Goal: Task Accomplishment & Management: Manage account settings

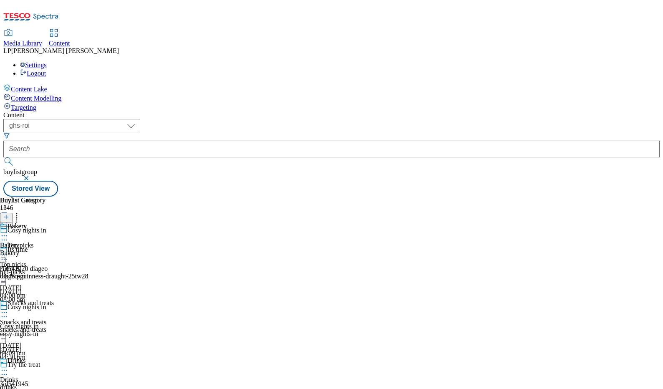
select select "ghs-roi"
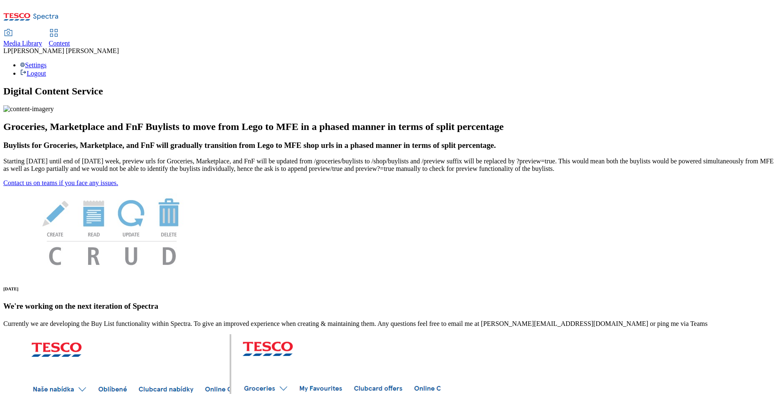
click at [70, 40] on span "Content" at bounding box center [59, 43] width 21 height 7
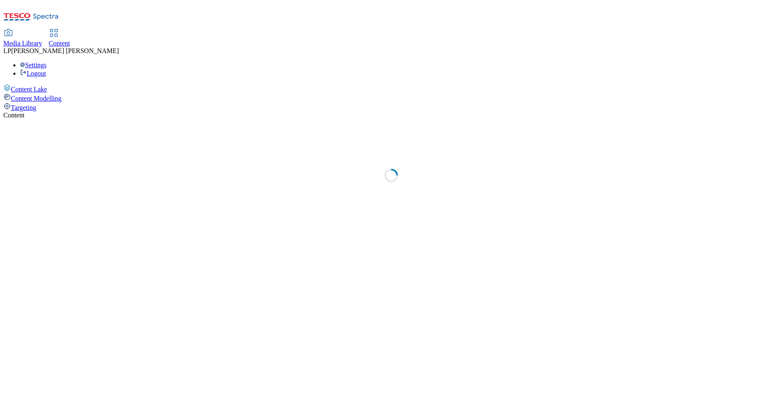
select select "phones-[GEOGRAPHIC_DATA]"
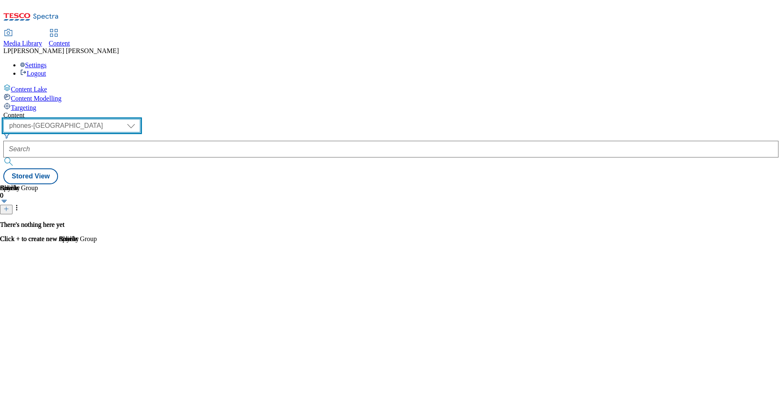
click at [138, 119] on select "dotcom-cz dotcom-hu dotcom-sk fnf-uk ghs-roi ghs-uk group-comms ighs-cz ighs-hu…" at bounding box center [71, 125] width 137 height 13
click at [42, 40] on span "Media Library" at bounding box center [22, 43] width 39 height 7
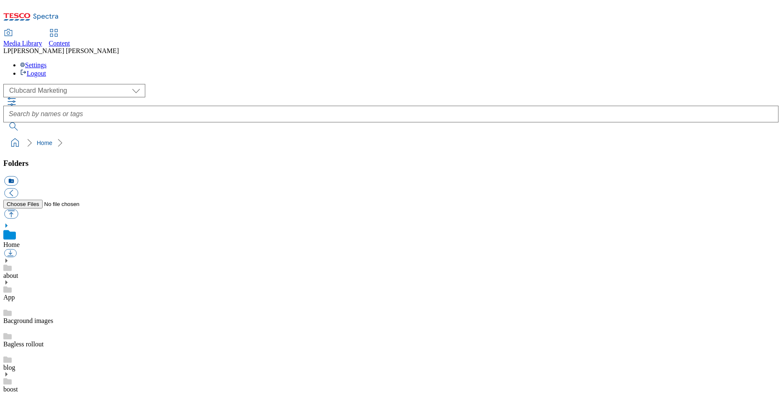
scroll to position [1, 0]
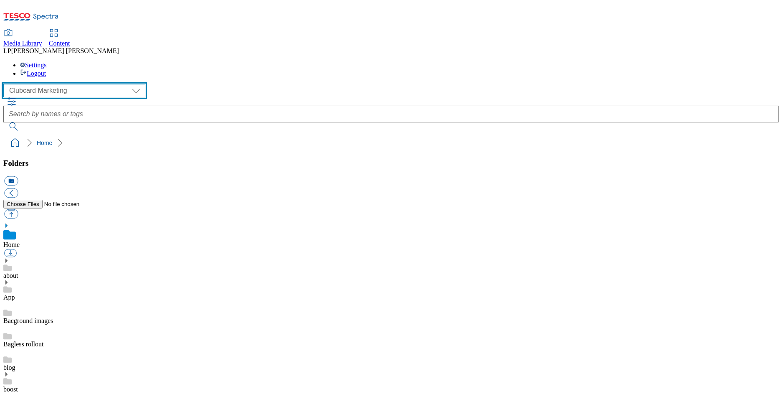
click at [51, 84] on select "Clubcard Marketing Demo Dotcom UK Emails GHS Marketing UK GHS Product UK GHS RO…" at bounding box center [74, 90] width 142 height 13
select select "flare-homepage"
click at [5, 84] on select "Clubcard Marketing Demo Dotcom UK Emails GHS Marketing UK GHS Product UK GHS RO…" at bounding box center [74, 90] width 142 height 13
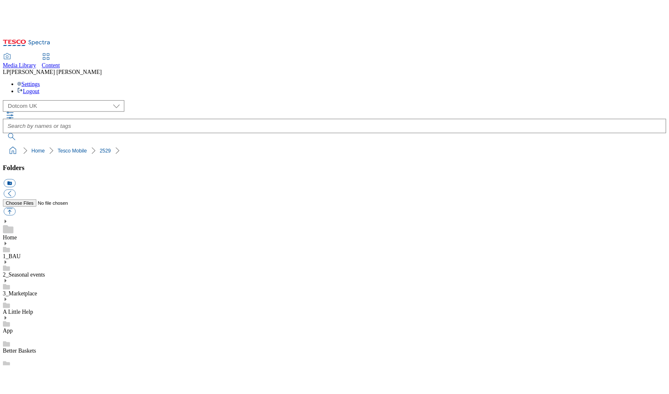
scroll to position [10, 0]
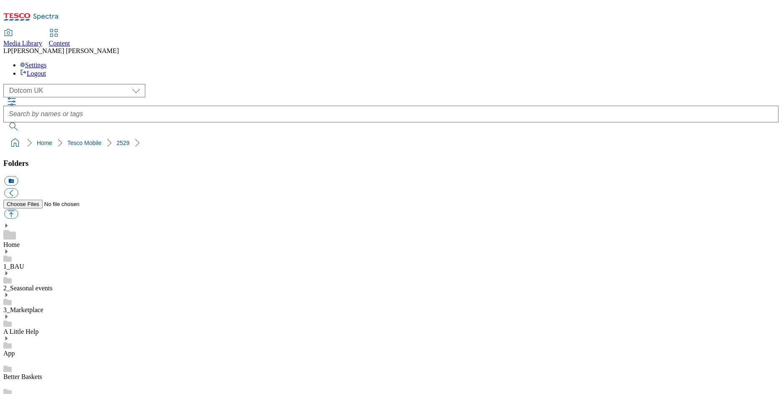
click at [5, 13] on div "Media Library Content LP Lisa Patel Settings Logout" at bounding box center [391, 40] width 776 height 74
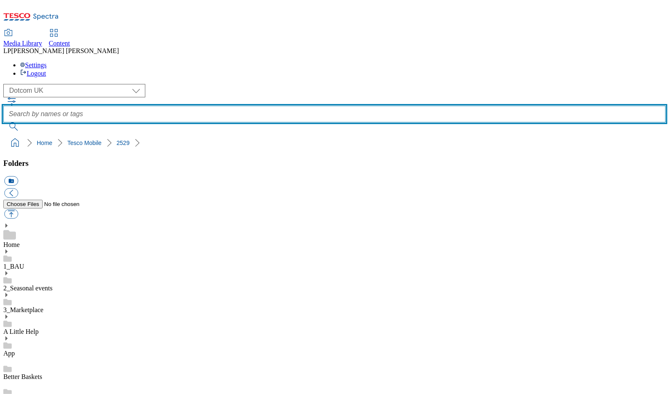
click at [314, 106] on input "text" at bounding box center [334, 114] width 662 height 17
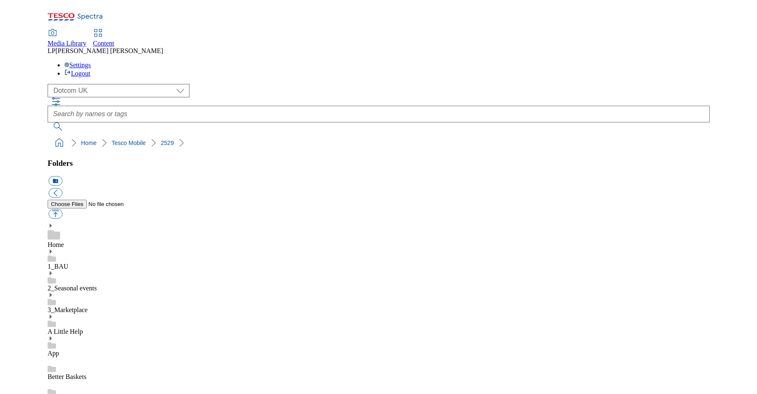
scroll to position [15, 0]
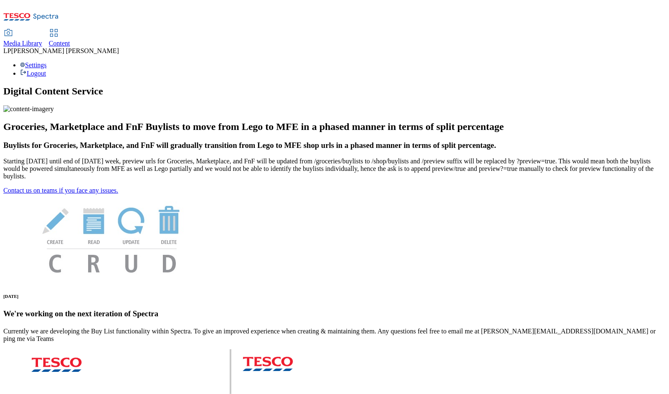
drag, startPoint x: 180, startPoint y: 20, endPoint x: 188, endPoint y: 19, distance: 8.4
click at [70, 30] on link "Content" at bounding box center [59, 39] width 21 height 18
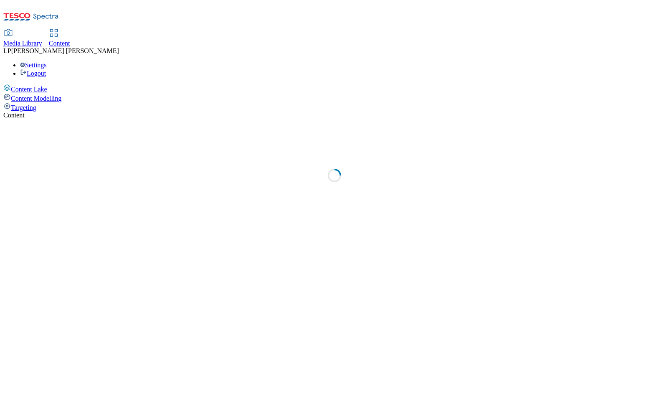
select select "phones-[GEOGRAPHIC_DATA]"
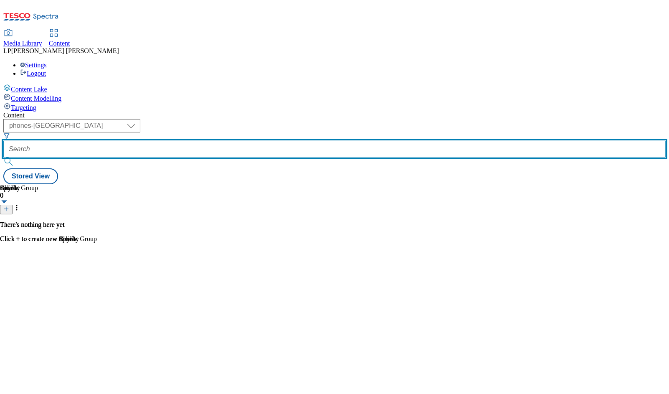
click at [253, 141] on input "text" at bounding box center [334, 149] width 662 height 17
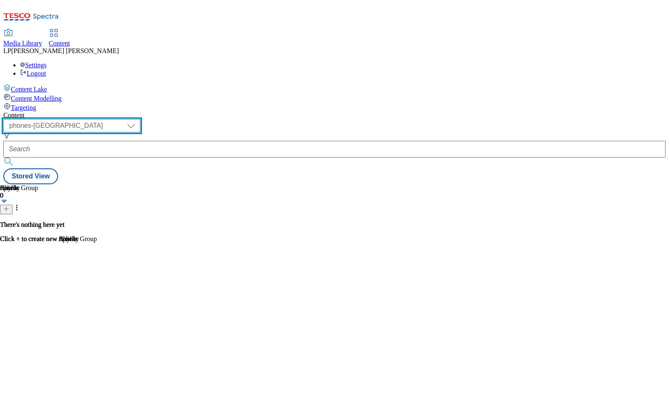
click at [129, 119] on select "dotcom-cz dotcom-hu dotcom-sk fnf-uk ghs-roi ghs-uk group-comms ighs-cz ighs-hu…" at bounding box center [71, 125] width 137 height 13
click at [109, 119] on select "dotcom-cz dotcom-hu dotcom-sk fnf-uk ghs-roi ghs-uk group-comms ighs-cz ighs-hu…" at bounding box center [71, 125] width 137 height 13
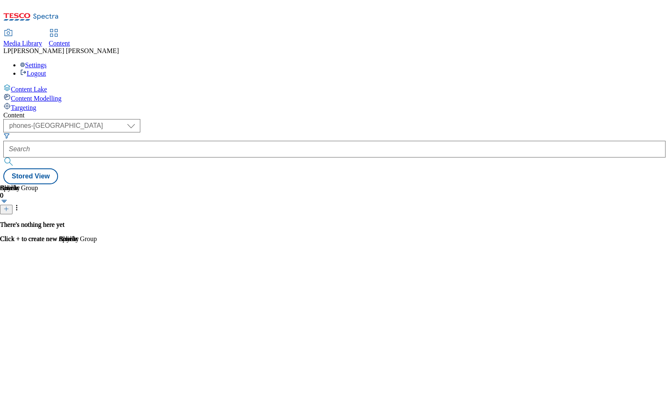
click at [409, 119] on div "( optional ) dotcom-cz dotcom-hu dotcom-sk fnf-uk ghs-roi ghs-uk group-comms ig…" at bounding box center [334, 151] width 662 height 65
click at [77, 243] on div "There's nothing here yet Click + to create new Splash" at bounding box center [38, 232] width 77 height 22
click at [77, 228] on p "There's nothing here yet" at bounding box center [38, 225] width 77 height 8
click at [77, 221] on div "There's nothing here yet Click + to create new Splash" at bounding box center [38, 232] width 77 height 22
click at [15, 157] on button "submit" at bounding box center [9, 161] width 12 height 8
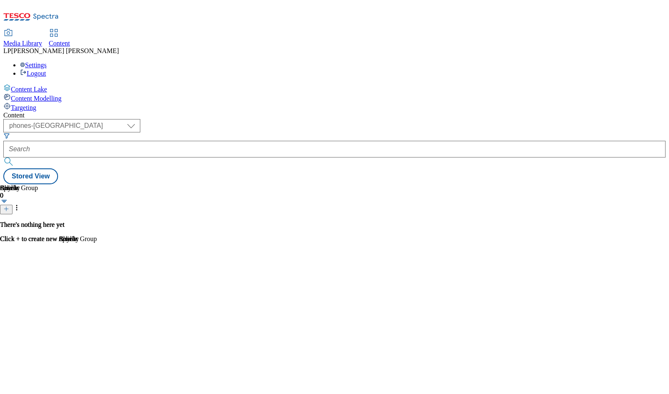
click at [77, 221] on div "There's nothing here yet Click + to create new Article" at bounding box center [38, 232] width 77 height 22
click at [77, 221] on div "There's nothing here yet Click + to create new Splash" at bounding box center [38, 232] width 77 height 22
click at [77, 222] on div "There's nothing here yet Click + to create new Article" at bounding box center [38, 232] width 77 height 22
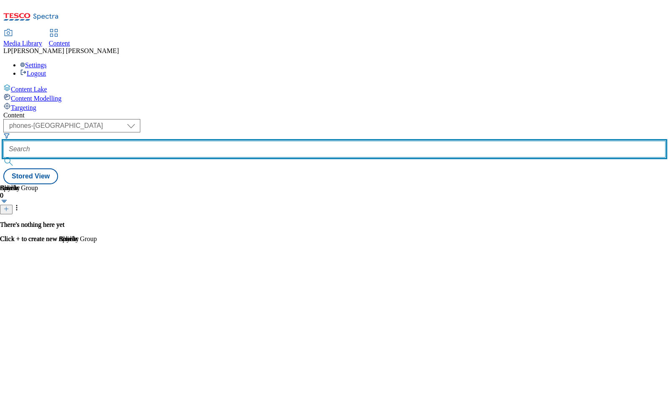
click at [246, 141] on input "text" at bounding box center [334, 149] width 662 height 17
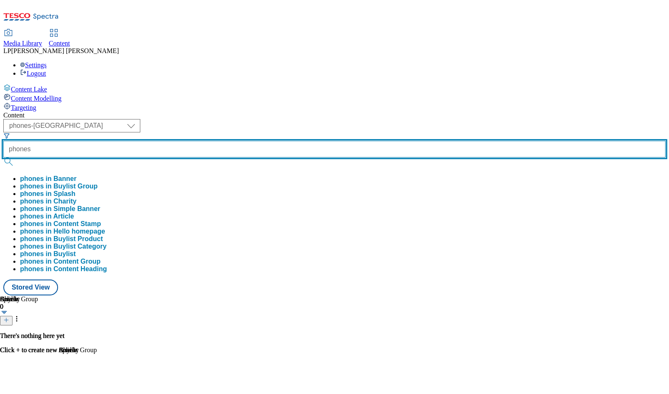
type input "phones"
click at [3, 157] on button "submit" at bounding box center [9, 161] width 12 height 8
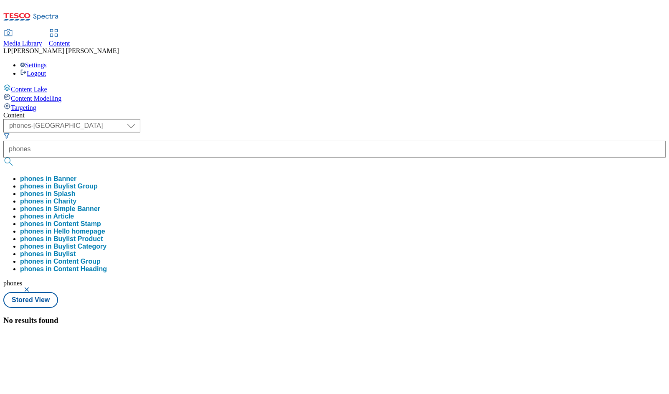
click at [290, 112] on div "Content" at bounding box center [334, 116] width 662 height 8
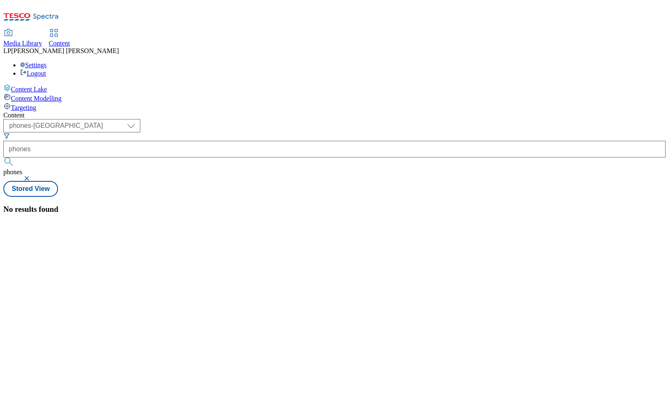
click at [32, 176] on button "button" at bounding box center [27, 178] width 8 height 5
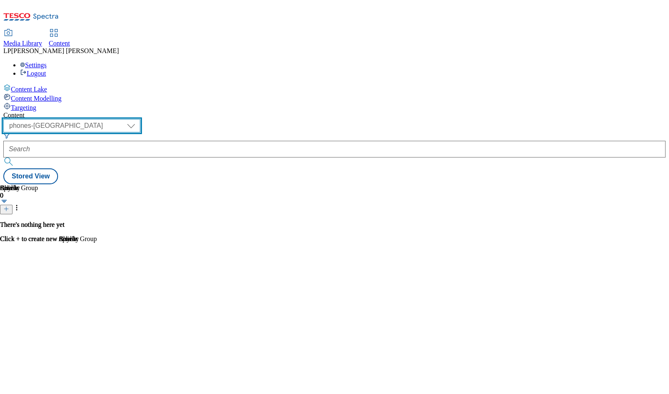
click at [140, 119] on select "dotcom-cz dotcom-hu dotcom-sk fnf-uk ghs-roi ghs-uk group-comms ighs-cz ighs-hu…" at bounding box center [71, 125] width 137 height 13
click at [109, 119] on select "dotcom-cz dotcom-hu dotcom-sk fnf-uk ghs-roi ghs-uk group-comms ighs-cz ighs-hu…" at bounding box center [71, 125] width 137 height 13
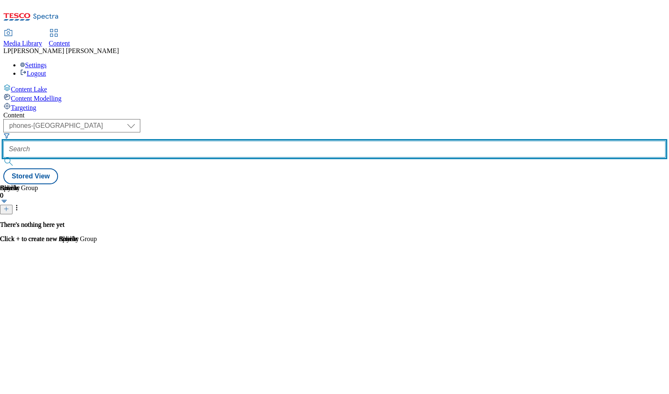
click at [247, 141] on input "text" at bounding box center [334, 149] width 662 height 17
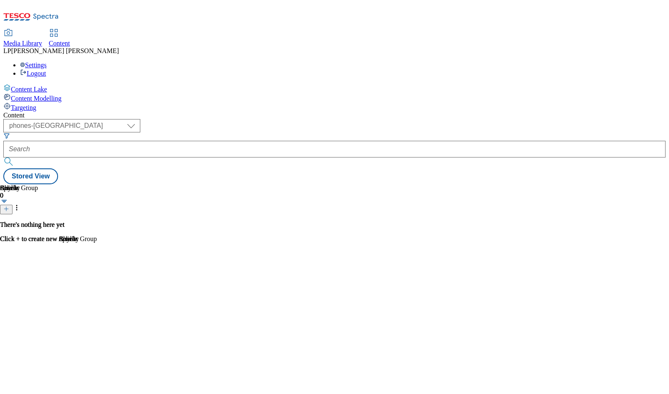
click at [97, 221] on div "There's nothing here yet Click + to create new Buylist Group" at bounding box center [48, 232] width 97 height 22
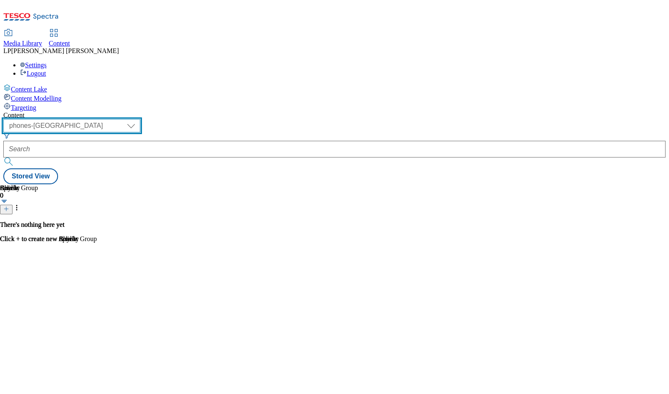
click at [129, 119] on select "dotcom-cz dotcom-hu dotcom-sk fnf-uk ghs-roi ghs-uk group-comms ighs-cz ighs-hu…" at bounding box center [71, 125] width 137 height 13
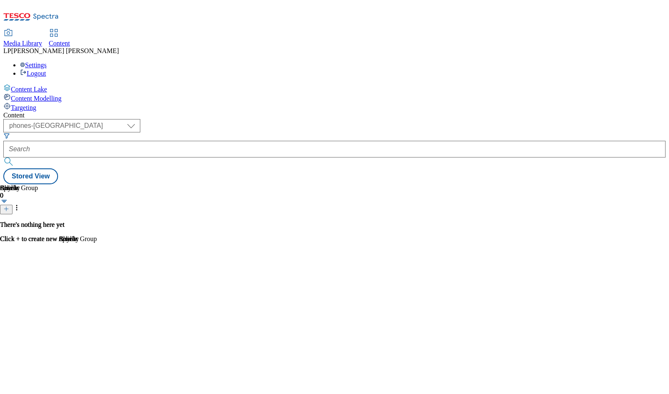
click at [42, 40] on span "Media Library" at bounding box center [22, 43] width 39 height 7
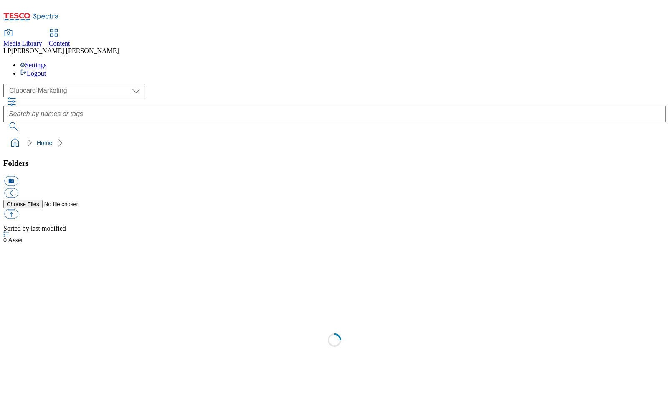
select select "flare-clubcard-mktg"
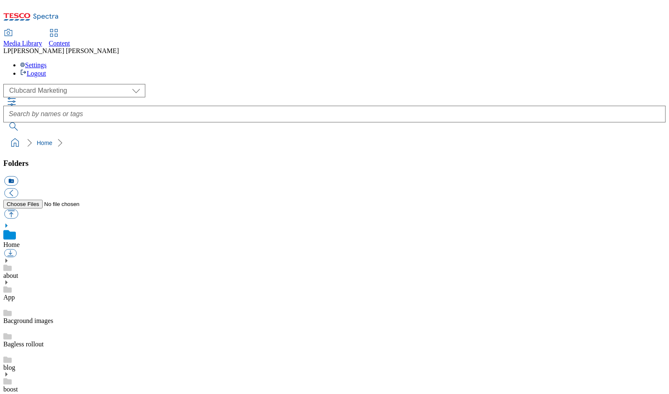
click at [70, 40] on span "Content" at bounding box center [59, 43] width 21 height 7
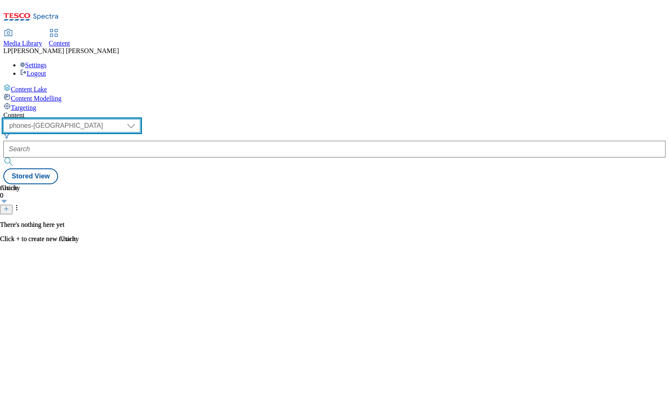
click at [140, 119] on select "dotcom-cz dotcom-hu dotcom-sk fnf-uk ghs-roi ghs-uk group-comms ighs-cz ighs-hu…" at bounding box center [71, 125] width 137 height 13
click at [109, 119] on select "dotcom-cz dotcom-hu dotcom-sk fnf-uk ghs-roi ghs-uk group-comms ighs-cz ighs-hu…" at bounding box center [71, 125] width 137 height 13
click at [140, 119] on select "dotcom-cz dotcom-hu dotcom-sk fnf-uk ghs-roi ghs-uk group-comms ighs-cz ighs-hu…" at bounding box center [71, 125] width 137 height 13
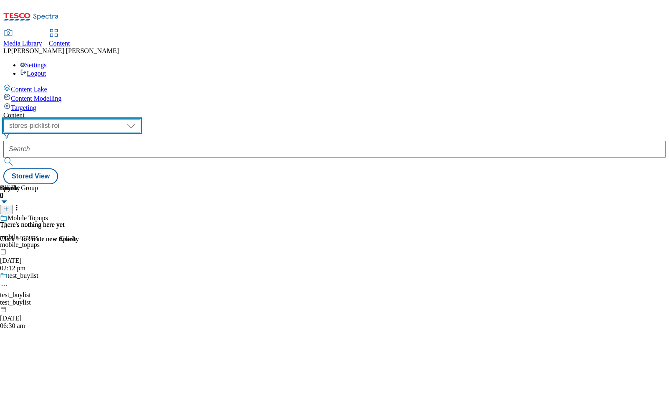
select select "phones-[GEOGRAPHIC_DATA]"
click at [109, 119] on select "dotcom-cz dotcom-hu dotcom-sk fnf-uk ghs-roi ghs-uk group-comms ighs-cz ighs-hu…" at bounding box center [71, 125] width 137 height 13
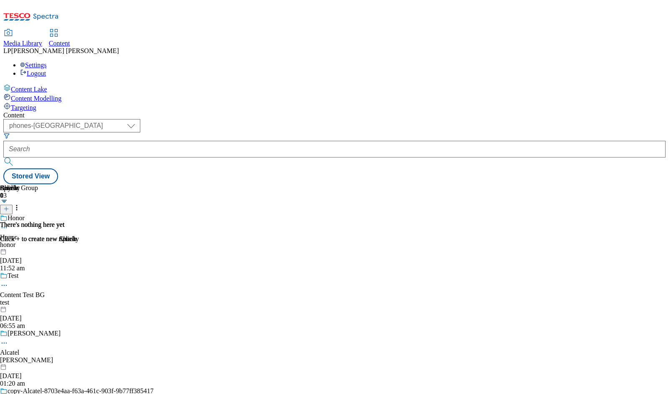
click at [79, 221] on div "There's nothing here yet Click + to create new Charity" at bounding box center [39, 232] width 79 height 22
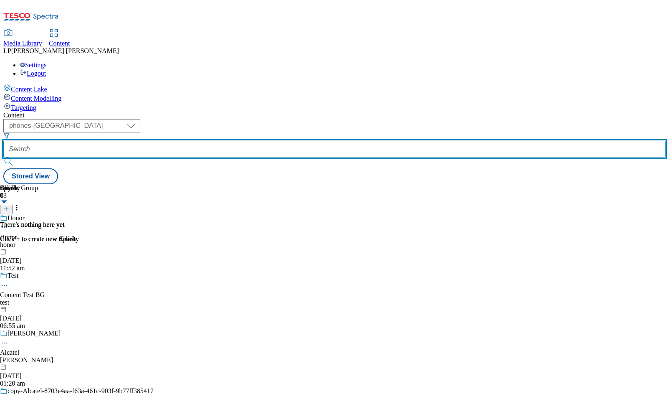
click at [231, 141] on input "text" at bounding box center [334, 149] width 662 height 17
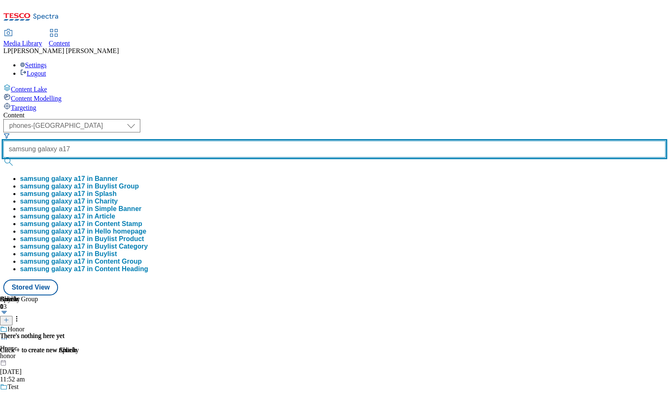
click at [3, 157] on button "submit" at bounding box center [9, 161] width 12 height 8
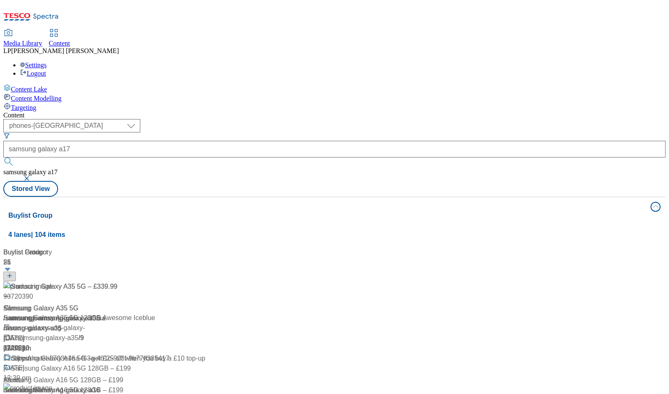
click at [406, 112] on div "Content ( optional ) dotcom-cz dotcom-hu dotcom-sk fnf-uk ghs-roi ghs-uk group-…" at bounding box center [334, 340] width 662 height 456
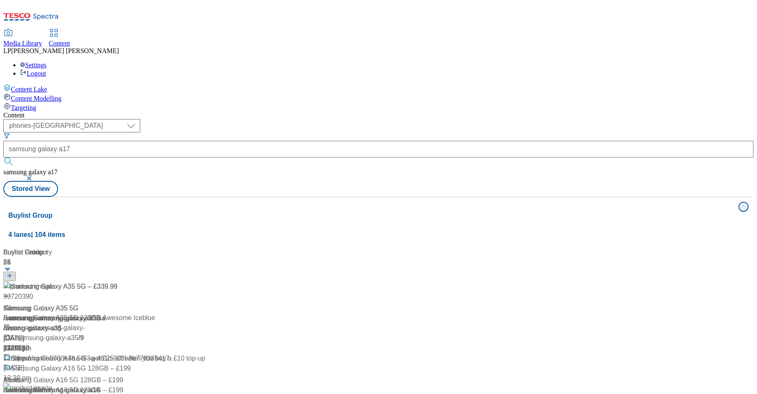
scroll to position [2045, 0]
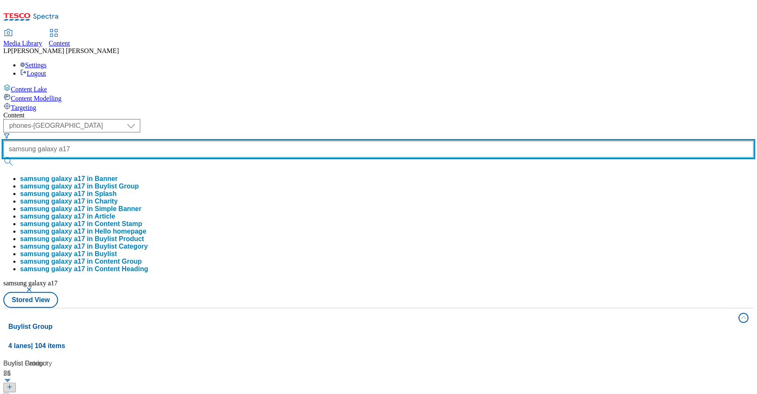
drag, startPoint x: 268, startPoint y: 63, endPoint x: 160, endPoint y: 57, distance: 108.3
click at [160, 119] on div "( optional ) dotcom-cz dotcom-hu dotcom-sk fnf-uk ghs-roi ghs-uk group-comms ig…" at bounding box center [378, 205] width 750 height 173
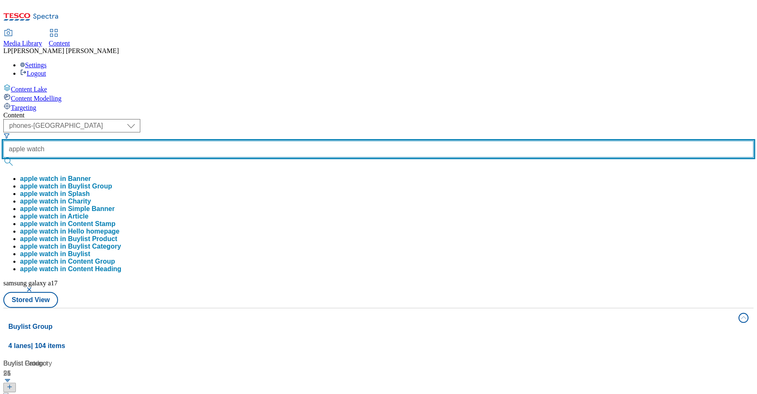
type input "apple watch"
click at [3, 157] on button "submit" at bounding box center [9, 161] width 12 height 8
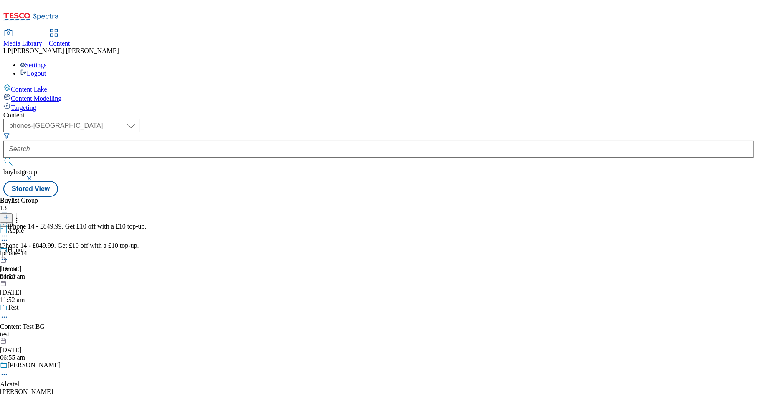
click at [147, 249] on div "iphone-14" at bounding box center [73, 253] width 147 height 8
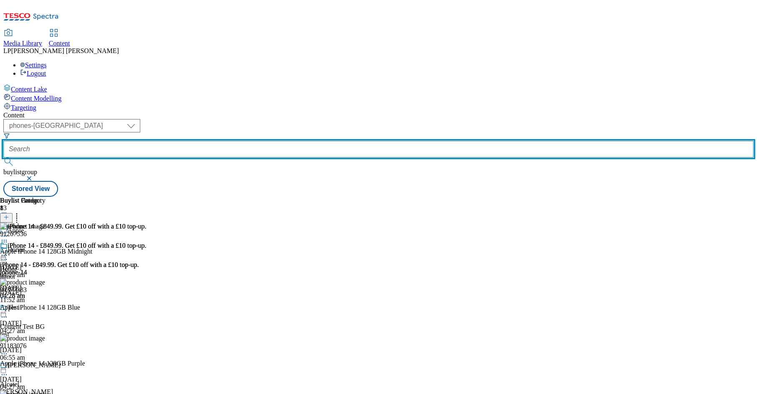
click at [262, 141] on input "text" at bounding box center [378, 149] width 750 height 17
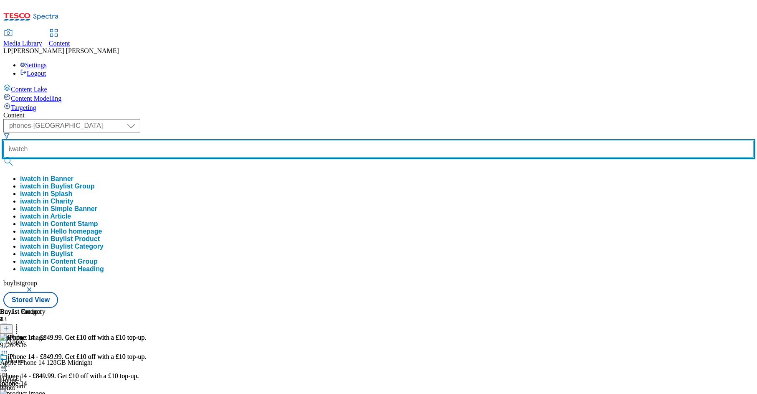
click at [3, 157] on button "submit" at bounding box center [9, 161] width 12 height 8
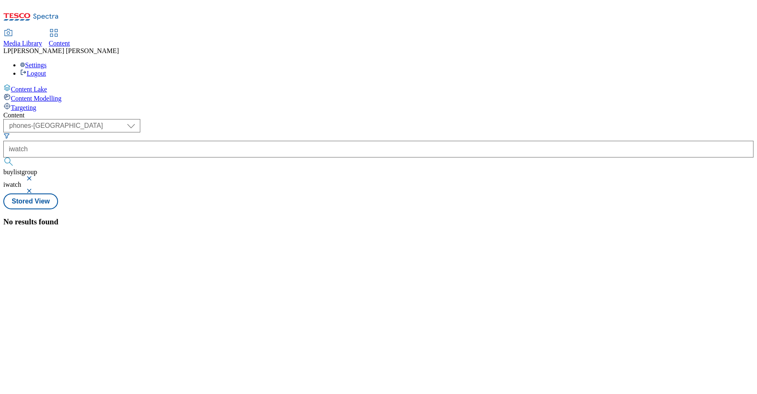
click at [34, 176] on button "button" at bounding box center [30, 178] width 8 height 5
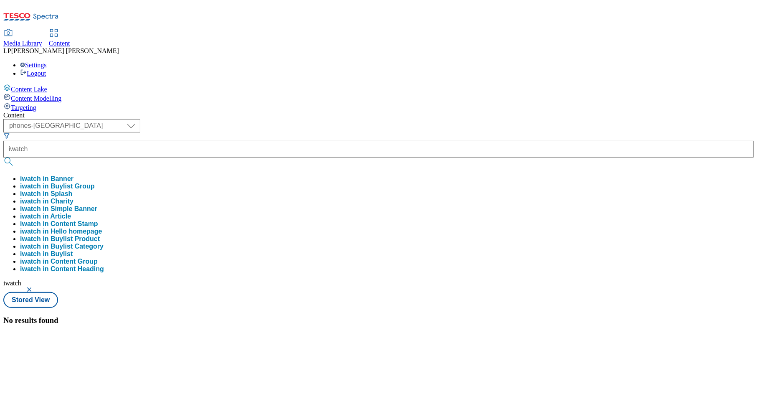
click at [95, 183] on button "iwatch in Buylist Group" at bounding box center [57, 187] width 75 height 8
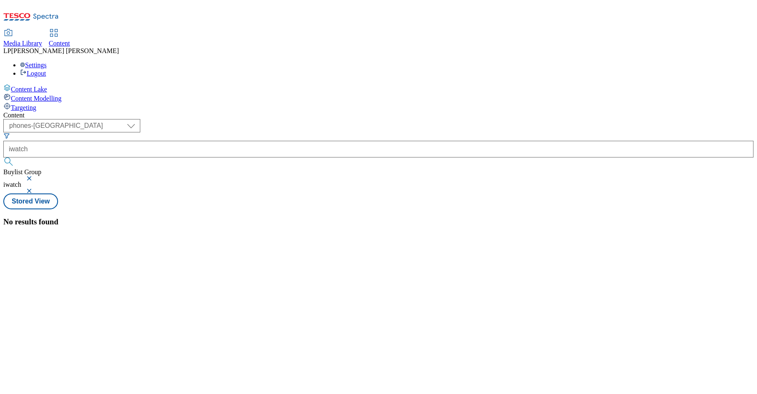
click at [34, 176] on button "button" at bounding box center [30, 178] width 8 height 5
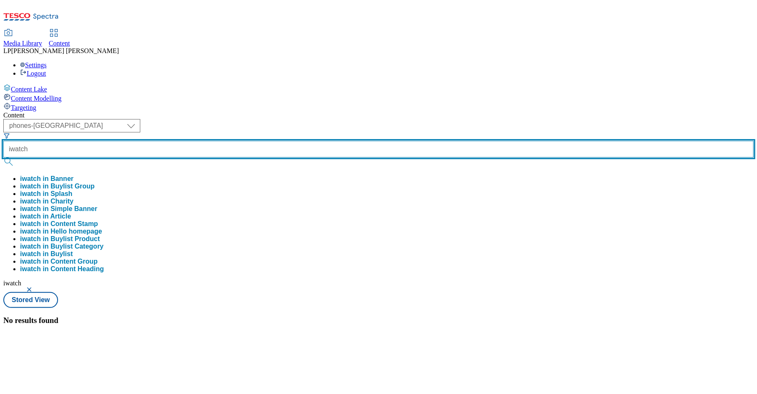
click at [260, 141] on input "iwatch" at bounding box center [378, 149] width 750 height 17
type input "i"
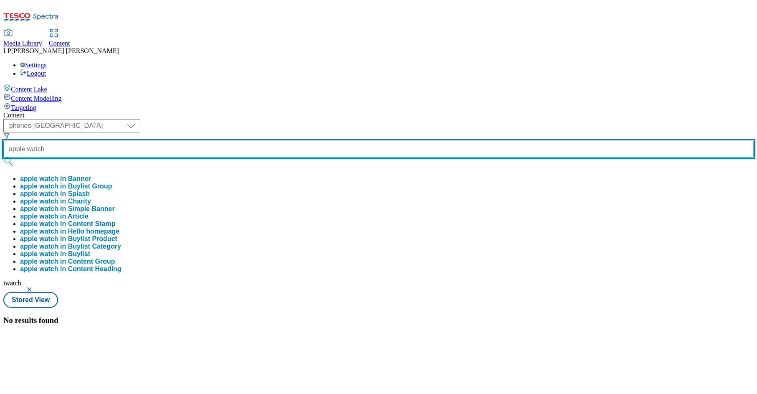
type input "apple watch"
click at [3, 157] on button "submit" at bounding box center [9, 161] width 12 height 8
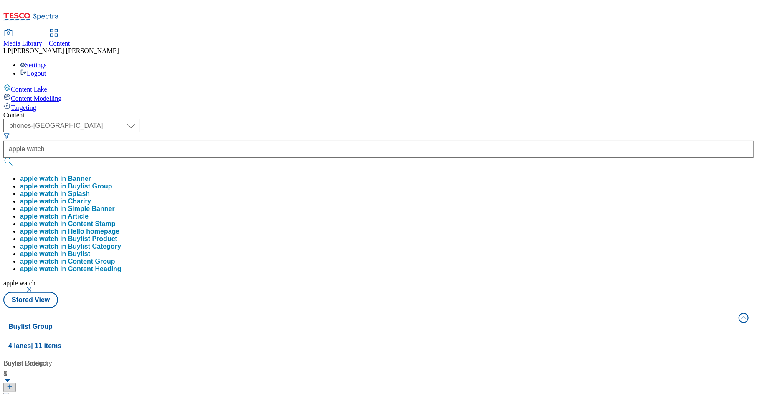
click at [477, 112] on div "Content ( optional ) dotcom-cz dotcom-hu dotcom-sk fnf-uk ghs-roi ghs-uk group-…" at bounding box center [378, 392] width 750 height 560
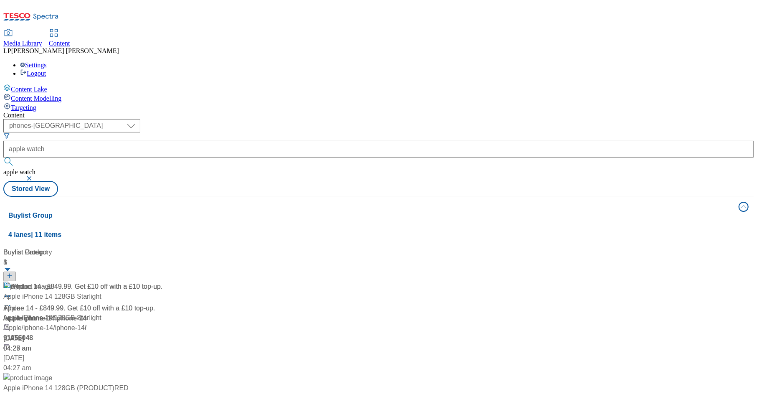
scroll to position [477, 0]
click at [34, 176] on button "button" at bounding box center [30, 178] width 8 height 5
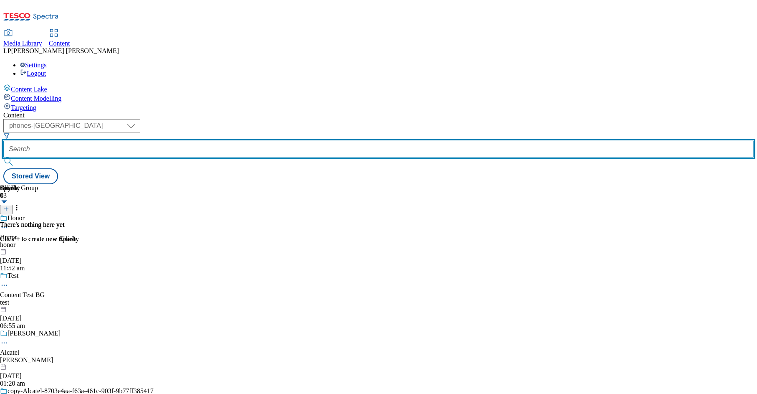
click at [241, 141] on input "text" at bounding box center [378, 149] width 750 height 17
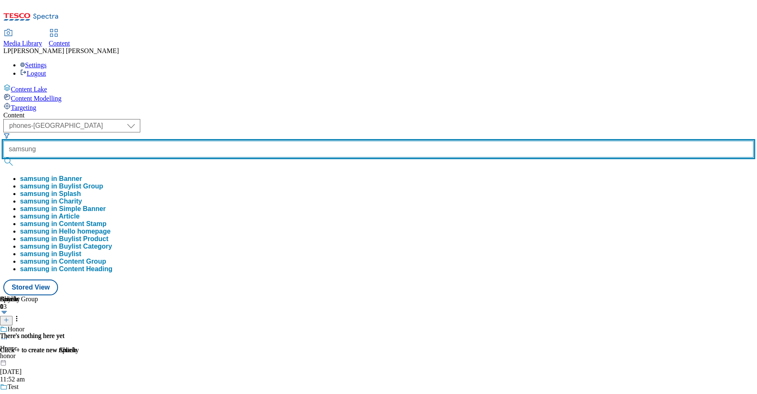
type input "samsung"
click at [3, 157] on button "submit" at bounding box center [9, 161] width 12 height 8
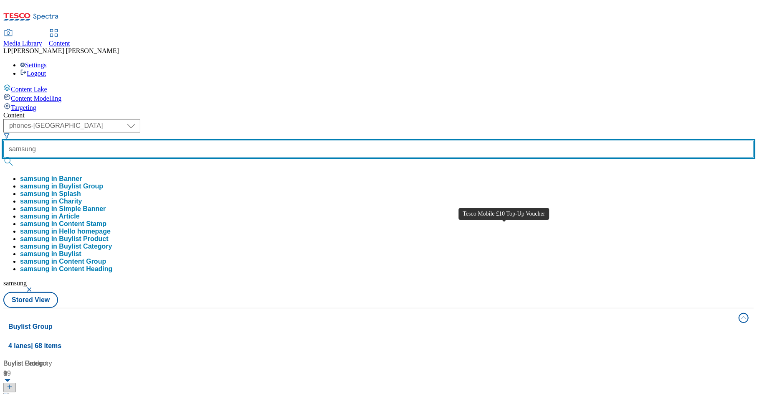
scroll to position [80, 0]
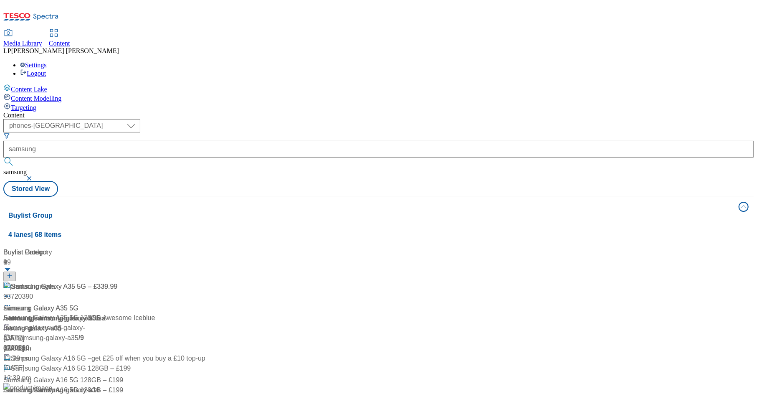
click at [388, 119] on div "( optional ) dotcom-cz dotcom-hu dotcom-sk fnf-uk ghs-roi ghs-uk group-comms ig…" at bounding box center [378, 158] width 750 height 78
click at [34, 176] on button "button" at bounding box center [30, 178] width 8 height 5
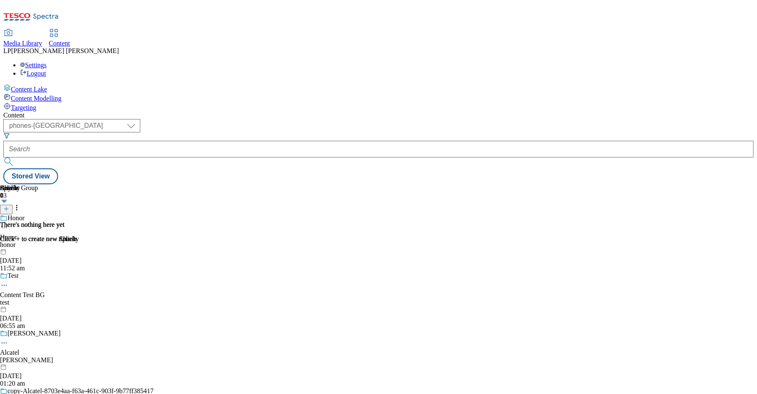
scroll to position [726, 0]
click at [9, 206] on icon at bounding box center [6, 209] width 6 height 6
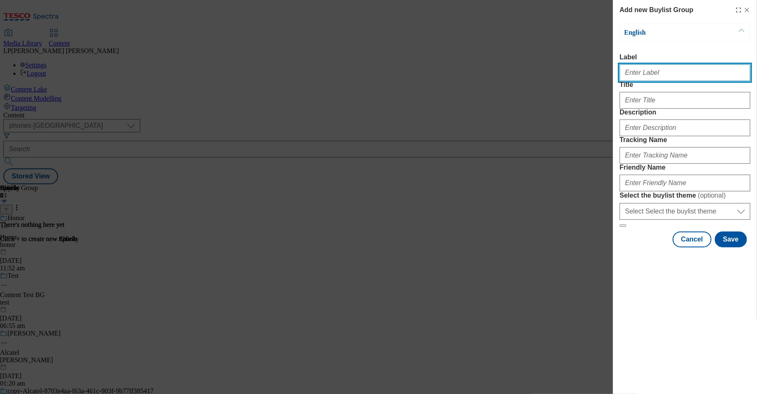
click at [632, 78] on input "Label" at bounding box center [685, 72] width 131 height 17
click at [642, 78] on input "Label" at bounding box center [685, 72] width 131 height 17
paste input "Samsung Galaxy A17 5G - £199"
type input "Samsung Galaxy A17 5G -"
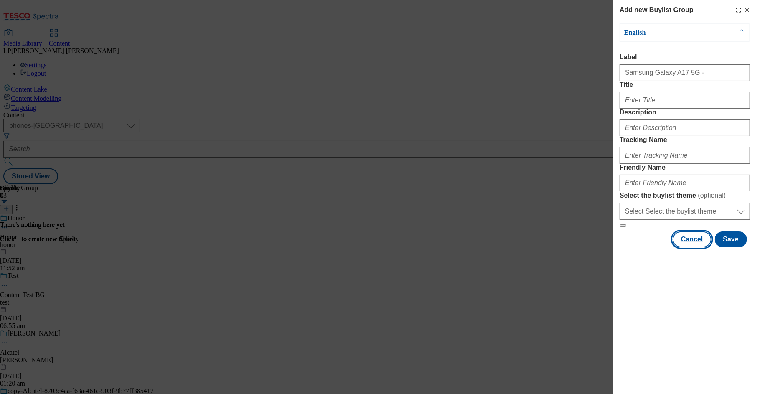
click at [662, 247] on button "Cancel" at bounding box center [692, 239] width 38 height 16
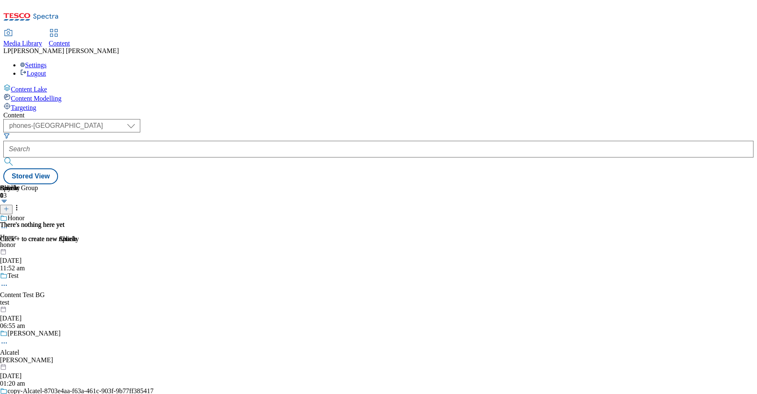
scroll to position [419, 0]
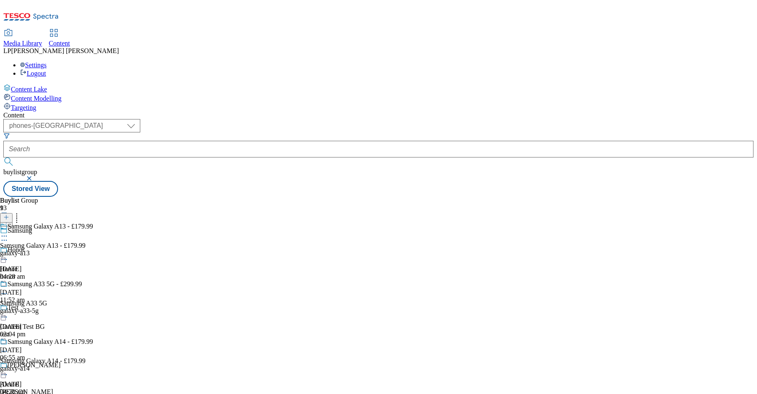
click at [13, 213] on button at bounding box center [6, 218] width 13 height 10
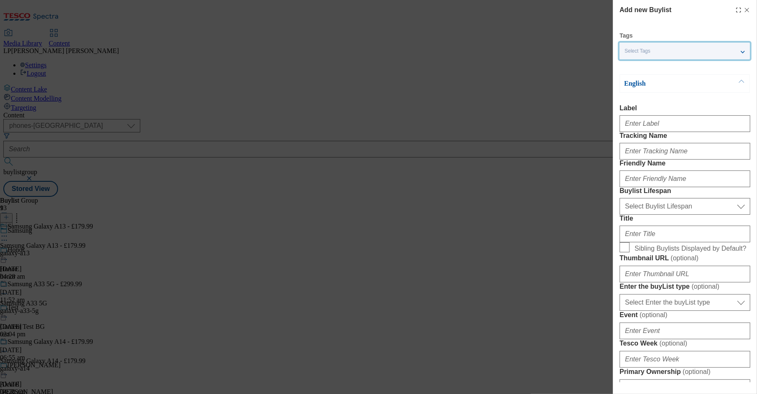
click at [653, 52] on div "Select Tags" at bounding box center [685, 51] width 130 height 17
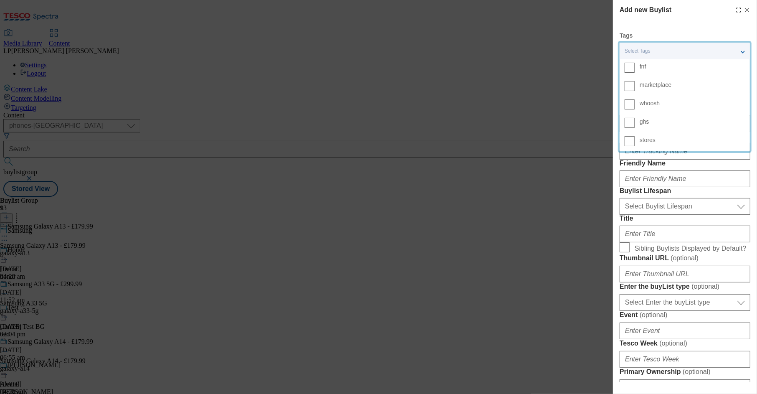
drag, startPoint x: 540, startPoint y: 91, endPoint x: 534, endPoint y: 94, distance: 7.5
click at [540, 91] on div "Add new Buylist Tags Select Tags fnf marketplace whoosh ghs stores English Labe…" at bounding box center [378, 197] width 757 height 394
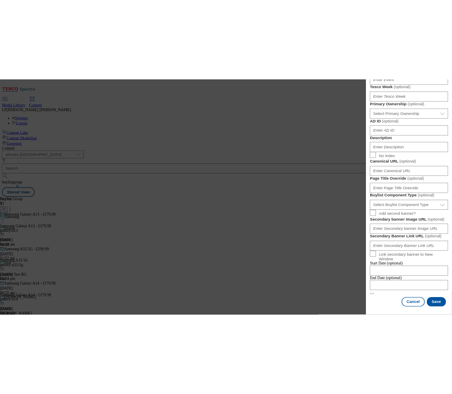
scroll to position [626, 0]
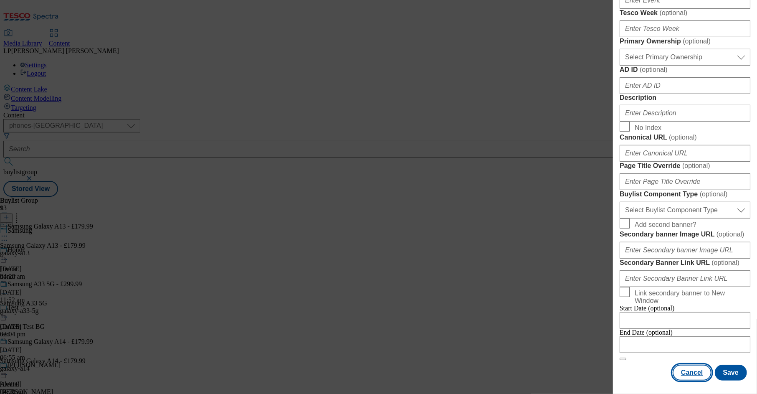
click at [662, 372] on button "Cancel" at bounding box center [692, 373] width 38 height 16
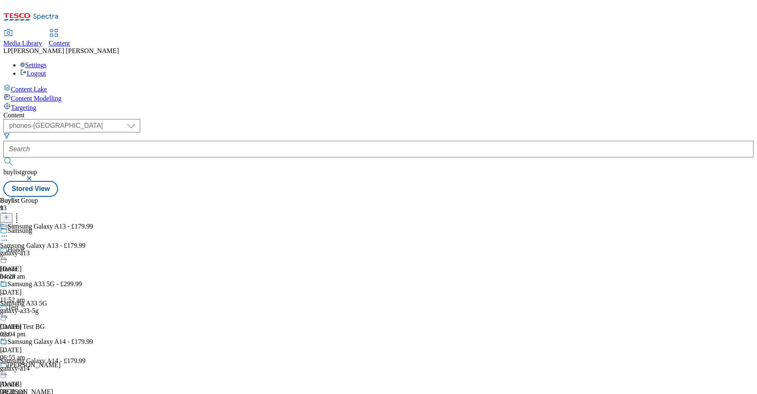
click at [8, 232] on icon at bounding box center [4, 236] width 8 height 8
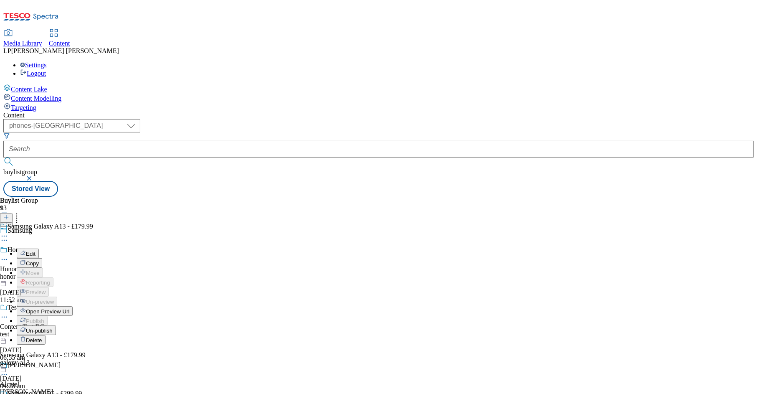
click at [35, 251] on span "Edit" at bounding box center [31, 254] width 10 height 6
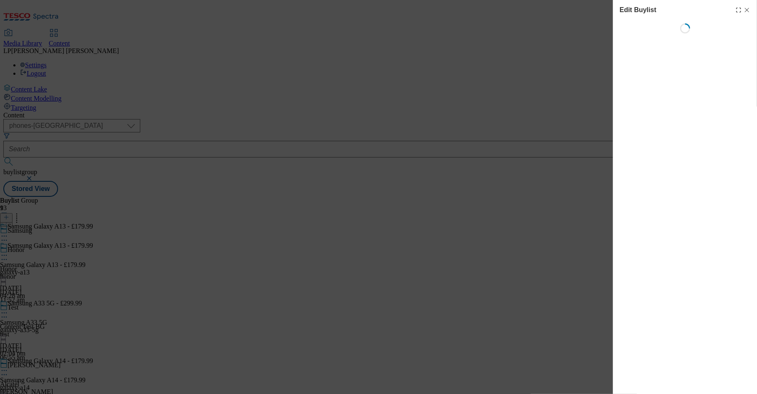
select select "evergreen"
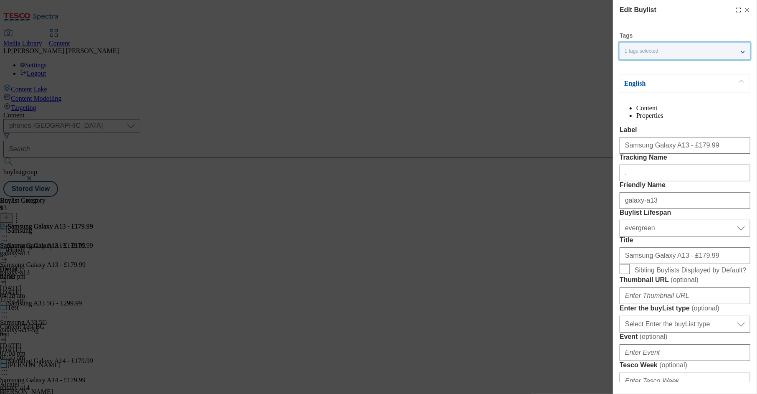
click at [662, 54] on div "1 tags selected" at bounding box center [685, 51] width 130 height 17
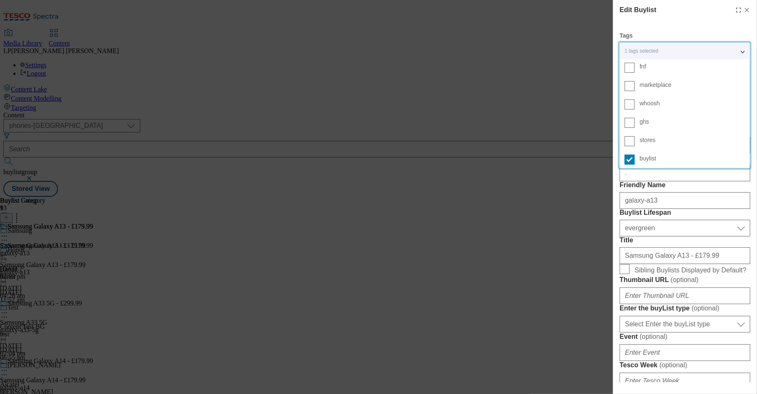
click at [563, 59] on div "Edit Buylist Tags 1 tags selected fnf marketplace whoosh ghs stores buylist Eng…" at bounding box center [378, 197] width 757 height 394
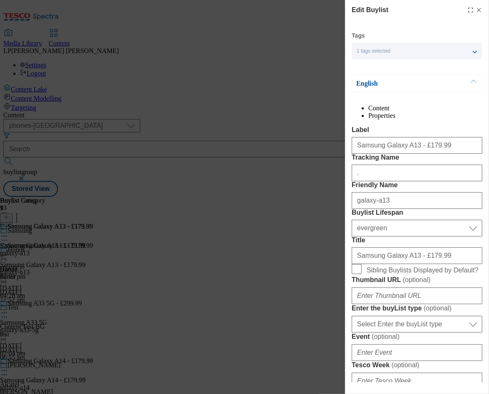
click at [476, 11] on icon "Modal" at bounding box center [479, 10] width 7 height 7
select select "evergreen"
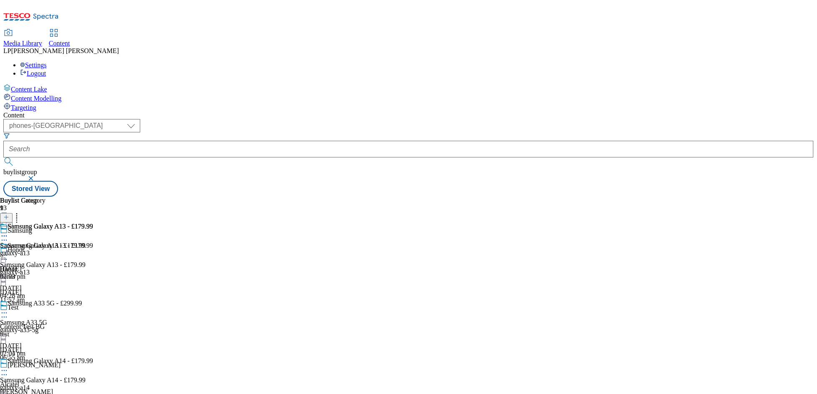
click at [93, 249] on div "galaxy-a13" at bounding box center [46, 253] width 93 height 8
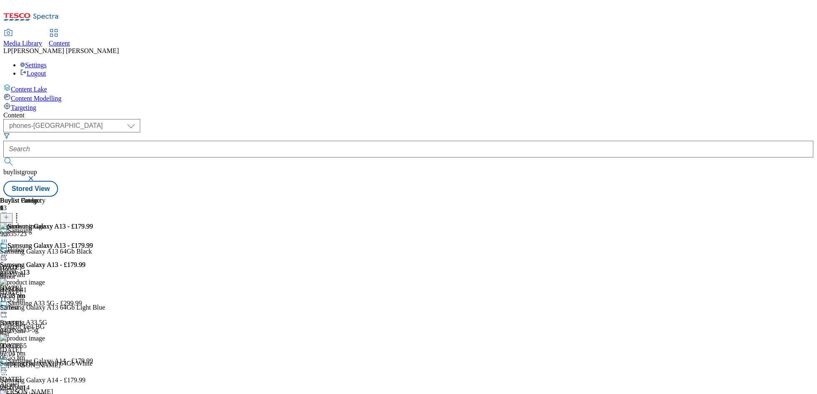
click at [105, 255] on div at bounding box center [52, 255] width 105 height 0
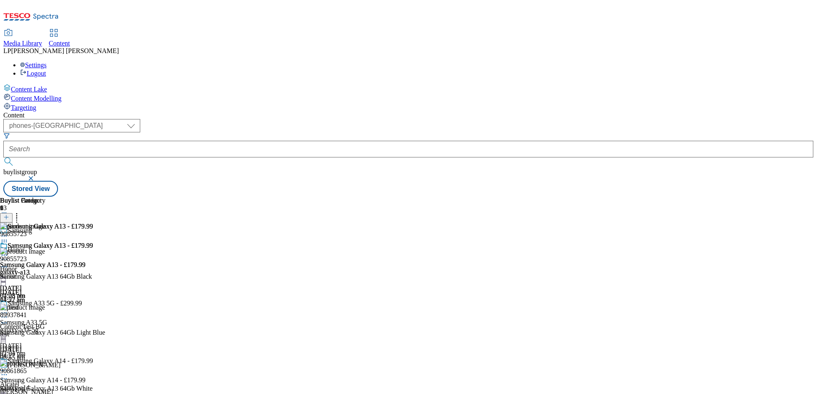
click at [93, 269] on div "galaxy-a13" at bounding box center [46, 273] width 93 height 8
click at [105, 280] on div at bounding box center [52, 280] width 105 height 0
click at [9, 214] on icon at bounding box center [6, 217] width 6 height 6
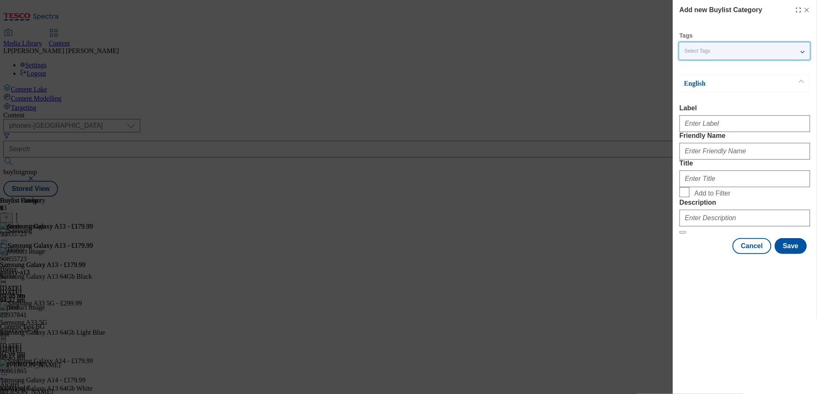
click at [662, 55] on div "Select Tags" at bounding box center [745, 51] width 130 height 17
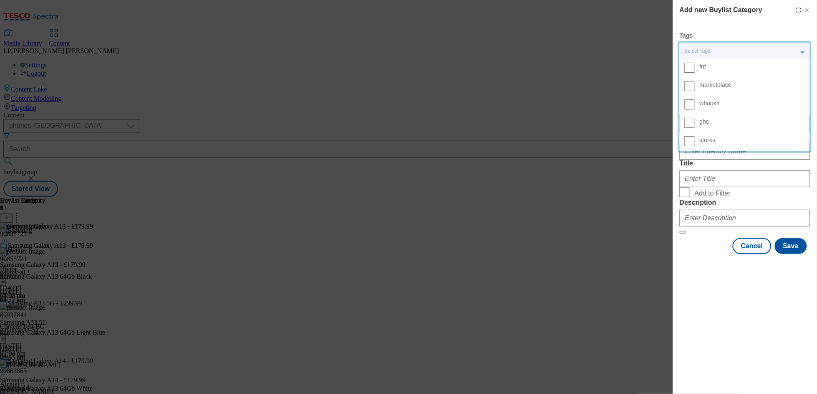
click at [634, 47] on div "Add new Buylist Category Tags Select Tags fnf marketplace whoosh ghs stores Eng…" at bounding box center [408, 197] width 817 height 394
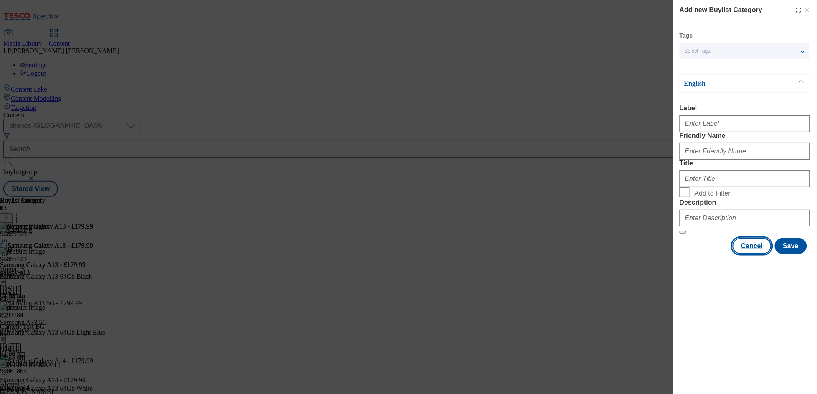
click at [662, 254] on button "Cancel" at bounding box center [752, 246] width 38 height 16
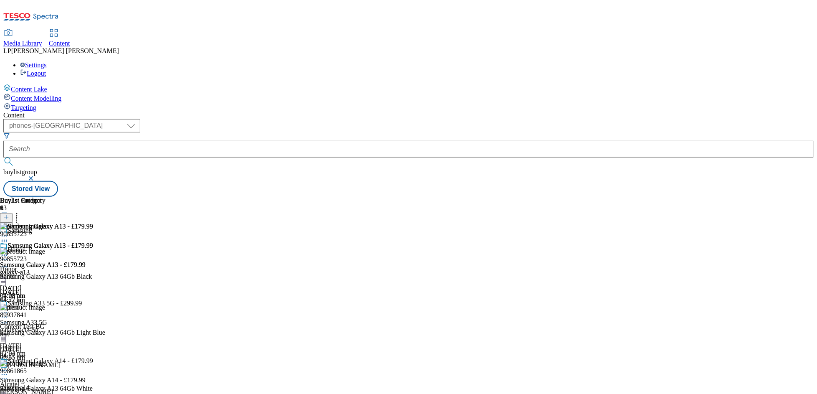
click at [93, 276] on div "Samsung Galaxy A13 - £179.99 Samsung Galaxy A13 - £179.99 galaxy-a13 8 Jul 2024…" at bounding box center [46, 271] width 93 height 58
click at [9, 214] on icon at bounding box center [6, 217] width 6 height 6
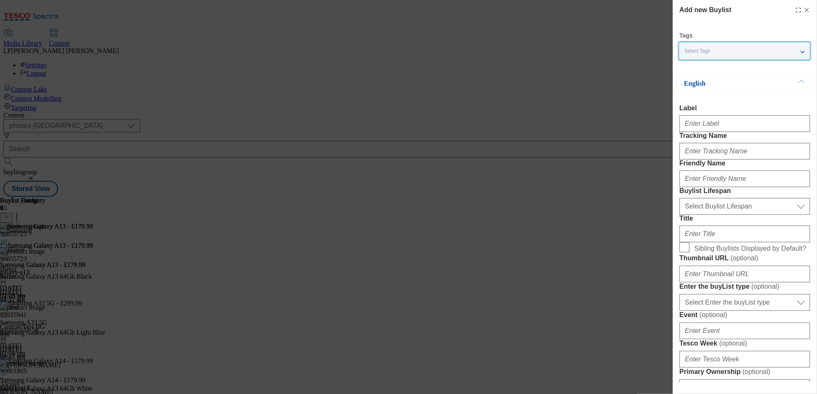
click at [662, 48] on span "Select Tags" at bounding box center [698, 51] width 26 height 6
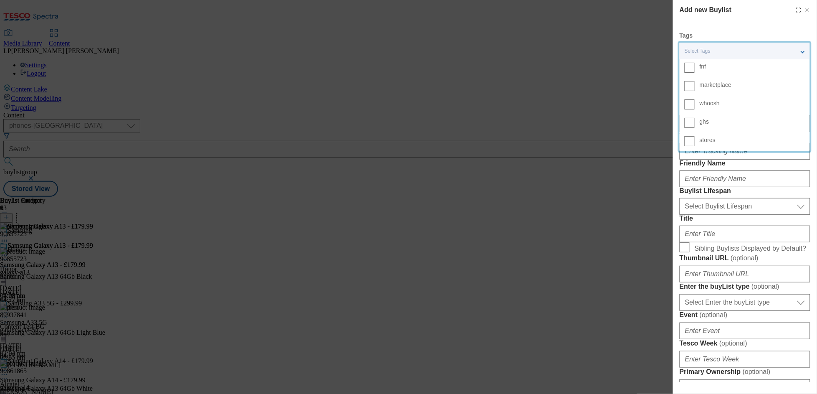
click at [570, 57] on div "Add new Buylist Tags Select Tags fnf marketplace whoosh ghs stores English Labe…" at bounding box center [408, 197] width 817 height 394
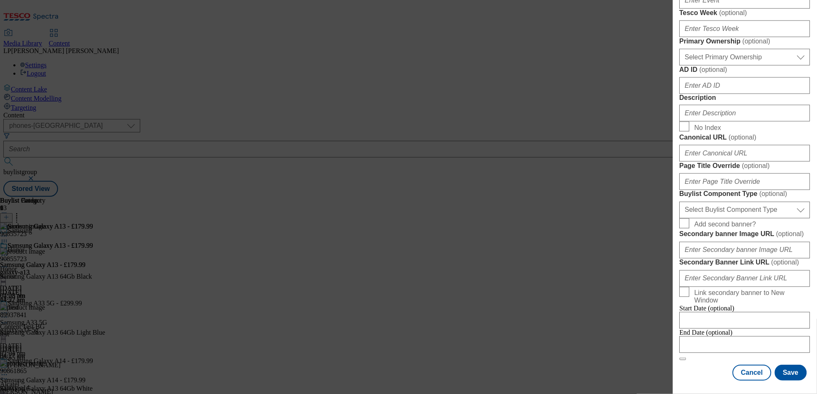
scroll to position [626, 0]
click at [662, 378] on button "Cancel" at bounding box center [752, 373] width 38 height 16
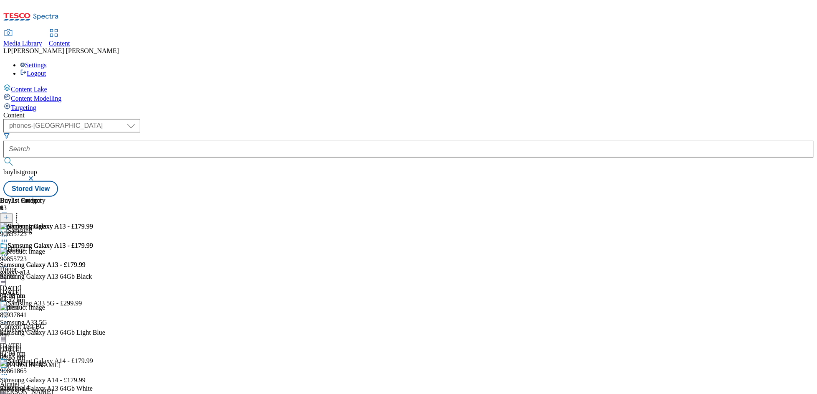
click at [5, 255] on circle at bounding box center [4, 255] width 1 height 1
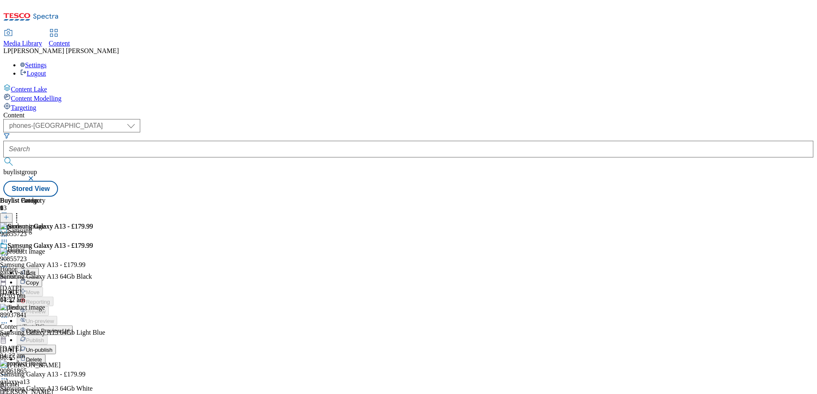
click at [39, 268] on button "Edit" at bounding box center [28, 273] width 22 height 10
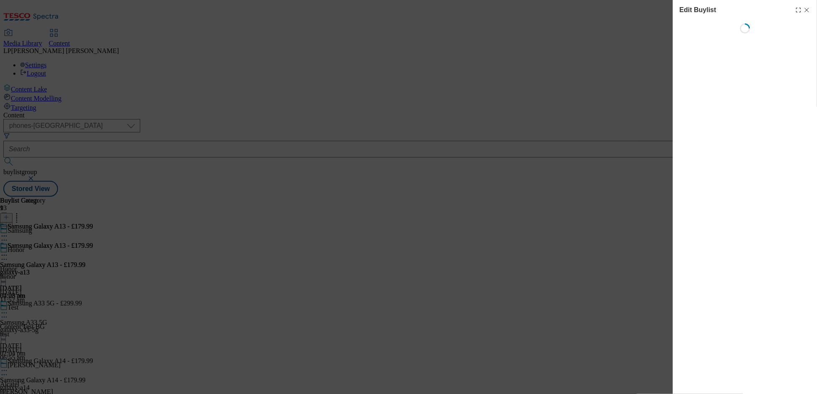
select select "evergreen"
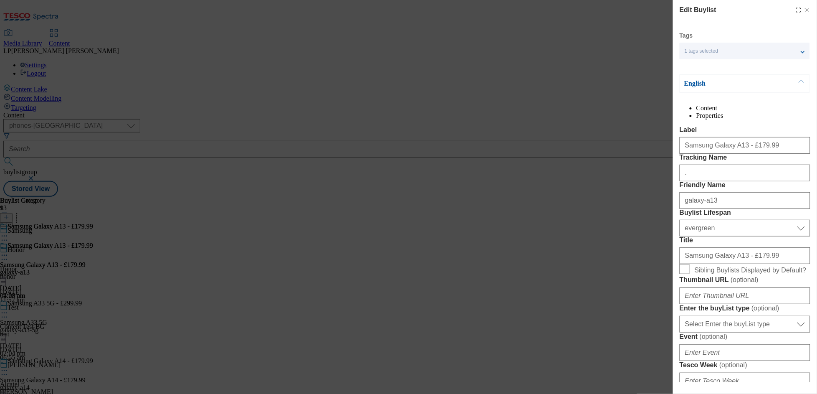
click at [662, 51] on div "1 tags selected" at bounding box center [745, 51] width 130 height 17
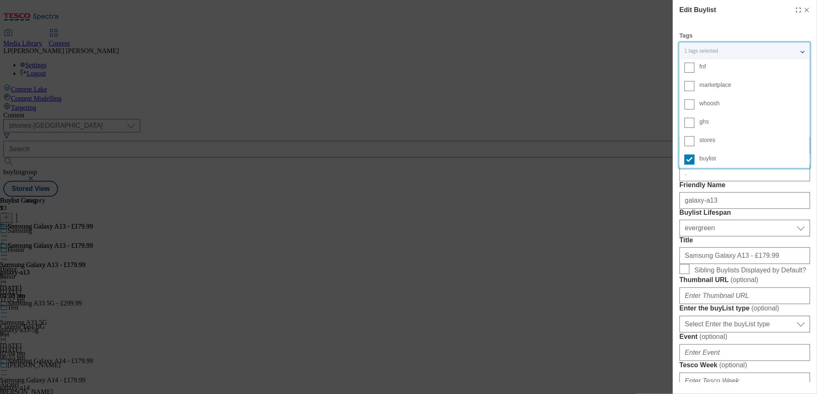
click at [610, 57] on div "Edit Buylist Tags 1 tags selected fnf marketplace whoosh ghs stores buylist Eng…" at bounding box center [408, 197] width 817 height 394
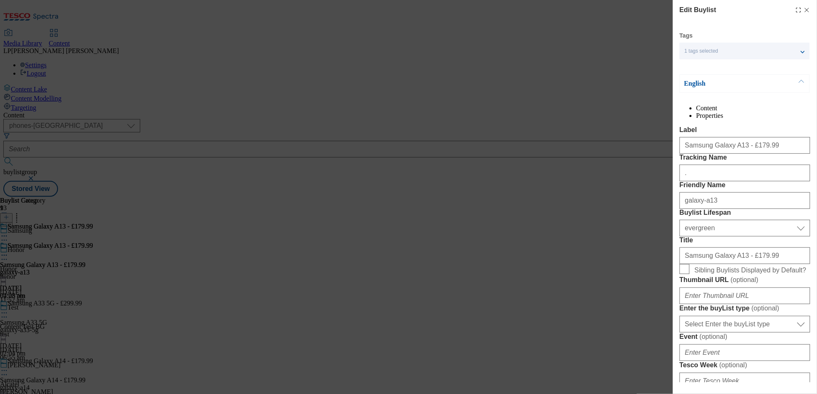
click at [536, 31] on div "Edit Buylist Tags 1 tags selected fnf marketplace whoosh ghs stores buylist Eng…" at bounding box center [408, 197] width 817 height 394
click at [662, 7] on icon "Modal" at bounding box center [807, 10] width 7 height 7
select select "evergreen"
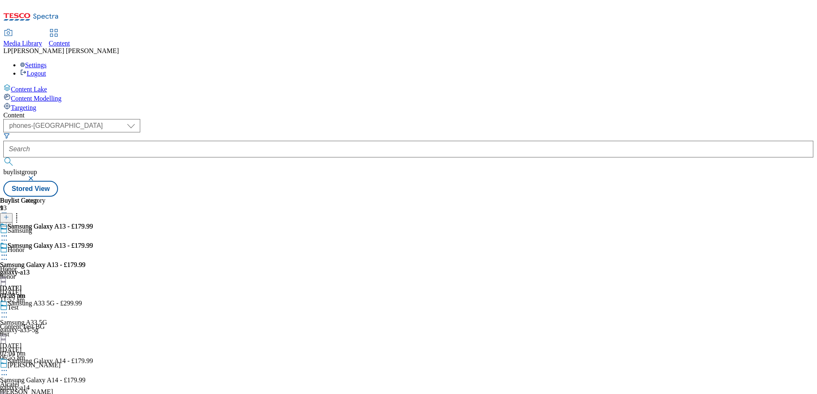
scroll to position [18, 0]
click at [9, 214] on icon at bounding box center [6, 217] width 6 height 6
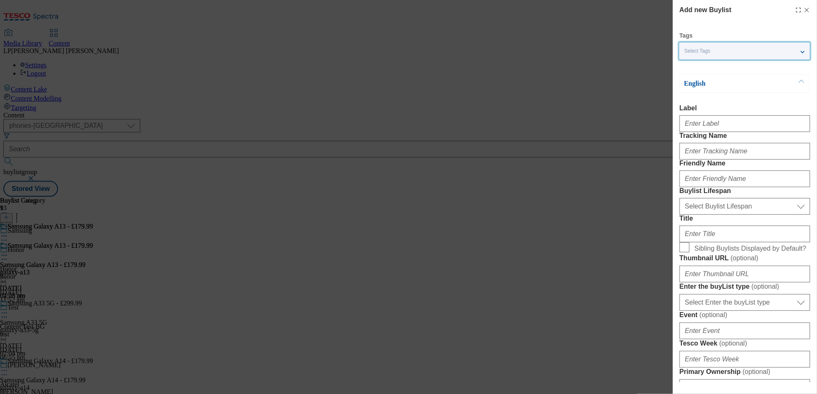
click at [662, 53] on span "Select Tags" at bounding box center [698, 51] width 26 height 6
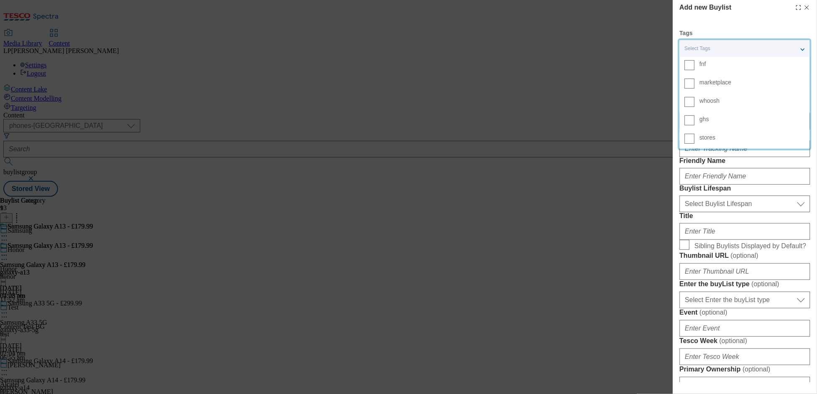
scroll to position [1, 0]
click at [611, 152] on div "Add new Buylist Tags Select Tags fnf marketplace whoosh ghs stores English Labe…" at bounding box center [408, 197] width 817 height 394
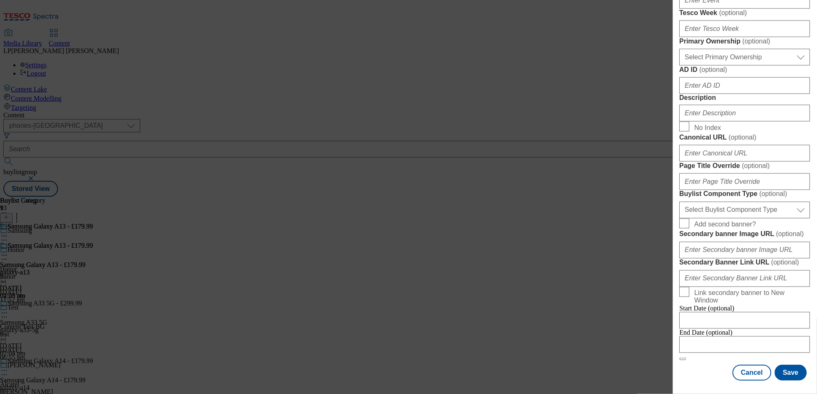
scroll to position [626, 0]
click at [662, 375] on button "Cancel" at bounding box center [752, 373] width 38 height 16
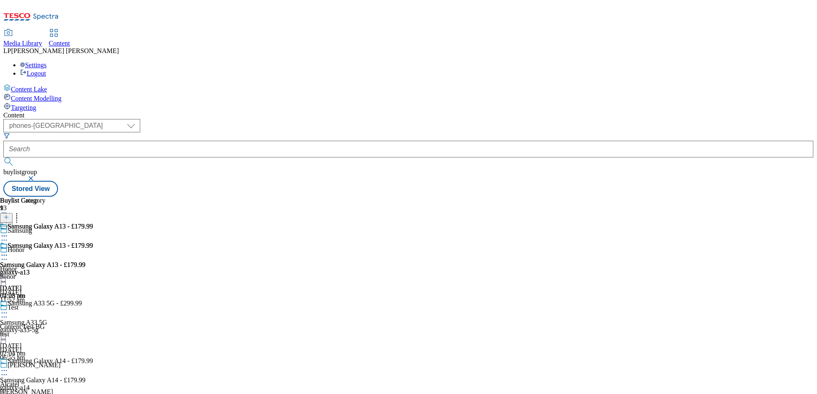
click at [93, 269] on div "galaxy-a13" at bounding box center [46, 273] width 93 height 8
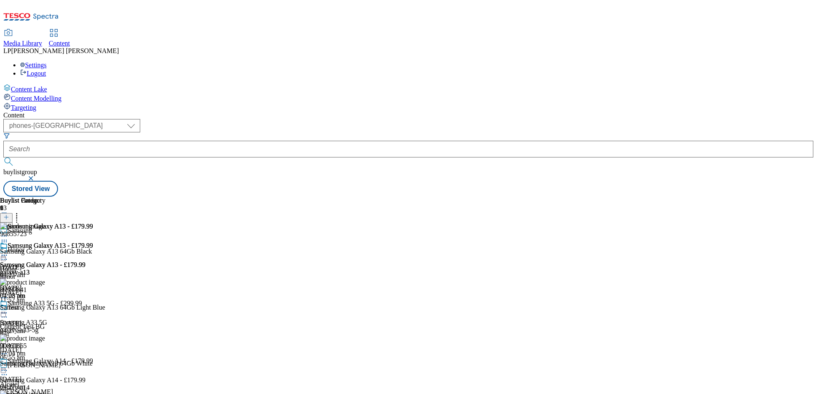
click at [9, 214] on icon at bounding box center [6, 217] width 6 height 6
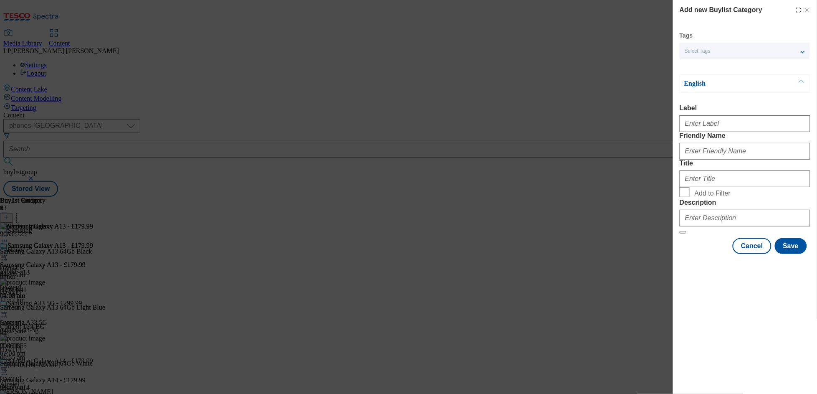
click at [662, 54] on div "Add new Buylist Category Tags Select Tags fnf marketplace whoosh ghs stores Eng…" at bounding box center [745, 128] width 144 height 256
click at [662, 53] on span "Select Tags" at bounding box center [698, 51] width 26 height 6
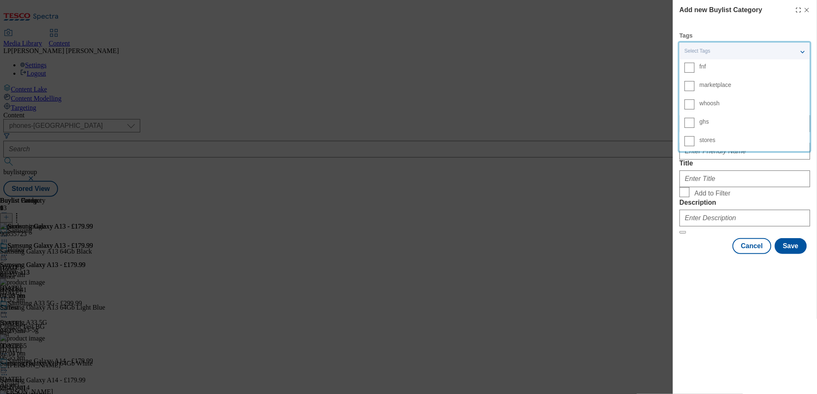
click at [547, 59] on div "Add new Buylist Category Tags Select Tags fnf marketplace whoosh ghs stores Eng…" at bounding box center [408, 197] width 817 height 394
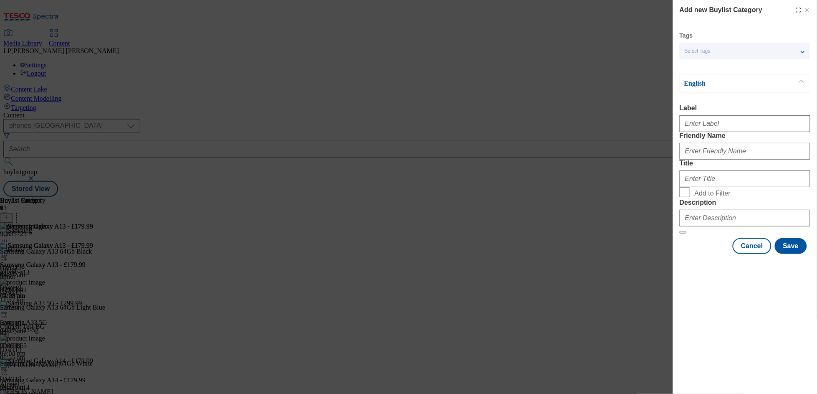
click at [459, 61] on div "Add new Buylist Category Tags Select Tags fnf marketplace whoosh ghs stores Eng…" at bounding box center [408, 197] width 817 height 394
click at [662, 254] on button "Cancel" at bounding box center [752, 246] width 38 height 16
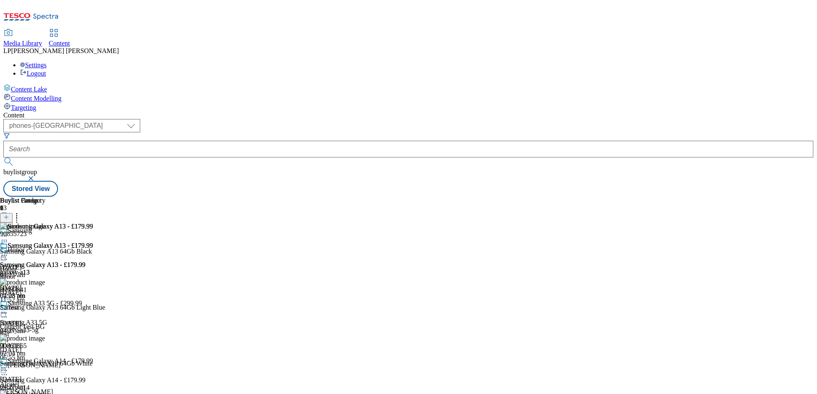
click at [93, 299] on div "Samsung Galaxy A13 - £179.99 Samsung Galaxy A13 - £179.99 galaxy-a13 8 Jul 2024…" at bounding box center [46, 271] width 93 height 58
click at [185, 384] on div "galaxy-a14" at bounding box center [92, 388] width 185 height 8
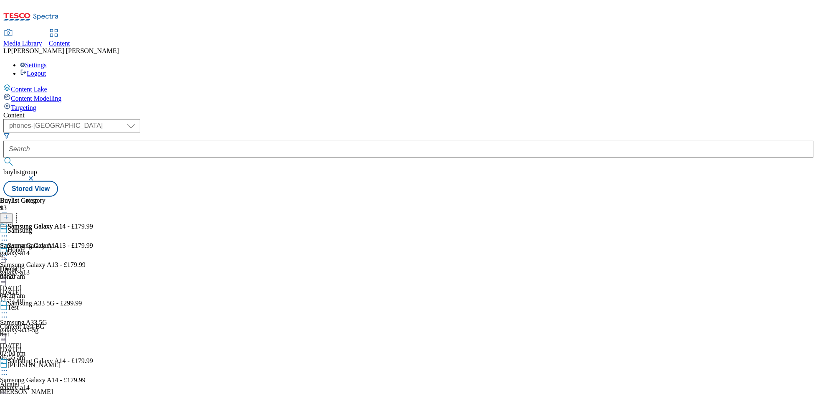
click at [9, 214] on icon at bounding box center [6, 217] width 6 height 6
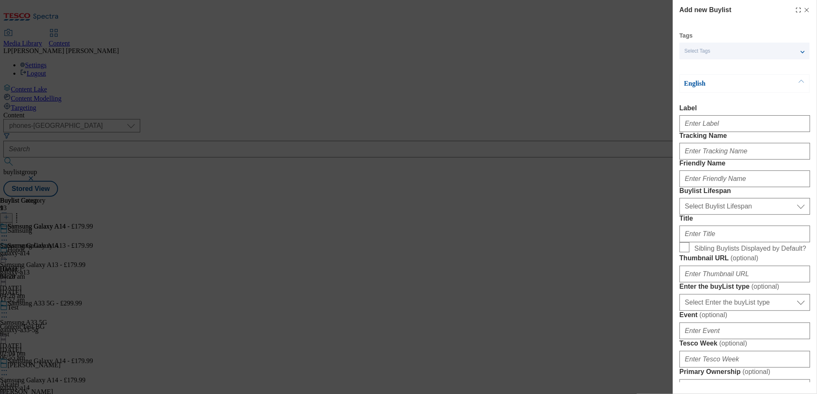
click at [662, 52] on div "Select Tags" at bounding box center [745, 51] width 130 height 17
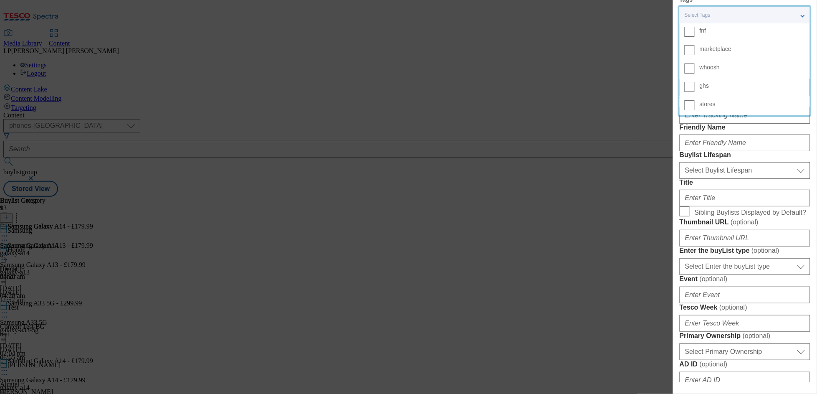
scroll to position [51, 0]
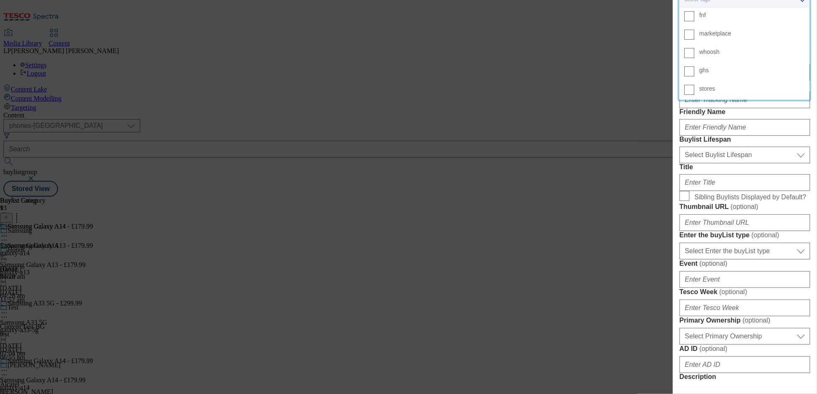
click at [425, 67] on div "Add new Buylist Tags Select Tags fnf marketplace whoosh ghs stores English Labe…" at bounding box center [408, 197] width 817 height 394
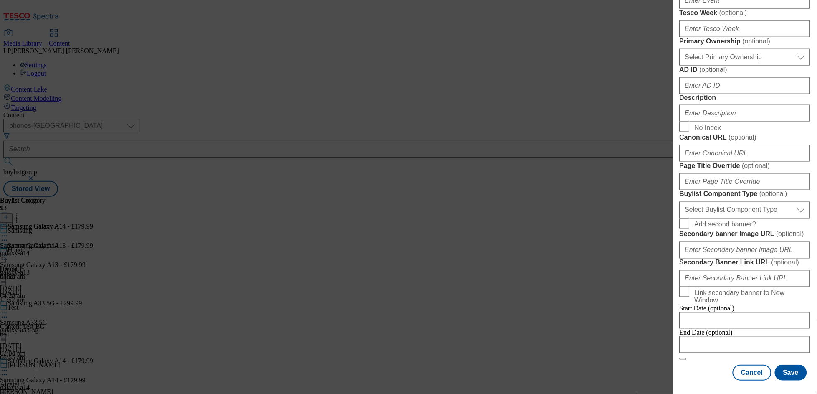
scroll to position [626, 0]
click at [662, 373] on button "Cancel" at bounding box center [752, 373] width 38 height 16
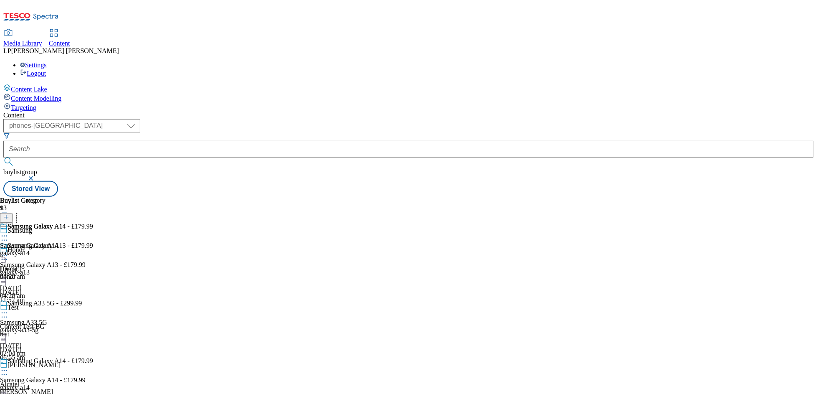
click at [185, 326] on div "galaxy-a33-5g" at bounding box center [92, 330] width 185 height 8
click at [32, 227] on div "Samsung" at bounding box center [20, 231] width 25 height 8
click at [82, 249] on div "galaxy-a33-5g" at bounding box center [41, 253] width 82 height 8
click at [82, 269] on div "galaxy-a33-5g" at bounding box center [41, 273] width 82 height 8
click at [8, 251] on icon at bounding box center [4, 255] width 8 height 8
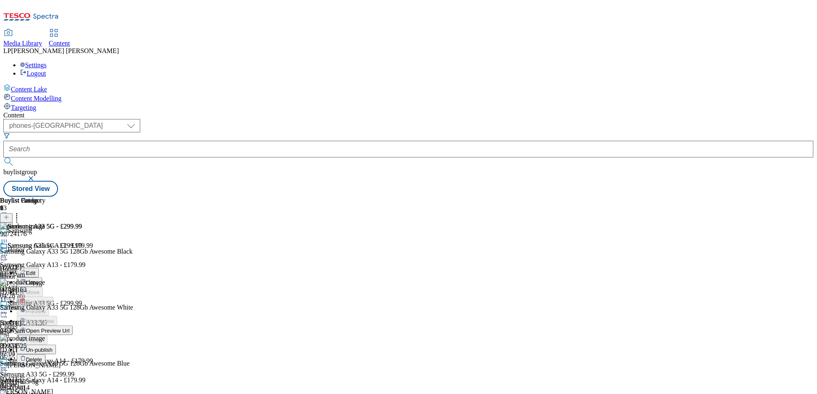
click at [69, 327] on span "Open Preview Url" at bounding box center [47, 330] width 43 height 6
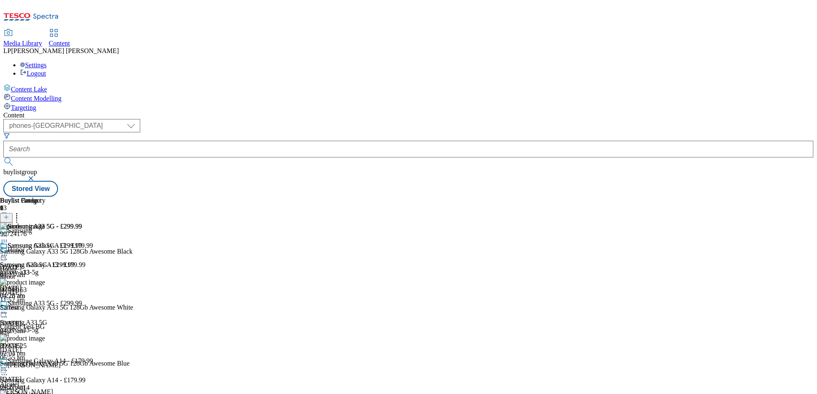
click at [185, 242] on div "Samsung Galaxy A13 - £179.99 Samsung Galaxy A13 - £179.99 galaxy-a13 3 Jun 2024…" at bounding box center [92, 271] width 185 height 58
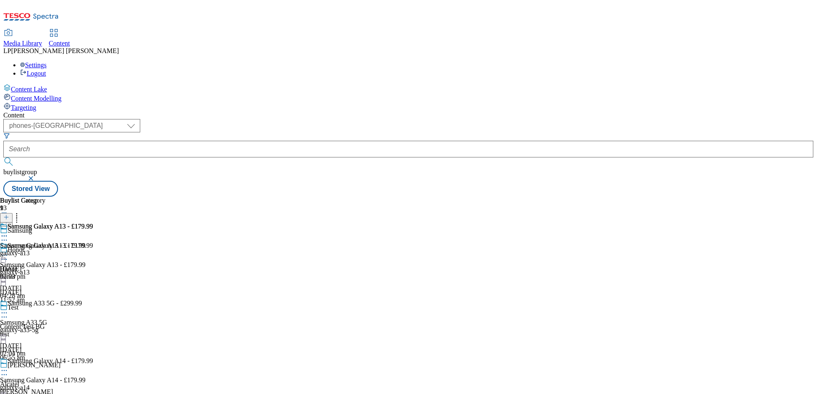
click at [185, 299] on div "Samsung A33 5G - £299.99 Samsung A33 5G galaxy-a33-5g 29 Nov 2024 02:04 pm" at bounding box center [92, 328] width 185 height 58
click at [185, 384] on div "galaxy-a14" at bounding box center [92, 388] width 185 height 8
click at [8, 366] on icon at bounding box center [4, 370] width 8 height 8
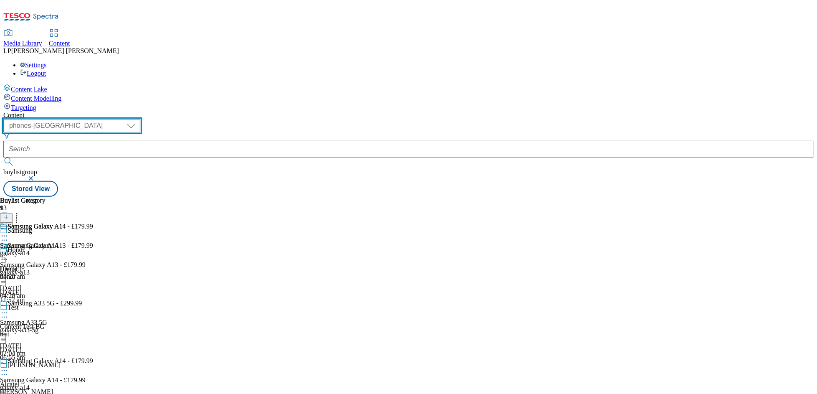
click at [140, 119] on select "dotcom-cz dotcom-hu dotcom-sk fnf-uk ghs-roi ghs-uk group-comms ighs-cz ighs-hu…" at bounding box center [71, 125] width 137 height 13
click at [109, 119] on select "dotcom-cz dotcom-hu dotcom-sk fnf-uk ghs-roi ghs-uk group-comms ighs-cz ighs-hu…" at bounding box center [71, 125] width 137 height 13
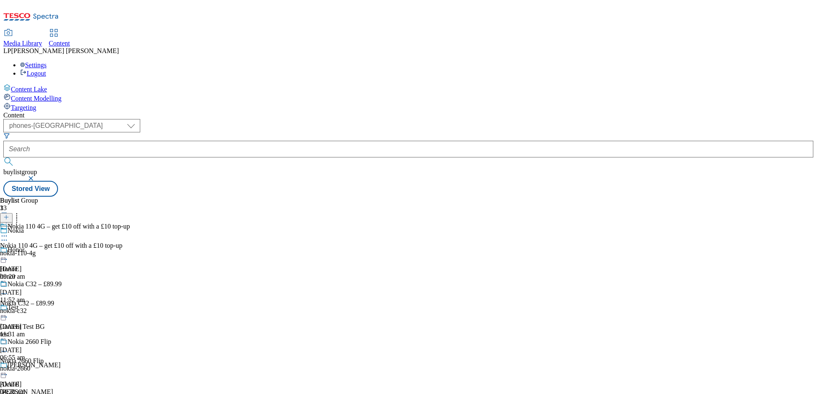
click at [130, 249] on div "nokia-110-4g" at bounding box center [65, 253] width 130 height 8
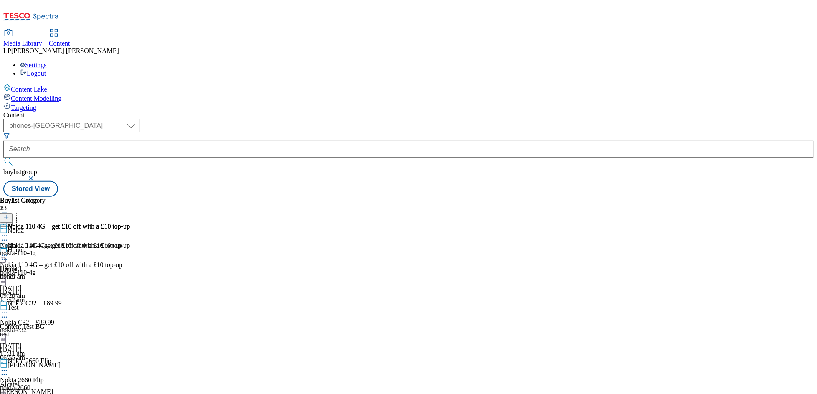
scroll to position [826, 0]
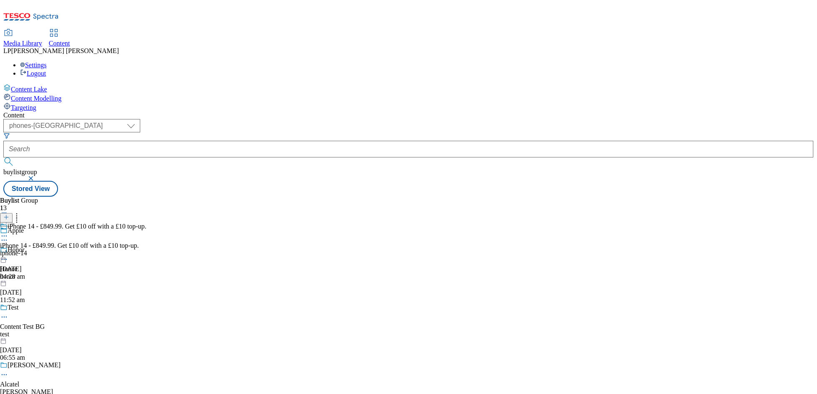
click at [3, 236] on circle at bounding box center [2, 236] width 1 height 1
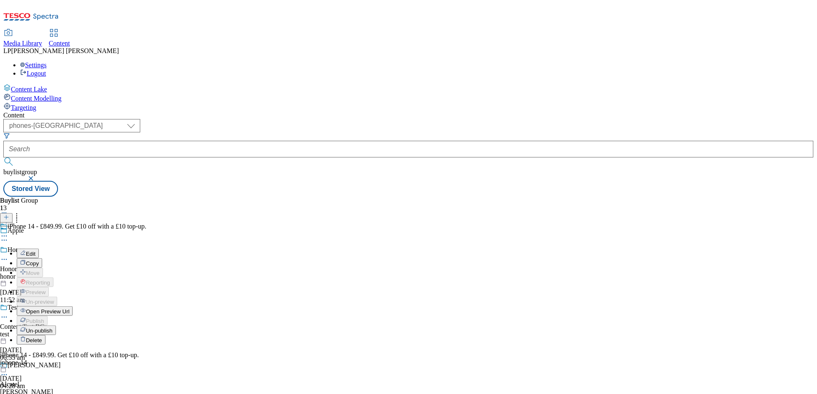
click at [69, 308] on span "Open Preview Url" at bounding box center [47, 311] width 43 height 6
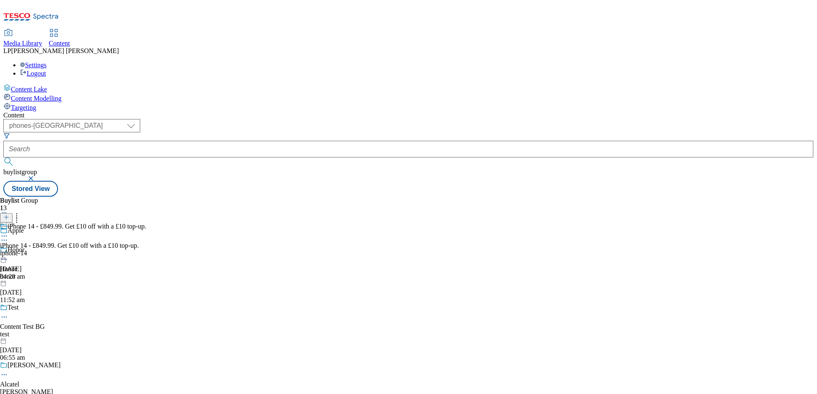
scroll to position [728, 0]
click at [51, 95] on span "Content Modelling" at bounding box center [36, 98] width 51 height 7
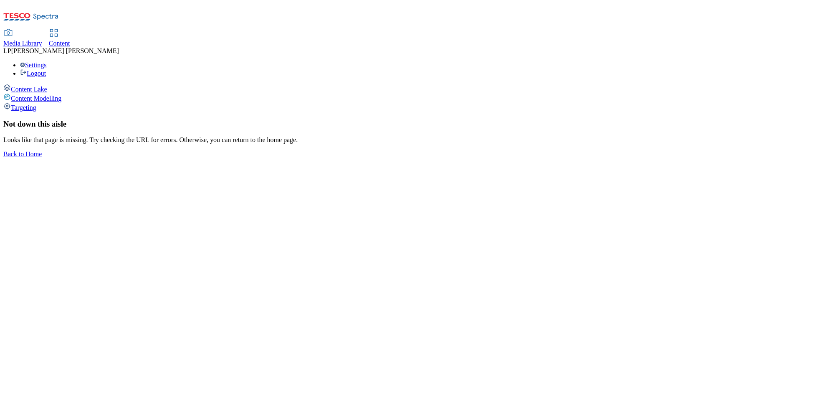
click at [36, 104] on span "Targeting" at bounding box center [23, 107] width 25 height 7
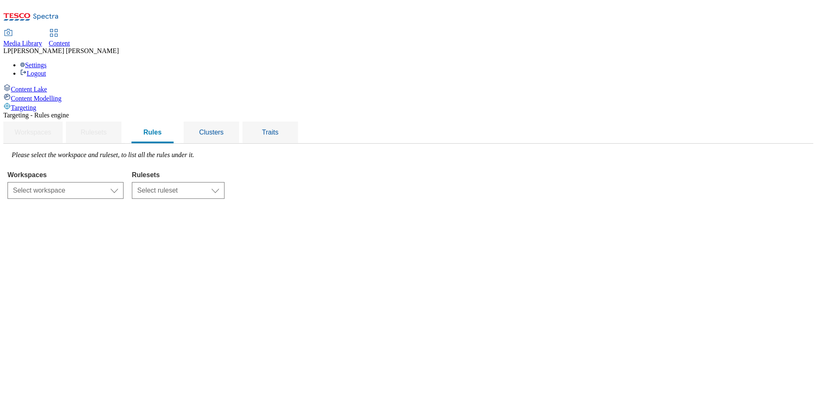
click at [42, 86] on span "Content Lake" at bounding box center [29, 89] width 36 height 7
select select "phones-uk"
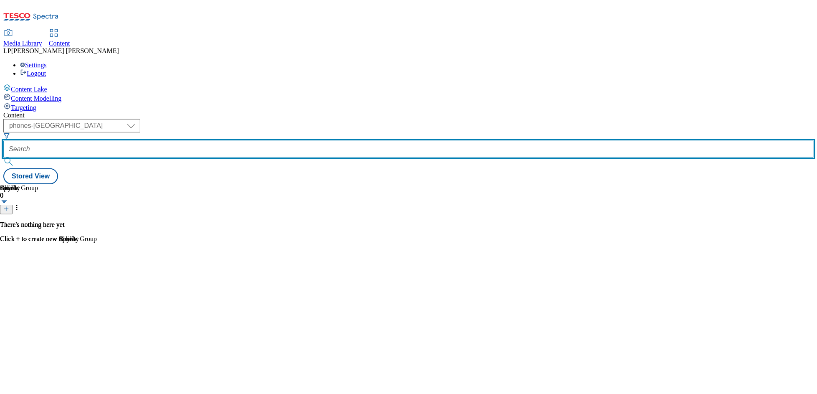
click at [244, 141] on input "text" at bounding box center [408, 149] width 811 height 17
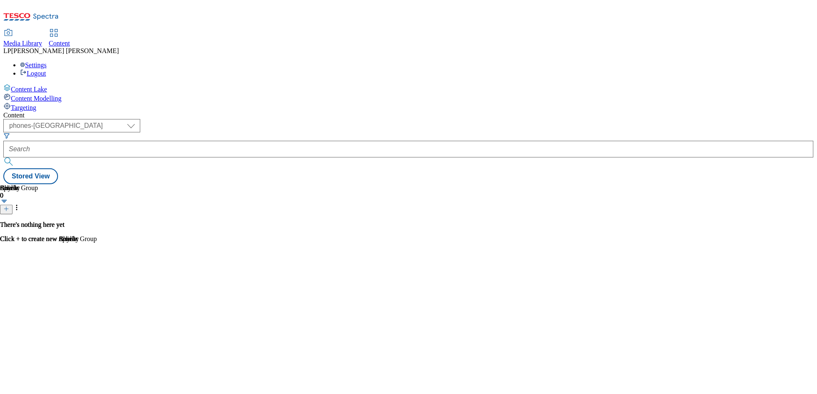
click at [662, 184] on div "Splash 0 There's nothing here yet Click + to create new Splash Article 0 There'…" at bounding box center [408, 184] width 811 height 0
click at [97, 234] on div "There's nothing here yet Click + to create new Buylist Group" at bounding box center [48, 232] width 97 height 22
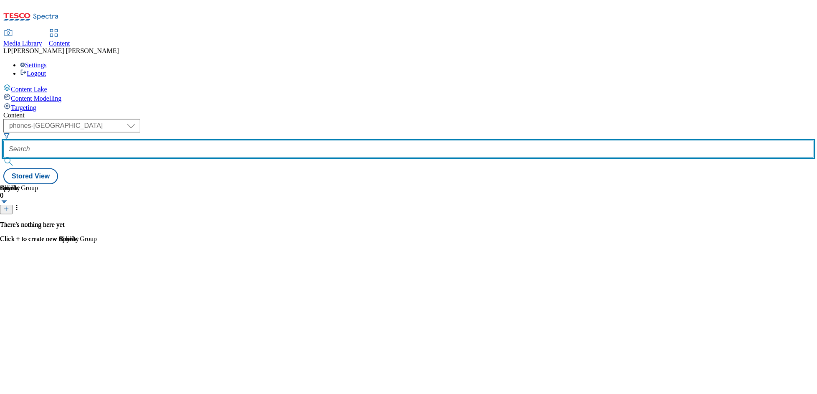
click at [245, 141] on input "text" at bounding box center [408, 149] width 811 height 17
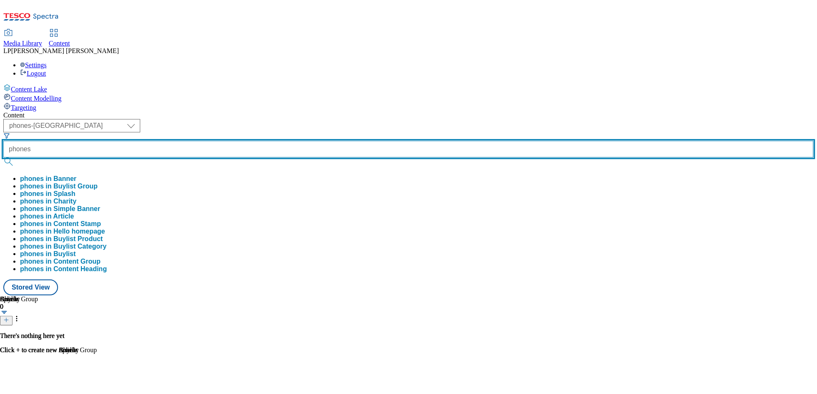
type input "phones"
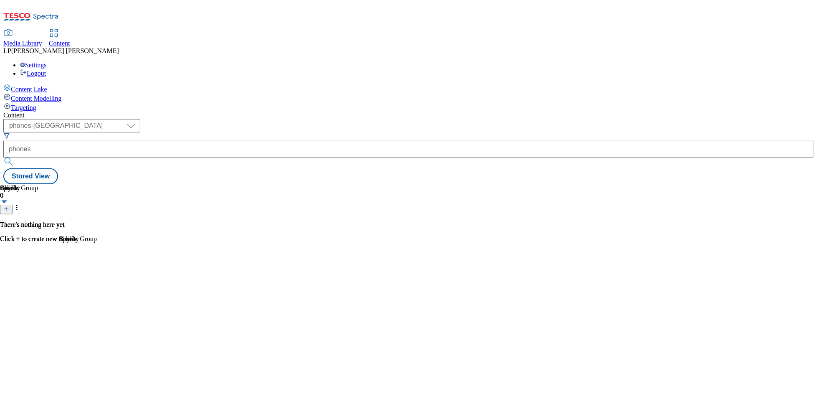
click at [15, 157] on button "submit" at bounding box center [9, 161] width 12 height 8
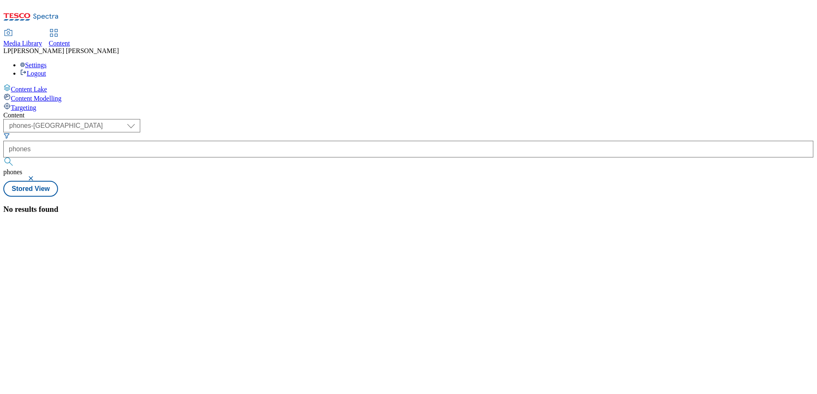
click at [36, 176] on button "button" at bounding box center [32, 178] width 8 height 5
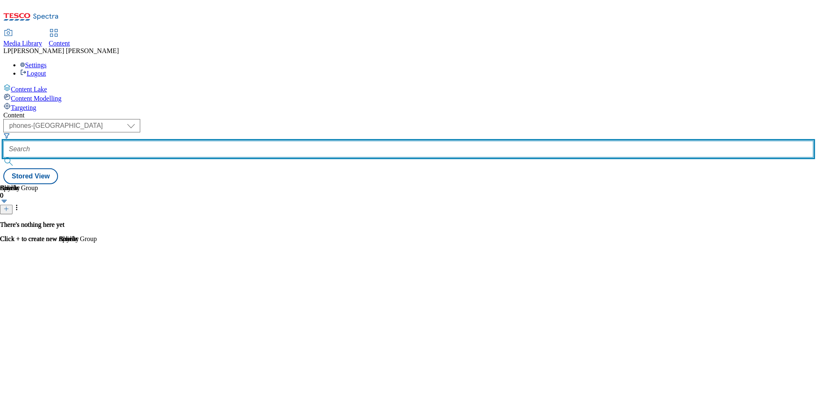
click at [251, 141] on input "text" at bounding box center [408, 149] width 811 height 17
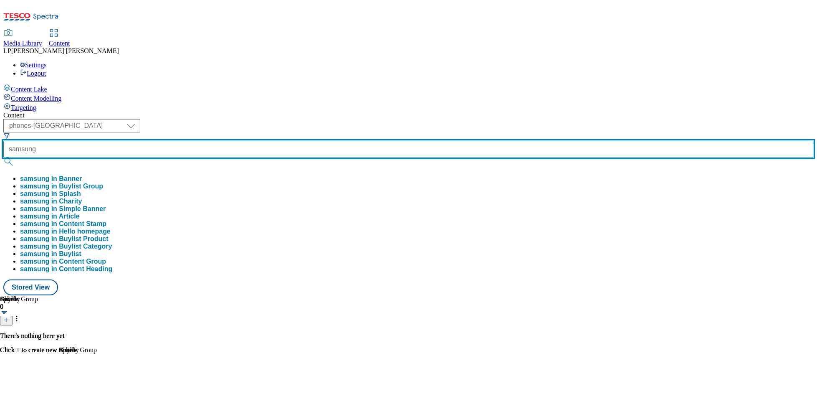
type input "samsung"
click at [3, 157] on button "submit" at bounding box center [9, 161] width 12 height 8
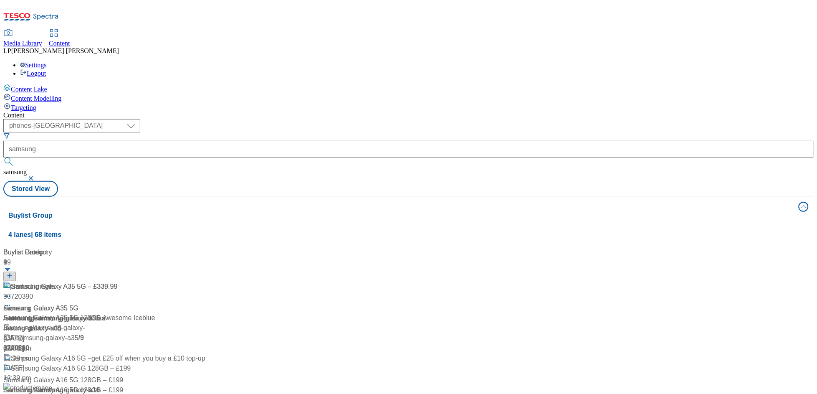
click at [108, 313] on div "/ samsung" at bounding box center [55, 318] width 104 height 10
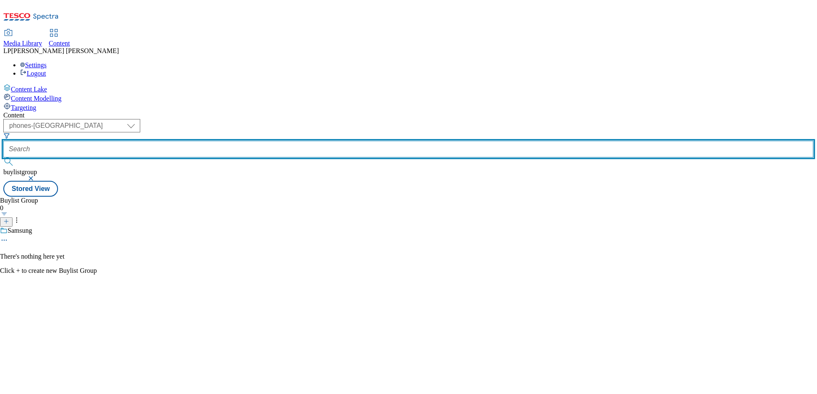
click at [270, 141] on input "text" at bounding box center [408, 149] width 811 height 17
click at [263, 141] on input "text" at bounding box center [408, 149] width 811 height 17
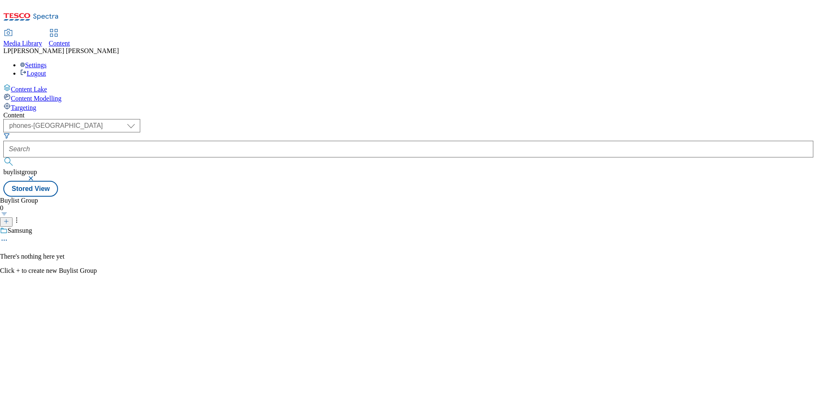
click at [36, 176] on button "button" at bounding box center [32, 178] width 8 height 5
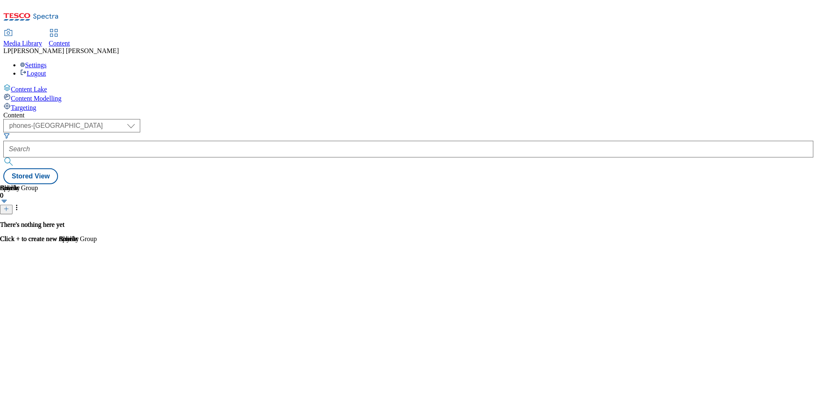
click at [15, 157] on button "submit" at bounding box center [9, 161] width 12 height 8
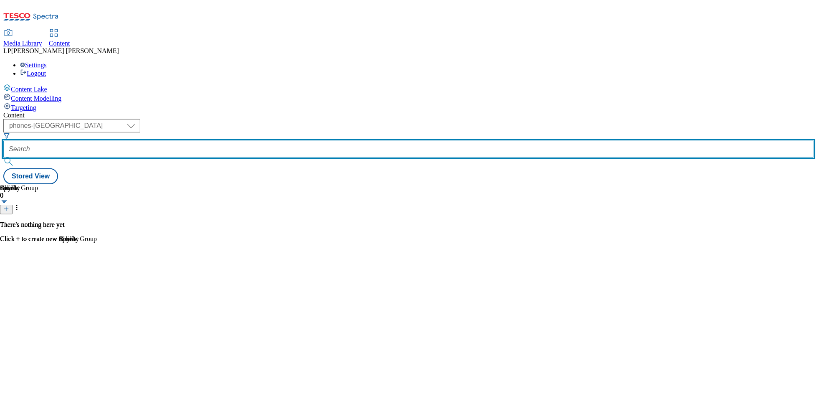
click at [258, 141] on input "text" at bounding box center [408, 149] width 811 height 17
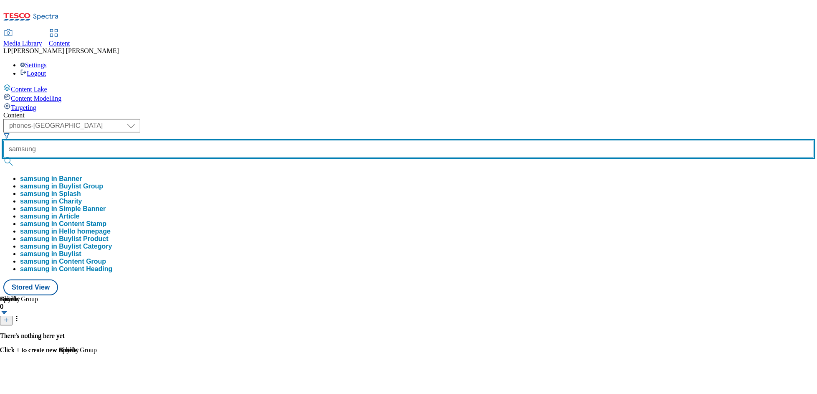
type input "samsung"
click at [3, 157] on button "submit" at bounding box center [9, 161] width 12 height 8
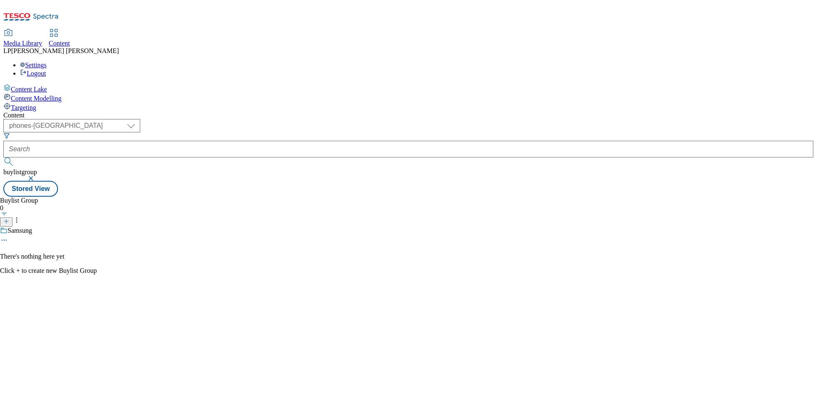
click at [8, 236] on icon at bounding box center [4, 240] width 8 height 8
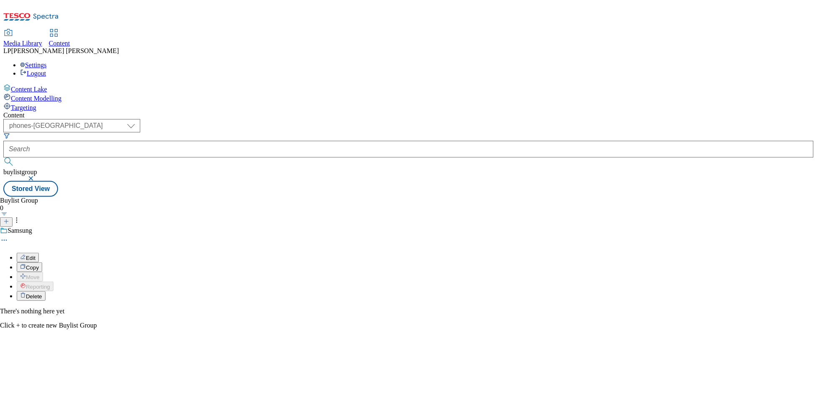
click at [35, 255] on span "Edit" at bounding box center [31, 258] width 10 height 6
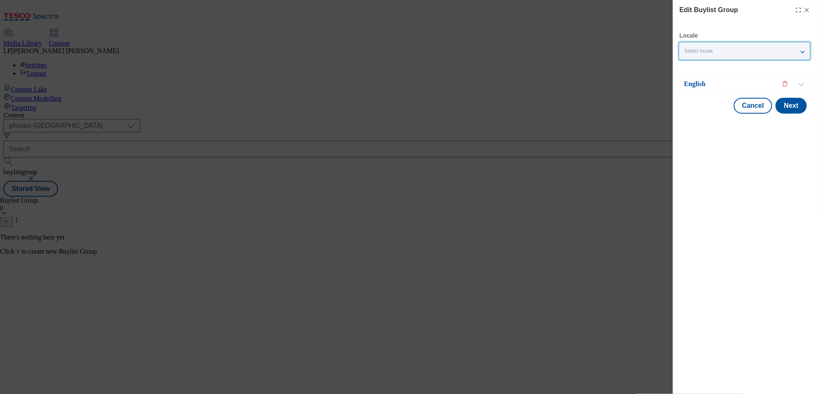
click at [662, 54] on div "Select locale" at bounding box center [745, 51] width 130 height 17
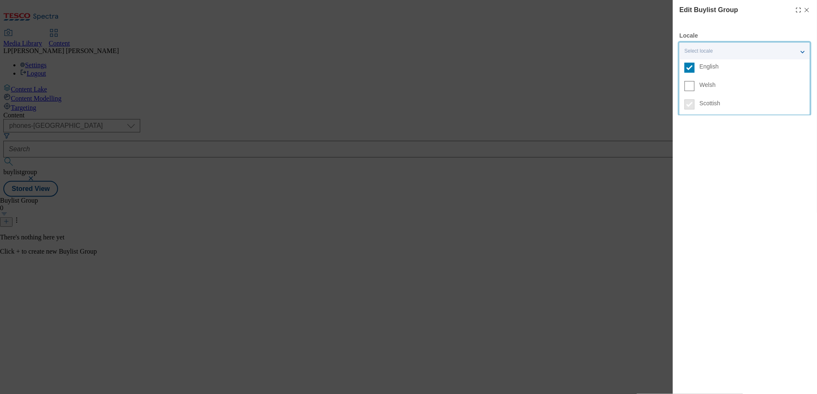
click at [662, 54] on div "Select locale" at bounding box center [745, 51] width 130 height 17
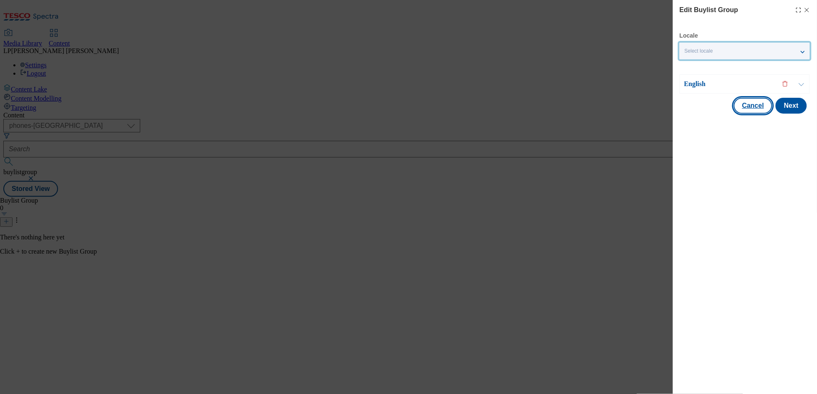
click at [662, 101] on button "Cancel" at bounding box center [753, 106] width 38 height 16
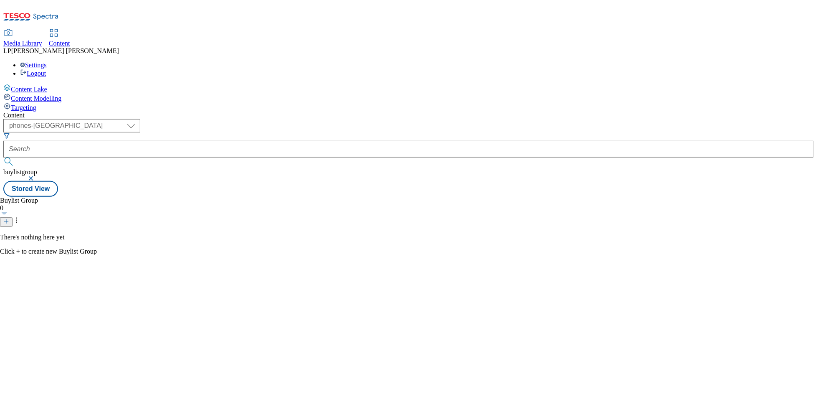
click at [399, 197] on div "Buylist Group 0 There's nothing here yet Click + to create new Buylist Group" at bounding box center [408, 197] width 811 height 0
click at [140, 119] on select "dotcom-cz dotcom-hu dotcom-sk fnf-uk ghs-roi ghs-uk group-comms ighs-cz ighs-hu…" at bounding box center [71, 125] width 137 height 13
click at [50, 93] on div "Content Modelling" at bounding box center [408, 97] width 811 height 9
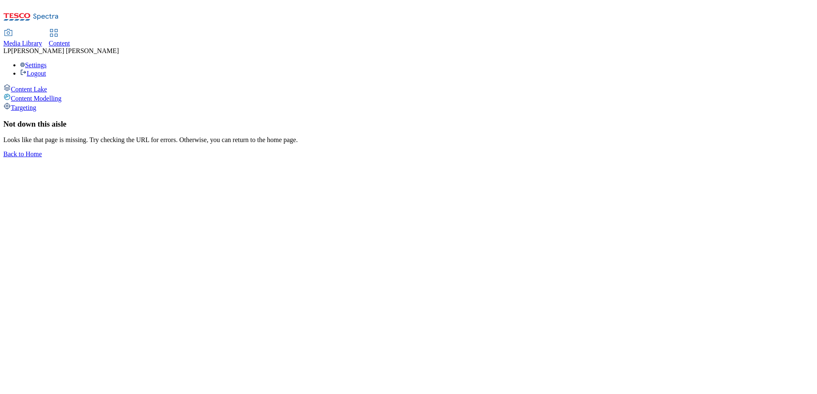
click at [47, 86] on span "Content Lake" at bounding box center [29, 89] width 36 height 7
select select "phones-uk"
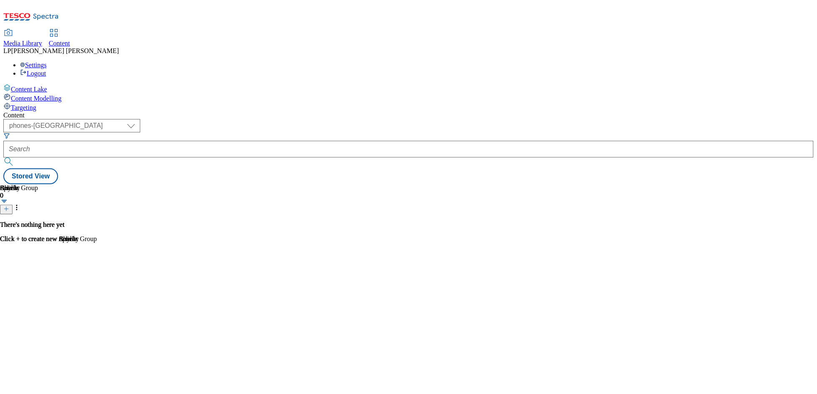
click at [97, 221] on div "There's nothing here yet Click + to create new Buylist Group" at bounding box center [48, 232] width 97 height 22
click at [97, 184] on header "Buylist Group 0" at bounding box center [48, 199] width 97 height 30
click at [97, 221] on div "There's nothing here yet Click + to create new Buylist Group" at bounding box center [48, 232] width 97 height 22
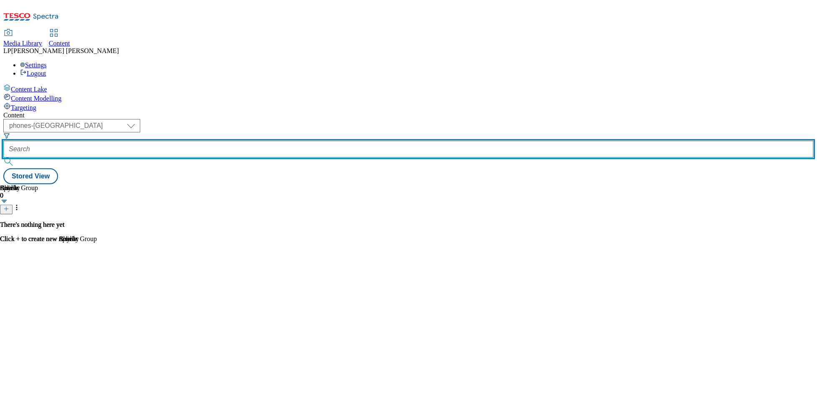
click at [239, 141] on input "text" at bounding box center [408, 149] width 811 height 17
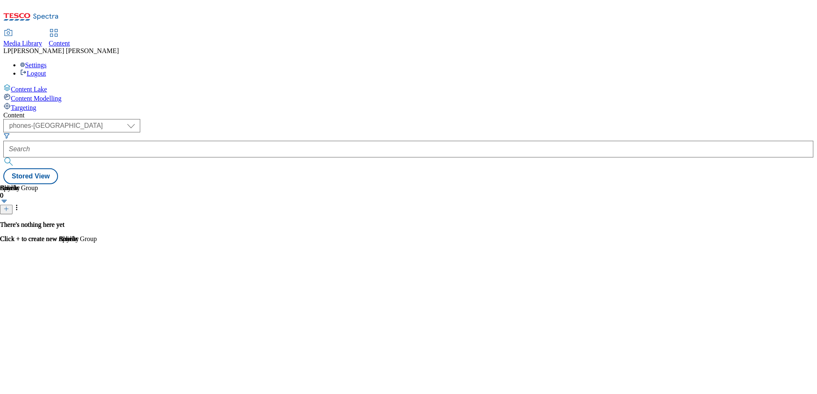
click at [15, 157] on button "submit" at bounding box center [9, 161] width 12 height 8
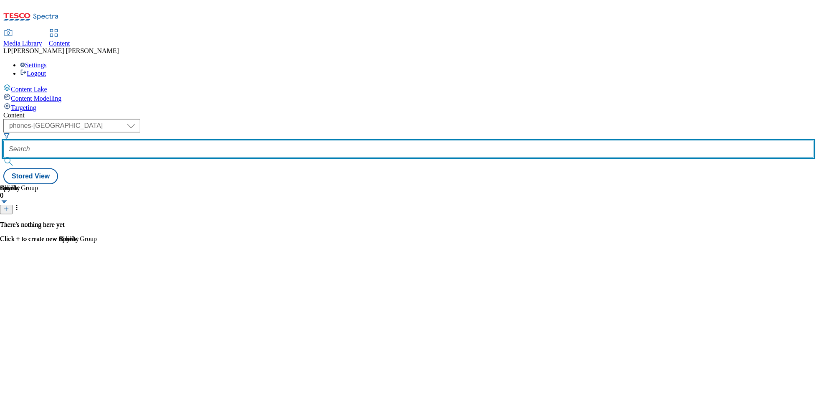
click at [231, 141] on input "text" at bounding box center [408, 149] width 811 height 17
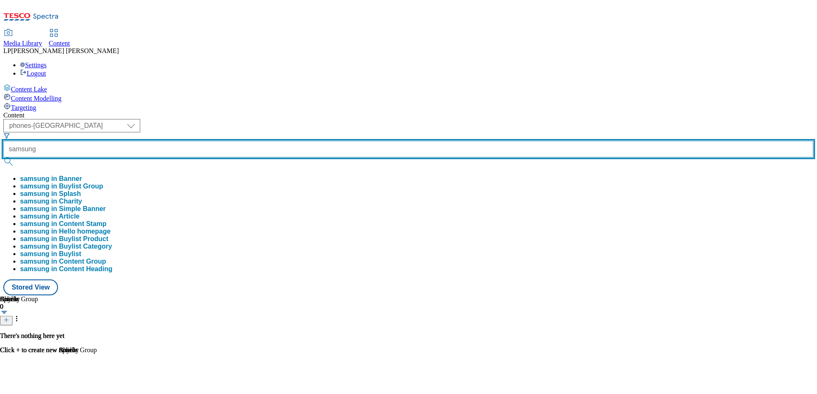
type input "samsung"
click at [3, 157] on button "submit" at bounding box center [9, 161] width 12 height 8
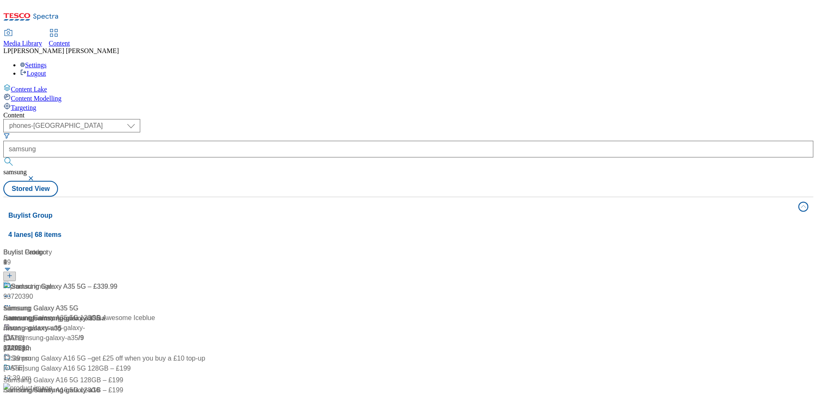
click at [108, 313] on div "/ samsung" at bounding box center [55, 318] width 104 height 10
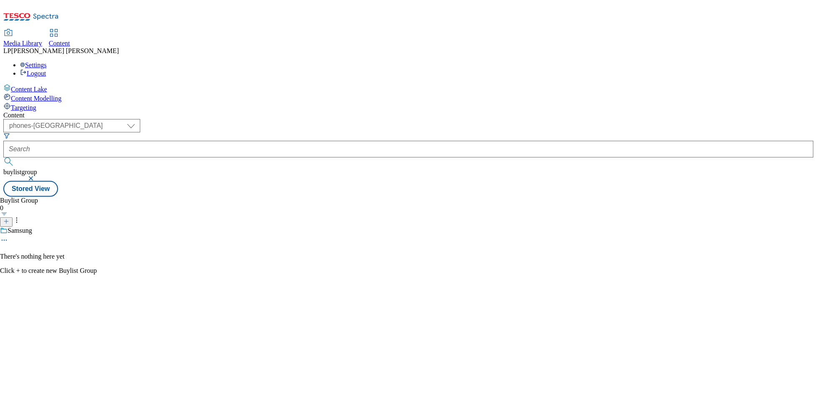
click at [36, 176] on button "button" at bounding box center [32, 178] width 8 height 5
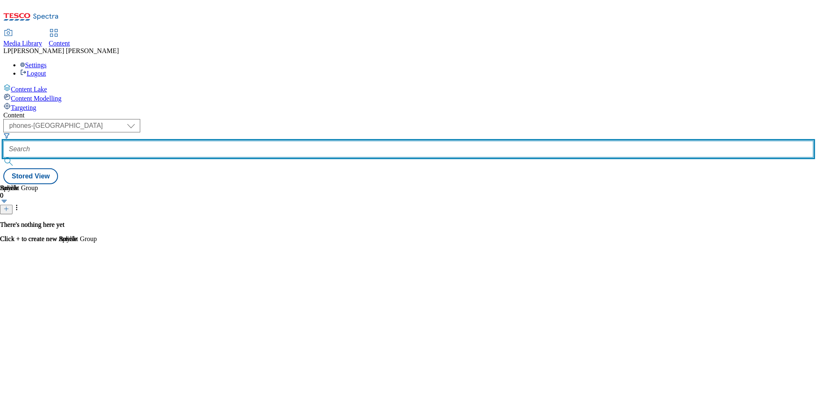
click at [266, 141] on input "text" at bounding box center [408, 149] width 811 height 17
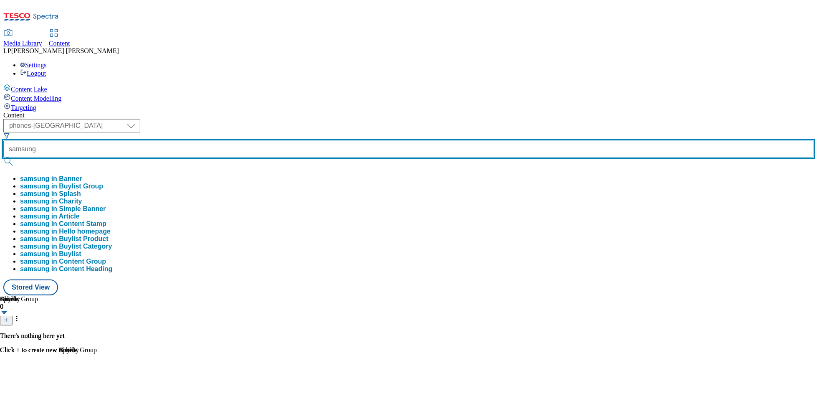
type input "samsung"
click at [3, 157] on button "submit" at bounding box center [9, 161] width 12 height 8
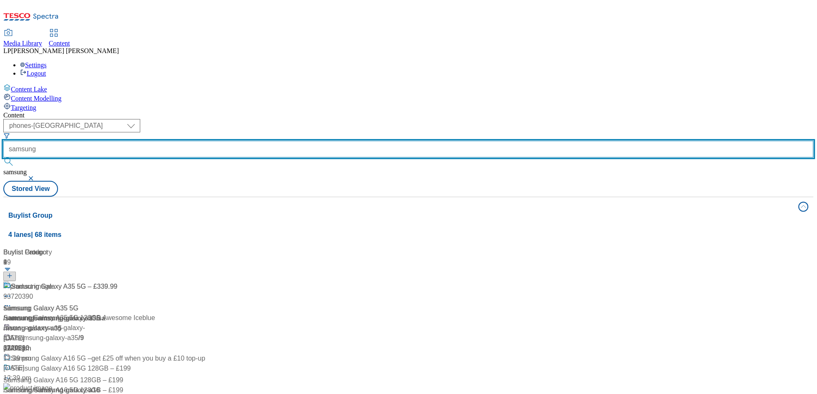
scroll to position [40, 0]
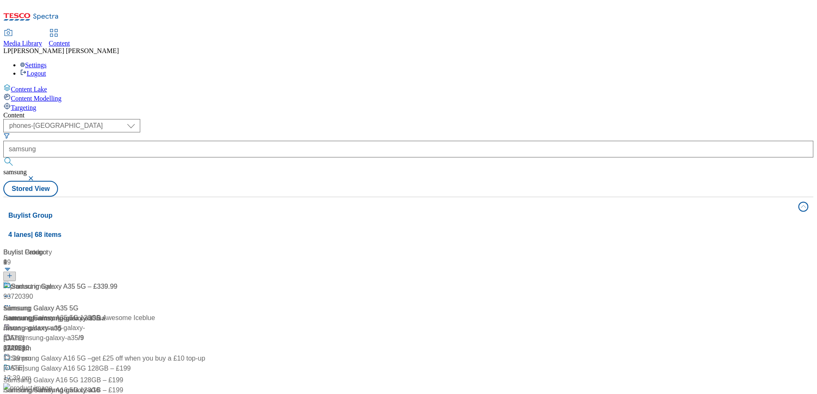
click at [16, 273] on div at bounding box center [9, 276] width 13 height 7
click at [574, 197] on div "Buylist Group 4 lanes | 68 items Buylist 9 Samsung Galaxy A35 5G – £339.99 Sams…" at bounding box center [408, 378] width 811 height 363
click at [58, 181] on button "Stored View" at bounding box center [30, 189] width 55 height 16
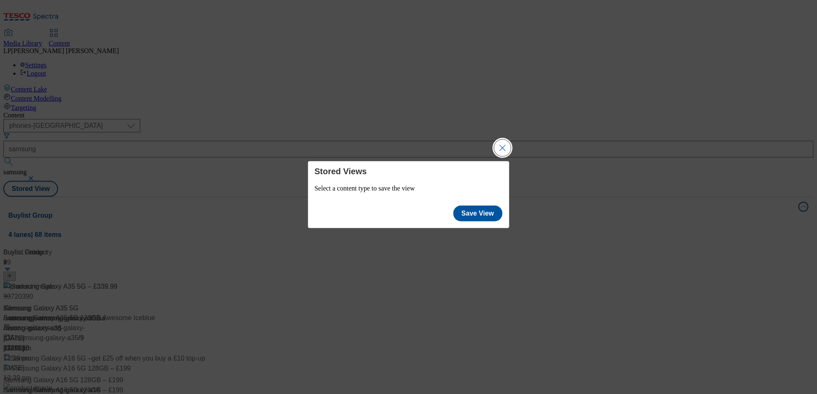
click at [505, 148] on button "Close Modal" at bounding box center [502, 147] width 17 height 17
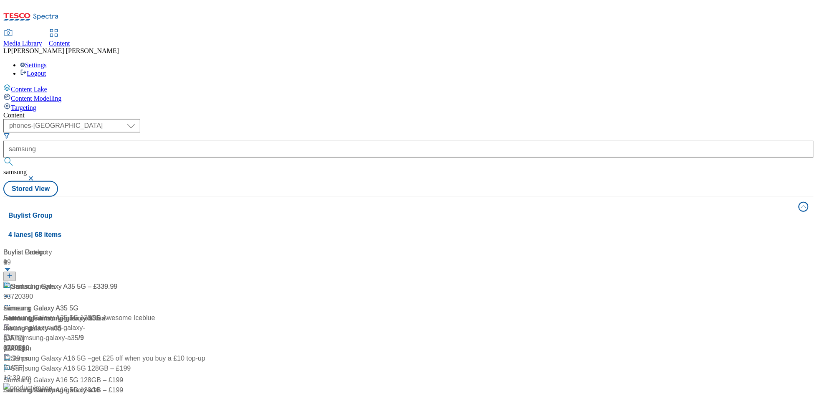
click at [587, 112] on div "Content ( optional ) dotcom-cz dotcom-hu dotcom-sk fnf-uk ghs-roi ghs-uk group-…" at bounding box center [408, 336] width 811 height 449
click at [662, 197] on button "Buylist Group 4 lanes | 68 items" at bounding box center [408, 220] width 811 height 47
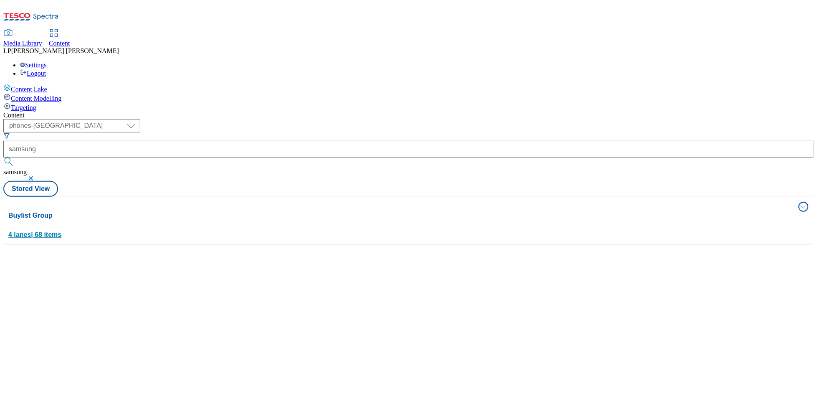
click at [662, 197] on button "Buylist Group 4 lanes | 68 items" at bounding box center [408, 220] width 811 height 47
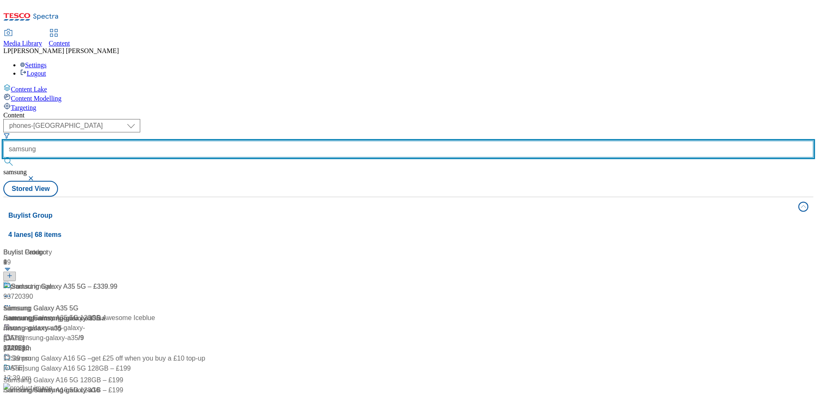
click at [267, 141] on input "samsung" at bounding box center [408, 149] width 811 height 17
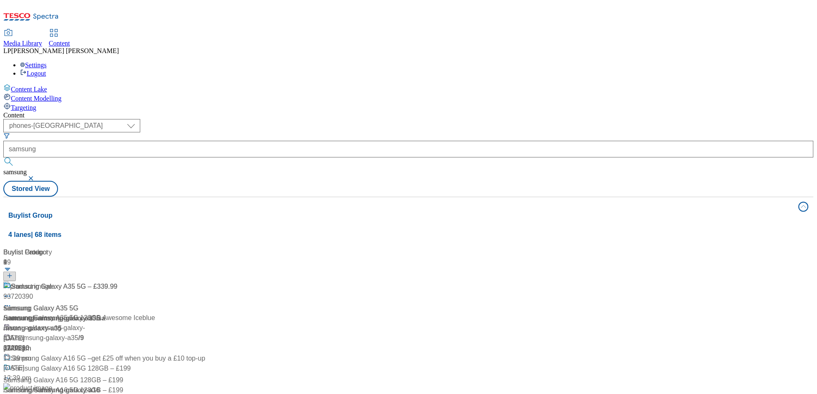
click at [385, 119] on div "( optional ) dotcom-cz dotcom-hu dotcom-sk fnf-uk ghs-roi ghs-uk group-comms ig…" at bounding box center [408, 158] width 811 height 78
click at [140, 119] on select "dotcom-cz dotcom-hu dotcom-sk fnf-uk ghs-roi ghs-uk group-comms ighs-cz ighs-hu…" at bounding box center [71, 125] width 137 height 13
click at [541, 197] on div "Buylist Group 4 lanes | 68 items Buylist 9 Samsung Galaxy A35 5G – £339.99 Sams…" at bounding box center [408, 378] width 811 height 363
click at [193, 197] on div "Buylist Group 4 lanes | 68 items Buylist 9 Samsung Galaxy A35 5G – £339.99 Sams…" at bounding box center [408, 378] width 811 height 363
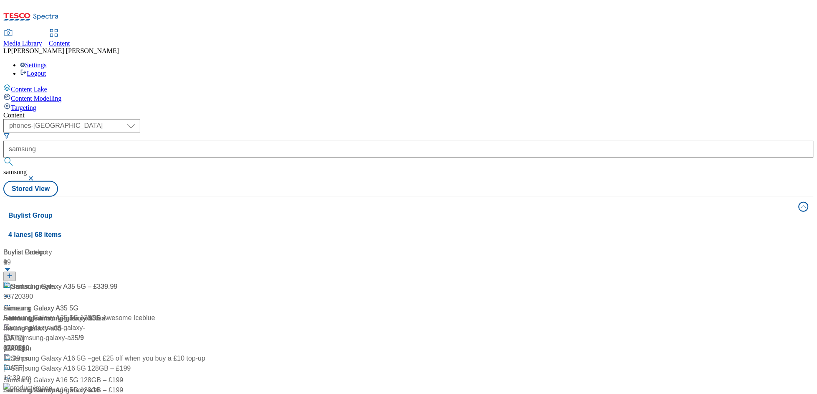
drag, startPoint x: 416, startPoint y: 197, endPoint x: 416, endPoint y: 188, distance: 9.2
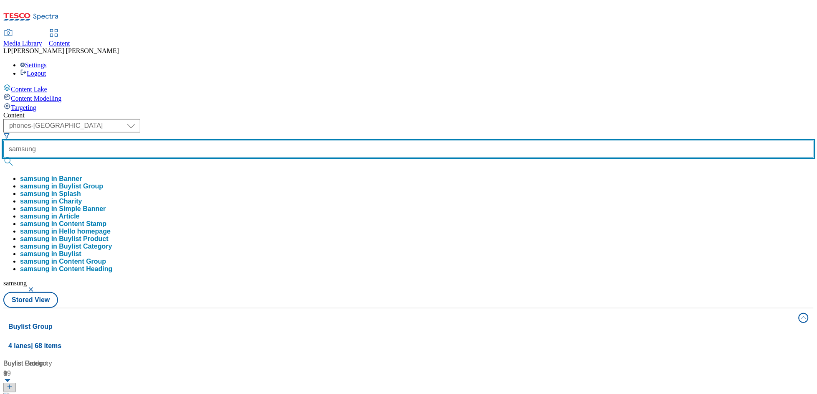
click at [246, 141] on input "samsung" at bounding box center [408, 149] width 811 height 17
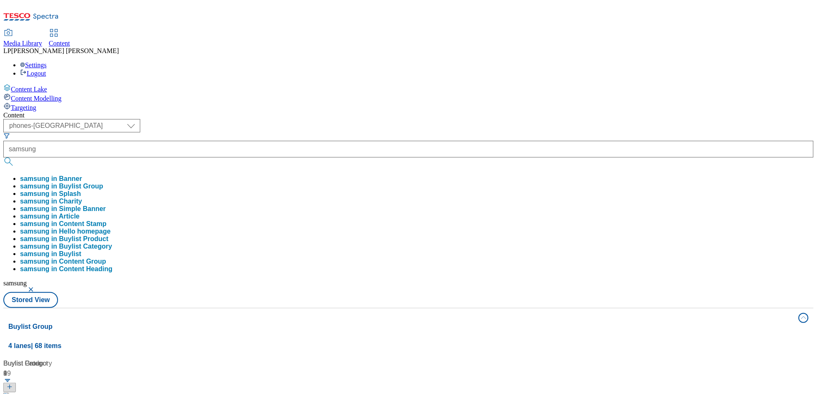
click at [332, 358] on div "Buylist Category 9 Samsung Galaxy A35 5G – £339.99 Samsung Galaxy A35 5G / sams…" at bounding box center [408, 358] width 801 height 0
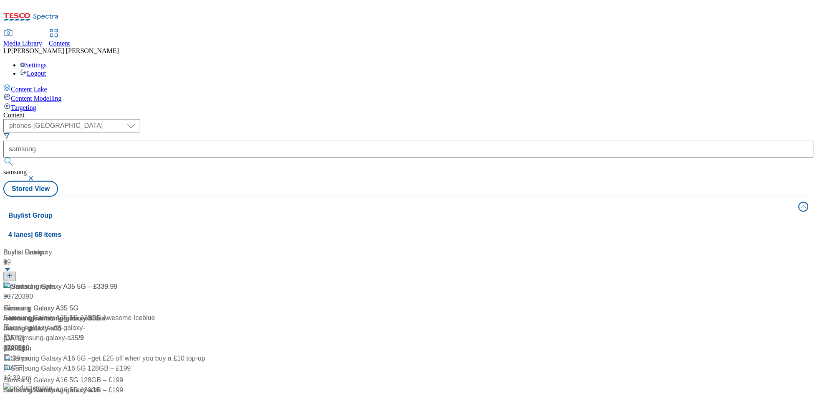
scroll to position [523, 0]
click at [140, 119] on select "dotcom-cz dotcom-hu dotcom-sk fnf-uk ghs-roi ghs-uk group-comms ighs-cz ighs-hu…" at bounding box center [71, 125] width 137 height 13
click at [109, 119] on select "dotcom-cz dotcom-hu dotcom-sk fnf-uk ghs-roi ghs-uk group-comms ighs-cz ighs-hu…" at bounding box center [71, 125] width 137 height 13
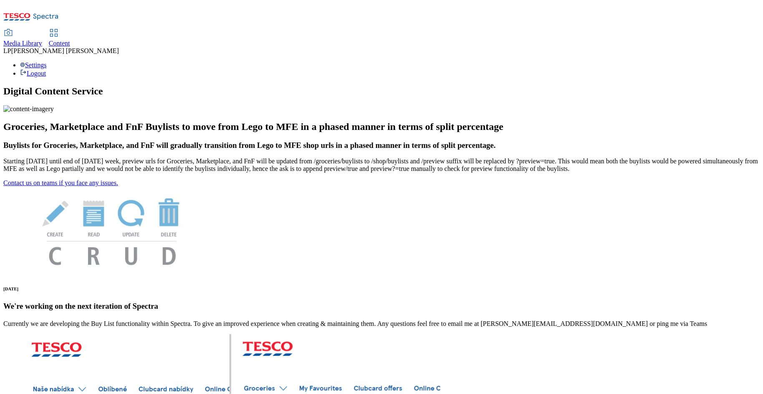
click at [42, 40] on span "Media Library" at bounding box center [22, 43] width 39 height 7
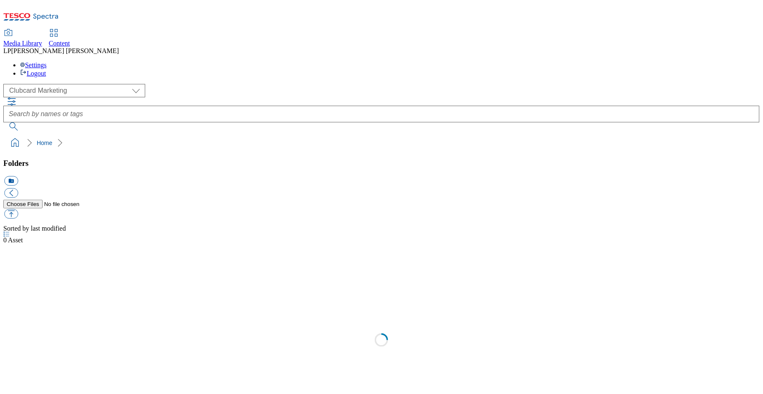
select select "flare-clubcard-mktg"
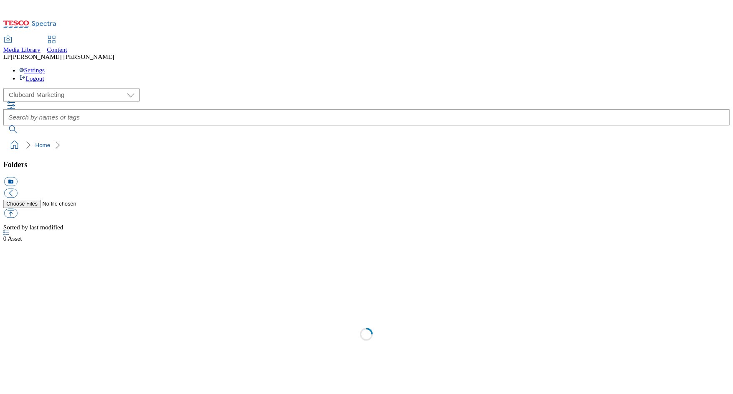
scroll to position [0, 0]
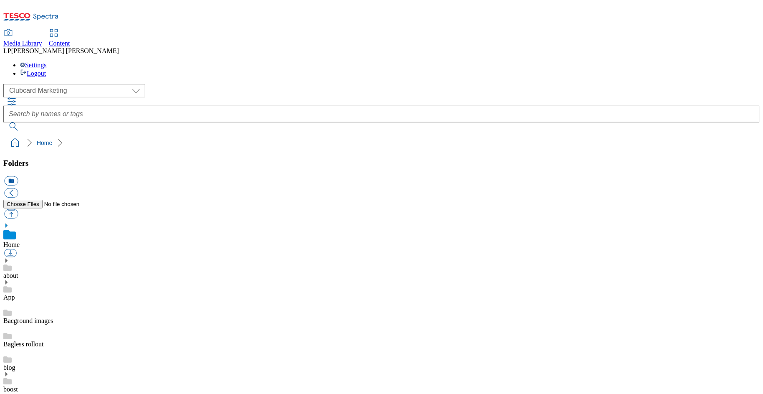
click at [70, 40] on span "Content" at bounding box center [59, 43] width 21 height 7
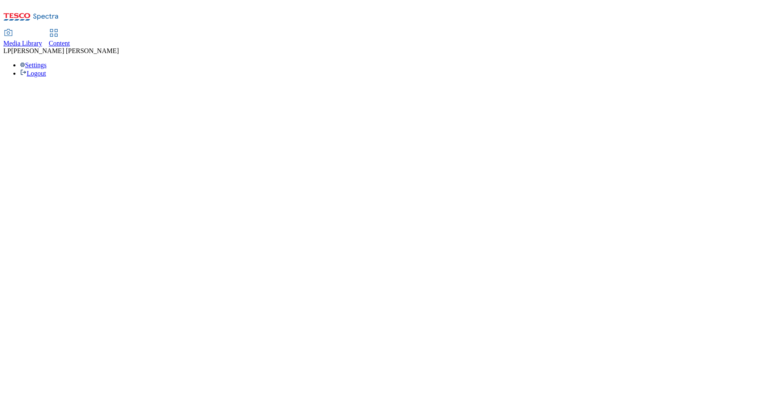
select select "phones-uk"
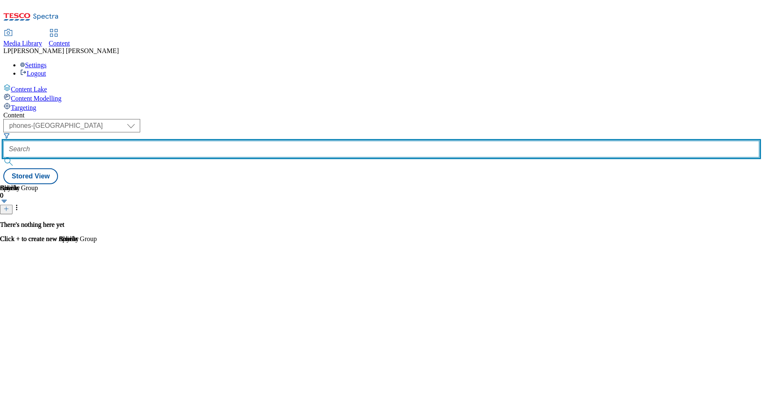
click at [257, 141] on input "text" at bounding box center [381, 149] width 757 height 17
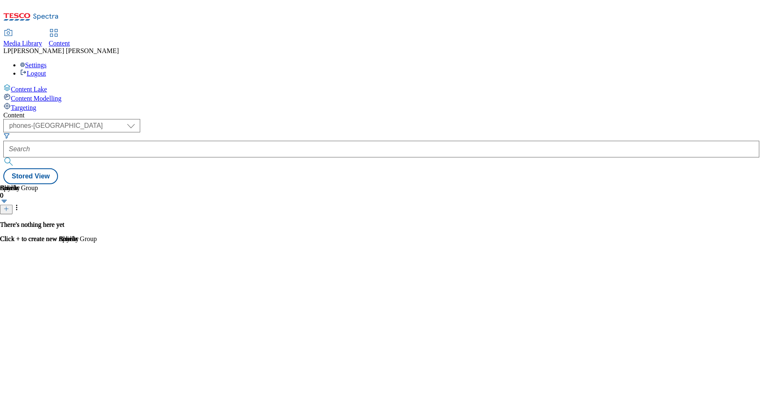
click at [77, 243] on div "There's nothing here yet Click + to create new Article" at bounding box center [38, 232] width 77 height 22
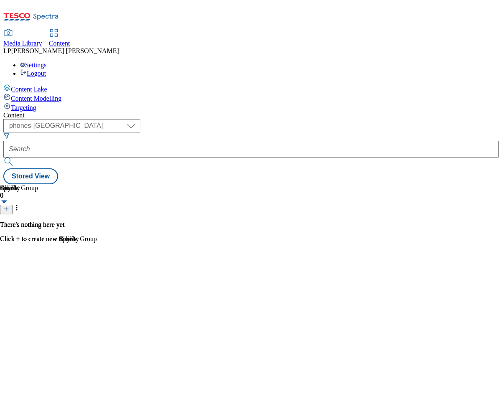
click at [77, 221] on div "There's nothing here yet Click + to create new Splash" at bounding box center [38, 232] width 77 height 22
click at [77, 221] on div "There's nothing here yet Click + to create new Article" at bounding box center [38, 232] width 77 height 22
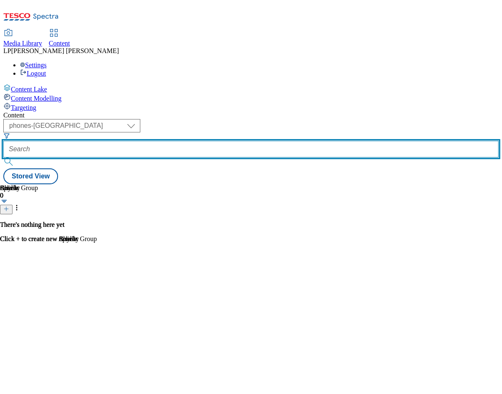
click at [235, 141] on input "text" at bounding box center [250, 149] width 495 height 17
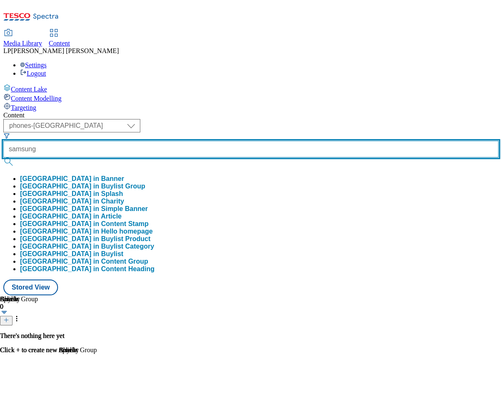
type input "samsung"
click at [3, 157] on button "submit" at bounding box center [9, 161] width 12 height 8
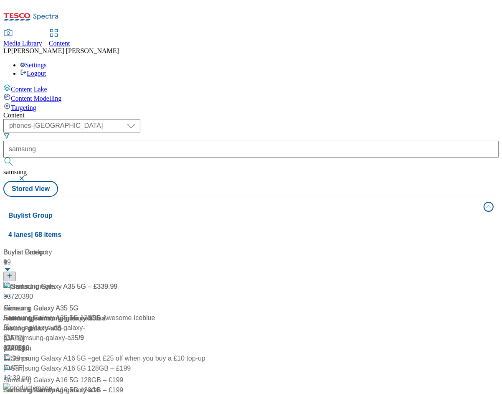
click at [399, 112] on div "Content ( optional ) dotcom-cz dotcom-hu dotcom-sk fnf-uk ghs-roi ghs-uk group-…" at bounding box center [250, 340] width 495 height 456
click at [27, 176] on button "button" at bounding box center [22, 178] width 8 height 5
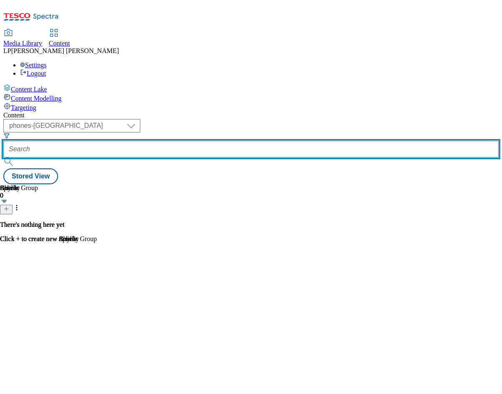
click at [229, 141] on input "text" at bounding box center [250, 149] width 495 height 17
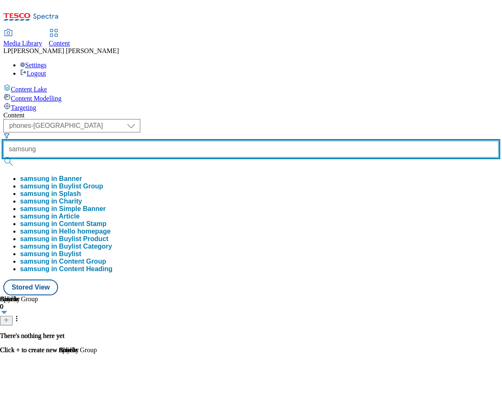
type input "samsung"
click at [3, 157] on button "submit" at bounding box center [9, 161] width 12 height 8
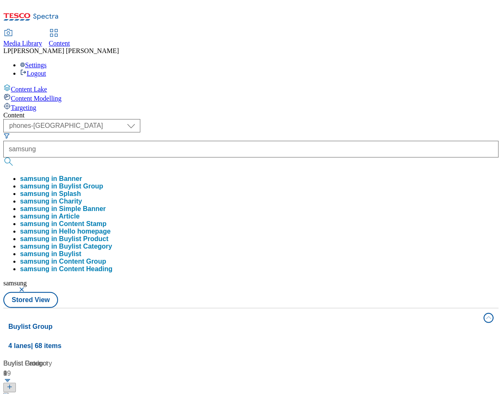
click at [374, 112] on div "Content ( optional ) dotcom-cz dotcom-hu dotcom-sk fnf-uk ghs-roi ghs-uk group-…" at bounding box center [250, 395] width 495 height 567
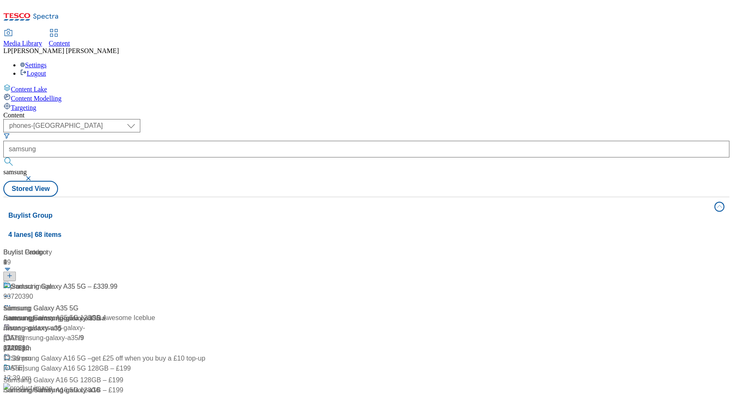
click at [108, 281] on div "Samsung samsung / samsung 5 Jun 2024 08:04 am" at bounding box center [55, 317] width 104 height 72
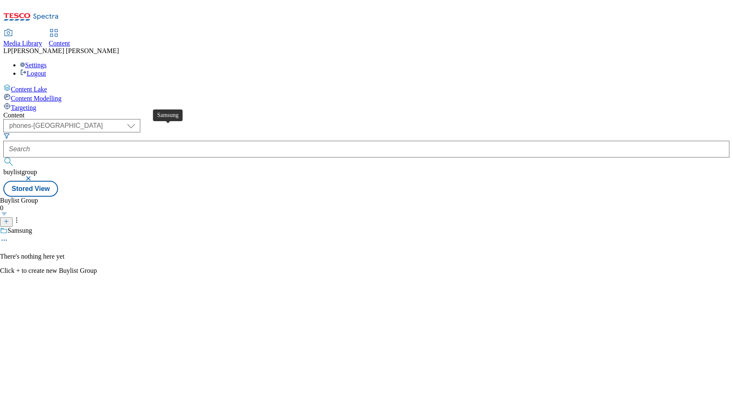
click at [32, 227] on span "Samsung" at bounding box center [20, 231] width 25 height 9
click at [33, 176] on button "button" at bounding box center [29, 178] width 8 height 5
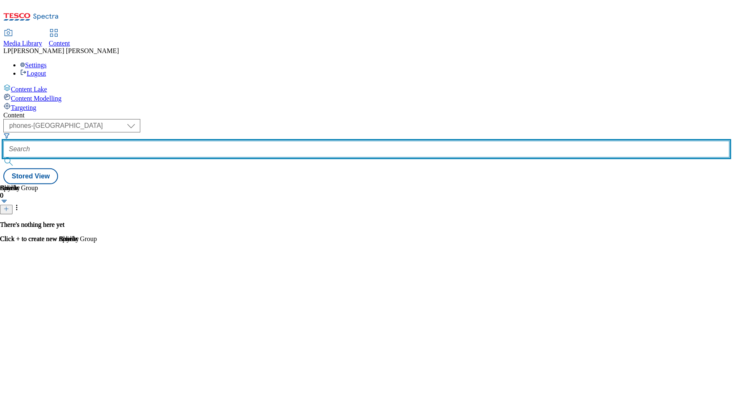
click at [248, 141] on input "text" at bounding box center [366, 149] width 726 height 17
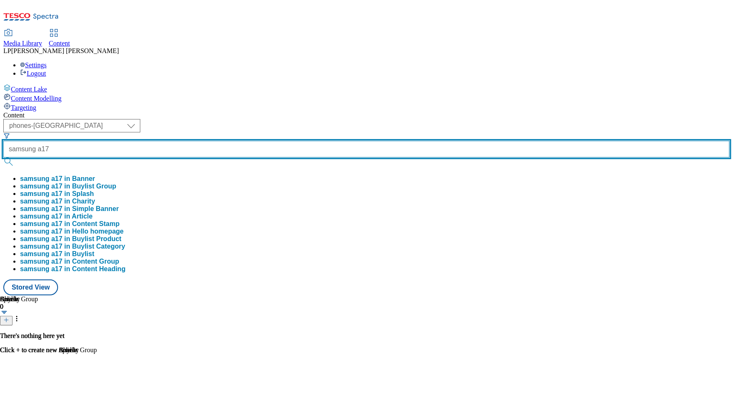
type input "samsung a17"
click at [3, 157] on button "submit" at bounding box center [9, 161] width 12 height 8
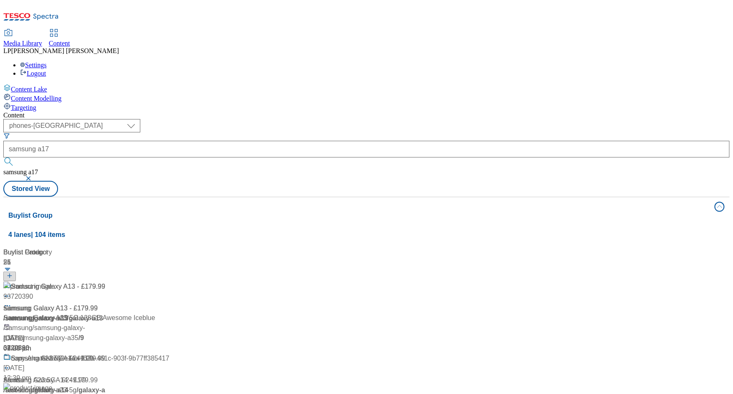
click at [205, 281] on div "Samsung Galaxy A13 - £179.99 Samsung Galaxy A13 - £179.99 / samsung / galaxy-a1…" at bounding box center [104, 317] width 202 height 72
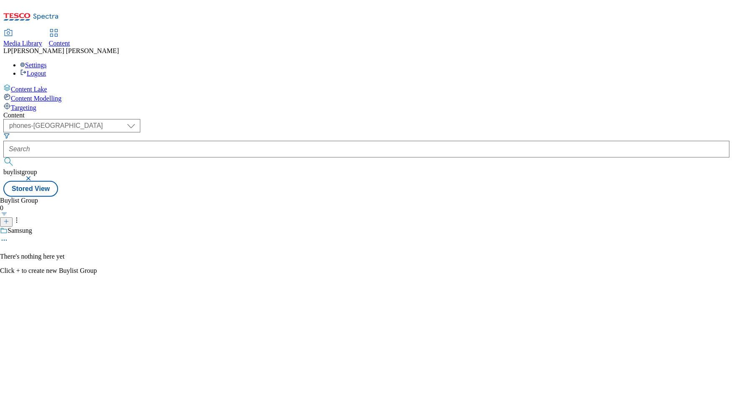
type input "samsung a17"
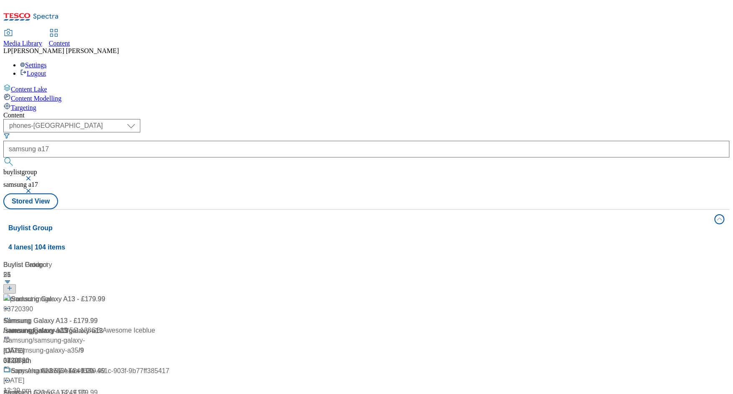
scroll to position [244, 0]
click at [155, 260] on header "Buylist Product 51" at bounding box center [79, 277] width 152 height 34
click at [327, 210] on button "Buylist Group 4 lanes | 104 items" at bounding box center [366, 233] width 726 height 47
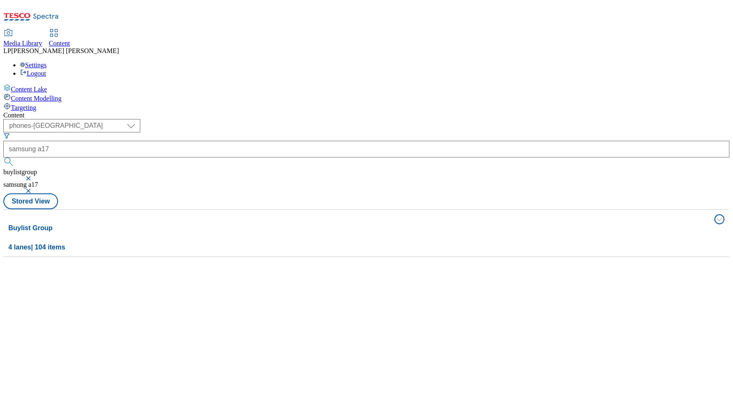
click at [33, 188] on button "button" at bounding box center [29, 190] width 8 height 5
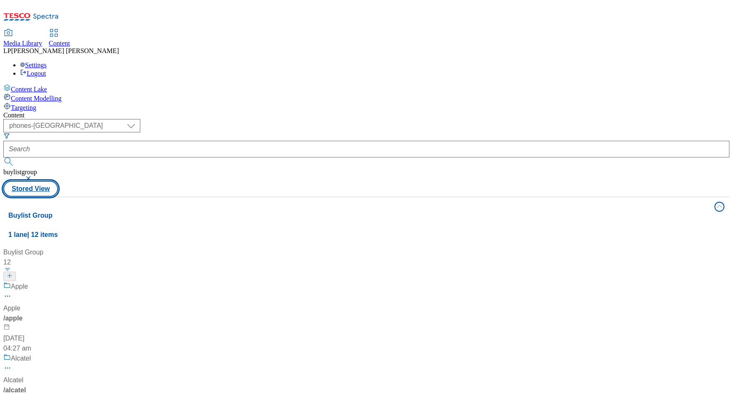
click at [58, 181] on button "Stored View" at bounding box center [30, 189] width 55 height 16
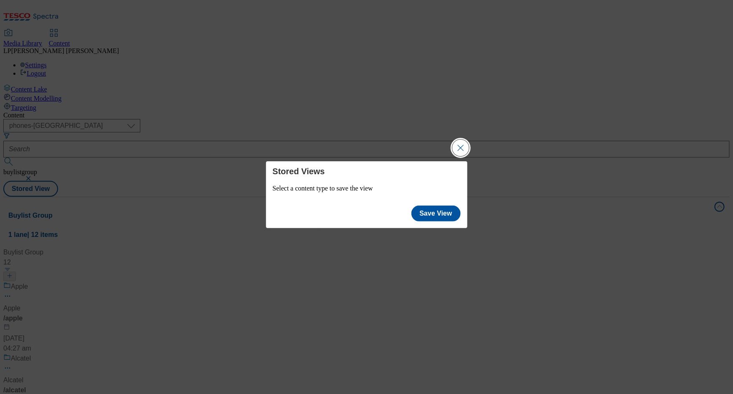
click at [461, 148] on button "Close Modal" at bounding box center [460, 147] width 17 height 17
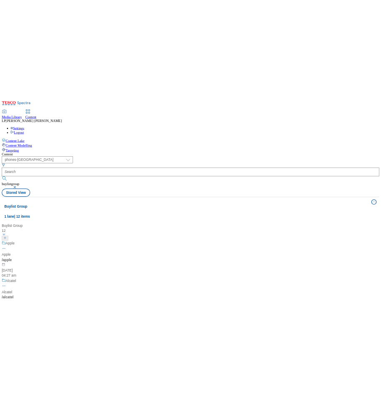
scroll to position [153, 0]
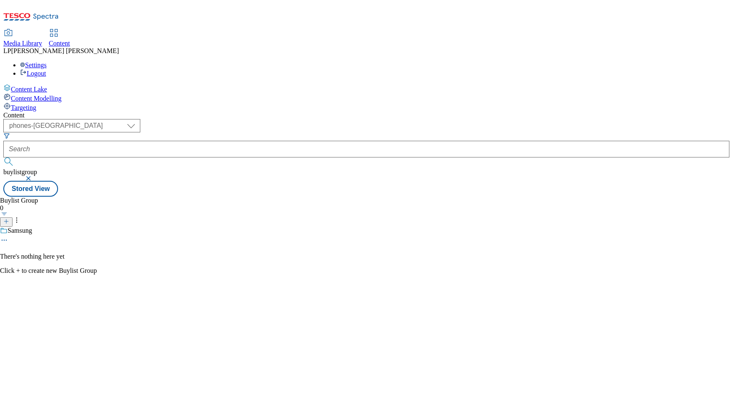
click at [97, 227] on div "Samsung" at bounding box center [48, 236] width 97 height 19
click at [32, 227] on div "Samsung" at bounding box center [20, 231] width 25 height 8
click at [330, 197] on div "Buylist Group 0 Samsung There's nothing here yet Click + to create new Buylist …" at bounding box center [366, 197] width 726 height 0
drag, startPoint x: 179, startPoint y: 134, endPoint x: 174, endPoint y: 122, distance: 12.5
click at [32, 227] on span "Samsung" at bounding box center [20, 231] width 25 height 9
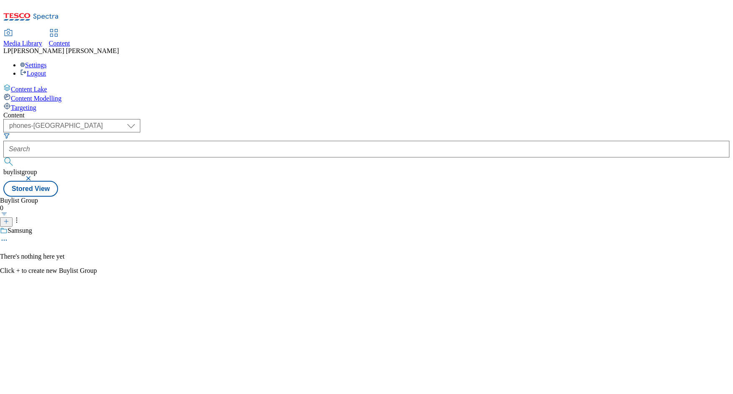
click at [9, 218] on icon at bounding box center [6, 221] width 6 height 6
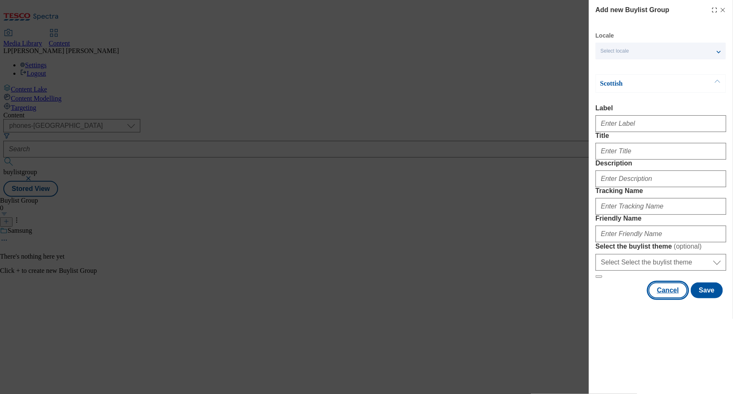
click at [670, 298] on button "Cancel" at bounding box center [668, 290] width 38 height 16
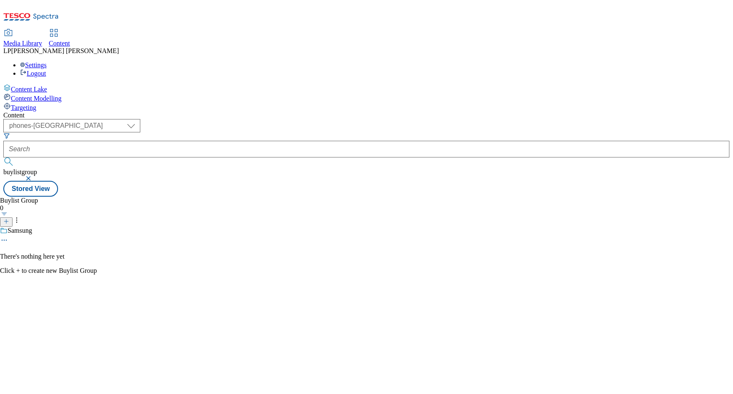
click at [44, 112] on div "Content Lake Content Modelling Targeting" at bounding box center [366, 98] width 726 height 28
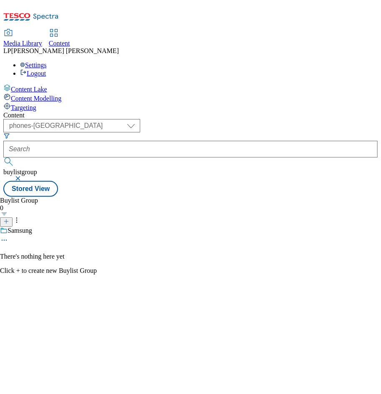
click at [23, 176] on button "button" at bounding box center [19, 178] width 8 height 5
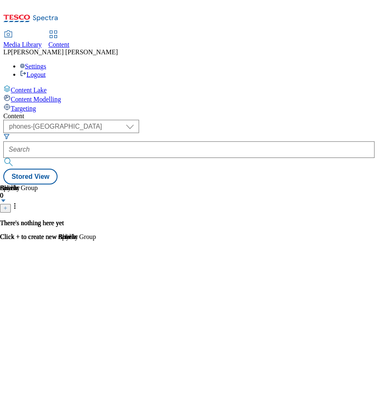
scroll to position [3, 0]
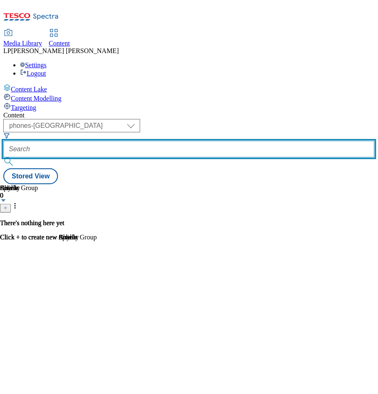
click at [216, 141] on input "text" at bounding box center [189, 149] width 372 height 17
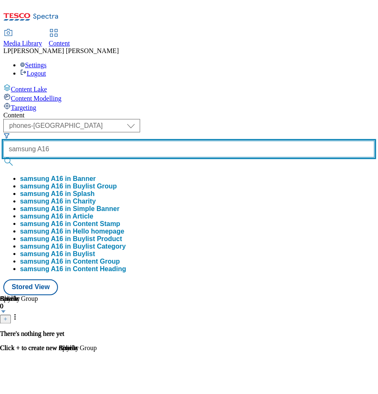
type input "samsung A16"
click at [3, 157] on button "submit" at bounding box center [9, 161] width 12 height 8
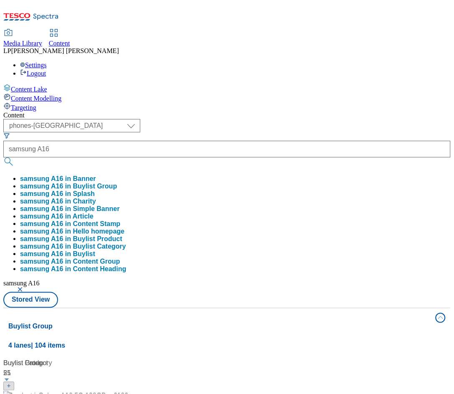
click at [316, 112] on div "Content ( optional ) dotcom-cz dotcom-hu dotcom-sk fnf-uk ghs-roi ghs-uk group-…" at bounding box center [226, 395] width 447 height 567
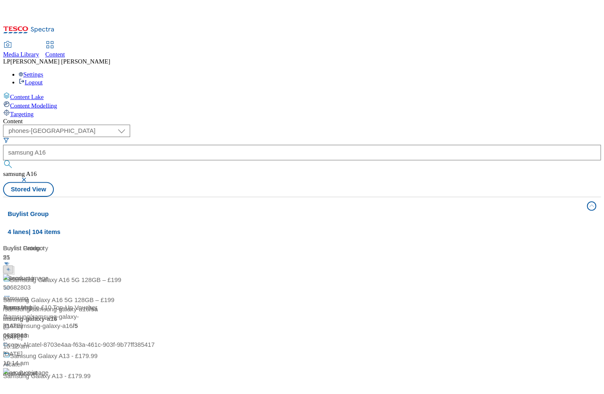
scroll to position [512, 0]
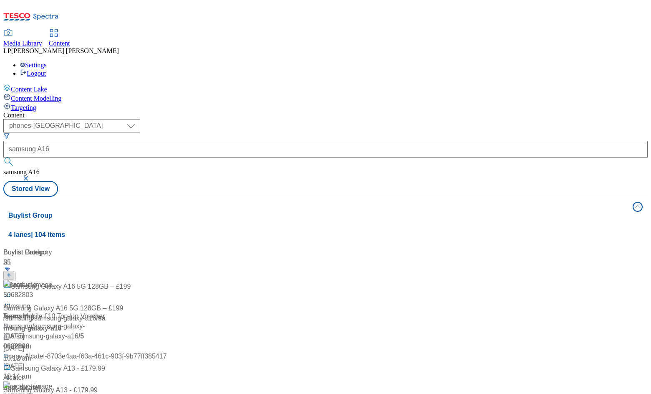
click at [267, 112] on div "Content" at bounding box center [325, 116] width 645 height 8
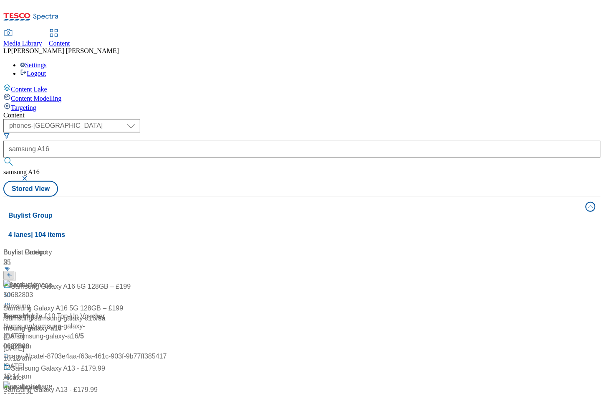
click at [271, 197] on div "Buylist Group 4 lanes | 104 items Buylist Category 25 Samsung Galaxy A16 5G 128…" at bounding box center [302, 378] width 598 height 363
drag, startPoint x: 570, startPoint y: 159, endPoint x: 568, endPoint y: 200, distance: 40.6
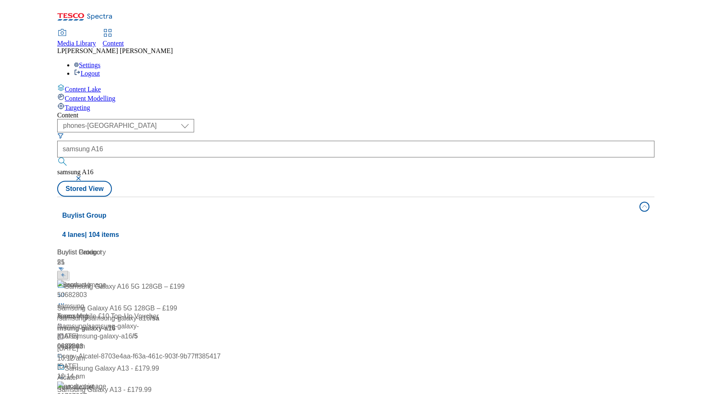
scroll to position [0, 0]
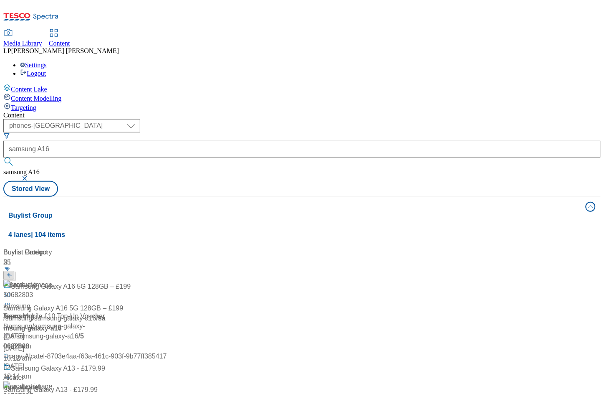
click at [205, 112] on div "Content" at bounding box center [302, 116] width 598 height 8
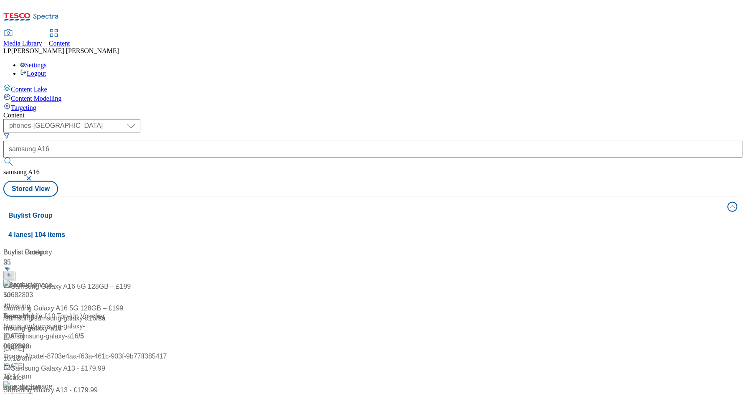
click at [474, 119] on div "( optional ) dotcom-cz dotcom-hu dotcom-sk fnf-uk ghs-roi ghs-uk group-comms ig…" at bounding box center [372, 158] width 739 height 78
click at [390, 112] on div "Content ( optional ) dotcom-cz dotcom-hu dotcom-sk fnf-uk ghs-roi ghs-uk group-…" at bounding box center [372, 336] width 739 height 449
click at [34, 176] on button "button" at bounding box center [29, 178] width 8 height 5
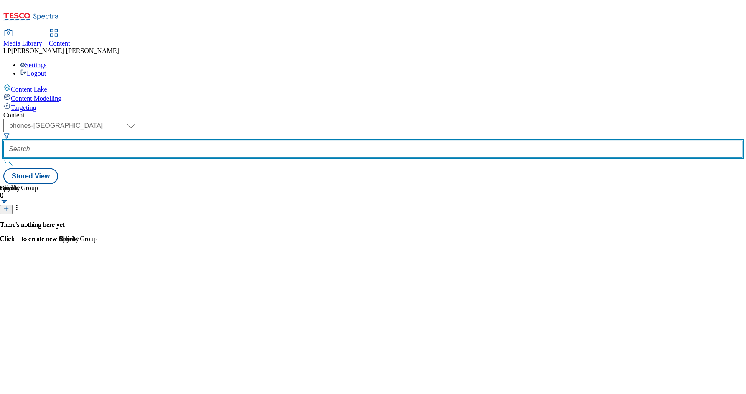
click at [259, 141] on input "text" at bounding box center [372, 149] width 739 height 17
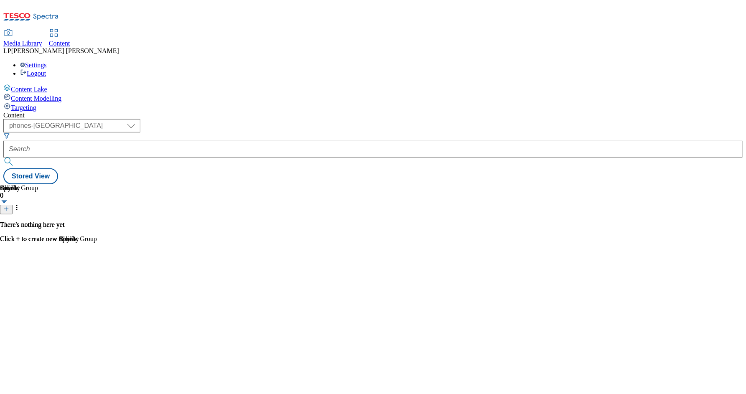
click at [364, 119] on div "( optional ) dotcom-cz dotcom-hu dotcom-sk fnf-uk ghs-roi ghs-uk group-comms ig…" at bounding box center [372, 151] width 739 height 65
click at [9, 206] on icon at bounding box center [6, 209] width 6 height 6
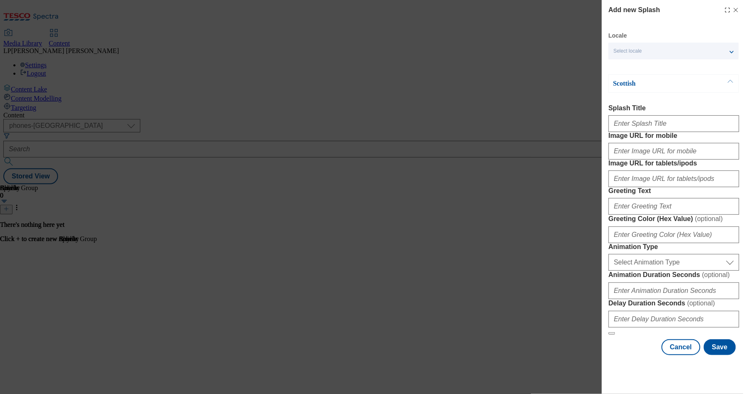
click at [665, 50] on div "Select locale" at bounding box center [673, 51] width 130 height 17
click at [621, 67] on input "English" at bounding box center [618, 68] width 10 height 10
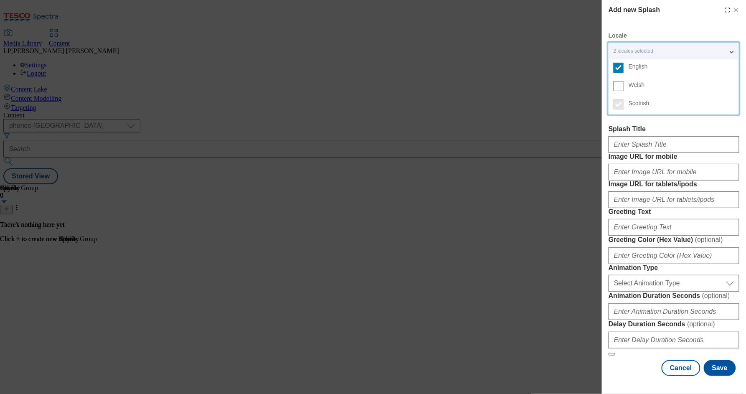
click at [558, 56] on div "Add new Splash Locale 2 locales selected English Welsh Scottish English Splash …" at bounding box center [373, 197] width 746 height 394
click at [731, 85] on button "Modal" at bounding box center [730, 84] width 16 height 18
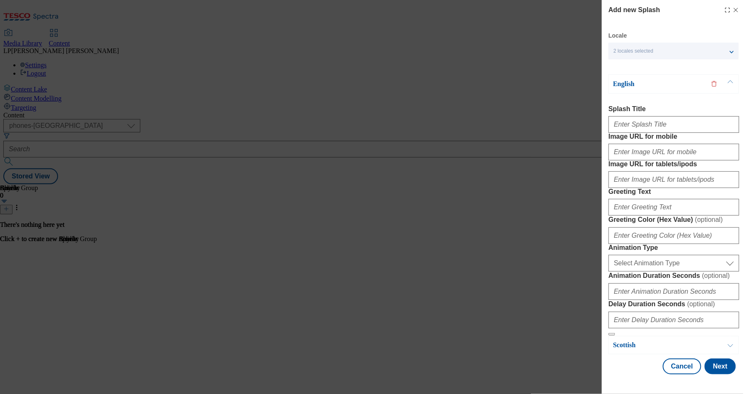
click at [731, 85] on button "Modal" at bounding box center [730, 84] width 16 height 18
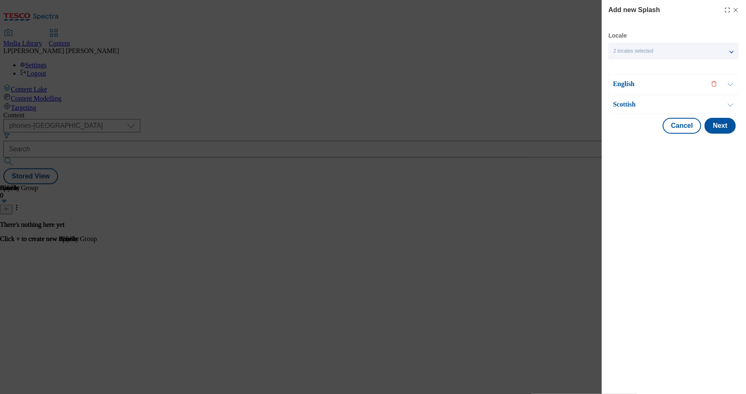
click at [725, 104] on button "Modal" at bounding box center [730, 105] width 16 height 18
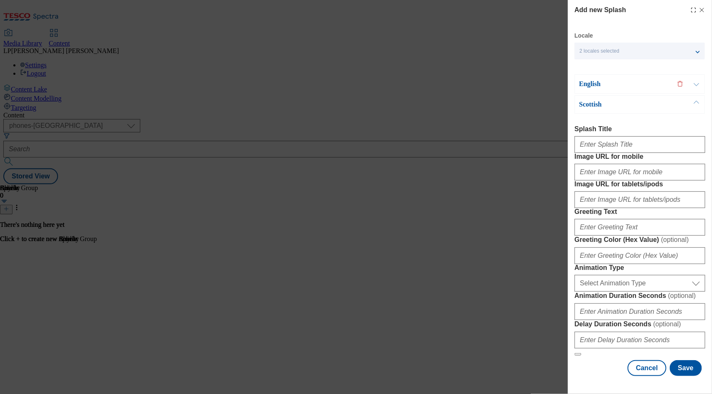
click at [701, 9] on icon "Modal" at bounding box center [702, 10] width 7 height 7
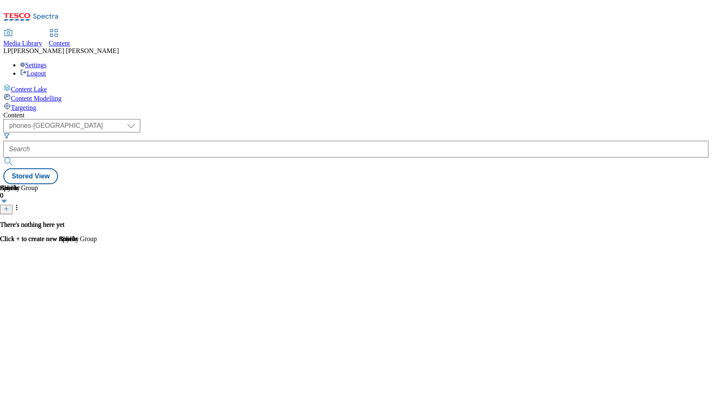
click at [9, 206] on icon at bounding box center [6, 209] width 6 height 6
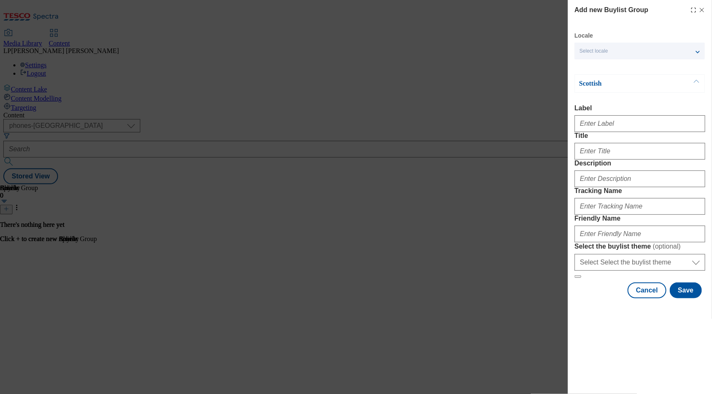
click at [620, 52] on div "Select locale" at bounding box center [640, 51] width 130 height 17
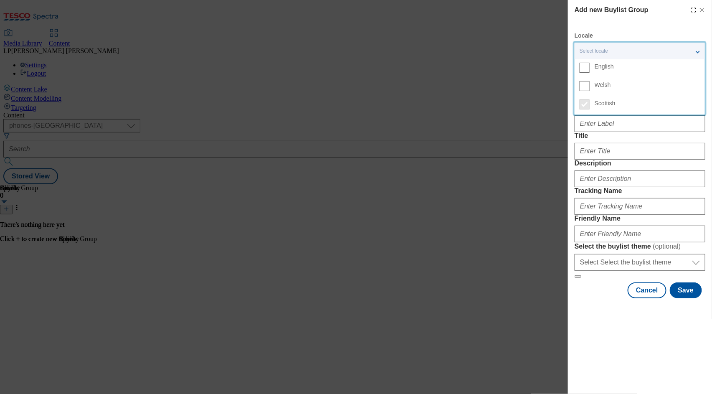
click at [612, 67] on span "English" at bounding box center [604, 66] width 19 height 5
click at [590, 67] on input "English" at bounding box center [585, 68] width 10 height 10
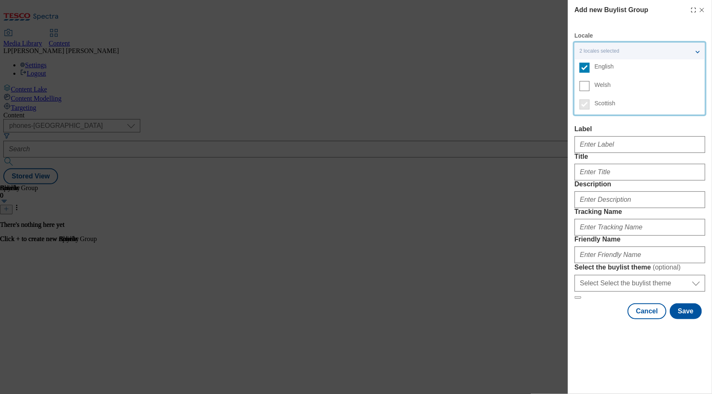
click at [575, 122] on div "Scottish Label Title Description Tracking Name Friendly Name Select the buylist…" at bounding box center [640, 197] width 131 height 204
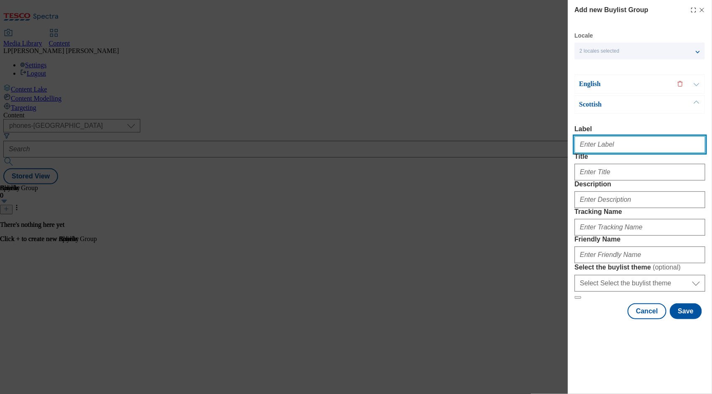
click at [608, 148] on input "Label" at bounding box center [640, 144] width 131 height 17
type input "Samsung"
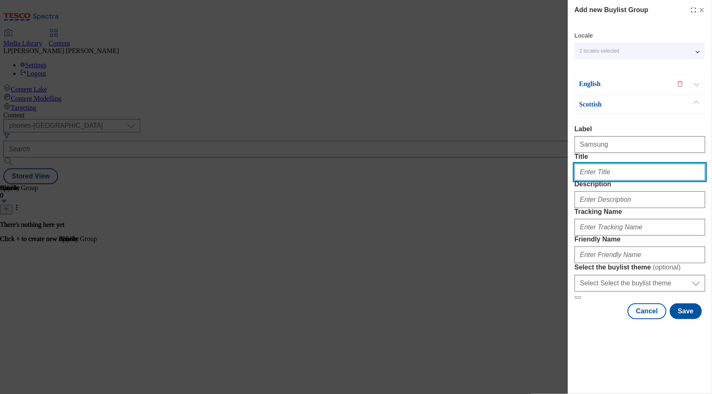
click at [591, 180] on input "Title" at bounding box center [640, 172] width 131 height 17
paste input "Samsung"
type input "Samsung"
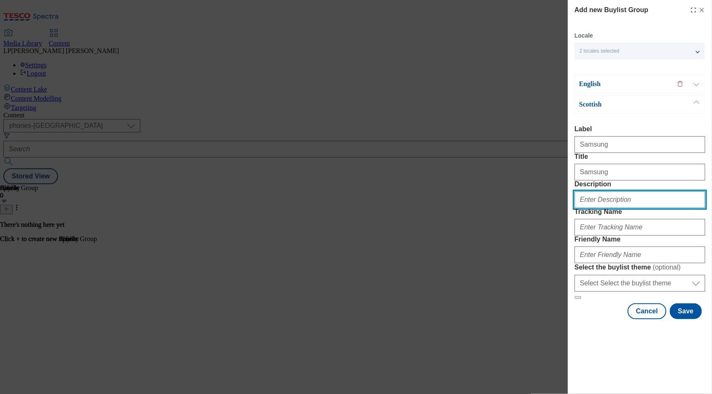
click at [590, 208] on input "Description" at bounding box center [640, 199] width 131 height 17
paste input "Samsung"
type input "Samsung"
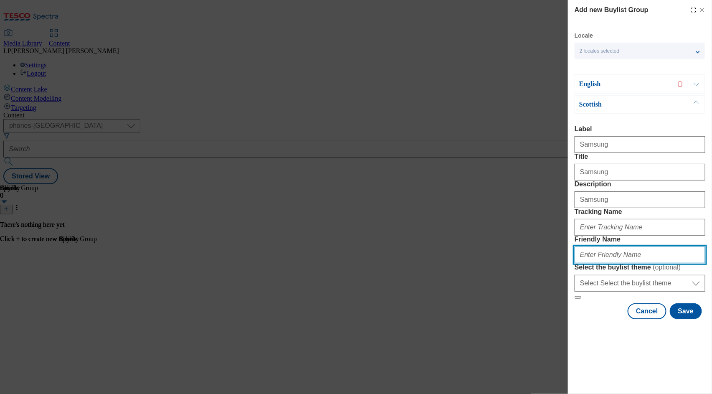
click at [594, 263] on input "Friendly Name" at bounding box center [640, 254] width 131 height 17
type input "samsung"
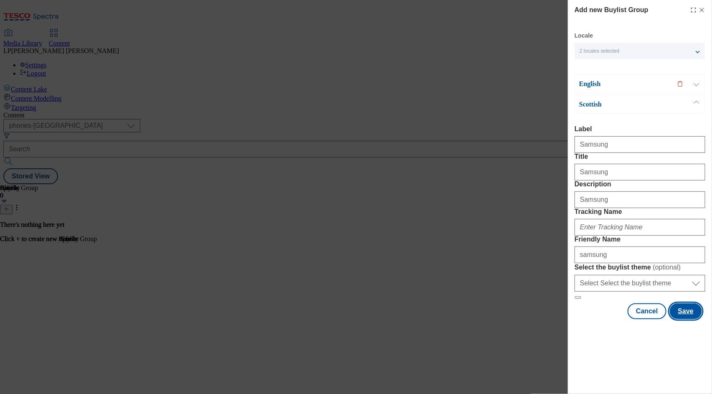
click at [687, 319] on button "Save" at bounding box center [686, 311] width 32 height 16
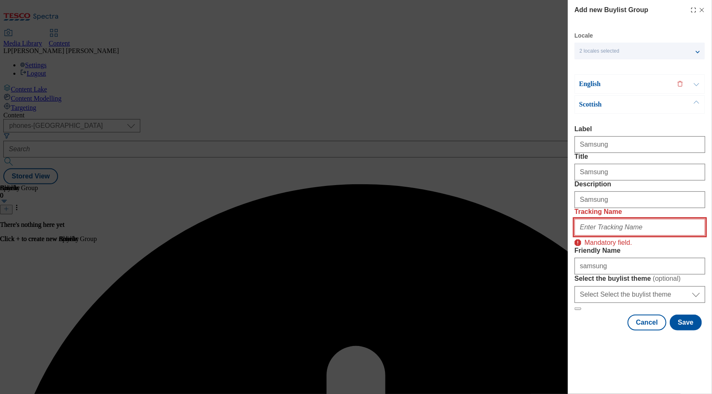
click at [602, 236] on input "Tracking Name" at bounding box center [640, 227] width 131 height 17
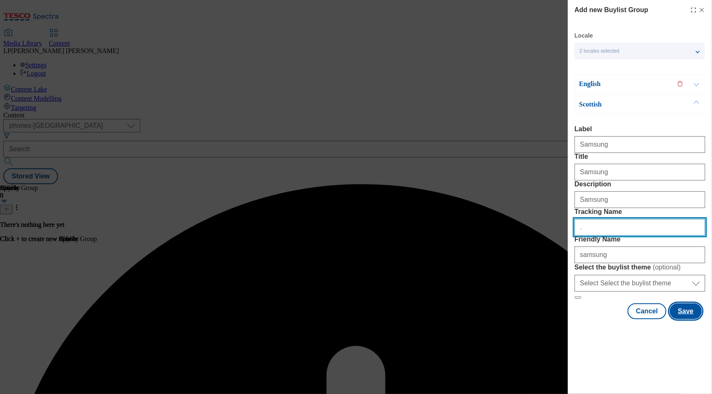
type input "."
click at [681, 319] on button "Save" at bounding box center [686, 311] width 32 height 16
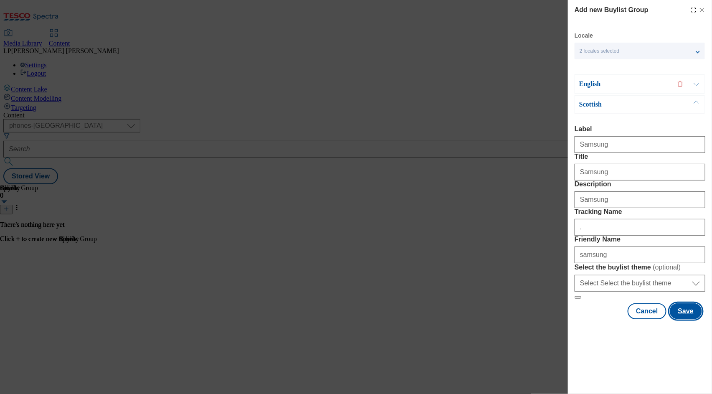
click at [685, 319] on button "Save" at bounding box center [686, 311] width 32 height 16
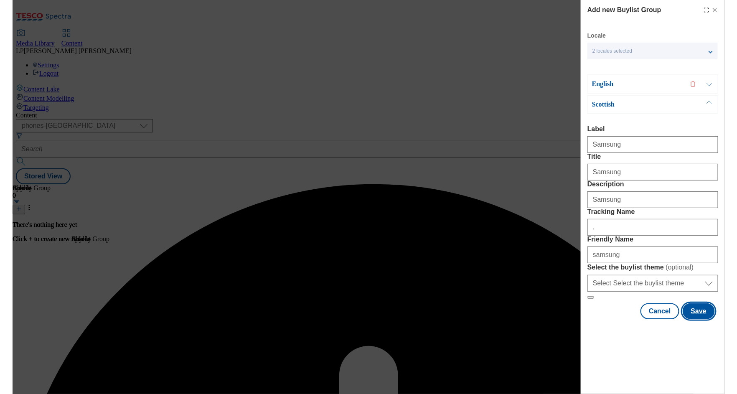
scroll to position [0, 0]
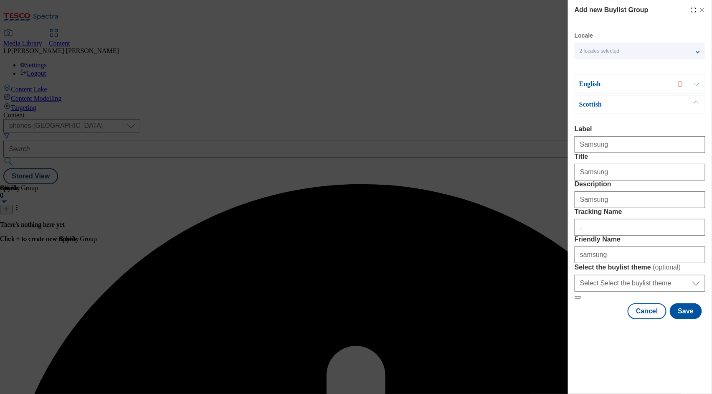
click at [695, 105] on button "Modal" at bounding box center [697, 105] width 16 height 18
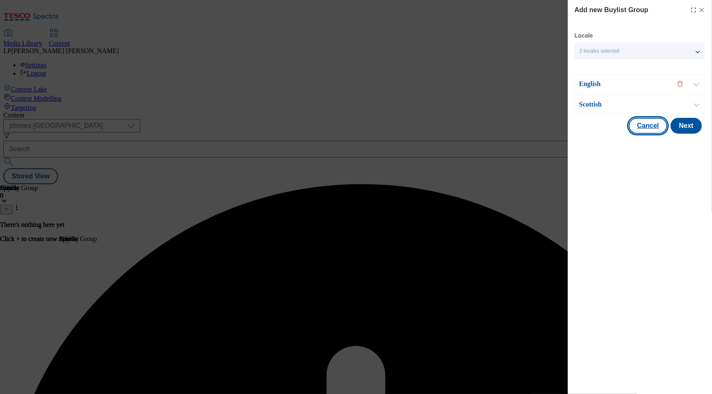
click at [644, 123] on button "Cancel" at bounding box center [648, 126] width 38 height 16
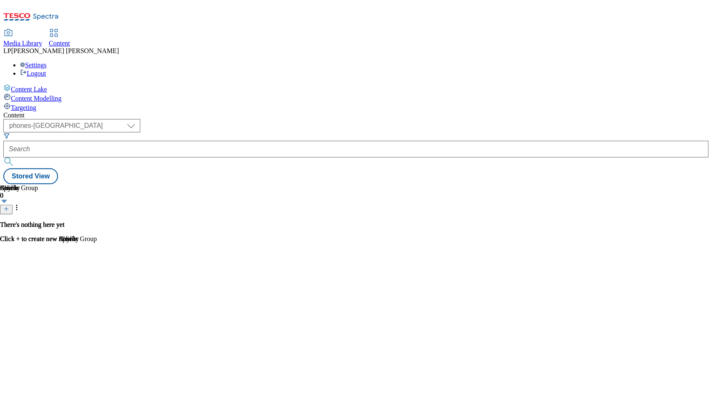
click at [9, 199] on button "button" at bounding box center [4, 201] width 9 height 4
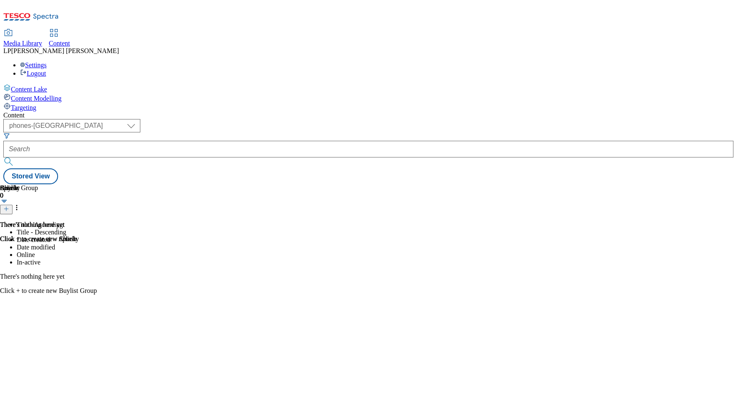
click at [9, 206] on icon at bounding box center [6, 209] width 6 height 6
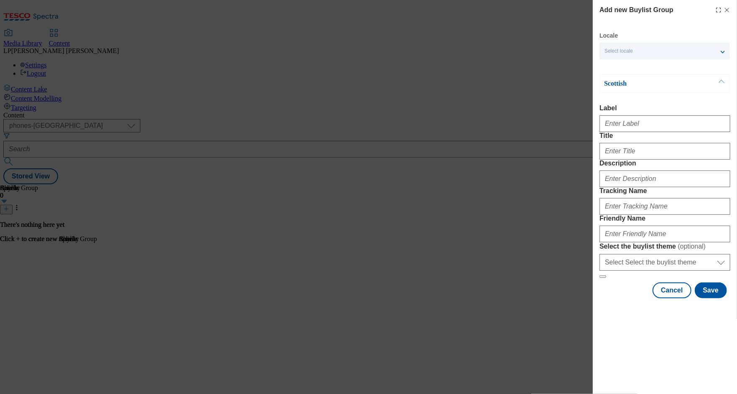
click at [669, 52] on div "Select locale" at bounding box center [664, 51] width 130 height 17
click at [624, 67] on span "English" at bounding box center [628, 66] width 19 height 5
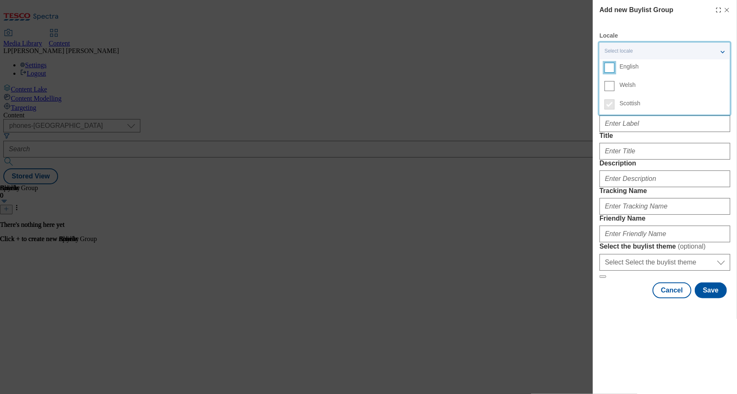
click at [614, 67] on input "English" at bounding box center [609, 68] width 10 height 10
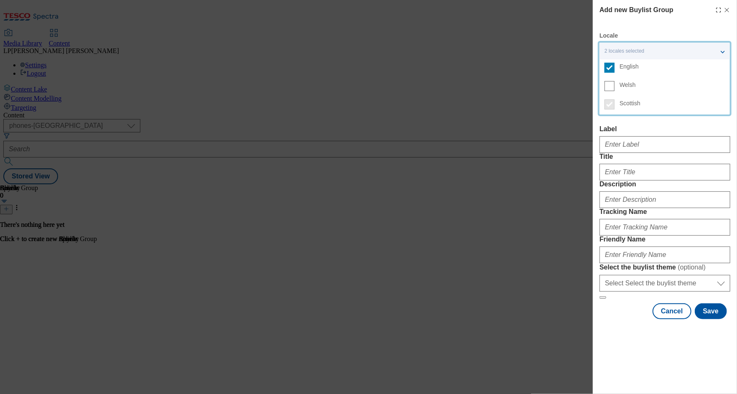
click at [532, 65] on div "Add new Buylist Group Locale 2 locales selected English Welsh Scottish English …" at bounding box center [368, 197] width 737 height 394
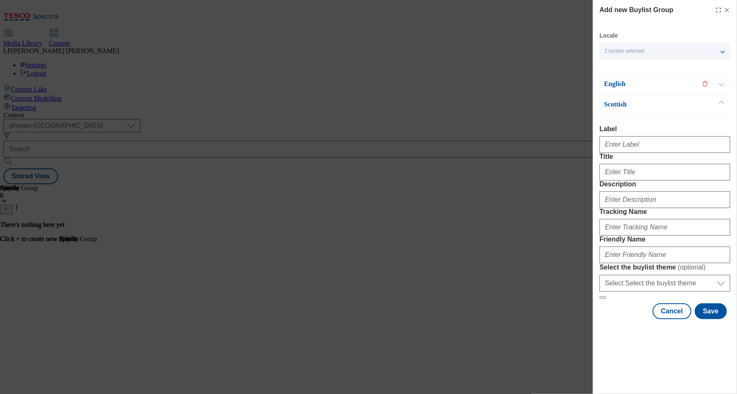
click at [722, 103] on button "Modal" at bounding box center [721, 105] width 16 height 18
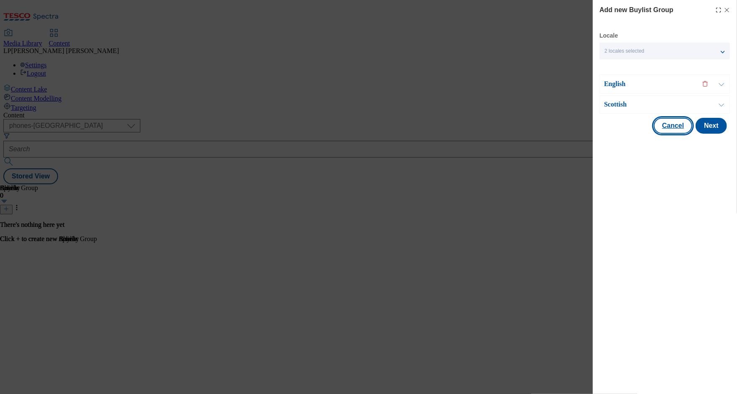
click at [685, 123] on button "Cancel" at bounding box center [673, 126] width 38 height 16
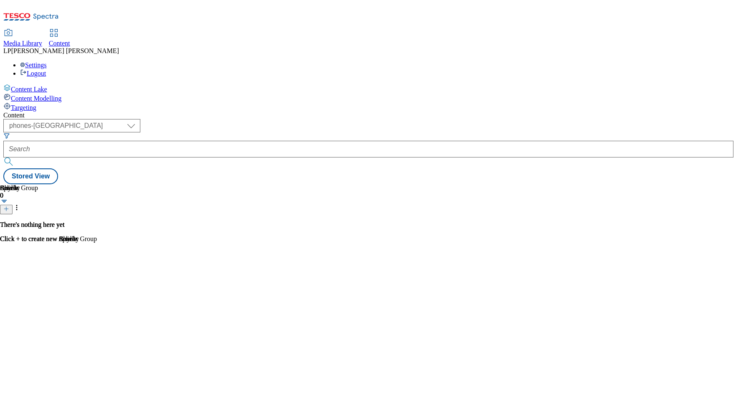
click at [9, 206] on icon at bounding box center [6, 209] width 6 height 6
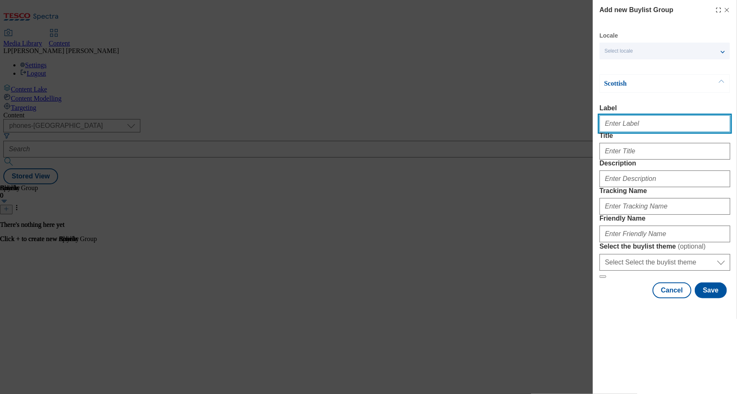
click at [646, 130] on input "Label" at bounding box center [664, 123] width 131 height 17
type input "Samsung"
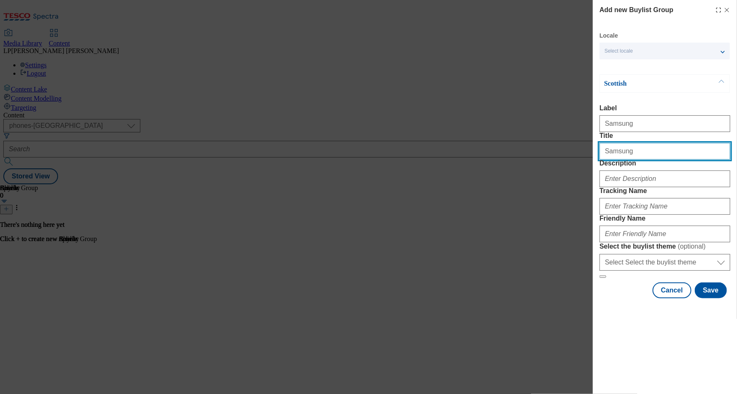
type input "Samsung"
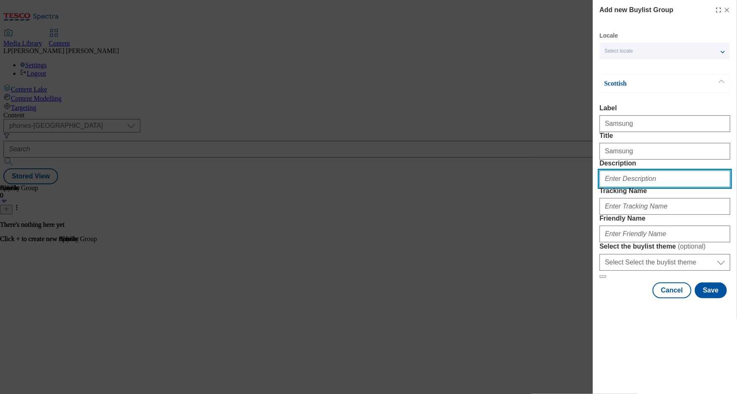
click at [634, 187] on input "Description" at bounding box center [664, 178] width 131 height 17
type input "Samsung"
click at [577, 219] on div "Add new Buylist Group Locale Select locale English Welsh Scottish Scottish Labe…" at bounding box center [368, 197] width 737 height 394
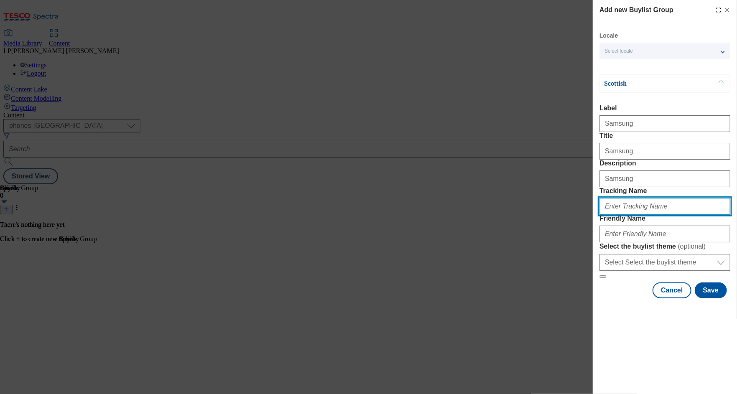
click at [632, 215] on input "Tracking Name" at bounding box center [664, 206] width 131 height 17
type input "."
click at [565, 238] on div "Add new Buylist Group Locale Select locale English Welsh Scottish Scottish Labe…" at bounding box center [368, 197] width 737 height 394
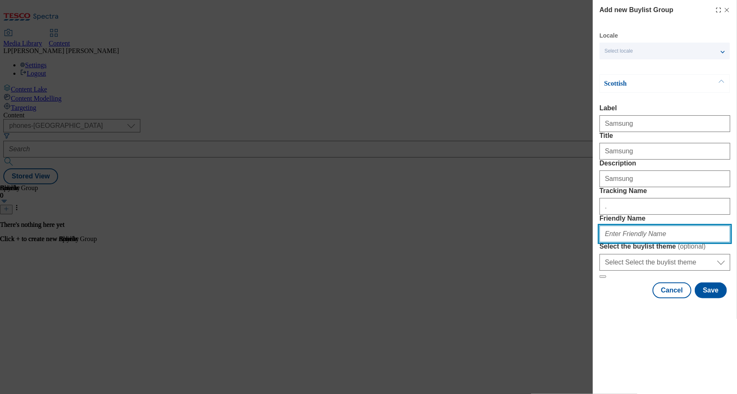
click at [626, 242] on input "Friendly Name" at bounding box center [664, 234] width 131 height 17
type input "samsung"
click at [560, 273] on div "Add new Buylist Group Locale Select locale English Welsh Scottish Scottish Labe…" at bounding box center [368, 197] width 737 height 394
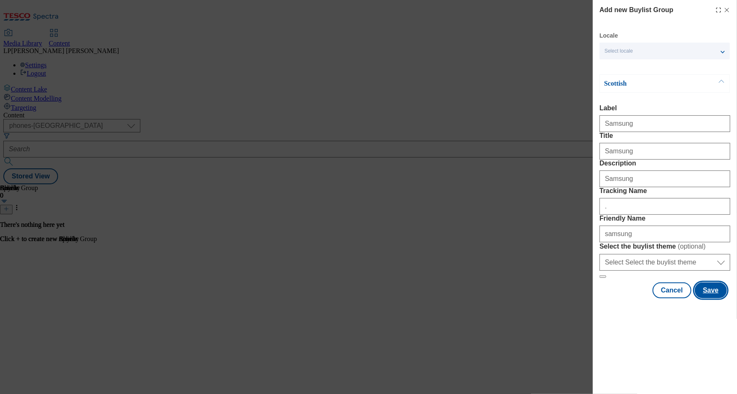
click at [714, 298] on button "Save" at bounding box center [711, 290] width 32 height 16
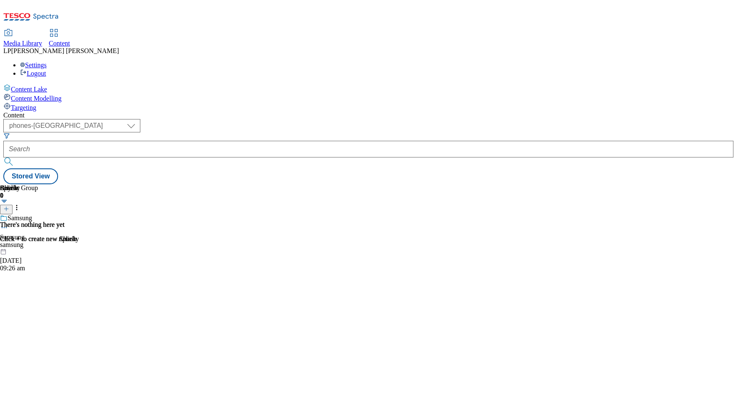
click at [32, 214] on span "Samsung" at bounding box center [20, 218] width 25 height 9
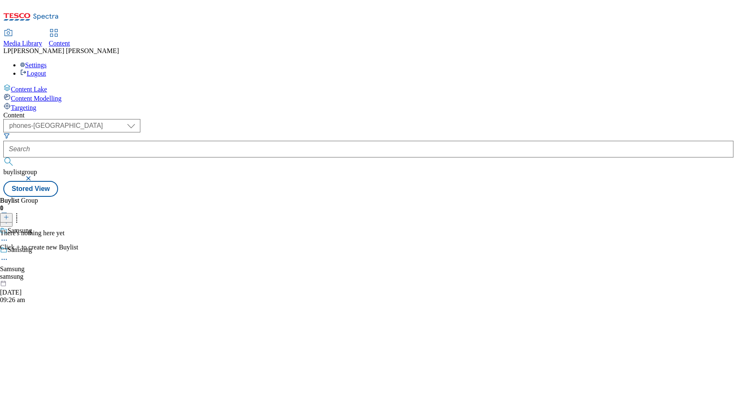
click at [9, 214] on icon at bounding box center [6, 217] width 6 height 6
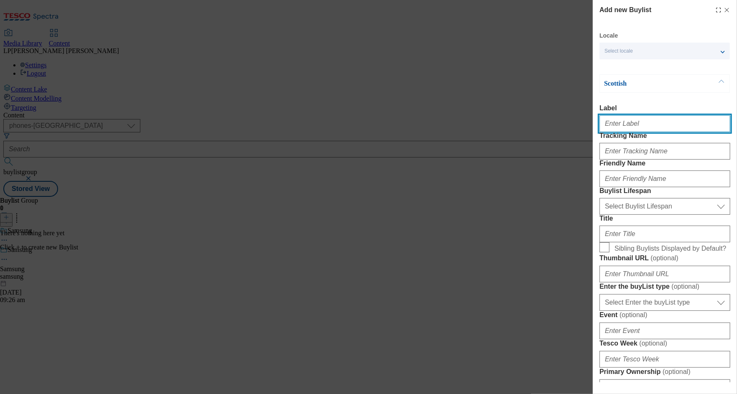
click at [614, 127] on input "Label" at bounding box center [664, 123] width 131 height 17
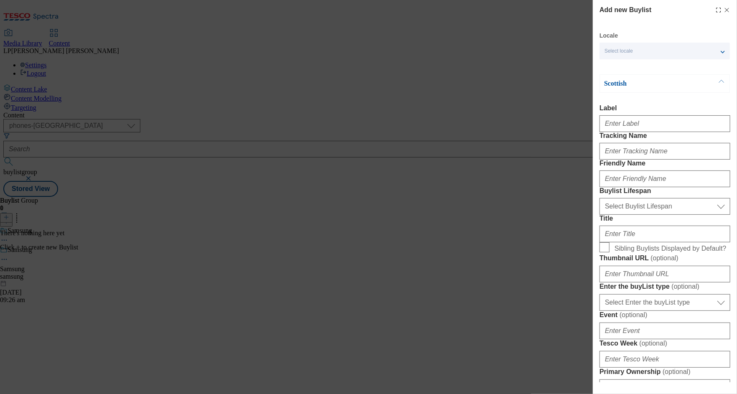
click at [665, 53] on div "Select locale" at bounding box center [664, 51] width 130 height 17
click at [626, 64] on span "English" at bounding box center [628, 66] width 19 height 5
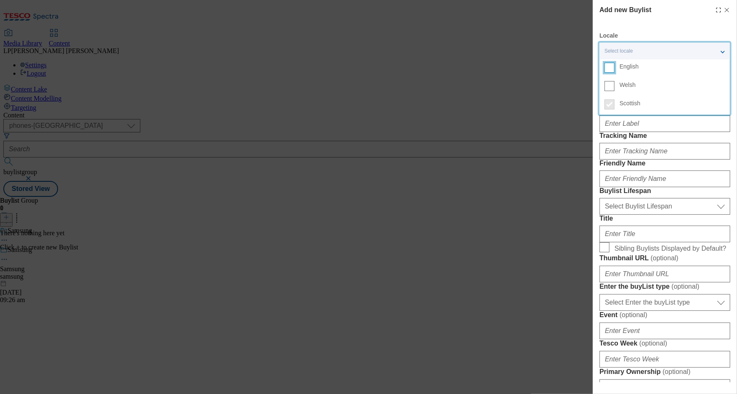
click at [614, 64] on input "English" at bounding box center [609, 68] width 10 height 10
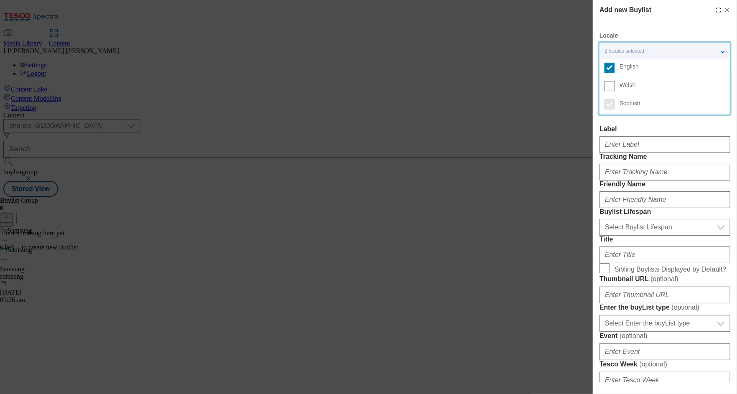
click at [641, 130] on label "Label" at bounding box center [664, 129] width 131 height 8
click at [0, 0] on input "Label" at bounding box center [0, 0] width 0 height 0
click at [631, 148] on input "Label" at bounding box center [664, 144] width 131 height 17
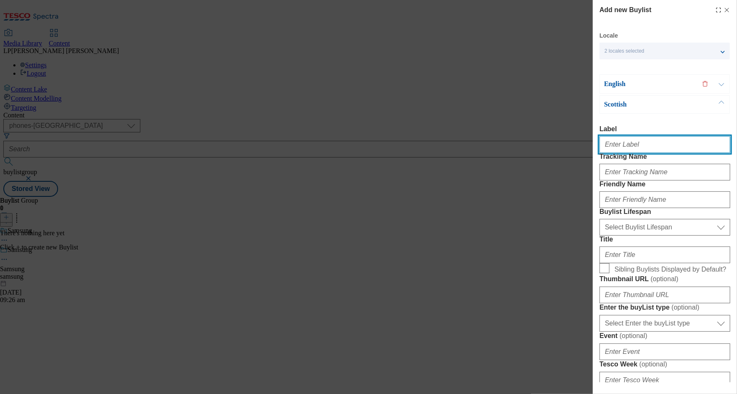
click at [619, 151] on input "Label" at bounding box center [664, 144] width 131 height 17
click at [621, 147] on input "Label" at bounding box center [664, 144] width 131 height 17
paste input "Samsung Galaxy A17 5G - £199"
drag, startPoint x: 673, startPoint y: 148, endPoint x: 581, endPoint y: 147, distance: 91.9
click at [581, 147] on div "Add new Buylist Locale 2 locales selected English Welsh Scottish English Label …" at bounding box center [368, 197] width 737 height 394
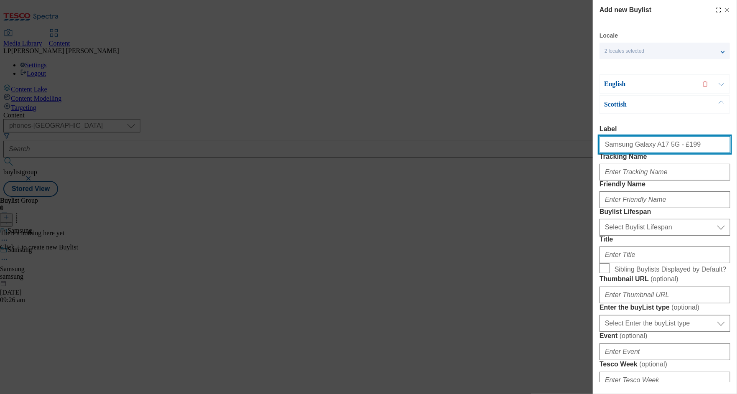
type input "Samsung Galaxy A17 5G - £199"
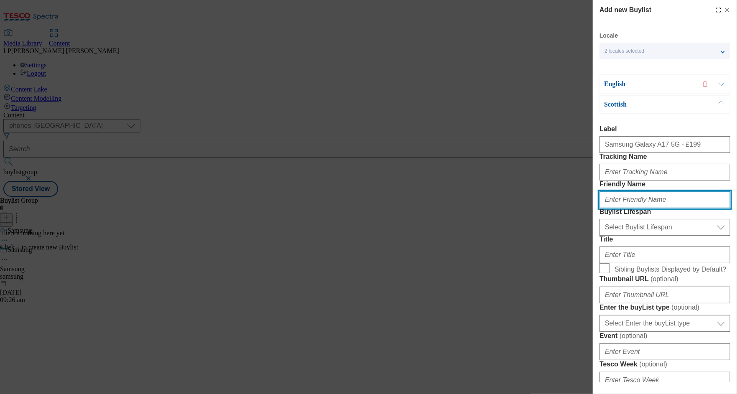
click at [624, 208] on input "Friendly Name" at bounding box center [664, 199] width 131 height 17
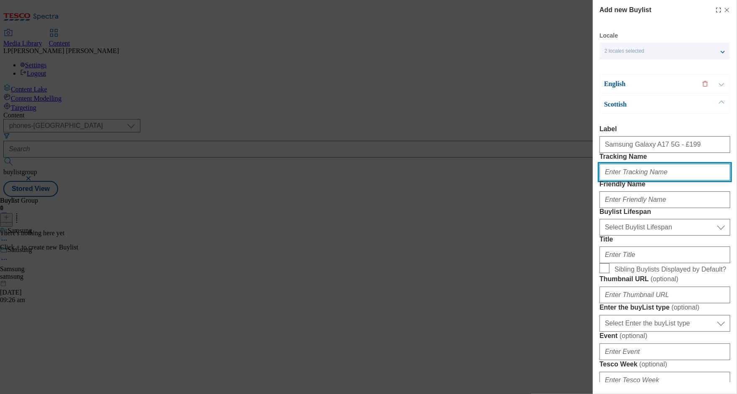
click at [618, 180] on input "Tracking Name" at bounding box center [664, 172] width 131 height 17
type input "."
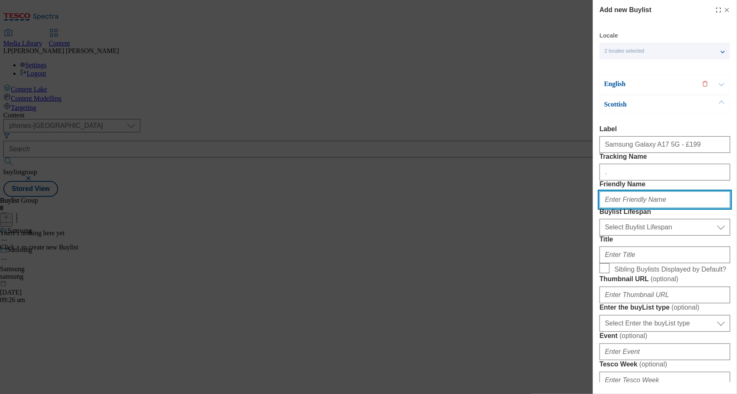
click at [625, 208] on input "Friendly Name" at bounding box center [664, 199] width 131 height 17
type input "galaxy-a17-5G"
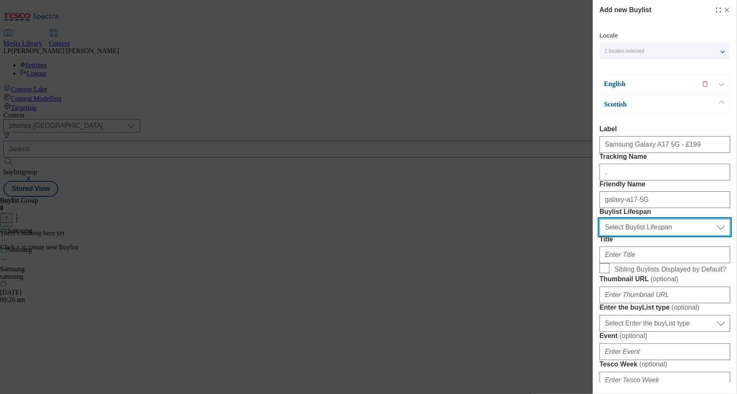
click at [618, 236] on select "Select Buylist Lifespan evergreen seasonal tactical" at bounding box center [664, 227] width 131 height 17
select select "evergreen"
click at [599, 236] on select "Select Buylist Lifespan evergreen seasonal tactical" at bounding box center [664, 227] width 131 height 17
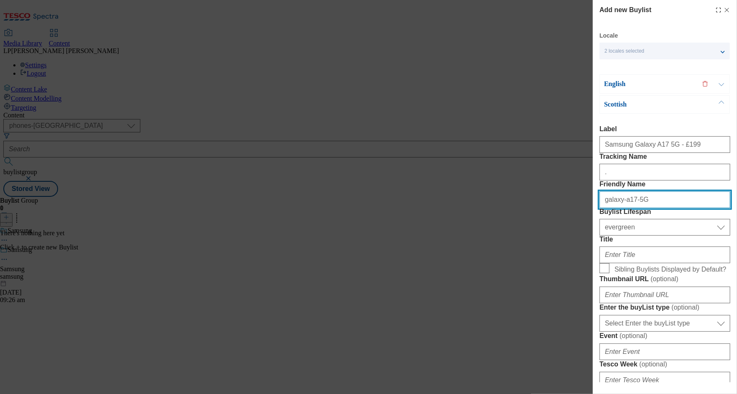
click at [643, 208] on input "galaxy-a17-5G" at bounding box center [664, 199] width 131 height 17
type input "galaxy-a17"
click at [622, 243] on label "Title" at bounding box center [664, 240] width 131 height 8
click at [0, 0] on input "Title" at bounding box center [0, 0] width 0 height 0
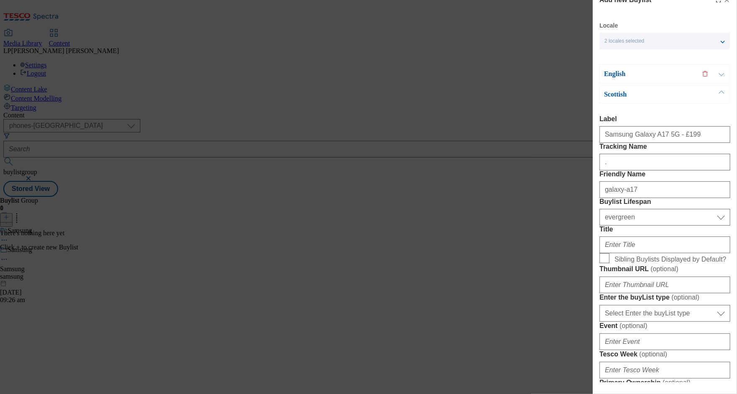
scroll to position [11, 0]
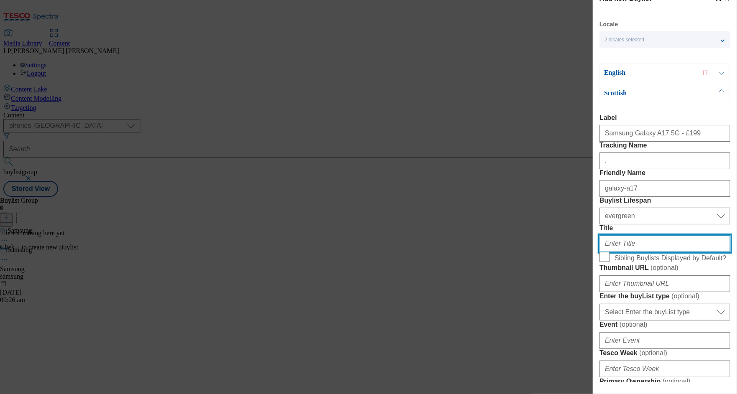
click at [620, 252] on input "Title" at bounding box center [664, 243] width 131 height 17
paste input "Samsung Galaxy A17 5G - £199"
type input "Samsung Galaxy A17 5G - £199"
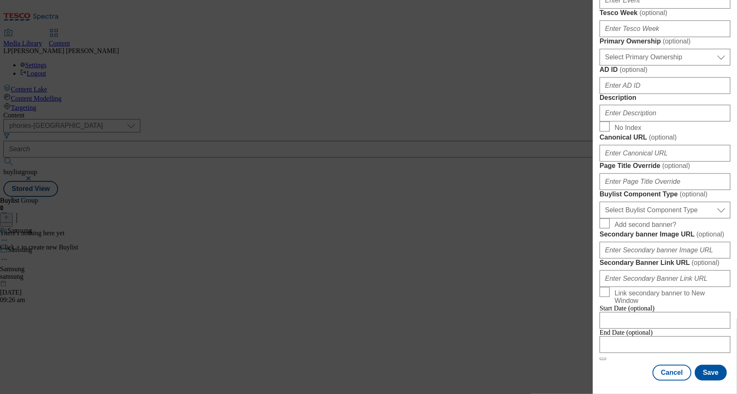
scroll to position [646, 0]
click at [722, 372] on button "Save" at bounding box center [711, 373] width 32 height 16
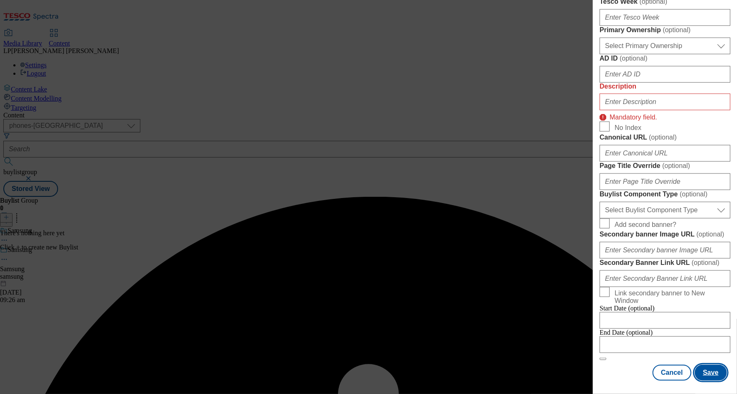
click at [713, 373] on button "Save" at bounding box center [711, 373] width 32 height 16
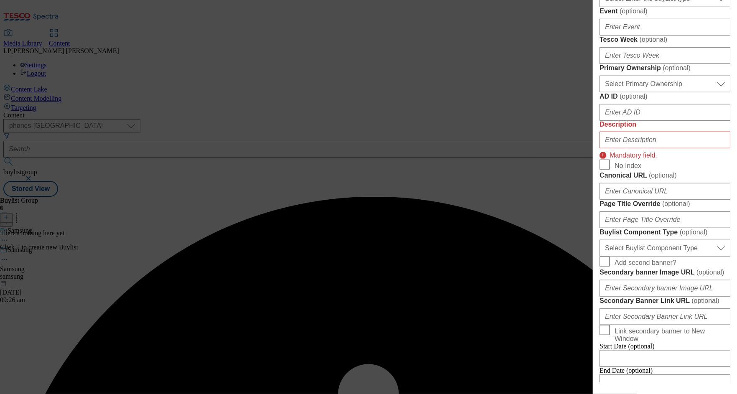
scroll to position [0, 0]
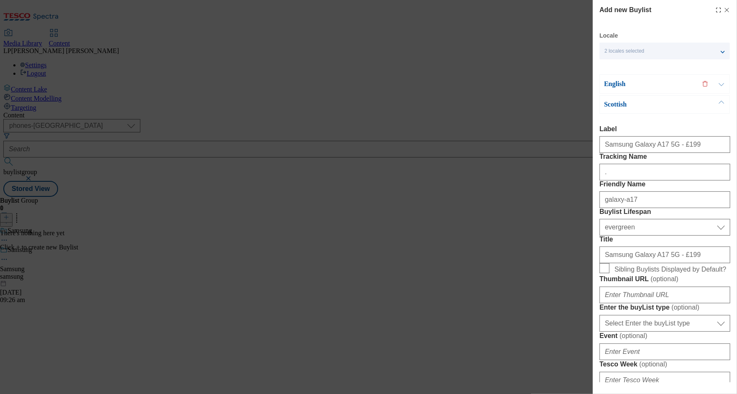
click at [719, 86] on button "Modal" at bounding box center [721, 84] width 16 height 18
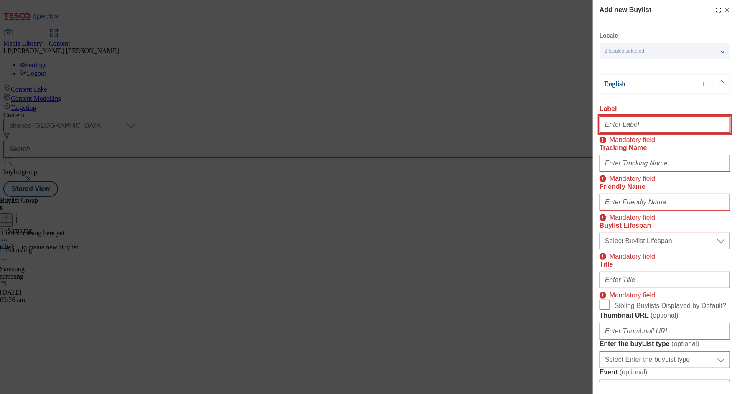
click at [626, 123] on input "Label" at bounding box center [664, 124] width 131 height 17
paste input "Samsung Galaxy A17 5G - £199"
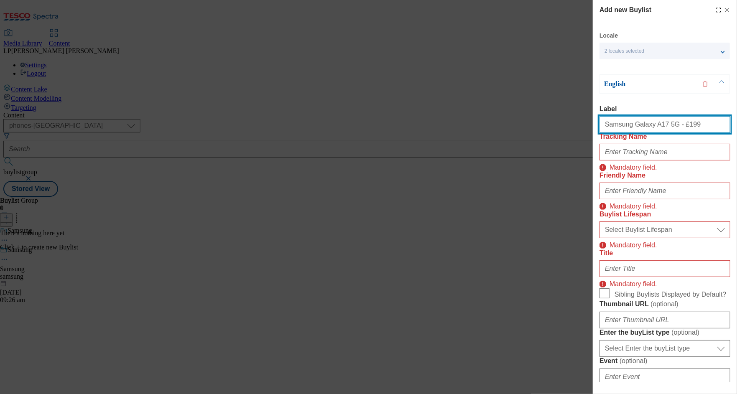
type input "Samsung Galaxy A17 5G - £199"
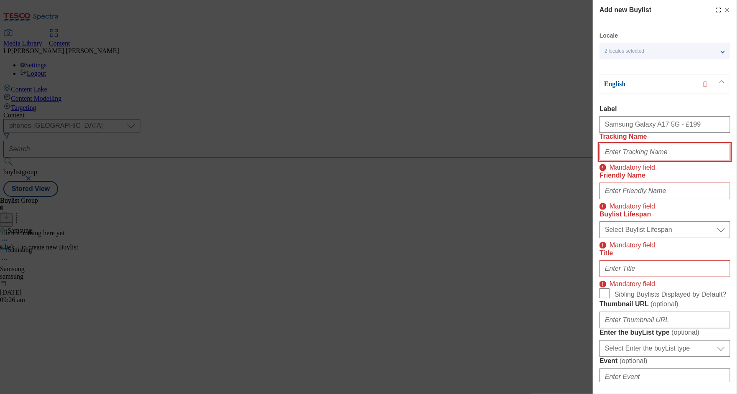
click at [631, 160] on input "Tracking Name" at bounding box center [664, 152] width 131 height 17
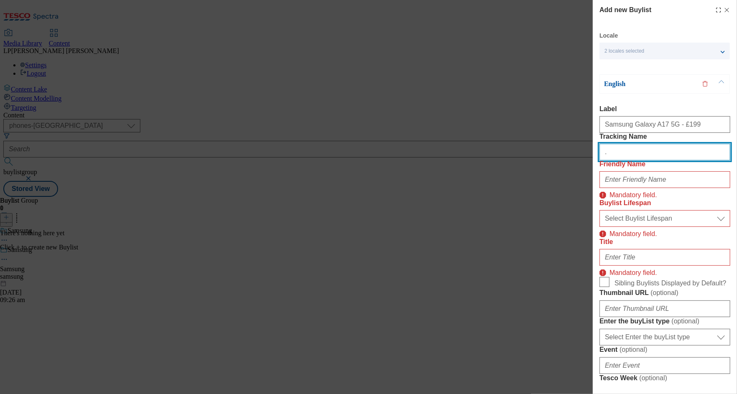
type input "."
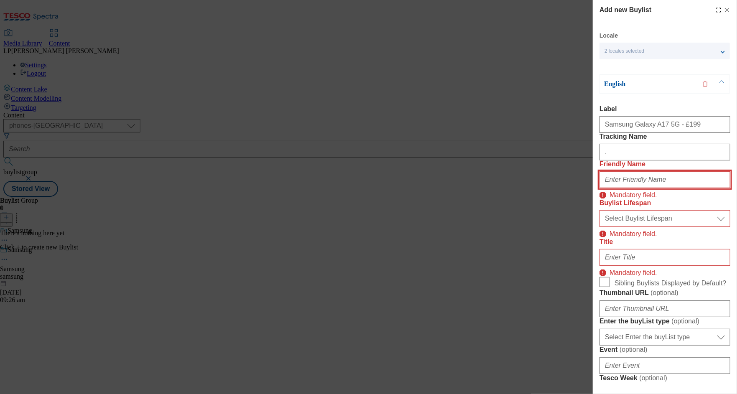
click at [621, 188] on input "Friendly Name" at bounding box center [664, 179] width 131 height 17
paste input "Samsung Galaxy A17 5G - £199"
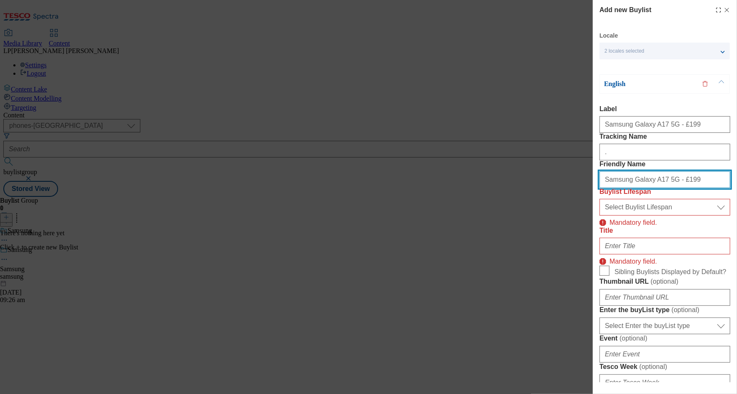
drag, startPoint x: 628, startPoint y: 210, endPoint x: 515, endPoint y: 205, distance: 113.7
click at [515, 205] on div "Add new Buylist Locale 2 locales selected English Welsh Scottish English Label …" at bounding box center [368, 197] width 737 height 394
type input "galaxy-a17"
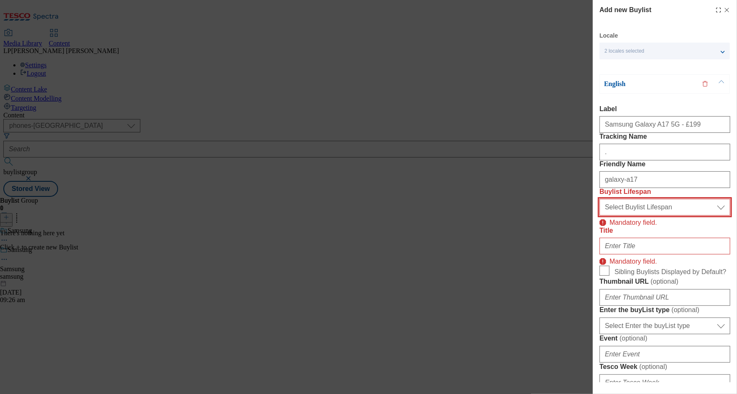
click at [619, 215] on select "Select Buylist Lifespan evergreen seasonal tactical" at bounding box center [664, 207] width 131 height 17
select select "evergreen"
click at [599, 215] on select "Select Buylist Lifespan evergreen seasonal tactical" at bounding box center [664, 207] width 131 height 17
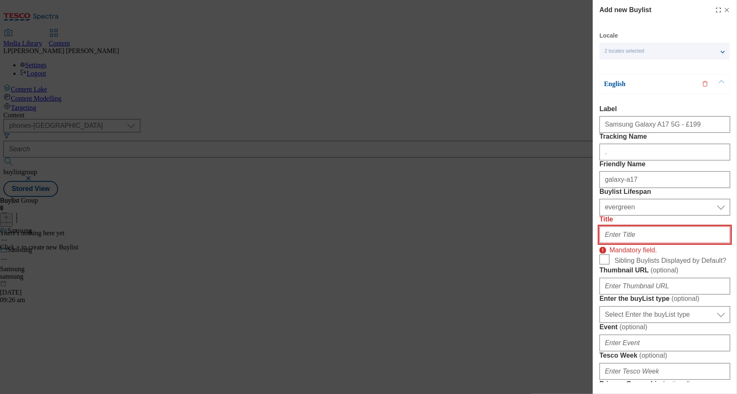
click at [639, 243] on input "Title" at bounding box center [664, 234] width 131 height 17
paste input "Samsung Galaxy A17 5G - £199"
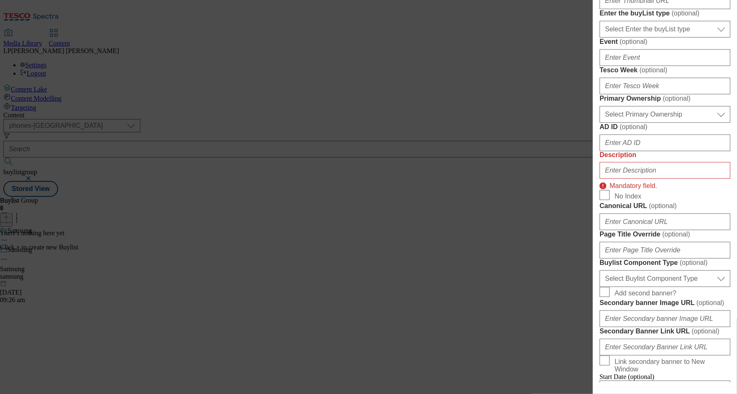
scroll to position [655, 0]
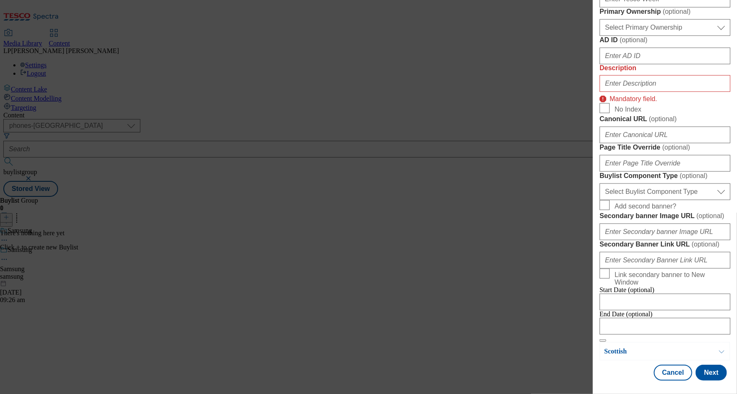
type input "Samsung Galaxy A17 5G - £199"
click at [718, 349] on button "Modal" at bounding box center [721, 351] width 16 height 18
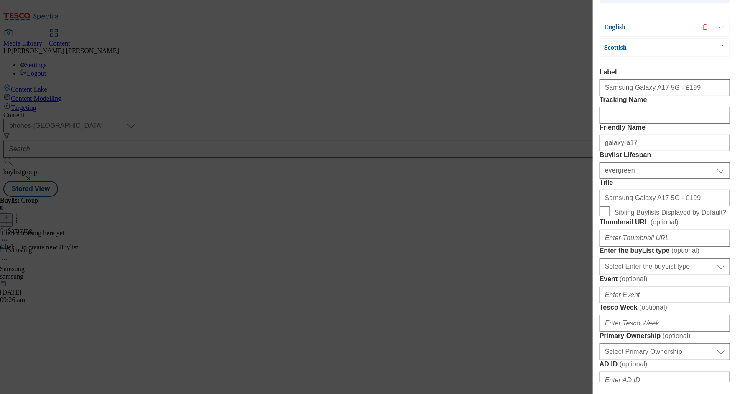
scroll to position [291, 0]
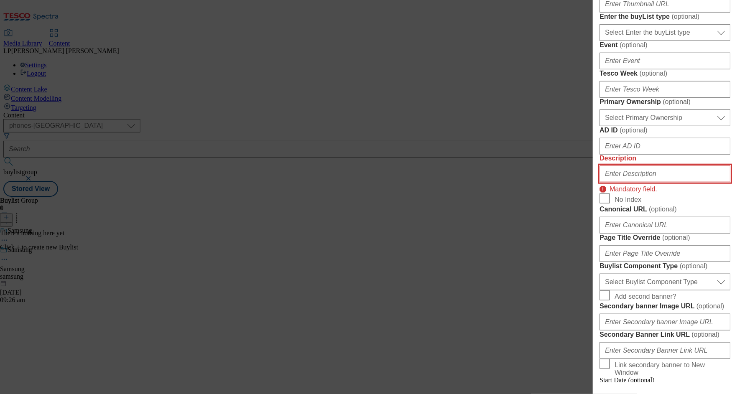
click at [640, 182] on input "Description" at bounding box center [664, 173] width 131 height 17
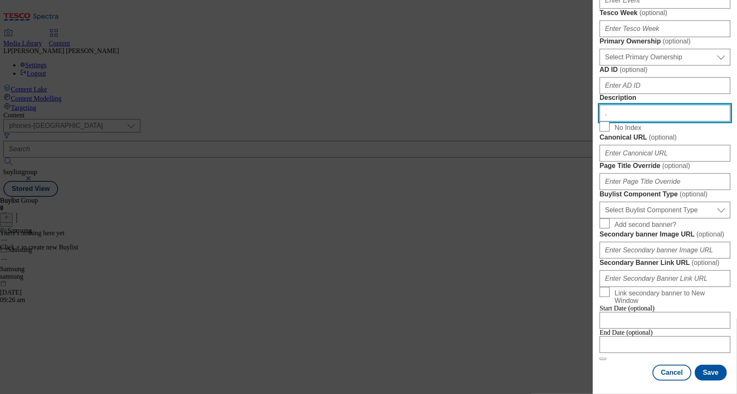
scroll to position [0, 0]
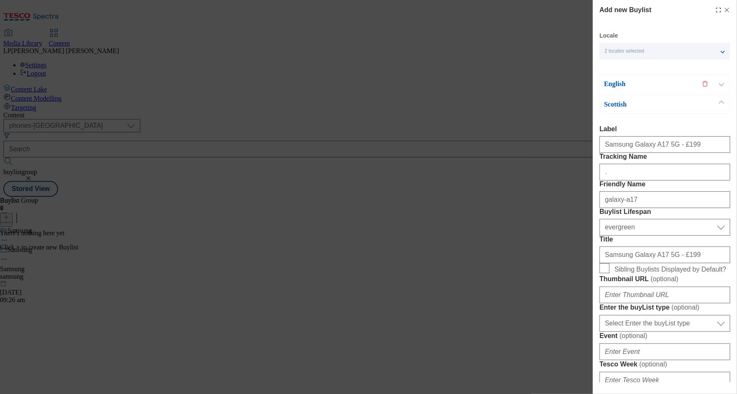
type input "."
click at [647, 47] on div "2 locales selected" at bounding box center [664, 51] width 130 height 17
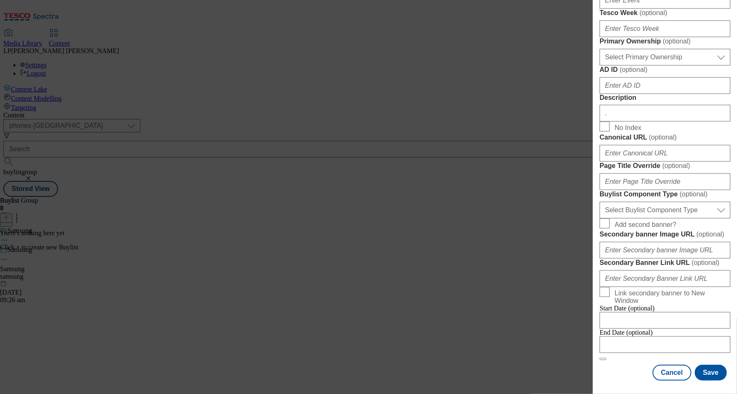
scroll to position [646, 0]
click at [697, 371] on button "Save" at bounding box center [711, 373] width 32 height 16
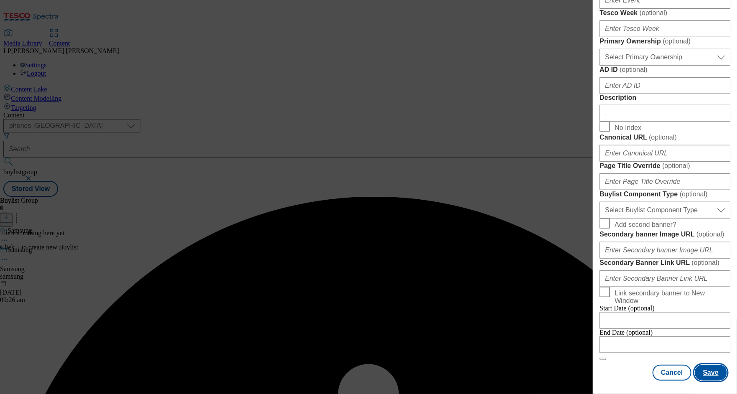
scroll to position [0, 0]
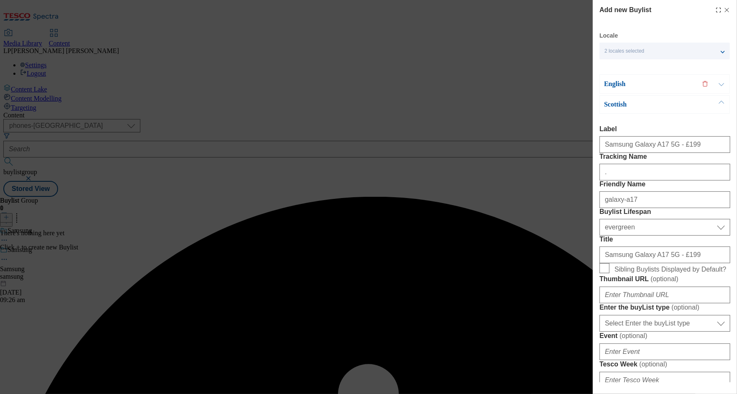
click at [655, 84] on p "English" at bounding box center [648, 84] width 88 height 8
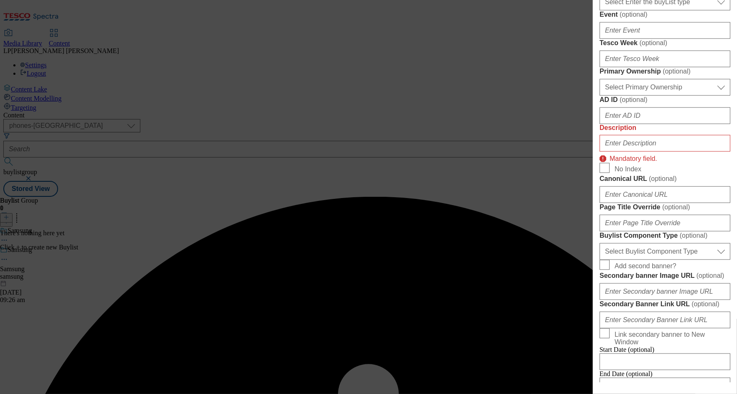
scroll to position [319, 0]
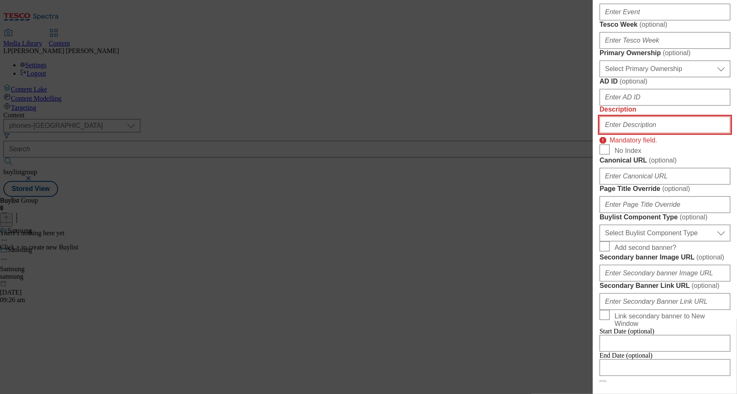
click at [632, 133] on input "Description" at bounding box center [664, 125] width 131 height 17
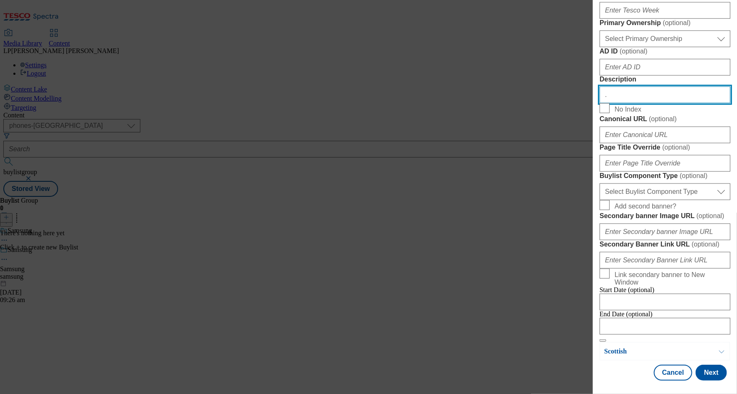
scroll to position [644, 0]
type input "."
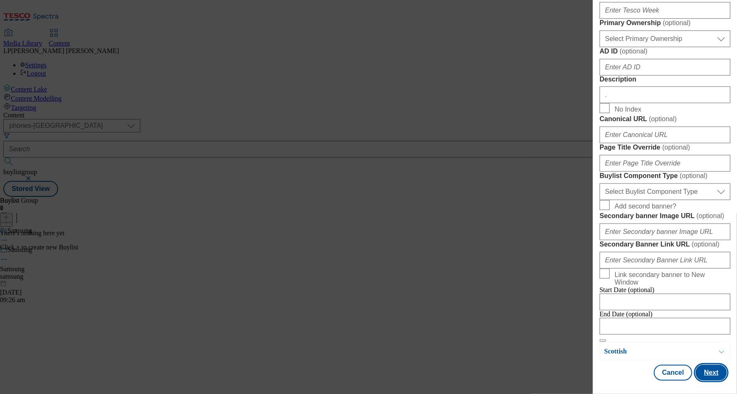
click at [713, 373] on button "Next" at bounding box center [710, 373] width 31 height 16
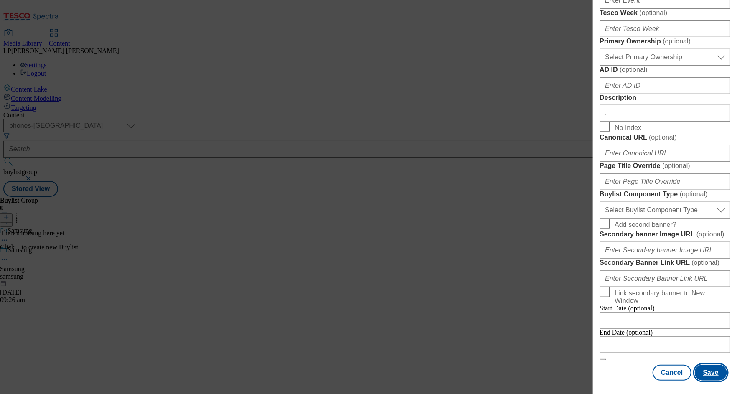
click at [711, 378] on button "Save" at bounding box center [711, 373] width 32 height 16
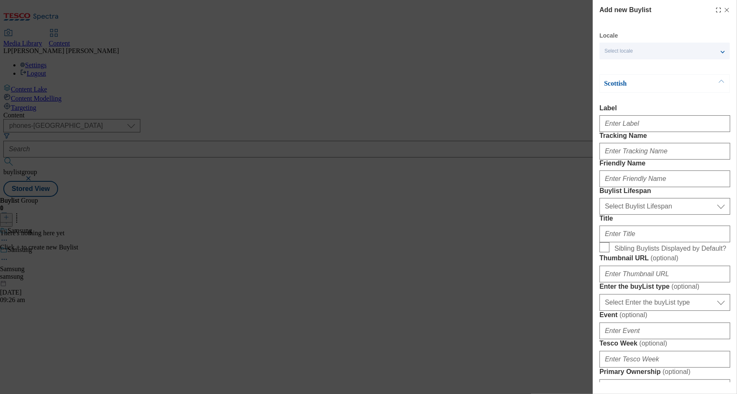
click at [680, 51] on div "Select locale" at bounding box center [664, 51] width 130 height 17
click at [624, 64] on span "English" at bounding box center [628, 66] width 19 height 5
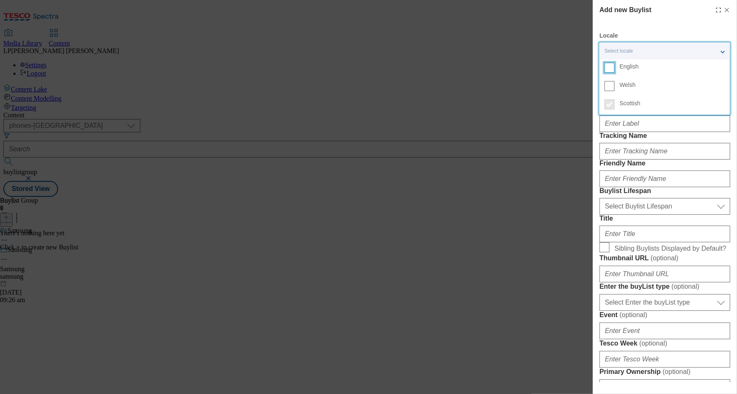
click at [614, 64] on input "English" at bounding box center [609, 68] width 10 height 10
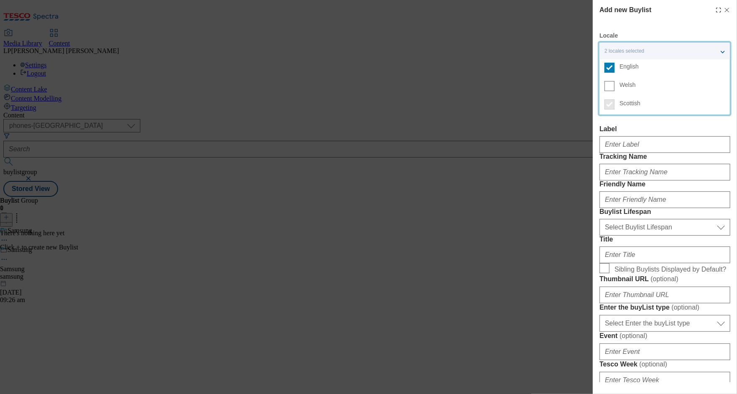
click at [656, 24] on div "Add new Buylist Locale 2 locales selected English Welsh Scottish English Label …" at bounding box center [664, 368] width 131 height 727
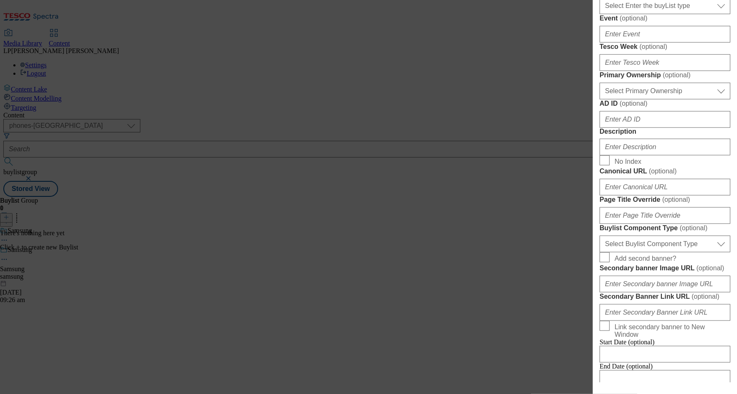
scroll to position [646, 0]
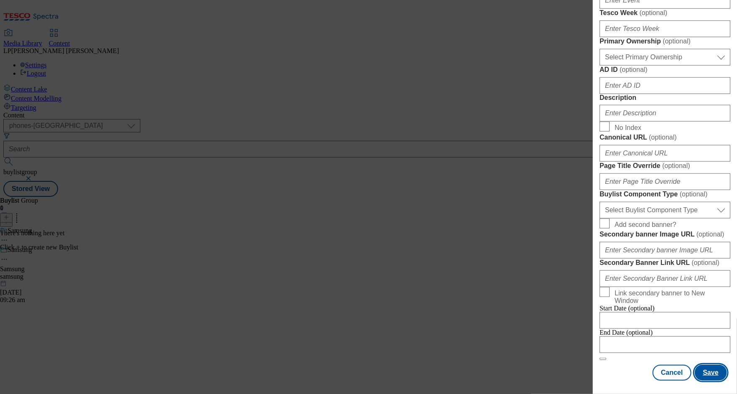
click at [707, 375] on button "Save" at bounding box center [711, 373] width 32 height 16
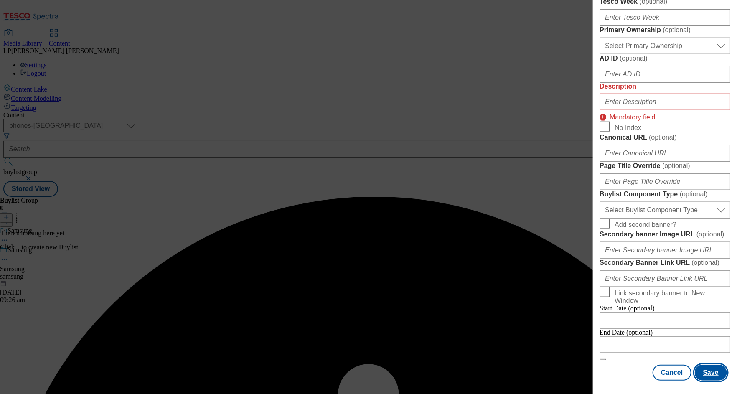
scroll to position [710, 0]
click at [665, 377] on button "Cancel" at bounding box center [671, 373] width 38 height 16
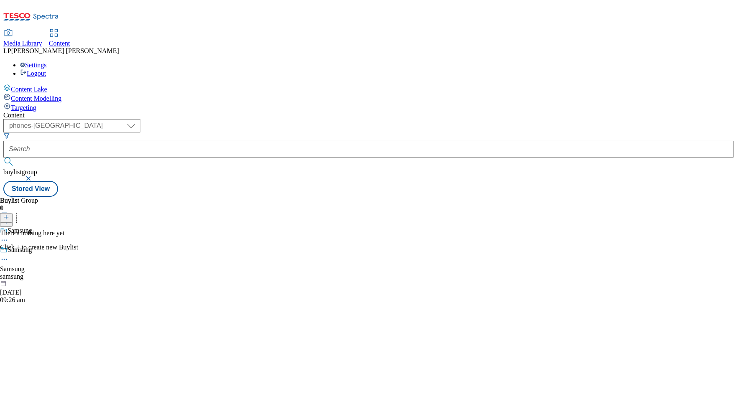
click at [38, 246] on div "Samsung Samsung samsung 8 Sept 2025 09:26 am" at bounding box center [19, 275] width 38 height 58
click at [9, 214] on icon at bounding box center [6, 217] width 6 height 6
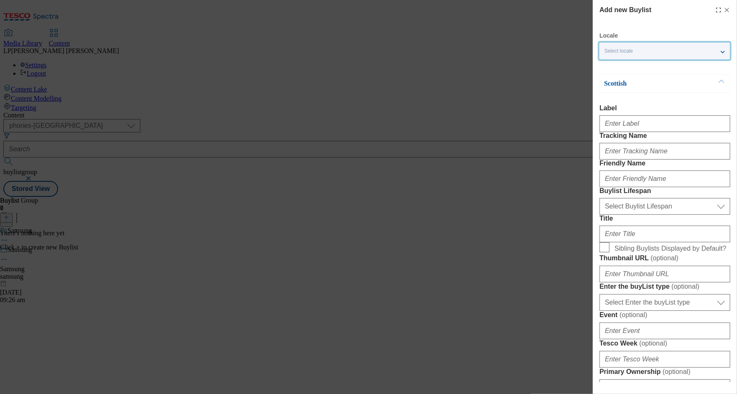
click at [629, 55] on div "Select locale" at bounding box center [664, 51] width 130 height 17
click at [644, 26] on div "Add new Buylist Locale Select locale English Welsh Scottish Scottish Label Trac…" at bounding box center [664, 358] width 131 height 706
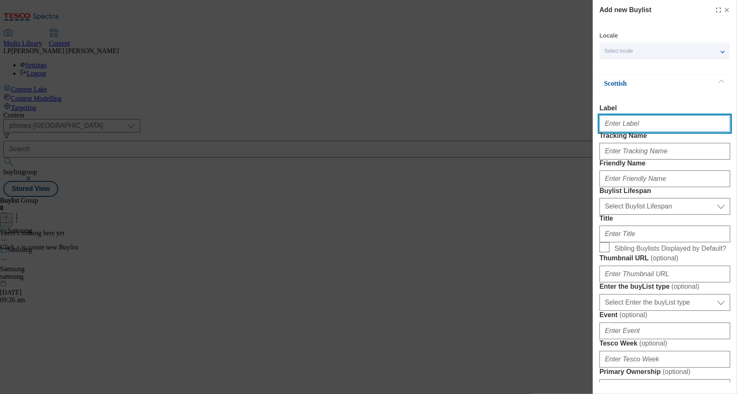
click at [633, 120] on input "Label" at bounding box center [664, 123] width 131 height 17
paste input "Samsung Galaxy A17 5G - £199"
type input "Samsung Galaxy A17 5G - £199"
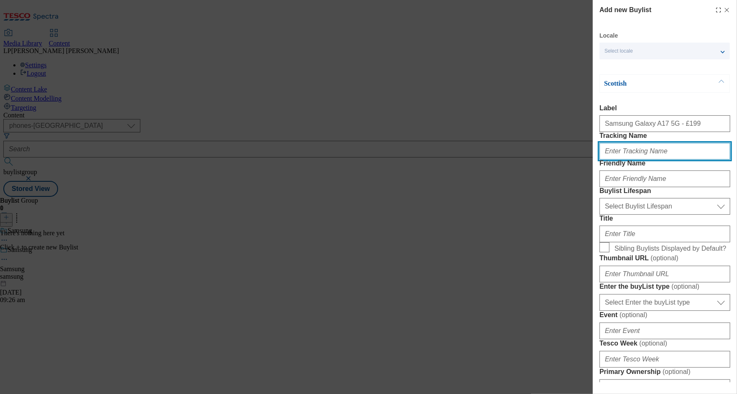
click at [630, 160] on input "Tracking Name" at bounding box center [664, 151] width 131 height 17
type input "."
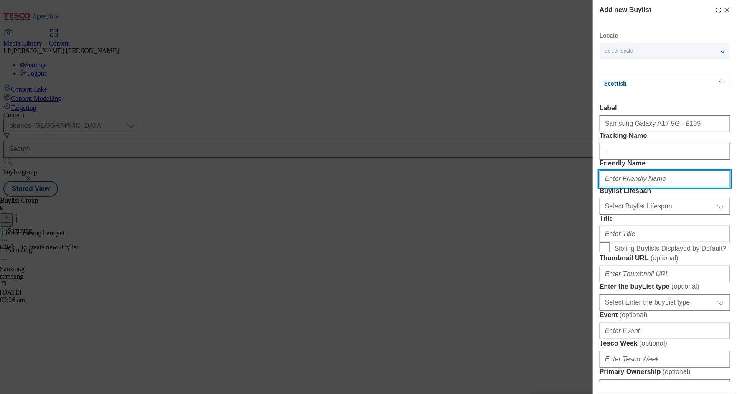
click at [616, 187] on input "Friendly Name" at bounding box center [664, 178] width 131 height 17
type input "samsung-a17"
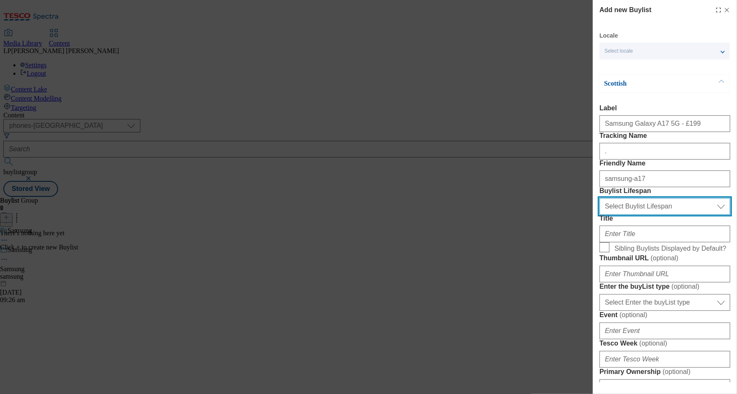
click at [618, 215] on select "Select Buylist Lifespan evergreen seasonal tactical" at bounding box center [664, 206] width 131 height 17
select select "evergreen"
click at [599, 215] on select "Select Buylist Lifespan evergreen seasonal tactical" at bounding box center [664, 206] width 131 height 17
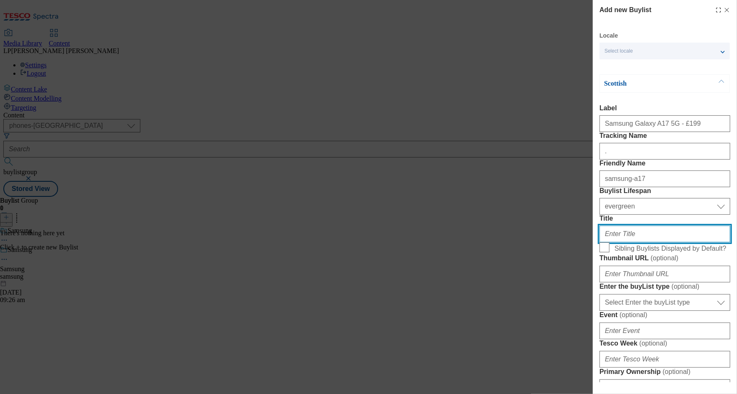
click at [614, 242] on input "Title" at bounding box center [664, 234] width 131 height 17
paste input "Samsung Galaxy A17 5G - £199"
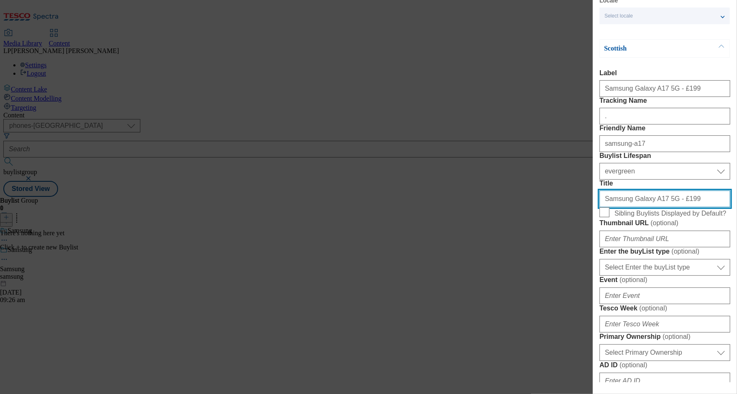
scroll to position [53, 0]
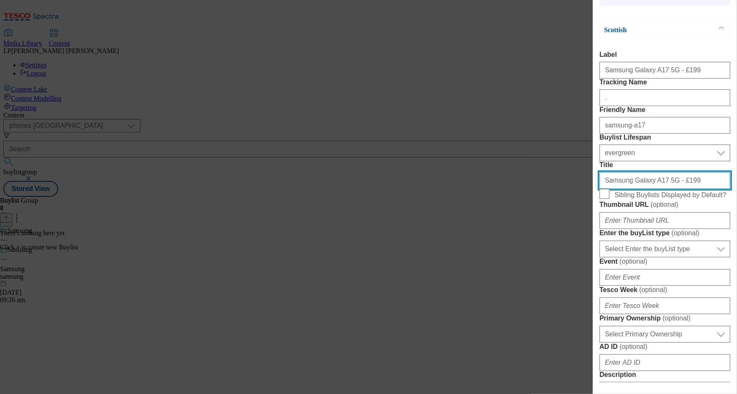
type input "Samsung Galaxy A17 5G - £199"
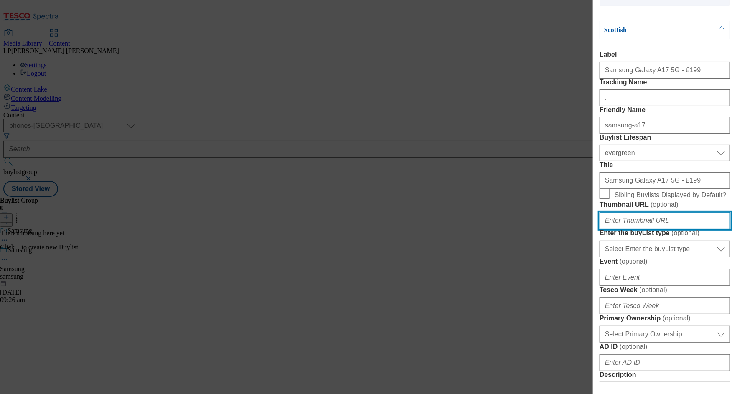
click at [631, 229] on input "Thumbnail URL ( optional )" at bounding box center [664, 220] width 131 height 17
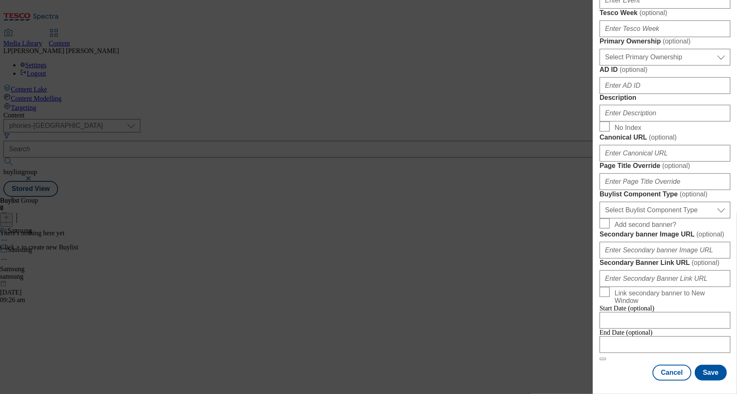
scroll to position [626, 0]
click at [712, 374] on button "Save" at bounding box center [711, 373] width 32 height 16
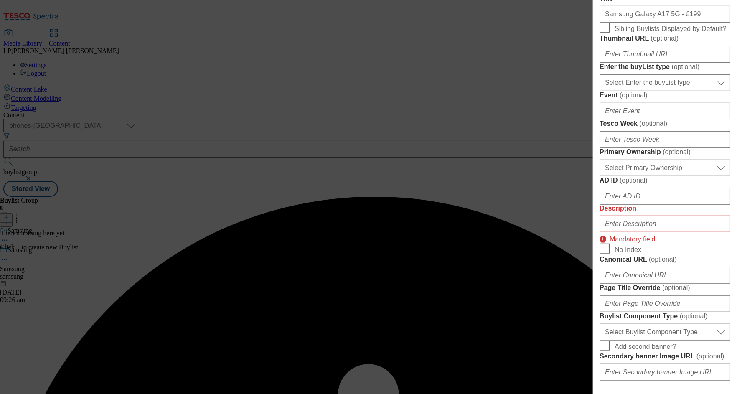
scroll to position [288, 0]
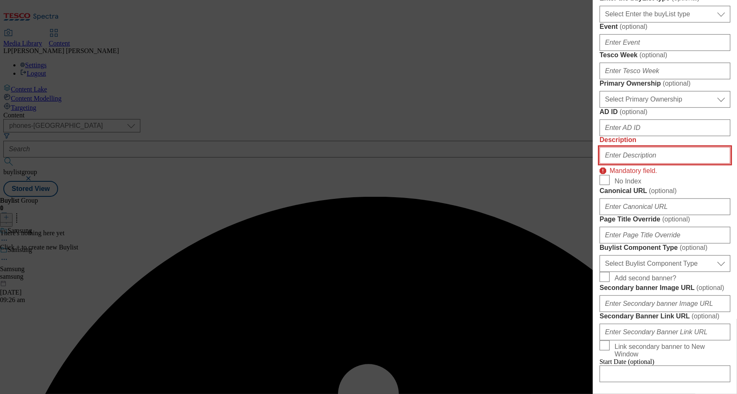
click at [637, 164] on input "Description" at bounding box center [664, 155] width 131 height 17
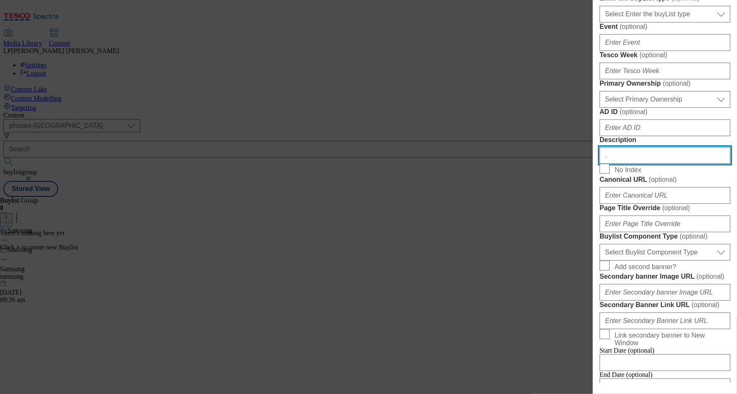
scroll to position [626, 0]
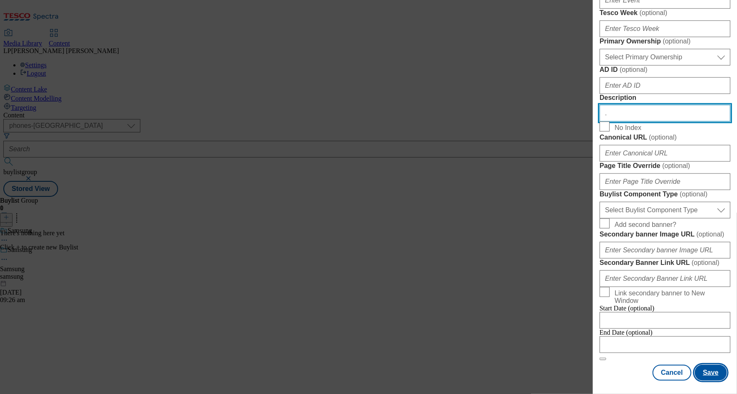
type input "."
click at [710, 373] on button "Save" at bounding box center [711, 373] width 32 height 16
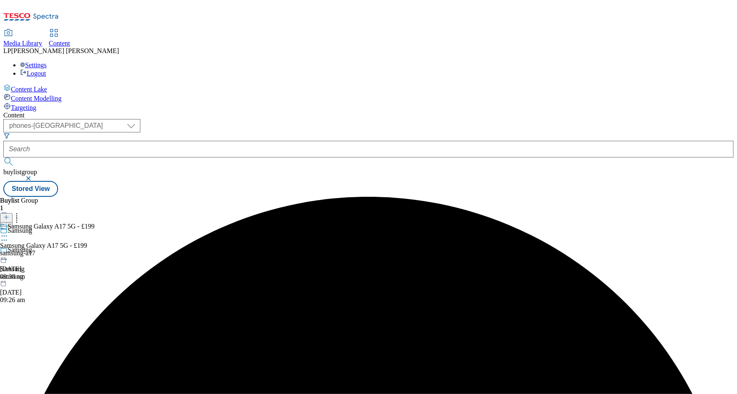
click at [94, 249] on div "samsung-a17" at bounding box center [47, 253] width 94 height 8
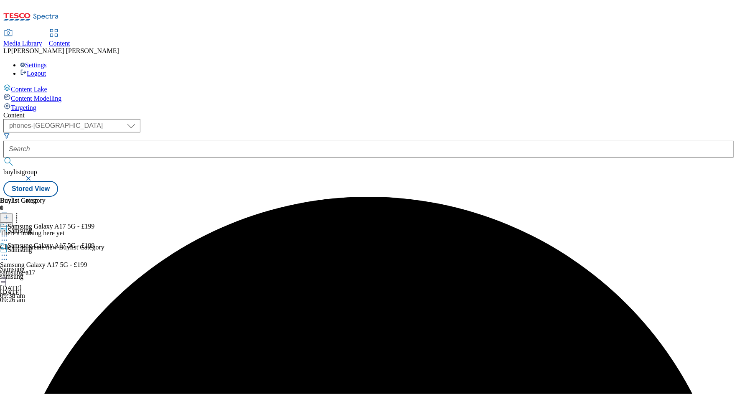
click at [9, 214] on icon at bounding box center [6, 217] width 6 height 6
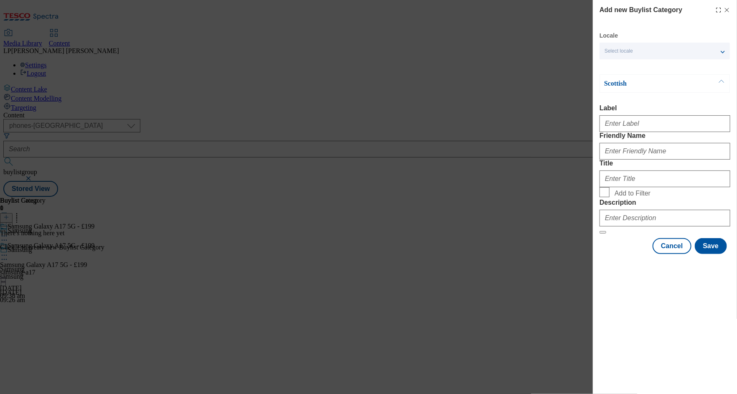
click at [656, 54] on div "Select locale" at bounding box center [664, 51] width 130 height 17
click at [618, 68] on label "English" at bounding box center [664, 68] width 130 height 18
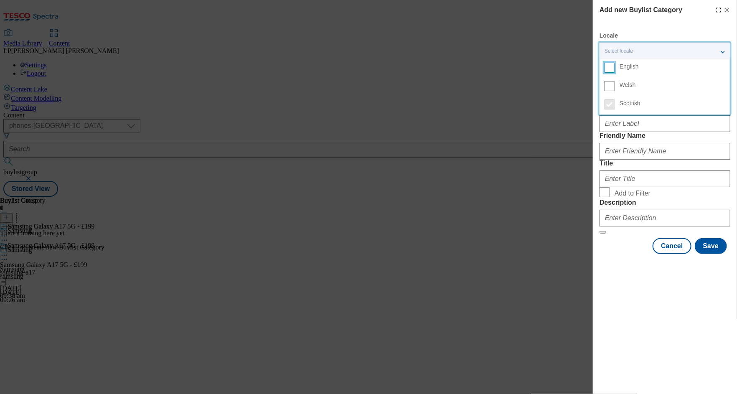
click at [614, 68] on input "English" at bounding box center [609, 68] width 10 height 10
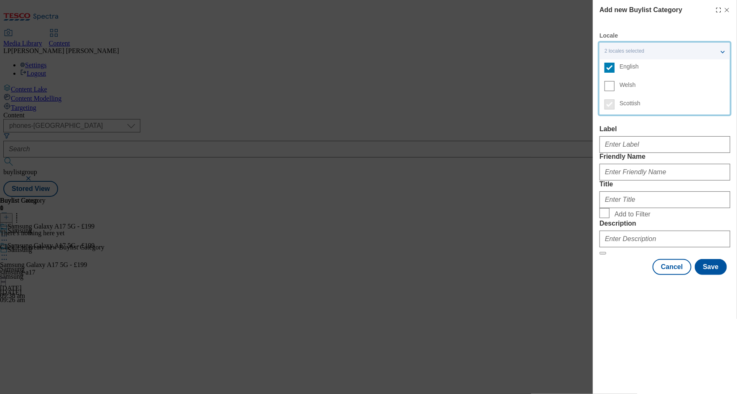
click at [639, 134] on div "Label" at bounding box center [664, 139] width 131 height 28
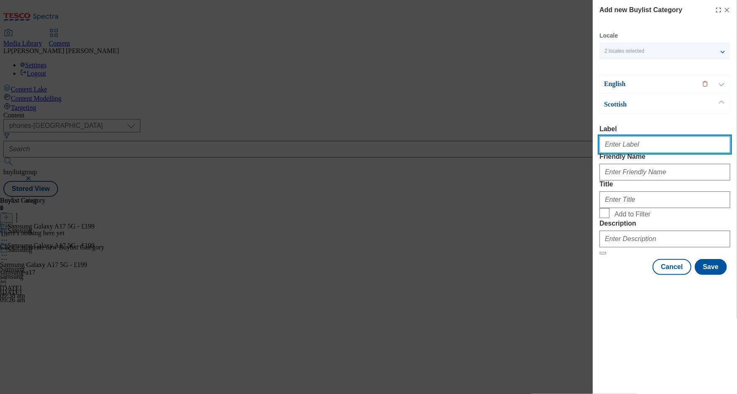
click at [620, 146] on input "Label" at bounding box center [664, 144] width 131 height 17
paste input "Samsung Galaxy A17 5G - £199"
type input "Samsung Galaxy A17 5G - £199"
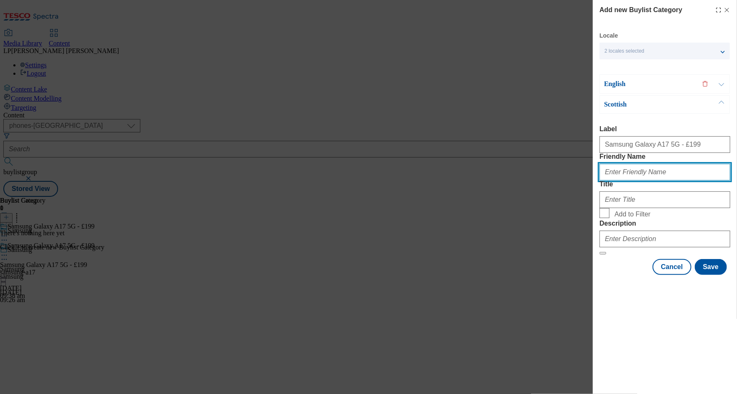
click at [640, 180] on input "Friendly Name" at bounding box center [664, 172] width 131 height 17
type input "samsung-a17"
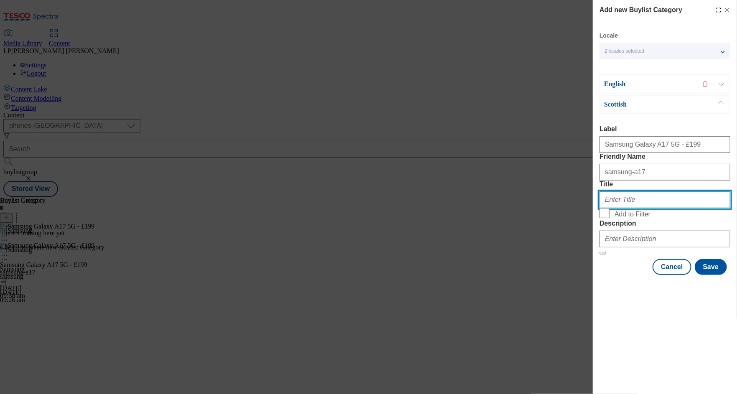
click at [625, 208] on input "Title" at bounding box center [664, 199] width 131 height 17
paste input "Samsung Galaxy A17 5G - £199"
type input "Samsung Galaxy A17 5G - £199"
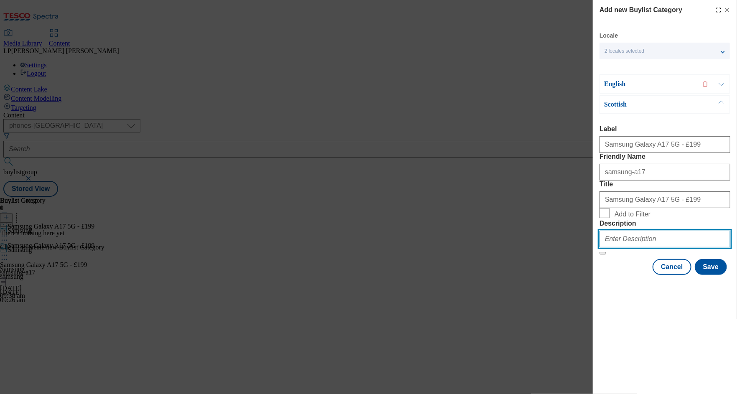
click at [619, 247] on input "Description" at bounding box center [664, 239] width 131 height 17
type input "."
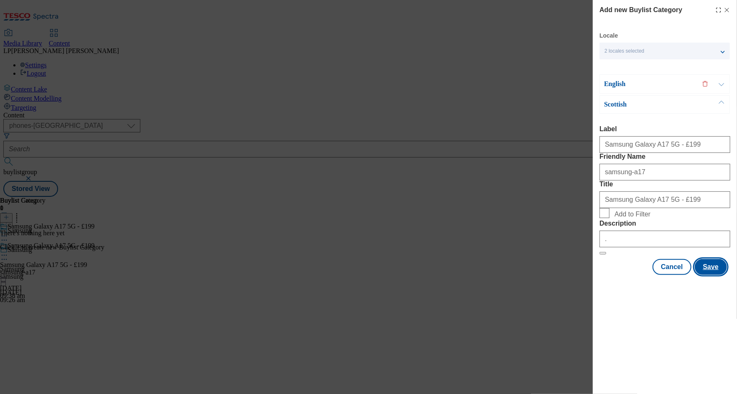
click at [711, 275] on button "Save" at bounding box center [711, 267] width 32 height 16
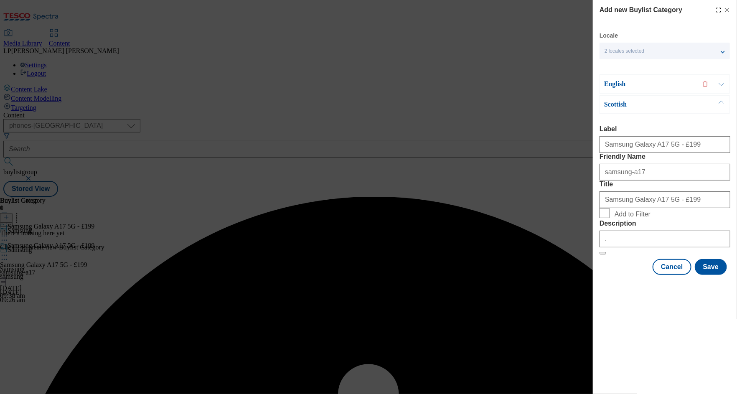
click at [646, 86] on p "English" at bounding box center [648, 84] width 88 height 8
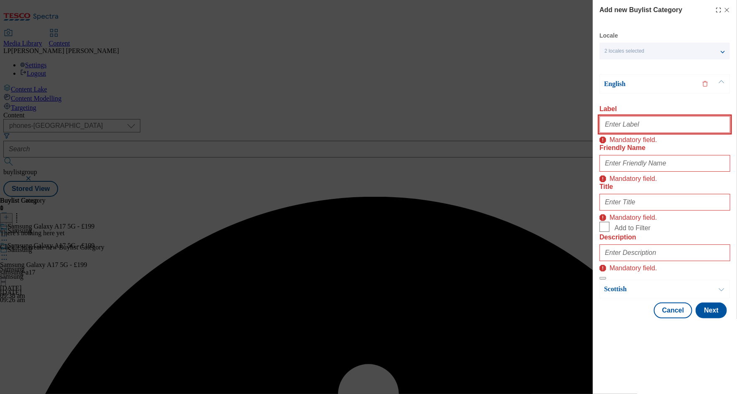
click at [639, 127] on input "Label" at bounding box center [664, 124] width 131 height 17
paste input "Samsung Galaxy A17 5G - £199"
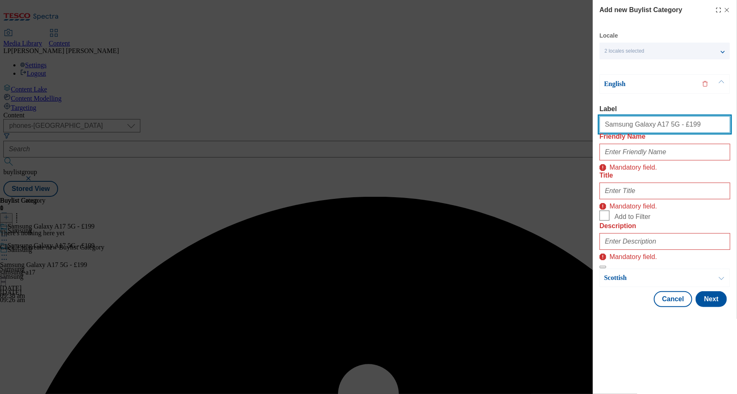
type input "Samsung Galaxy A17 5G - £199"
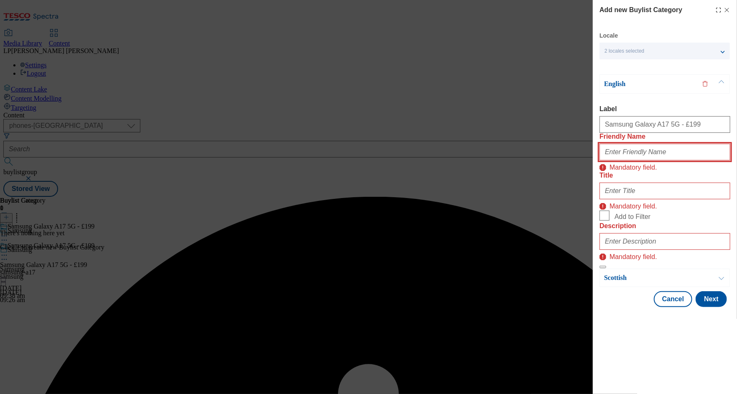
click at [629, 160] on input "Friendly Name" at bounding box center [664, 152] width 131 height 17
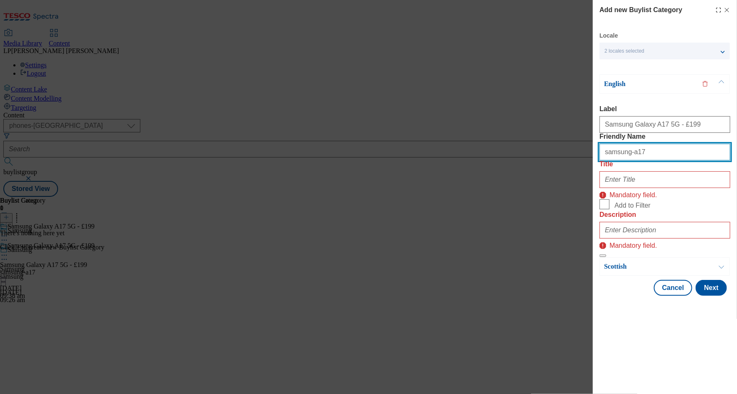
type input "samsung-a17"
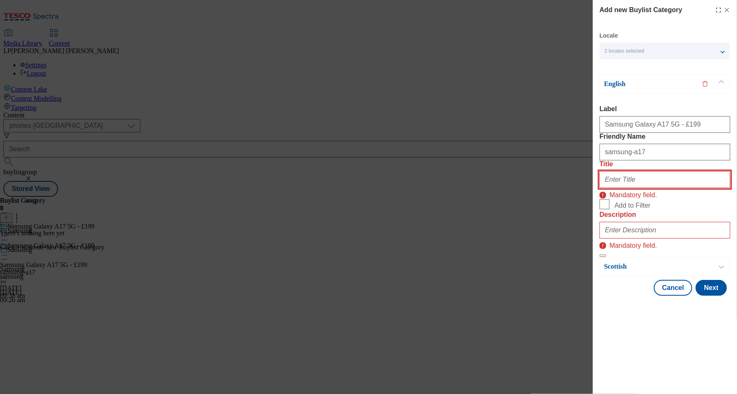
click at [637, 188] on input "Title" at bounding box center [664, 179] width 131 height 17
paste input "Samsung Galaxy A17 5G - £199"
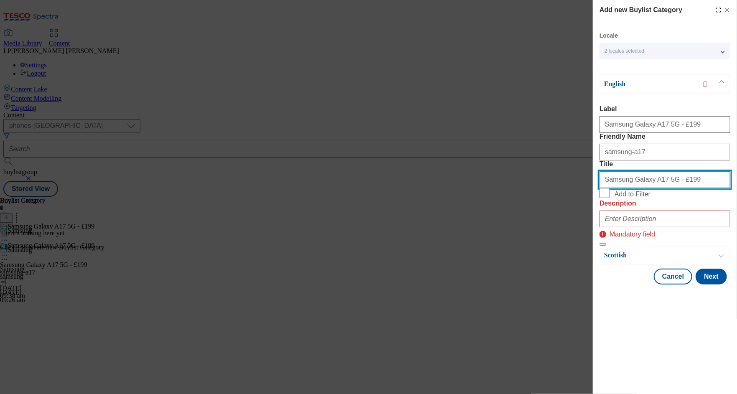
type input "Samsung Galaxy A17 5G - £199"
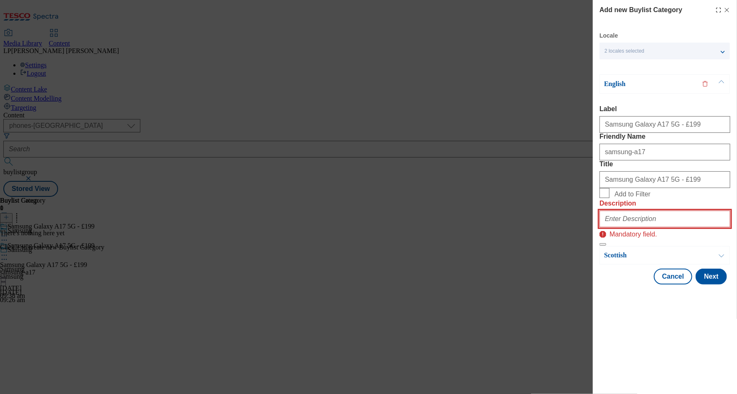
click at [635, 227] on input "Description" at bounding box center [664, 218] width 131 height 17
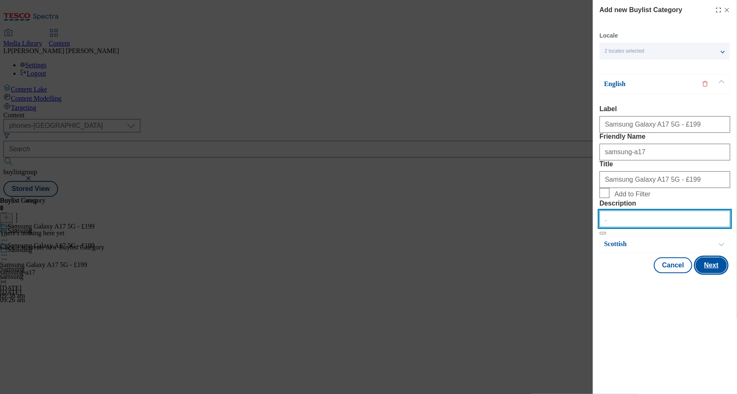
type input "."
click at [711, 273] on button "Next" at bounding box center [710, 265] width 31 height 16
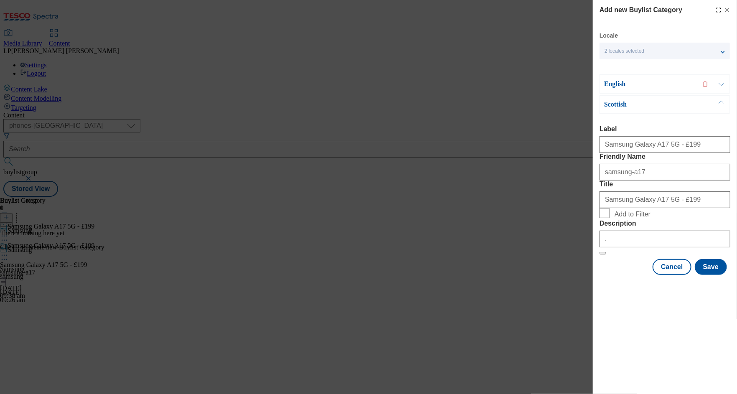
click at [649, 87] on p "English" at bounding box center [648, 84] width 88 height 8
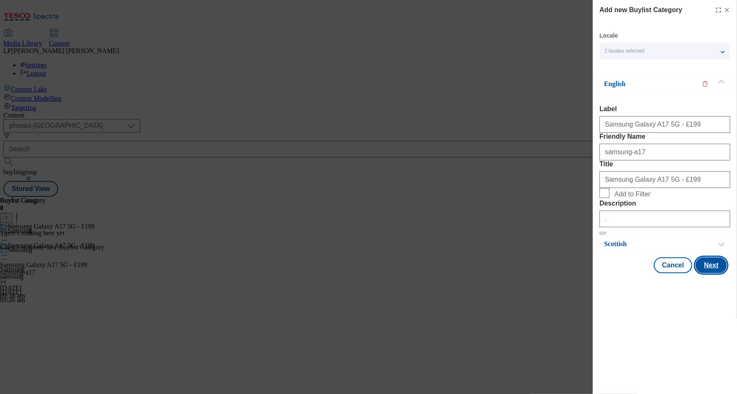
click at [716, 273] on button "Next" at bounding box center [710, 265] width 31 height 16
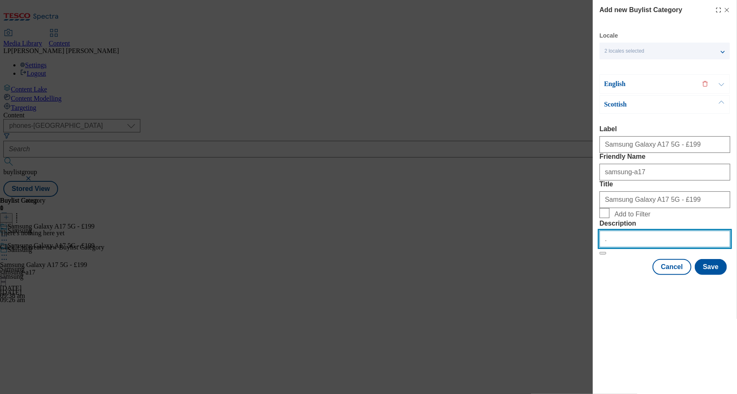
click at [613, 247] on input "." at bounding box center [664, 239] width 131 height 17
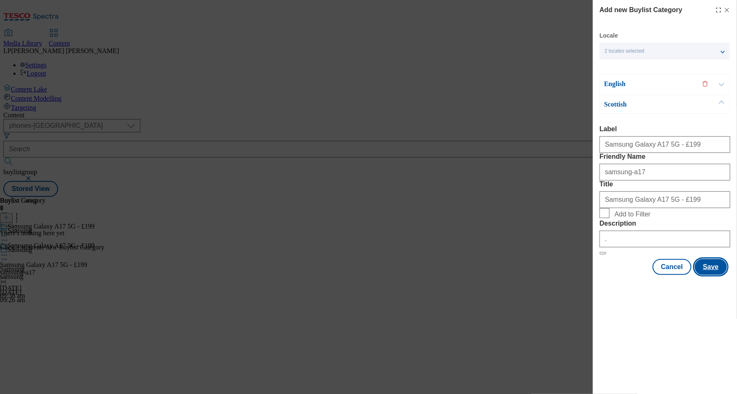
click at [708, 275] on button "Save" at bounding box center [711, 267] width 32 height 16
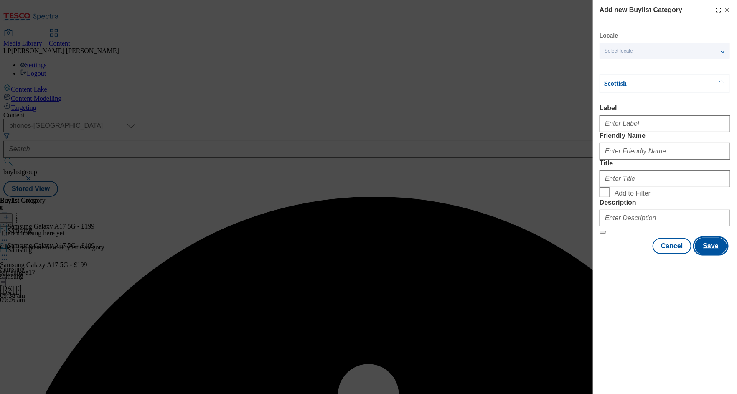
click at [708, 254] on button "Save" at bounding box center [711, 246] width 32 height 16
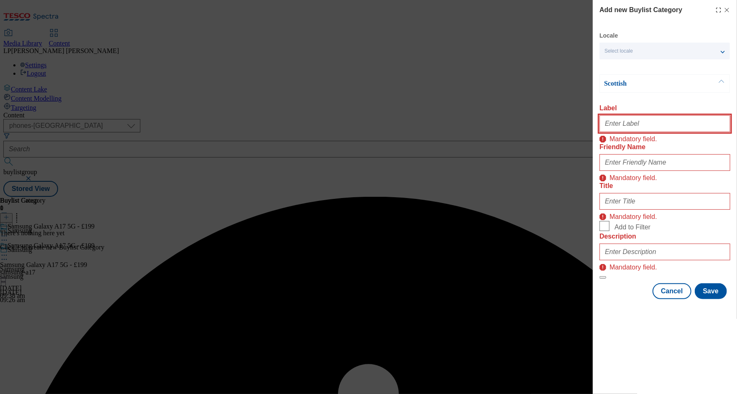
click at [630, 122] on input "Label" at bounding box center [664, 123] width 131 height 17
paste input "Samsung Galaxy A17 5G - £199"
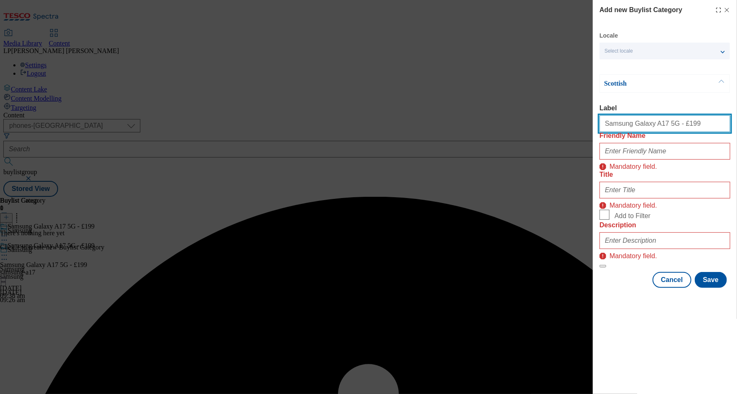
type input "Samsung Galaxy A17 5G - £199"
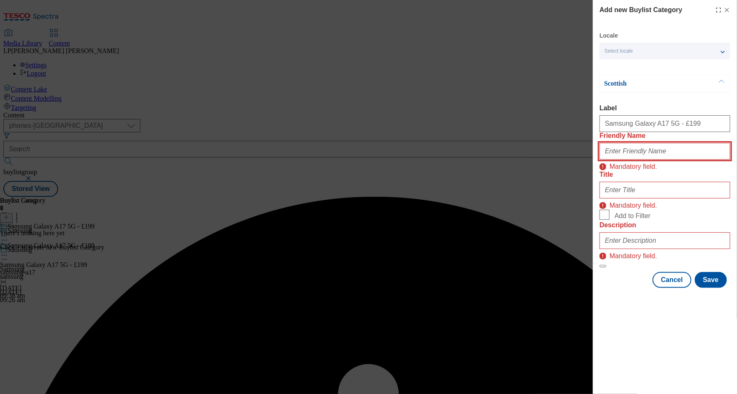
click at [626, 160] on input "Friendly Name" at bounding box center [664, 151] width 131 height 17
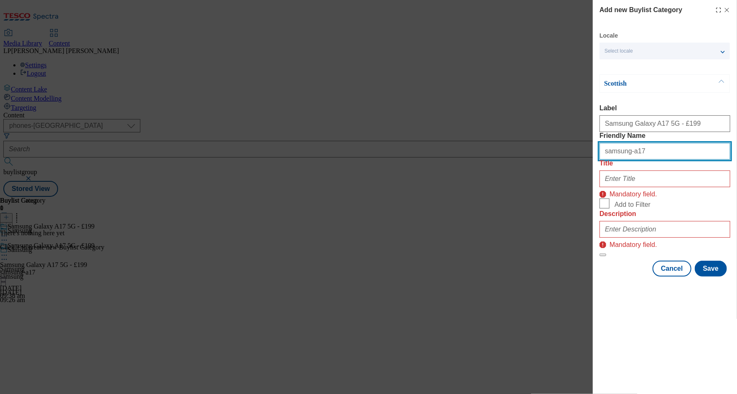
type input "samsung-a17"
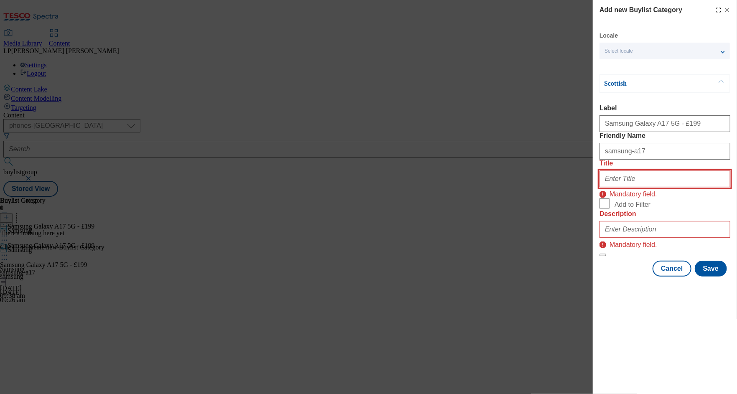
paste input "Samsung Galaxy A17 5G - £199"
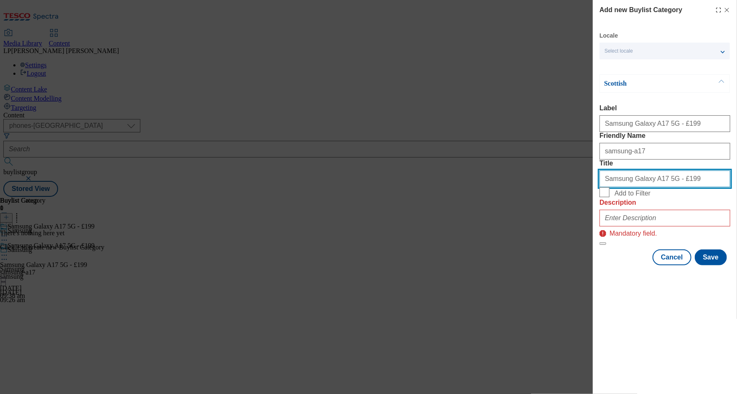
type input "Samsung Galaxy A17 5G - £199"
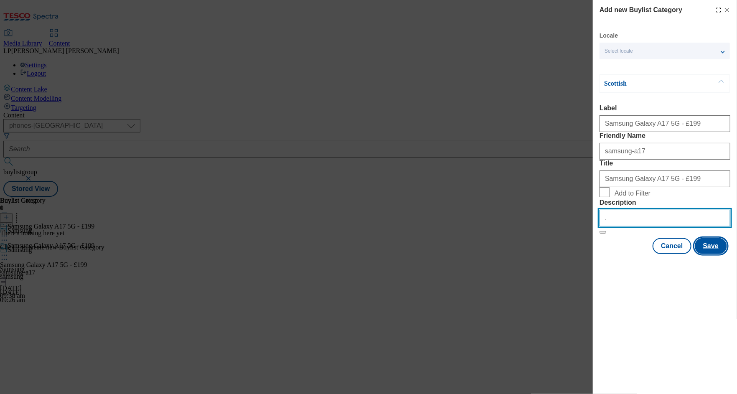
type input "."
click at [700, 254] on button "Save" at bounding box center [711, 246] width 32 height 16
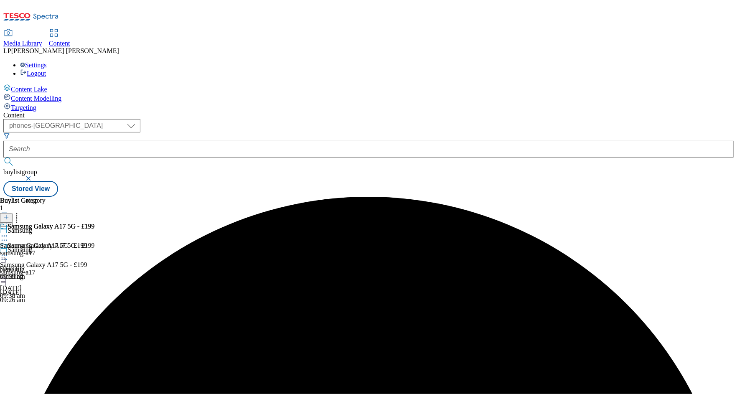
click at [94, 249] on div "samsung-a17" at bounding box center [47, 253] width 94 height 8
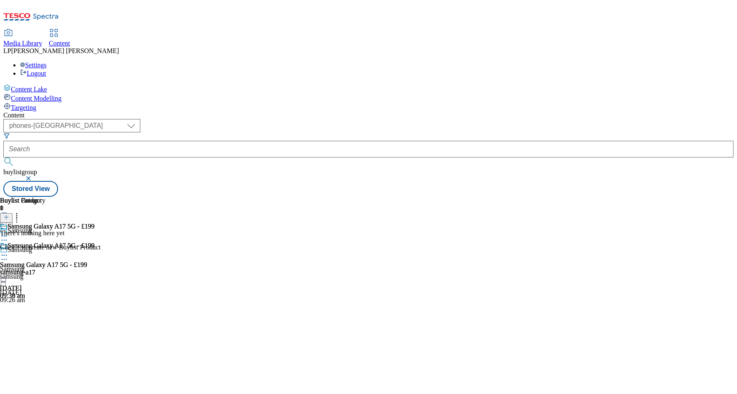
click at [94, 269] on div "samsung-a17" at bounding box center [47, 273] width 94 height 8
click at [9, 214] on icon at bounding box center [6, 217] width 6 height 6
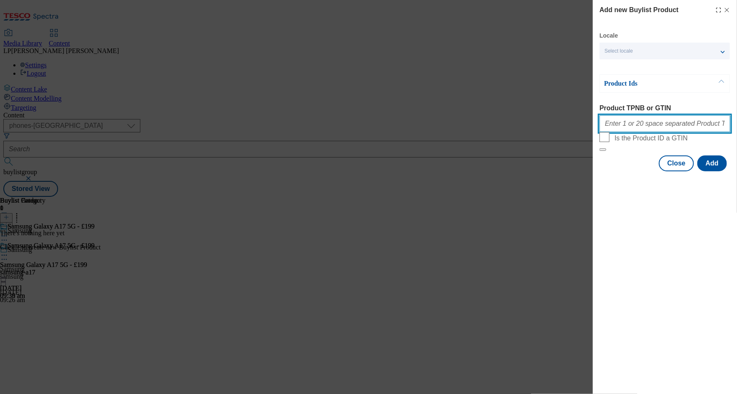
click at [617, 128] on input "Product TPNB or GTIN" at bounding box center [664, 123] width 131 height 17
paste input "097173194, 097313375, 097314161, 050682803, 050683065, 050683088"
type input "097173194, 097313375, 097314161, 050682803, 050683065, 050683088"
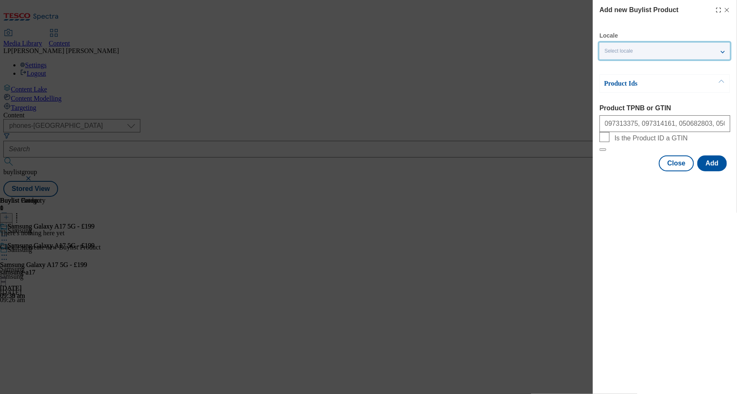
scroll to position [0, 0]
click at [638, 56] on div "Select locale" at bounding box center [664, 51] width 130 height 17
click at [626, 64] on span "English" at bounding box center [628, 66] width 19 height 5
click at [614, 63] on input "English" at bounding box center [609, 68] width 10 height 10
click at [638, 171] on div "Close Add" at bounding box center [664, 163] width 131 height 16
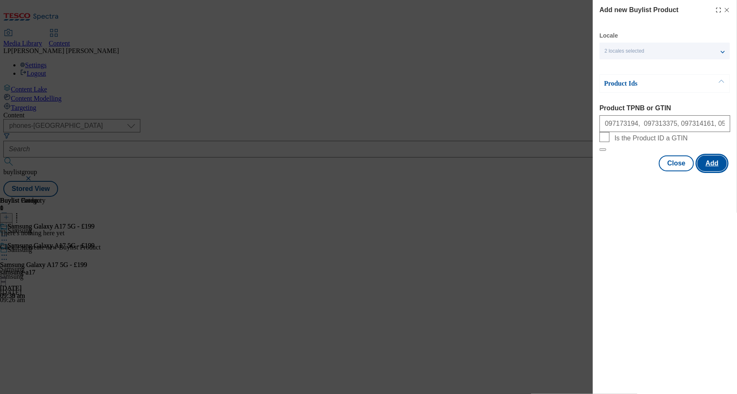
click at [720, 171] on button "Add" at bounding box center [712, 163] width 30 height 16
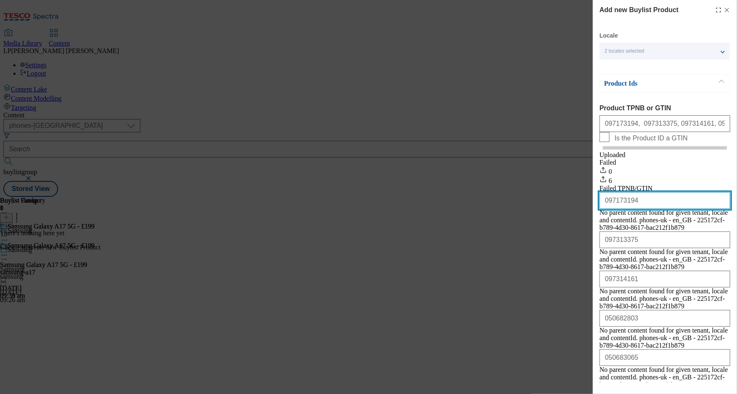
click at [667, 209] on input "097173194" at bounding box center [664, 200] width 131 height 17
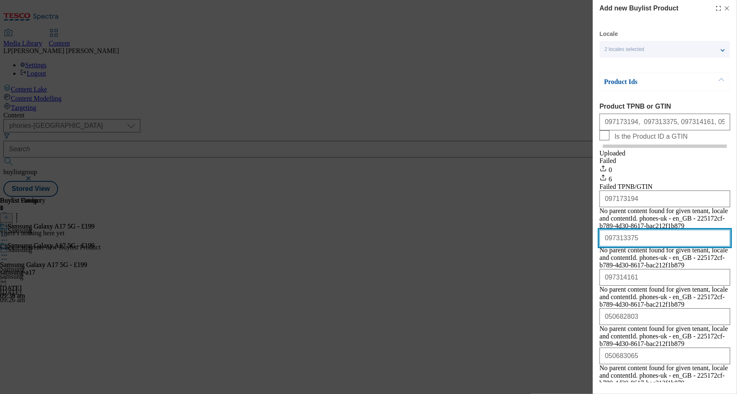
click at [648, 246] on input "097313375" at bounding box center [664, 238] width 131 height 17
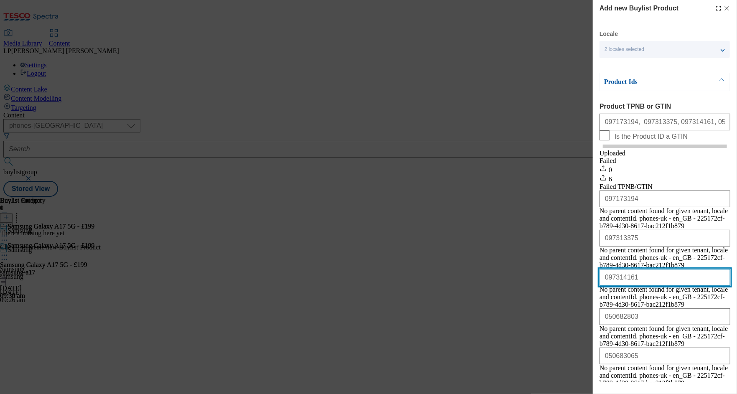
click at [641, 281] on input "097314161" at bounding box center [664, 277] width 131 height 17
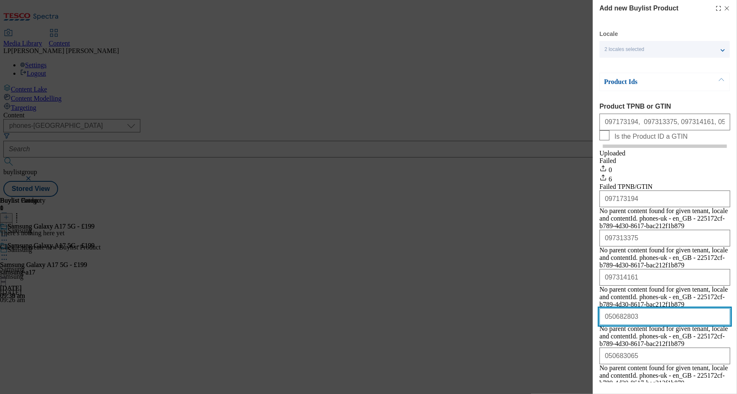
click at [642, 315] on input "050682803" at bounding box center [664, 316] width 131 height 17
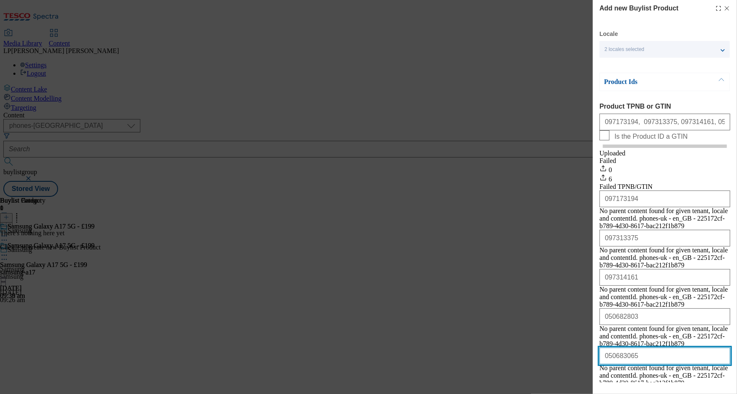
click at [644, 352] on input "050683065" at bounding box center [664, 355] width 131 height 17
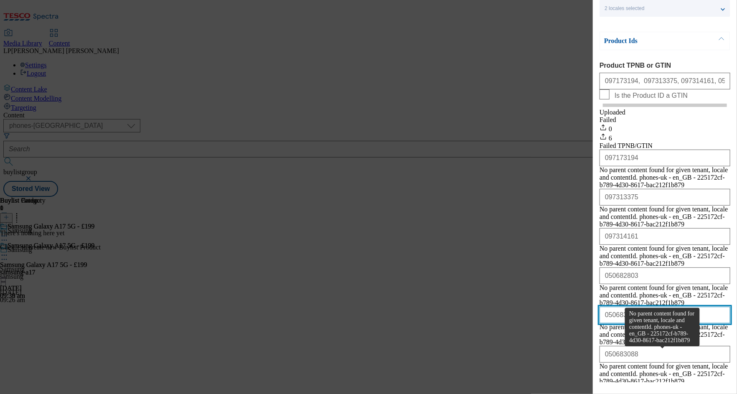
scroll to position [43, 0]
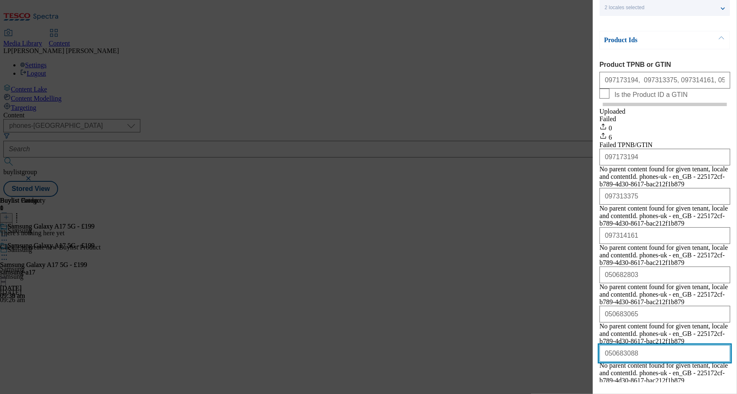
click at [647, 345] on input "050683088" at bounding box center [664, 353] width 131 height 17
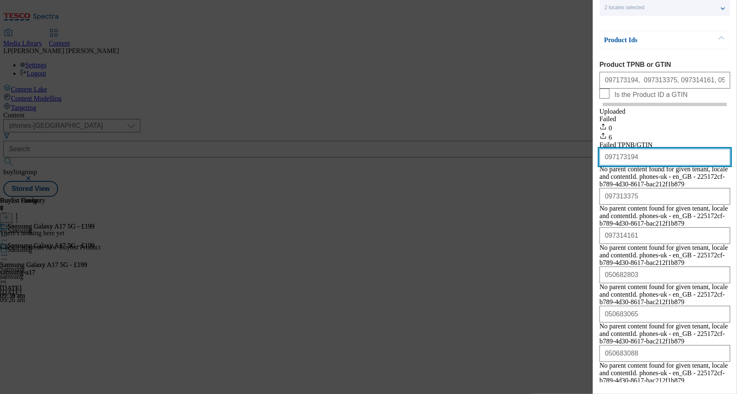
drag, startPoint x: 644, startPoint y: 177, endPoint x: 581, endPoint y: 176, distance: 63.1
click at [581, 176] on div "Add new Buylist Product Locale 2 locales selected English Welsh Scottish Produc…" at bounding box center [368, 197] width 737 height 394
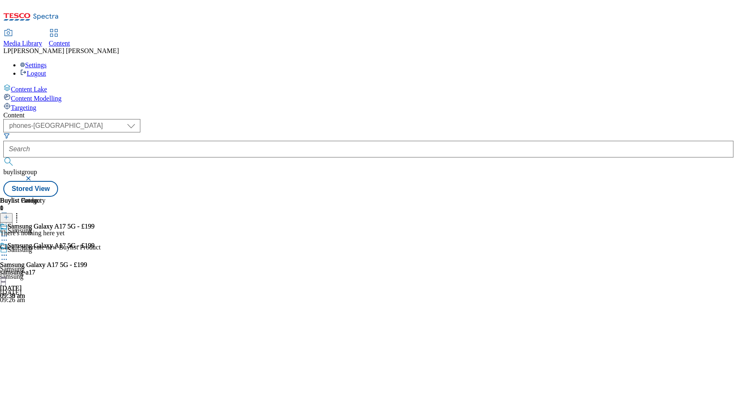
click at [8, 251] on icon at bounding box center [4, 255] width 8 height 8
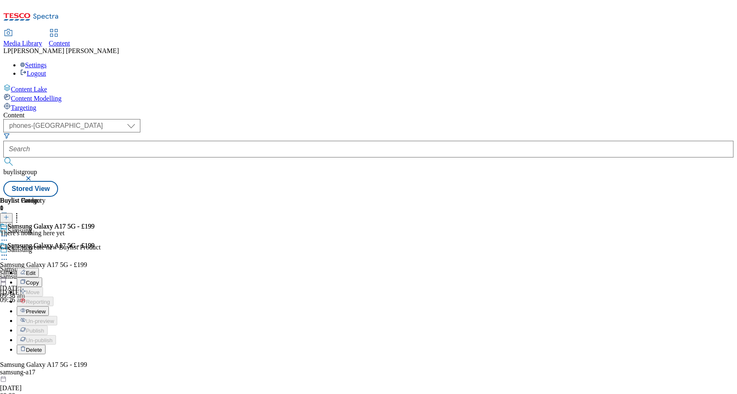
click at [35, 270] on span "Edit" at bounding box center [31, 273] width 10 height 6
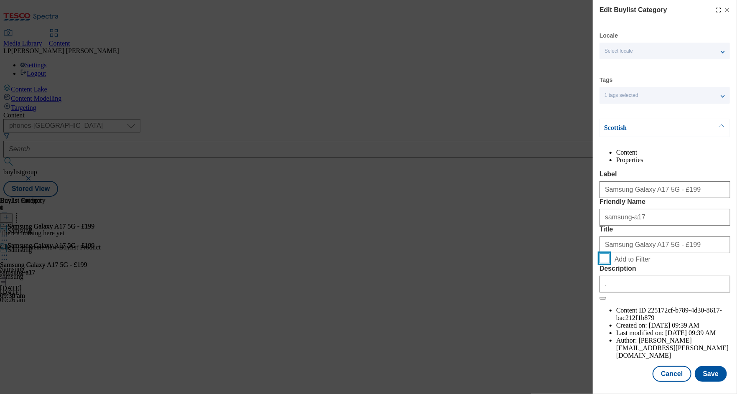
click at [601, 263] on input "Add to Filter" at bounding box center [604, 258] width 10 height 10
checkbox input "true"
click at [708, 372] on button "Save" at bounding box center [711, 373] width 32 height 16
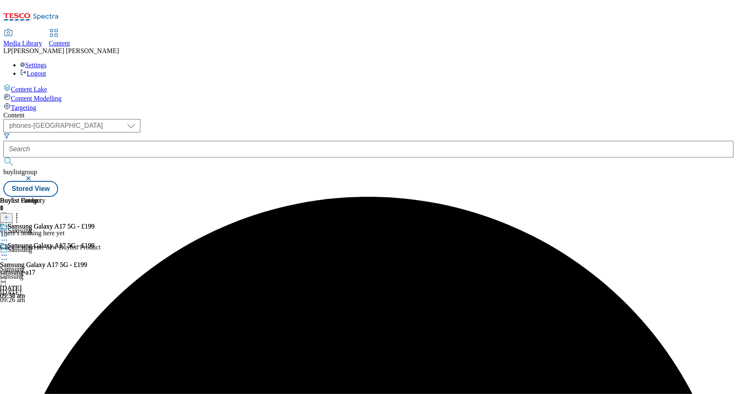
click at [8, 217] on line at bounding box center [6, 217] width 4 height 0
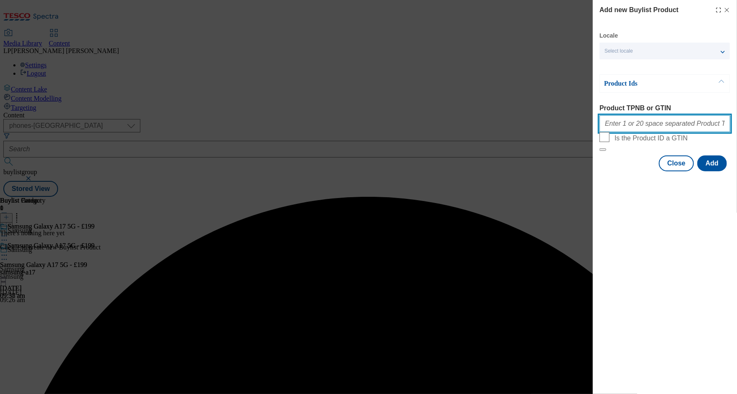
click at [660, 124] on input "Product TPNB or GTIN" at bounding box center [664, 123] width 131 height 17
paste input "097173194, 097313375, 097314161, 050682803, 050683065, 050683088"
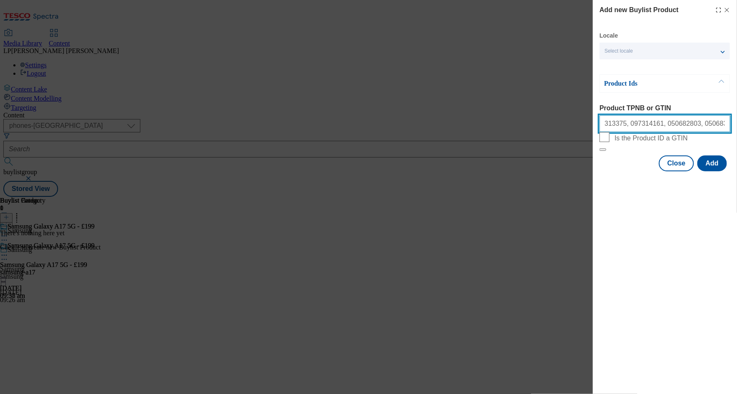
scroll to position [0, 41]
type input "097173194, 097313375, 097314161, 050682803, 050683065, 050683088"
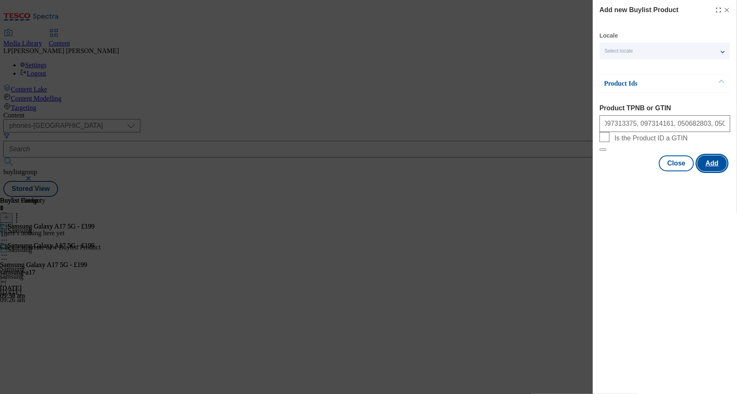
scroll to position [0, 0]
click at [709, 171] on button "Add" at bounding box center [712, 163] width 30 height 16
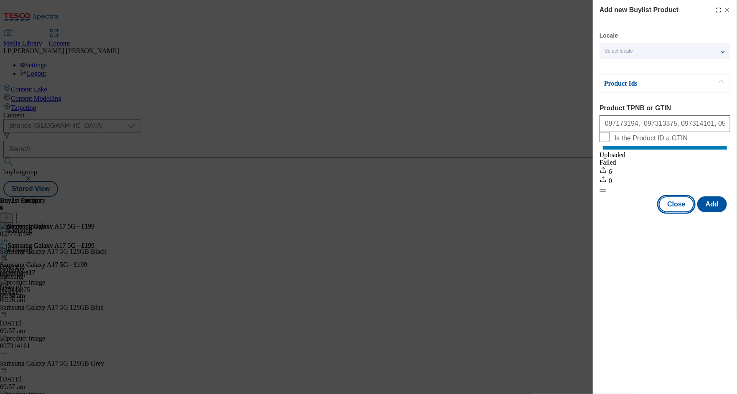
click at [675, 211] on button "Close" at bounding box center [676, 204] width 35 height 16
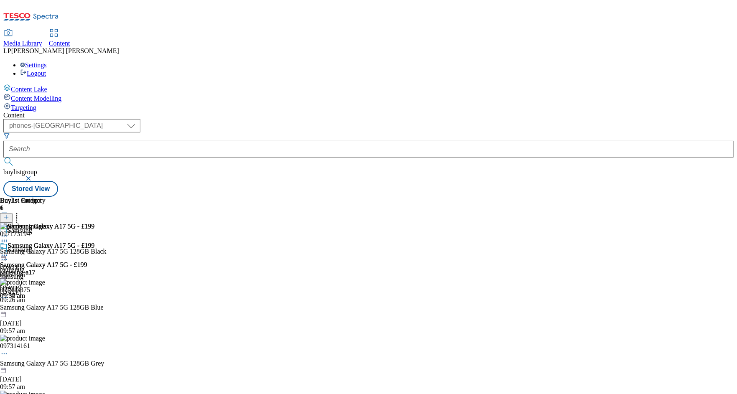
click at [94, 269] on div "samsung-a17" at bounding box center [47, 273] width 94 height 8
click at [8, 251] on icon at bounding box center [4, 255] width 8 height 8
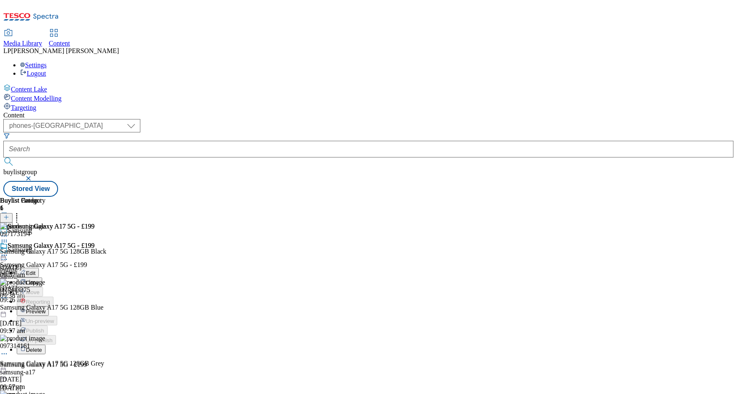
click at [39, 268] on button "Edit" at bounding box center [28, 273] width 22 height 10
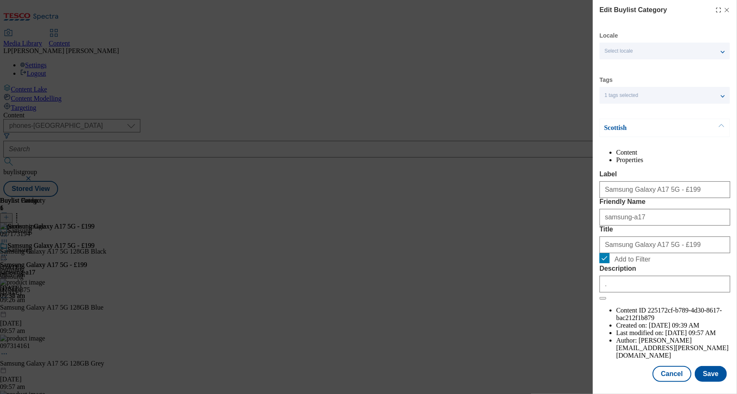
click at [722, 129] on button "Modal" at bounding box center [721, 128] width 16 height 18
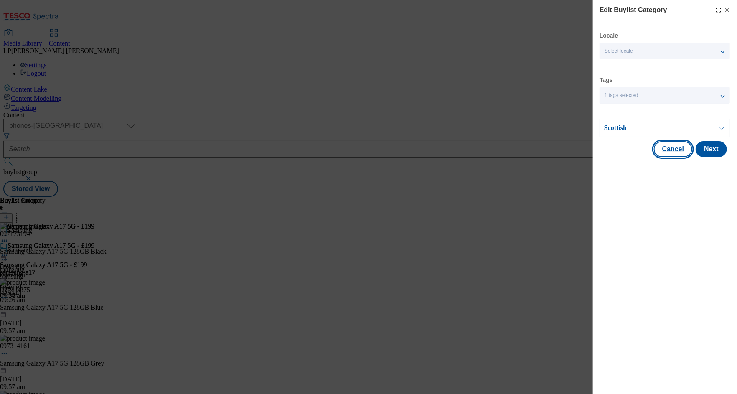
click at [678, 150] on button "Cancel" at bounding box center [673, 149] width 38 height 16
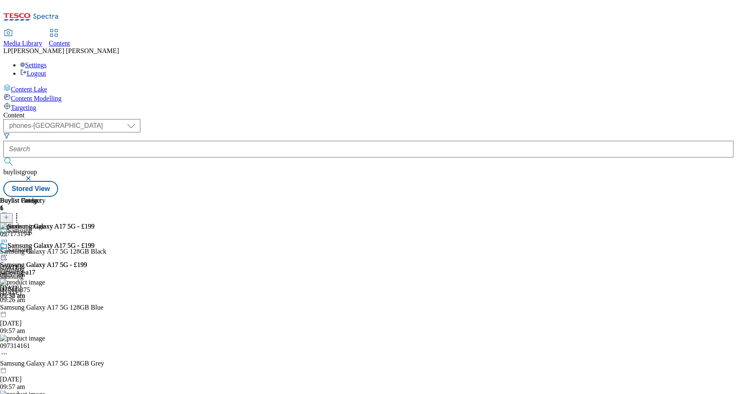
click at [3, 255] on circle at bounding box center [2, 255] width 1 height 1
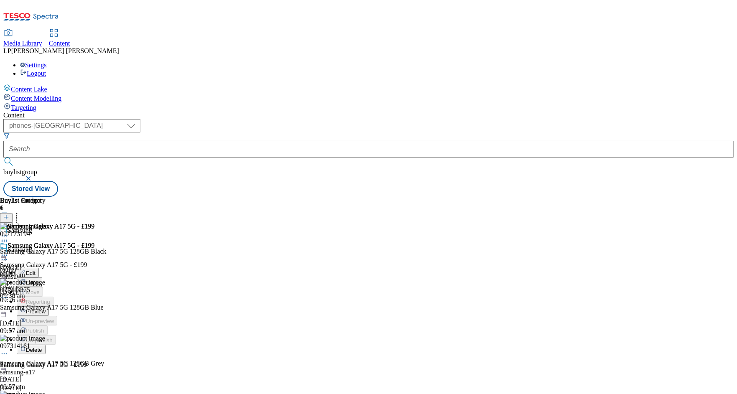
click at [35, 270] on span "Edit" at bounding box center [31, 273] width 10 height 6
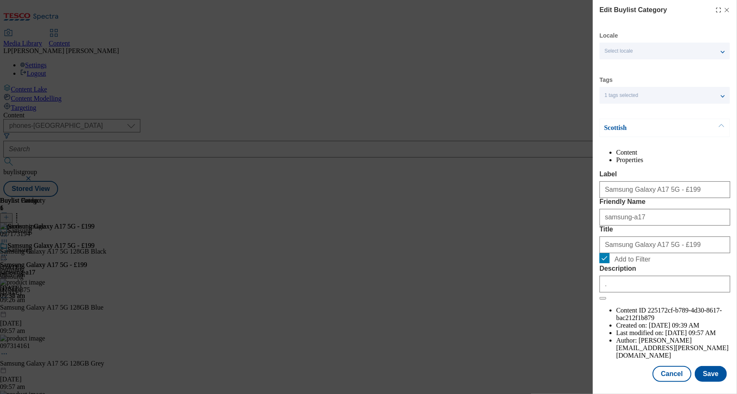
click at [625, 51] on span "Select locale" at bounding box center [618, 51] width 28 height 6
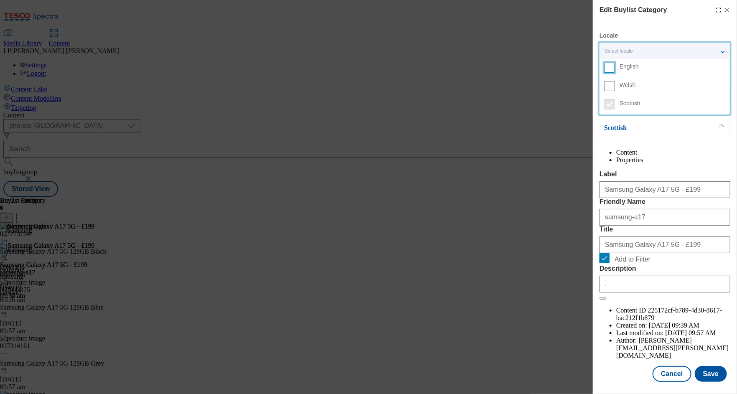
click at [612, 70] on input "English" at bounding box center [609, 68] width 10 height 10
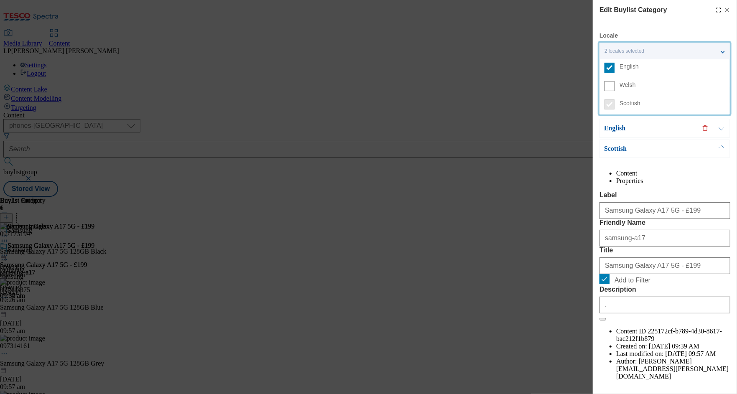
click at [677, 130] on p "English" at bounding box center [648, 128] width 88 height 8
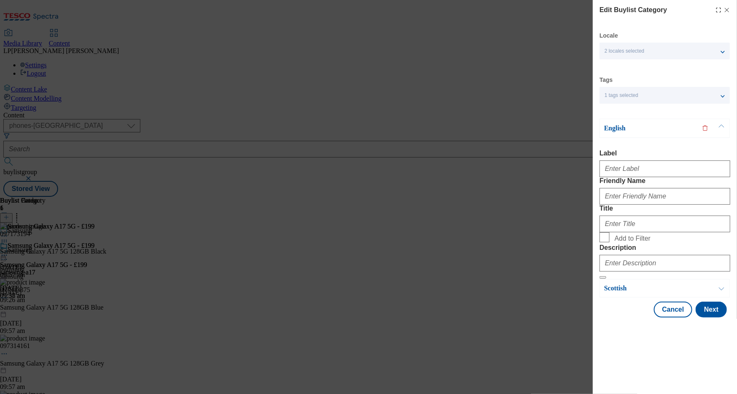
click at [640, 129] on p "English" at bounding box center [648, 128] width 88 height 8
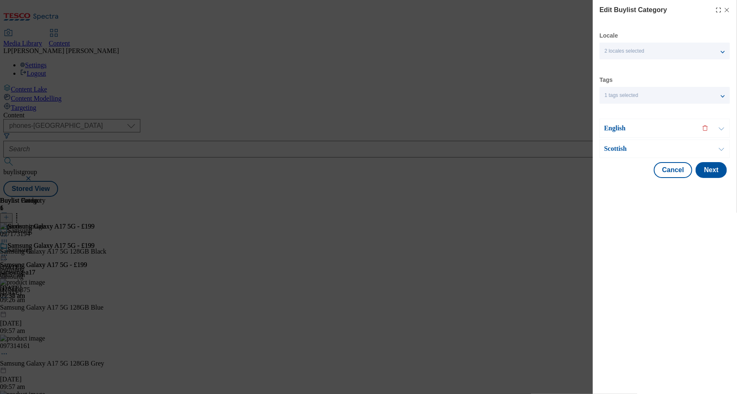
click at [640, 129] on p "English" at bounding box center [648, 128] width 88 height 8
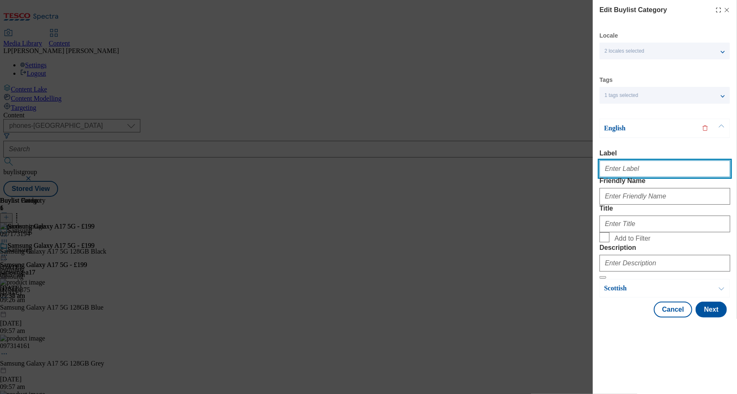
click at [621, 172] on input "Label" at bounding box center [664, 168] width 131 height 17
paste input "Samsung Galaxy A17 5G - £199"
type input "Samsung Galaxy A17 5G - £199"
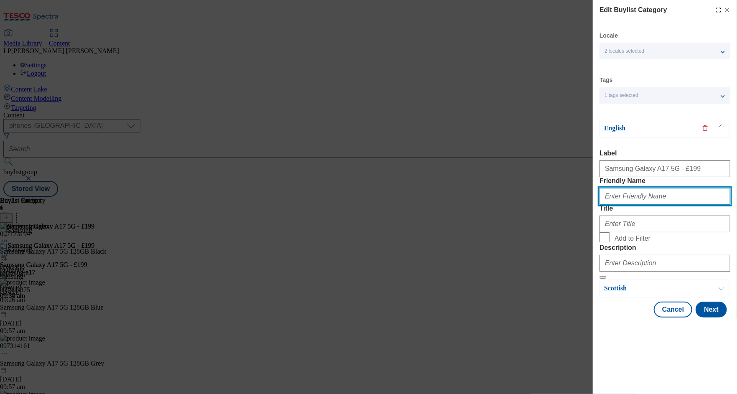
click at [634, 205] on input "Friendly Name" at bounding box center [664, 196] width 131 height 17
type input "samsung-galaxy-a17"
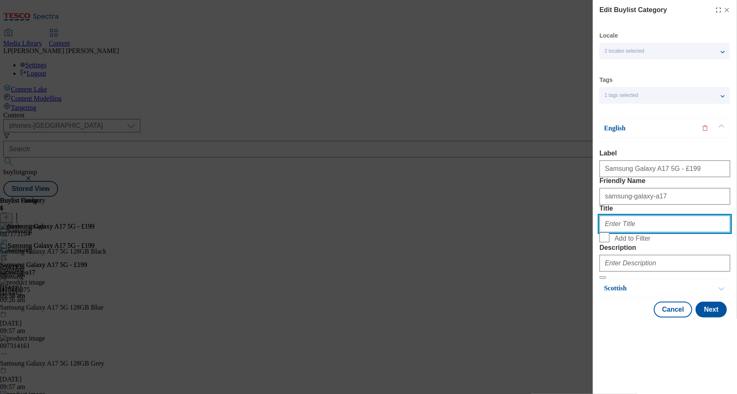
click at [627, 232] on input "Title" at bounding box center [664, 223] width 131 height 17
paste input "Samsung Galaxy A17 5G - £199"
type input "Samsung Galaxy A17 5G - £199"
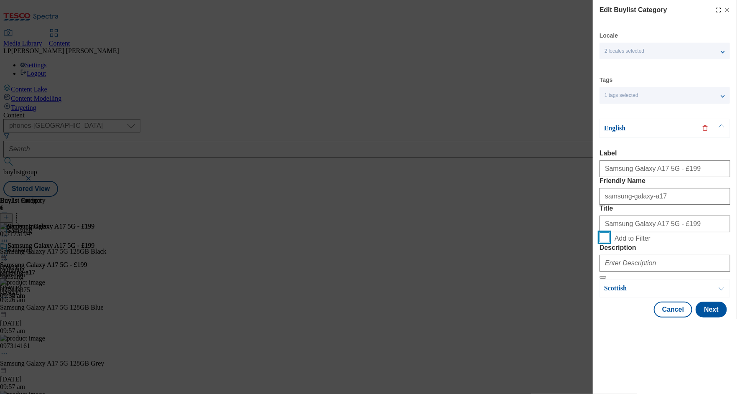
click at [603, 242] on input "Add to Filter" at bounding box center [604, 237] width 10 height 10
checkbox input "true"
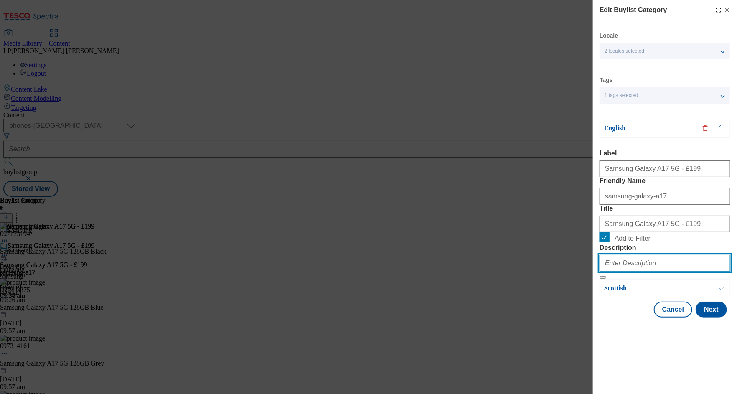
click at [632, 271] on input "Description" at bounding box center [664, 263] width 131 height 17
type input "."
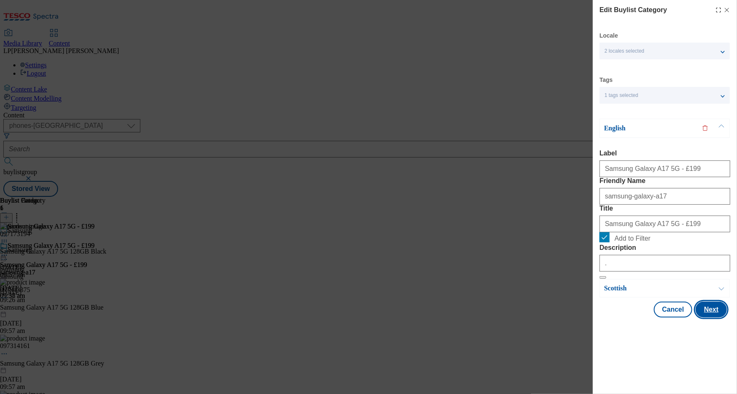
click at [717, 317] on button "Next" at bounding box center [710, 310] width 31 height 16
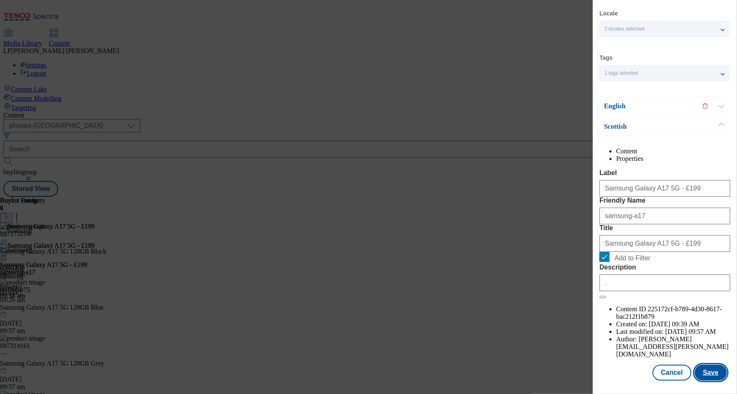
scroll to position [35, 0]
click at [707, 370] on button "Save" at bounding box center [711, 373] width 32 height 16
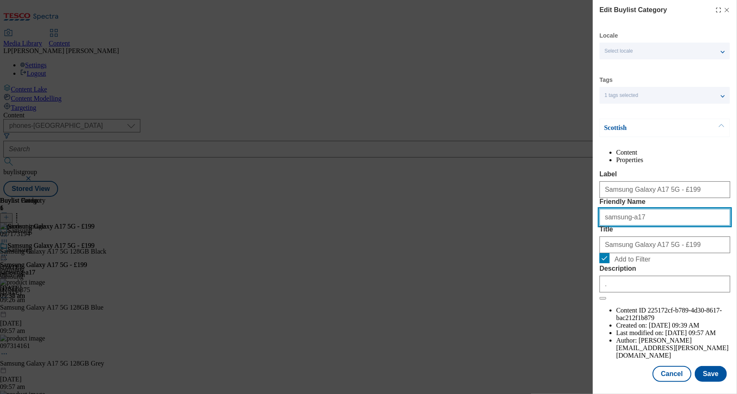
drag, startPoint x: 641, startPoint y: 249, endPoint x: 587, endPoint y: 248, distance: 54.3
click at [587, 248] on div "Edit Buylist Category Locale Select locale English Welsh Scottish Tags 1 tags s…" at bounding box center [368, 197] width 737 height 394
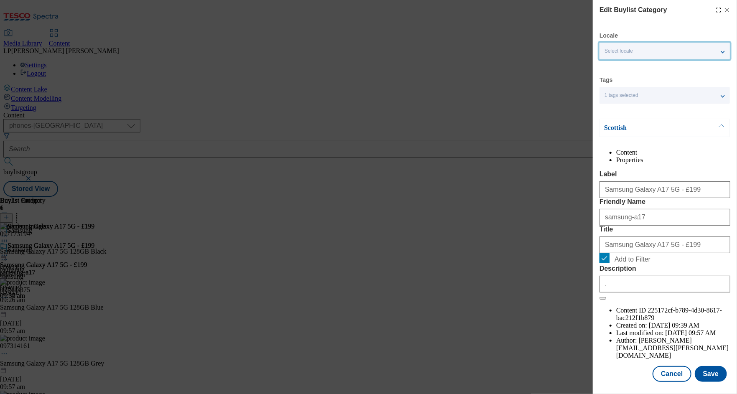
click at [637, 49] on div "Select locale" at bounding box center [664, 51] width 130 height 17
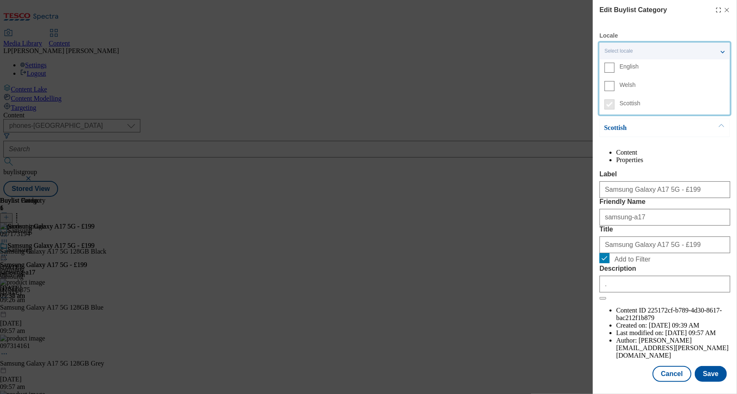
click at [624, 67] on span "English" at bounding box center [628, 66] width 19 height 5
click at [614, 67] on input "English" at bounding box center [609, 68] width 10 height 10
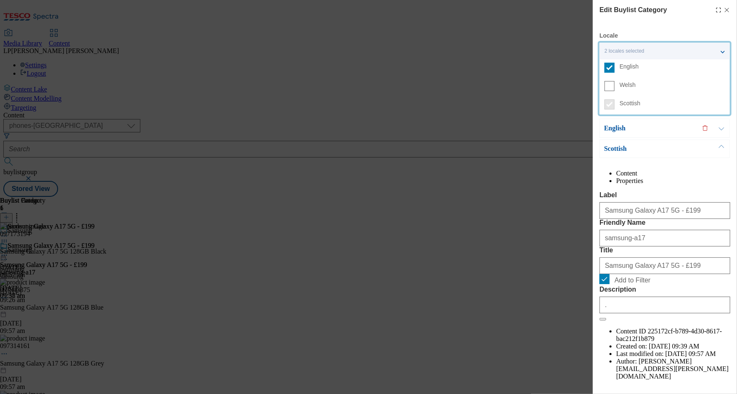
click at [629, 129] on p "English" at bounding box center [648, 128] width 88 height 8
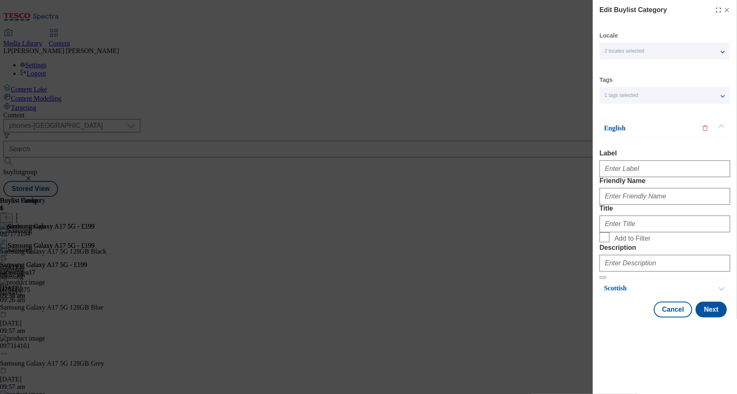
click at [629, 129] on p "English" at bounding box center [648, 128] width 88 height 8
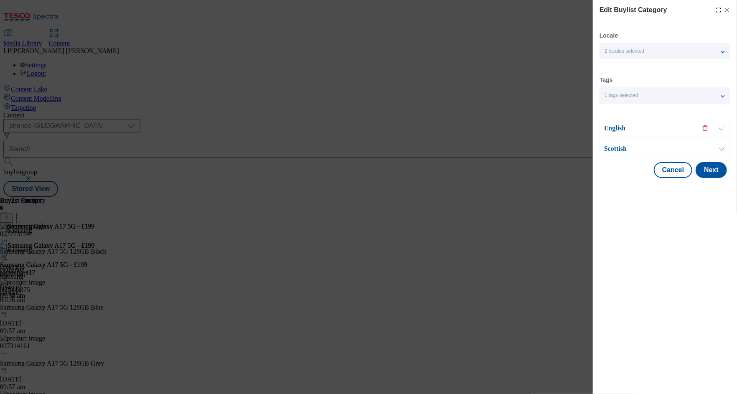
click at [629, 129] on p "English" at bounding box center [648, 128] width 88 height 8
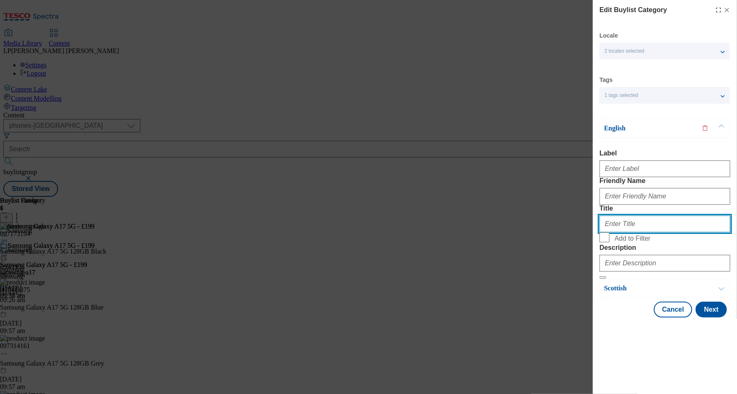
click at [628, 232] on input "Title" at bounding box center [664, 223] width 131 height 17
paste input "samsung-a17"
type input "samsung-a17"
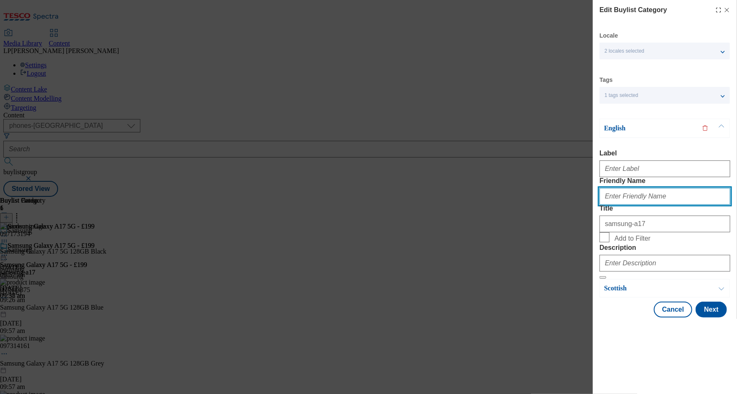
click at [631, 205] on input "Friendly Name" at bounding box center [664, 196] width 131 height 17
click at [629, 205] on input "Friendly Name" at bounding box center [664, 196] width 131 height 17
paste input "samsung-a17"
type input "samsung-a17"
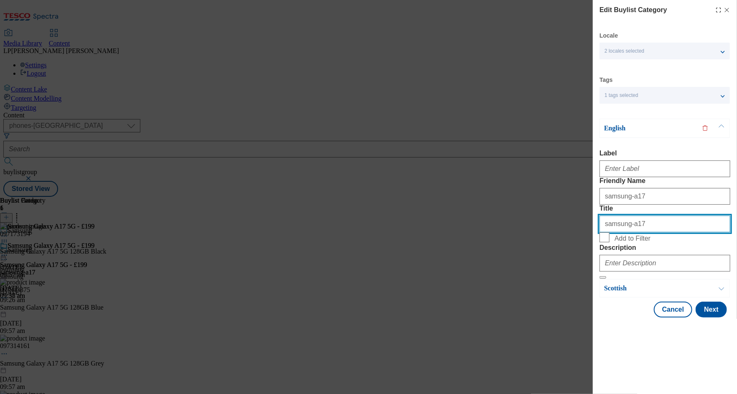
drag, startPoint x: 635, startPoint y: 253, endPoint x: 565, endPoint y: 253, distance: 69.7
click at [565, 253] on div "Edit Buylist Category Locale 2 locales selected English Welsh Scottish Tags 1 t…" at bounding box center [368, 197] width 737 height 394
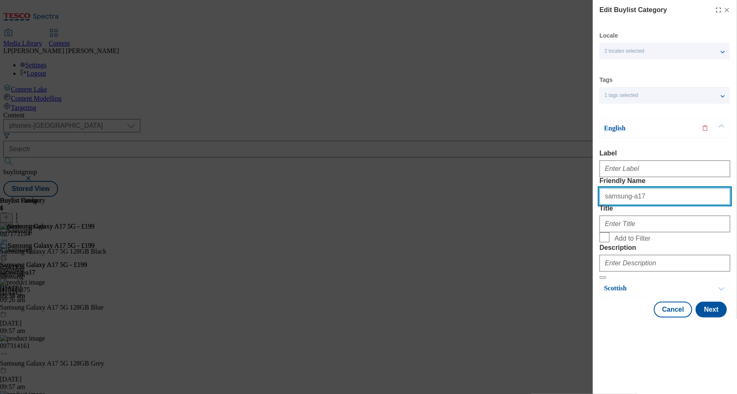
drag, startPoint x: 625, startPoint y: 214, endPoint x: 551, endPoint y: 214, distance: 73.5
click at [551, 214] on div "Edit Buylist Category Locale 2 locales selected English Welsh Scottish Tags 1 t…" at bounding box center [368, 197] width 737 height 394
type input "galaxy-a17"
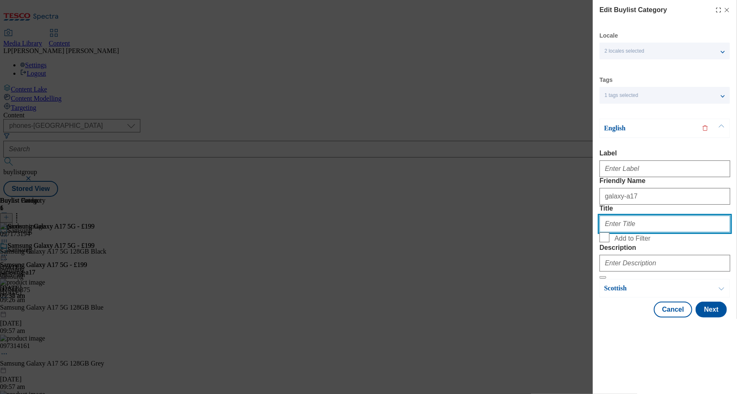
click at [621, 232] on input "Title" at bounding box center [664, 223] width 131 height 17
paste input "samsung-a17"
drag, startPoint x: 639, startPoint y: 253, endPoint x: 517, endPoint y: 246, distance: 123.0
click at [517, 246] on div "Edit Buylist Category Locale 2 locales selected English Welsh Scottish Tags 1 t…" at bounding box center [368, 197] width 737 height 394
paste input "Samsung Galaxy A17 5G - £199"
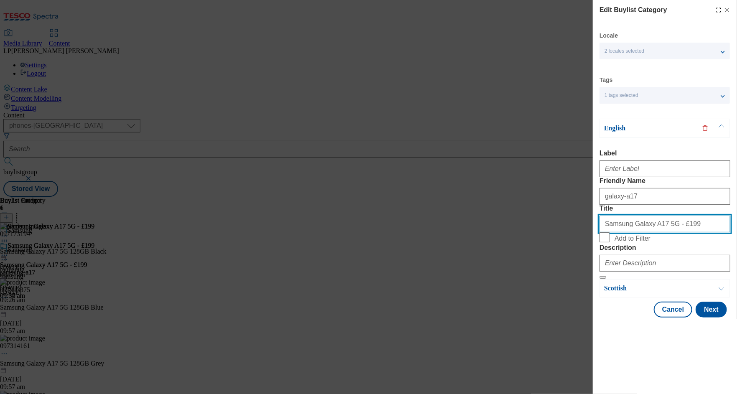
type input "Samsung Galaxy A17 5G - £199"
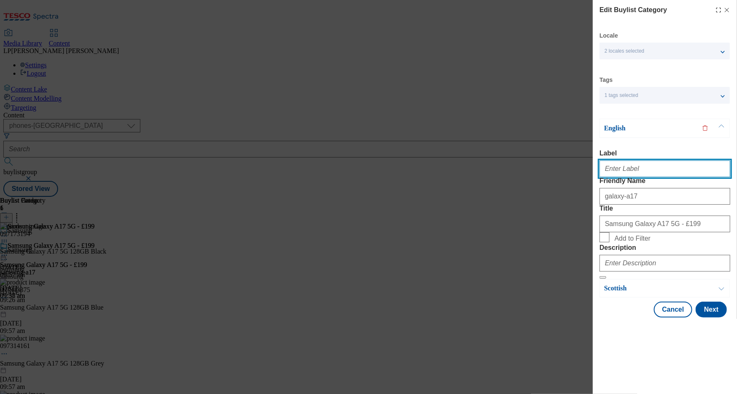
click at [625, 172] on input "Label" at bounding box center [664, 168] width 131 height 17
paste input "Samsung Galaxy A17 5G - £199"
drag, startPoint x: 674, startPoint y: 172, endPoint x: 462, endPoint y: 154, distance: 212.5
click at [462, 154] on div "Edit Buylist Category Locale 2 locales selected English Welsh Scottish Tags 1 t…" at bounding box center [368, 197] width 737 height 394
type input "Samsung Galaxy A17 5G - £199"
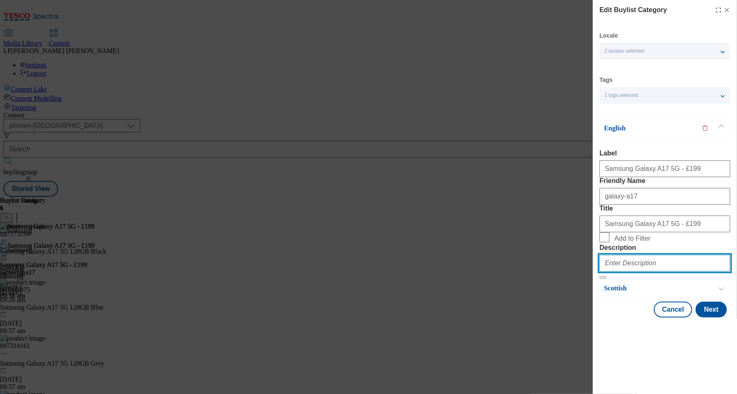
click at [622, 271] on input "Description" at bounding box center [664, 263] width 131 height 17
type input "."
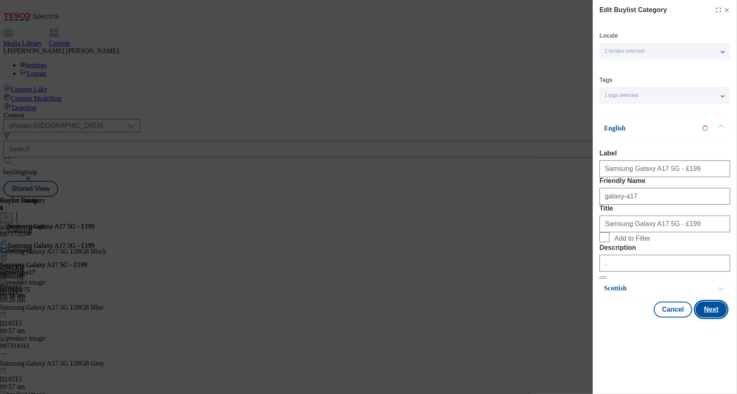
click at [711, 317] on button "Next" at bounding box center [710, 310] width 31 height 16
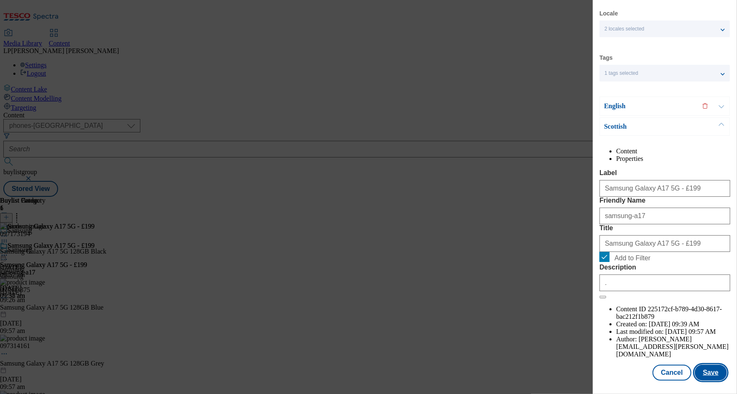
click at [708, 371] on button "Save" at bounding box center [711, 373] width 32 height 16
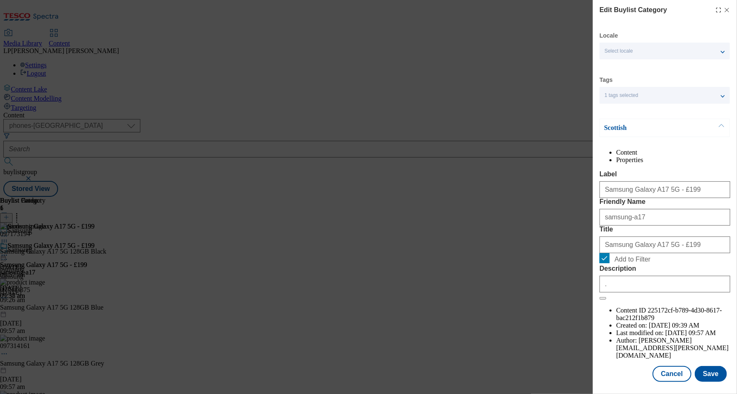
scroll to position [15, 0]
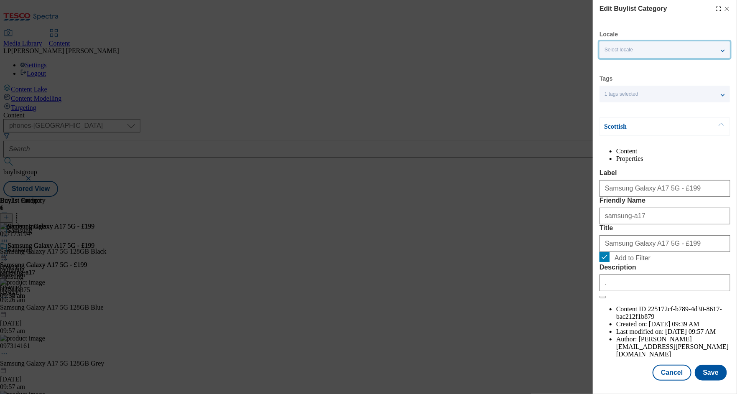
click at [620, 47] on span "Select locale" at bounding box center [618, 50] width 28 height 6
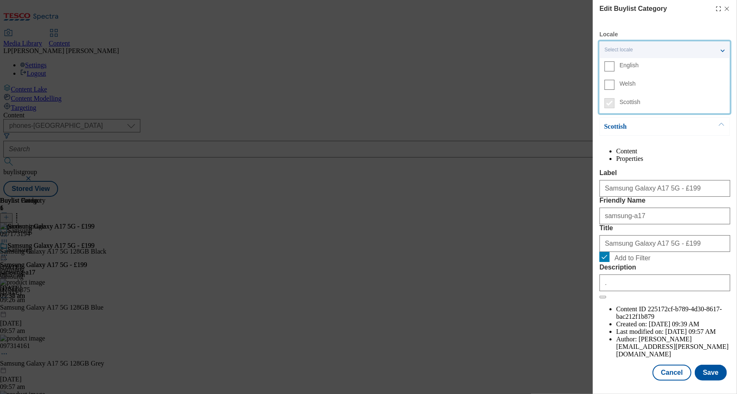
click at [626, 47] on span "Select locale" at bounding box center [618, 50] width 28 height 6
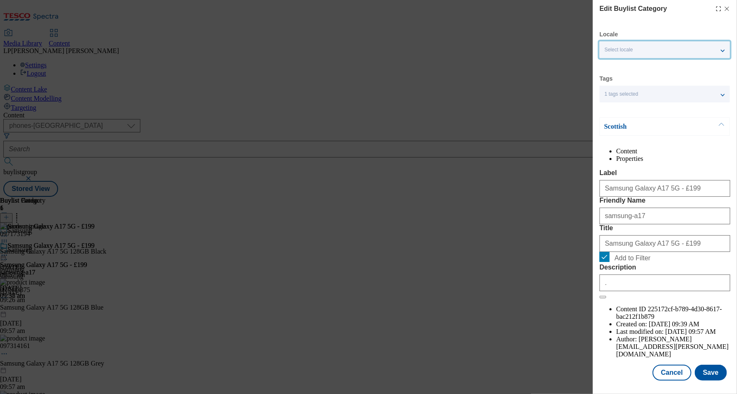
click at [634, 91] on span "1 tags selected" at bounding box center [621, 94] width 34 height 6
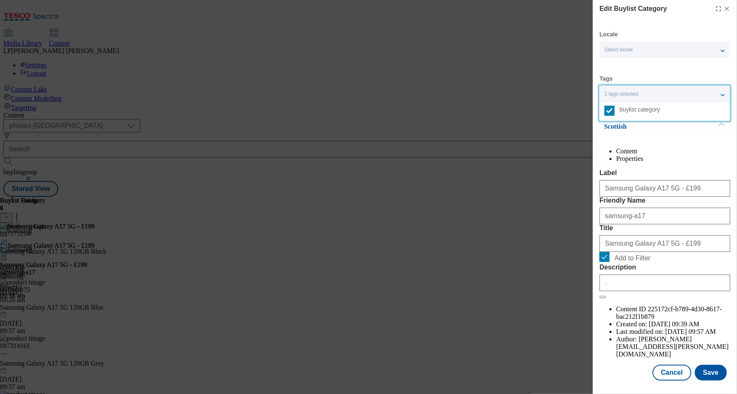
click at [634, 91] on span "1 tags selected" at bounding box center [621, 94] width 34 height 6
click at [633, 47] on span "Select locale" at bounding box center [618, 50] width 28 height 6
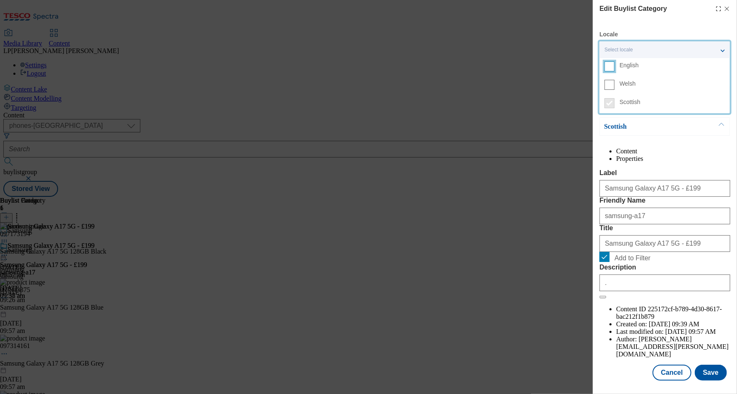
click at [614, 61] on input "English" at bounding box center [609, 66] width 10 height 10
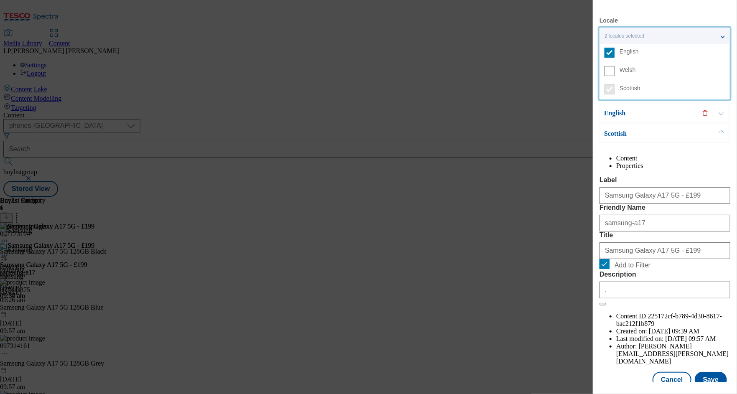
click at [671, 114] on p "English" at bounding box center [648, 113] width 88 height 8
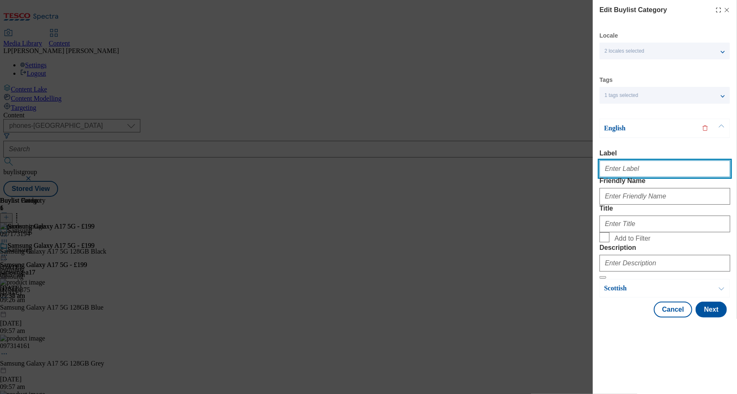
click at [619, 175] on input "Label" at bounding box center [664, 168] width 131 height 17
paste input "Samsung Galaxy A17 5G - £199"
type input "Samsung Galaxy A17 5G - £199"
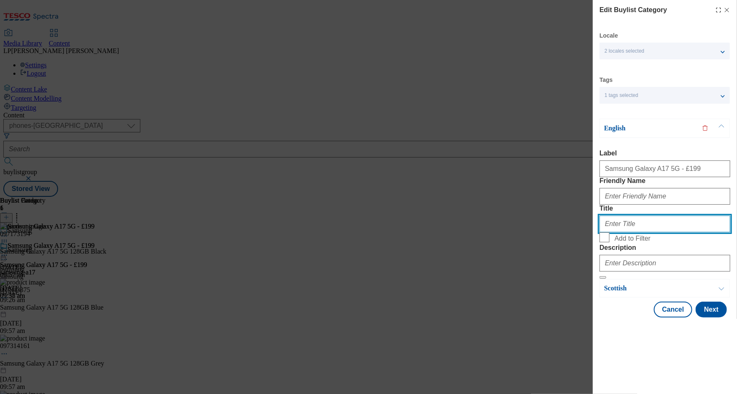
click at [625, 232] on input "Title" at bounding box center [664, 223] width 131 height 17
paste input "Samsung Galaxy A17 5G - £199"
type input "Samsung Galaxy A17 5G - £199"
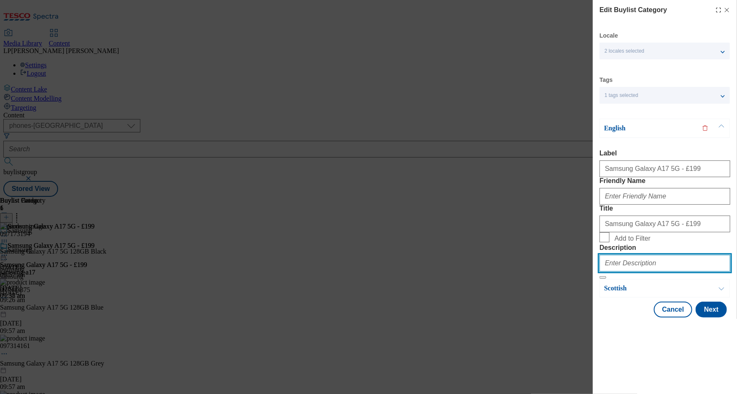
click at [630, 271] on input "Description" at bounding box center [664, 263] width 131 height 17
type input "."
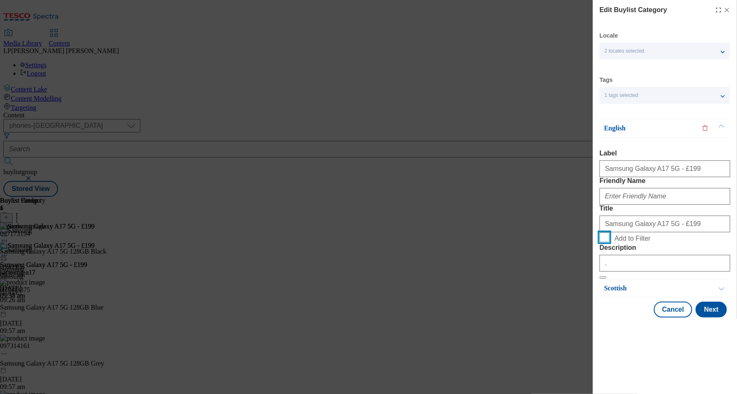
click at [607, 242] on input "Add to Filter" at bounding box center [604, 237] width 10 height 10
checkbox input "true"
click at [621, 205] on input "Friendly Name" at bounding box center [664, 196] width 131 height 17
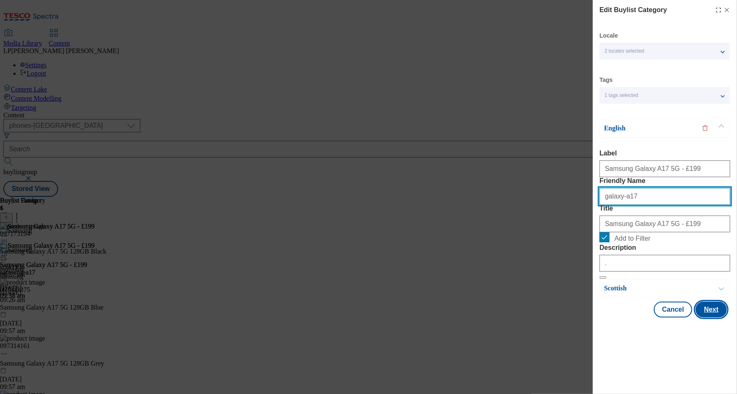
type input "galaxy-a17"
click at [706, 317] on button "Next" at bounding box center [710, 310] width 31 height 16
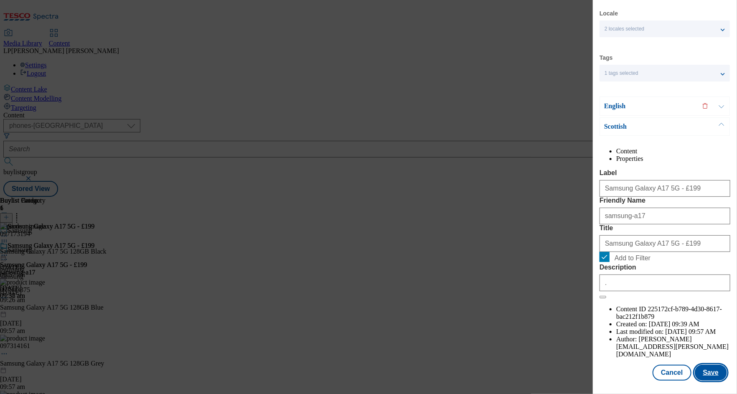
scroll to position [35, 0]
click at [709, 372] on button "Save" at bounding box center [711, 373] width 32 height 16
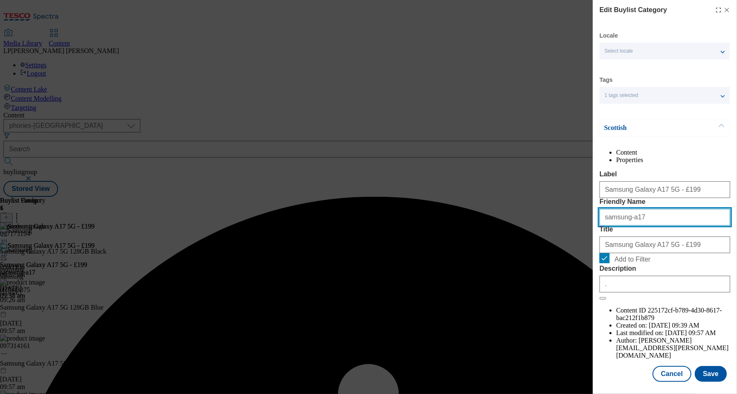
drag, startPoint x: 642, startPoint y: 251, endPoint x: 554, endPoint y: 249, distance: 88.1
click at [554, 249] on div "Edit Buylist Category Locale Select locale English Welsh Scottish Tags 1 tags s…" at bounding box center [368, 197] width 737 height 394
click at [617, 53] on span "Select locale" at bounding box center [618, 51] width 28 height 6
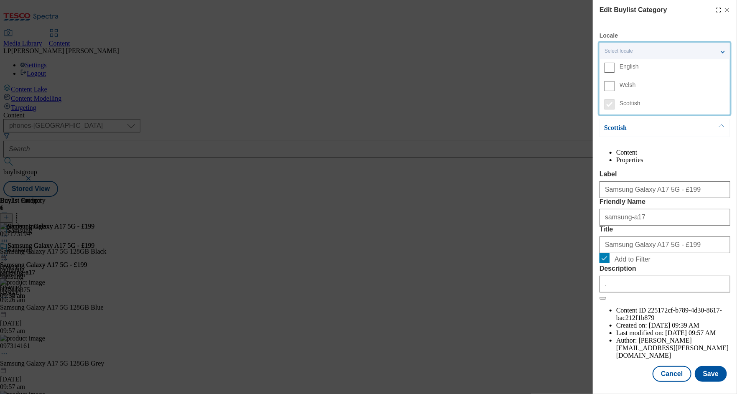
click at [616, 68] on label "English" at bounding box center [664, 68] width 130 height 18
click at [614, 68] on input "English" at bounding box center [609, 68] width 10 height 10
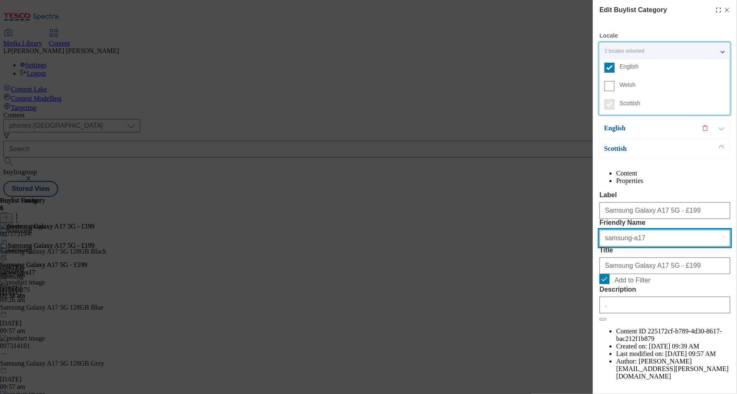
drag, startPoint x: 641, startPoint y: 274, endPoint x: 558, endPoint y: 272, distance: 83.1
click at [558, 272] on div "Edit Buylist Category Locale 2 locales selected English Welsh Scottish Tags 1 t…" at bounding box center [368, 197] width 737 height 394
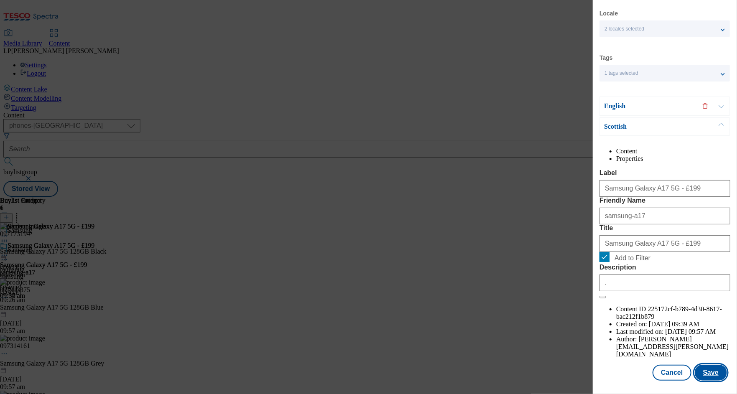
click at [707, 370] on button "Save" at bounding box center [711, 373] width 32 height 16
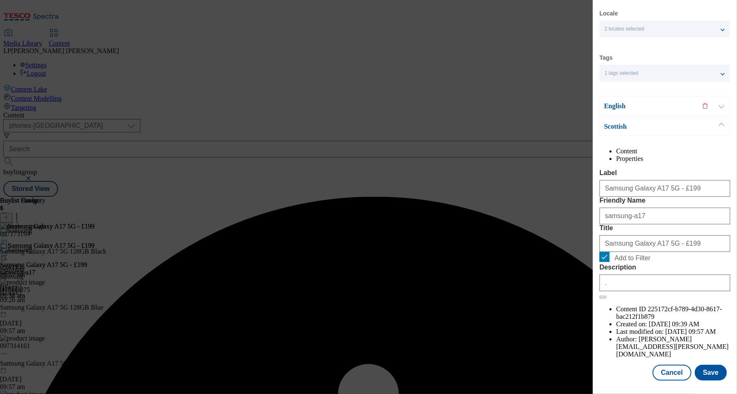
click at [652, 122] on p "Scottish" at bounding box center [648, 126] width 88 height 8
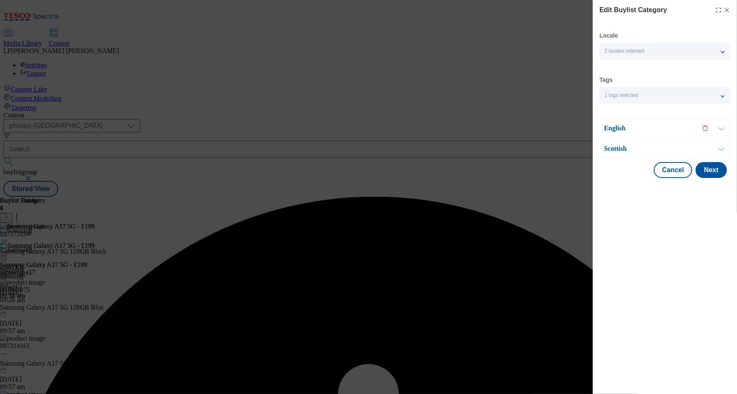
click at [650, 132] on p "English" at bounding box center [648, 128] width 88 height 8
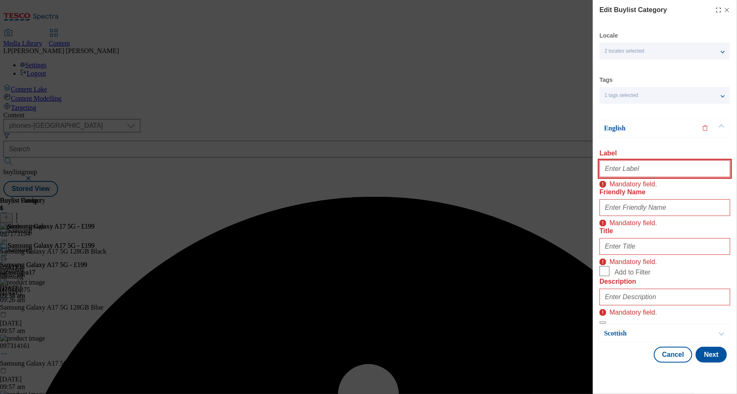
click at [632, 169] on input "Label" at bounding box center [664, 168] width 131 height 17
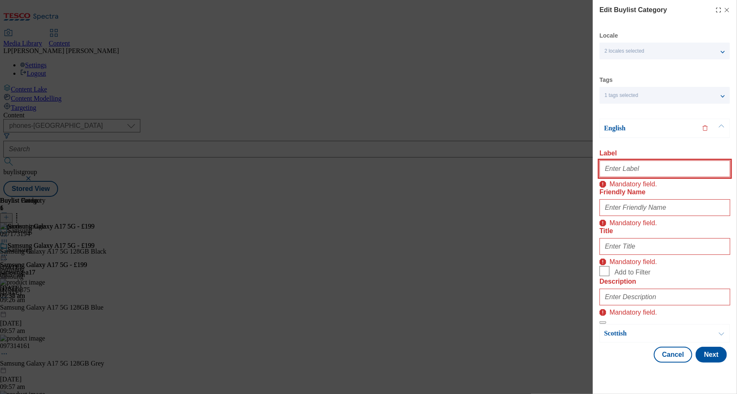
type input "Samsung Galaxy A17 5G - £199"
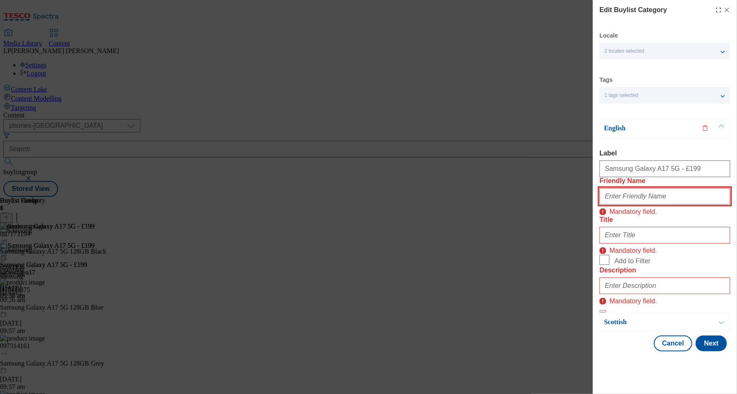
click at [628, 205] on input "Friendly Name" at bounding box center [664, 196] width 131 height 17
paste input "samsung-a17"
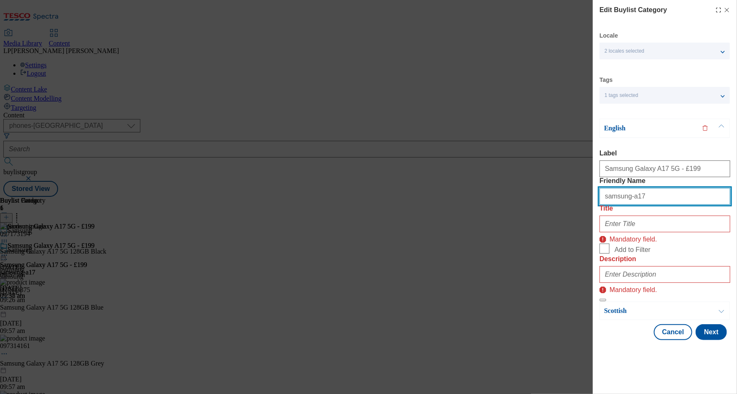
type input "samsung-a17"
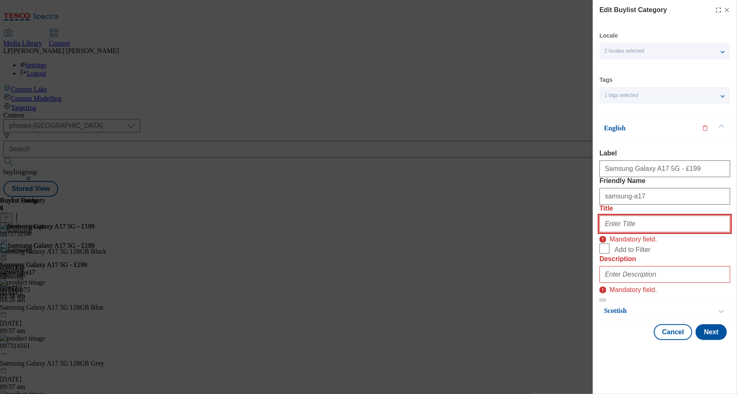
click at [632, 232] on input "Title" at bounding box center [664, 223] width 131 height 17
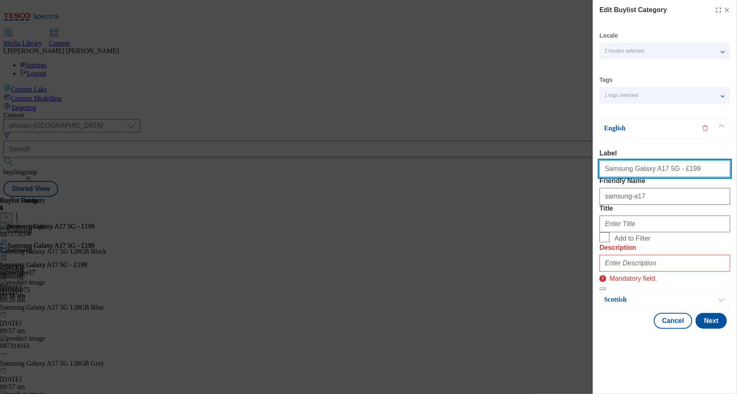
drag, startPoint x: 675, startPoint y: 173, endPoint x: 562, endPoint y: 168, distance: 113.3
click at [562, 168] on div "Edit Buylist Category Locale 2 locales selected English Welsh Scottish Tags 1 t…" at bounding box center [368, 197] width 737 height 394
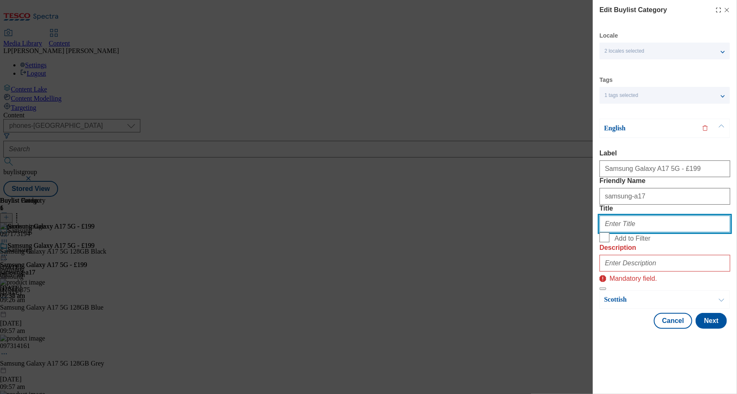
click at [616, 232] on input "Title" at bounding box center [664, 223] width 131 height 17
paste input "Samsung Galaxy A17 5G - £199"
type input "Samsung Galaxy A17 5G - £199"
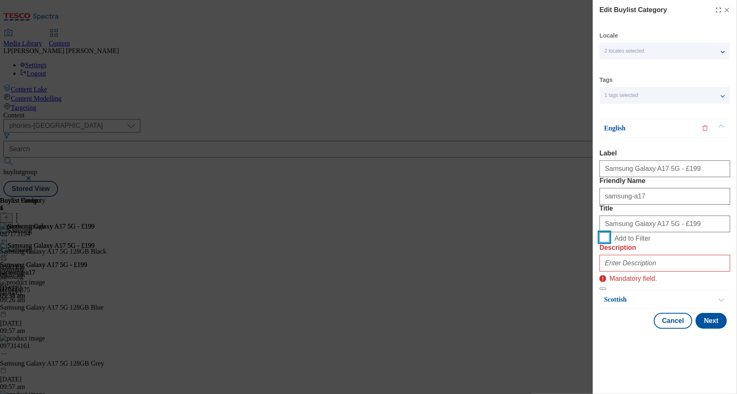
click at [605, 242] on input "Add to Filter" at bounding box center [604, 237] width 10 height 10
checkbox input "true"
click at [614, 271] on input "Description" at bounding box center [664, 263] width 131 height 17
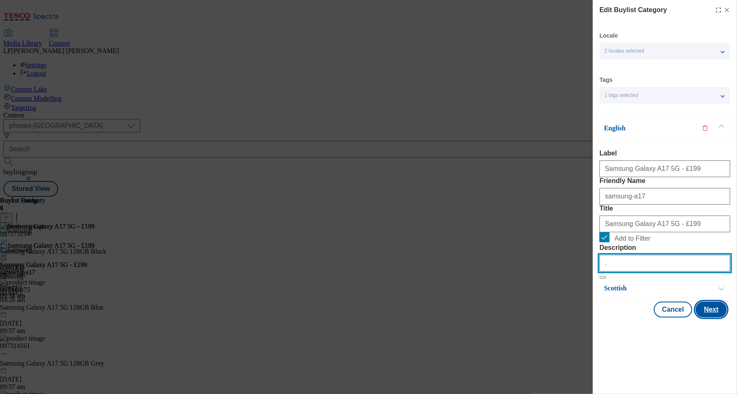
type input "."
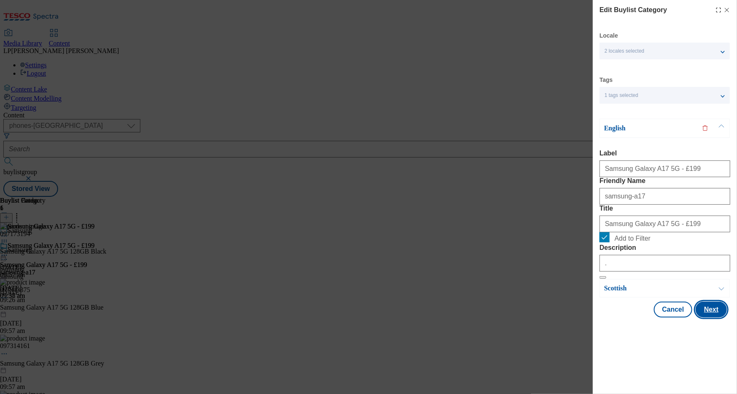
click at [712, 317] on button "Next" at bounding box center [710, 310] width 31 height 16
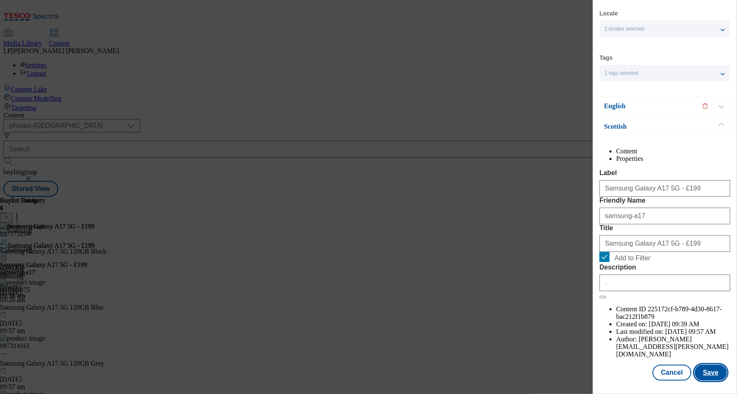
scroll to position [35, 0]
click at [710, 374] on button "Save" at bounding box center [711, 373] width 32 height 16
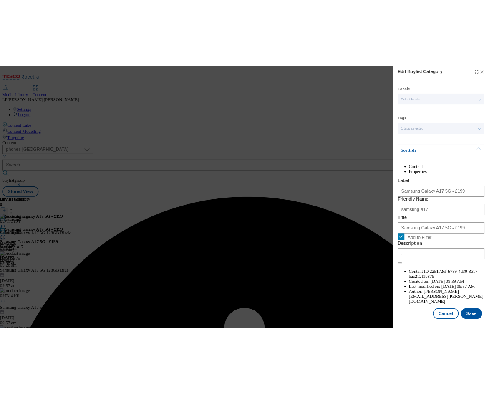
scroll to position [15, 0]
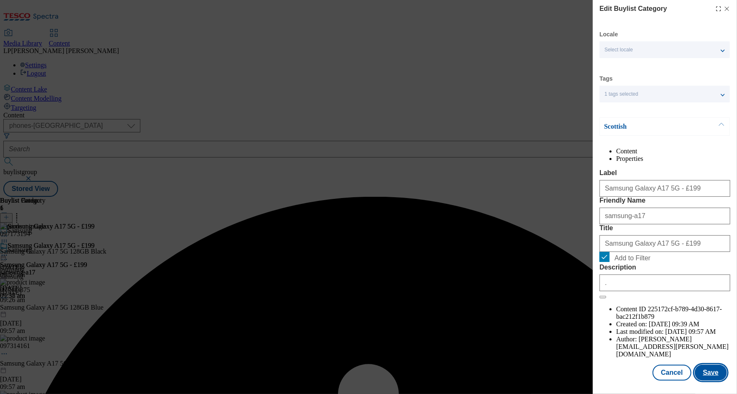
click at [717, 368] on button "Save" at bounding box center [711, 373] width 32 height 16
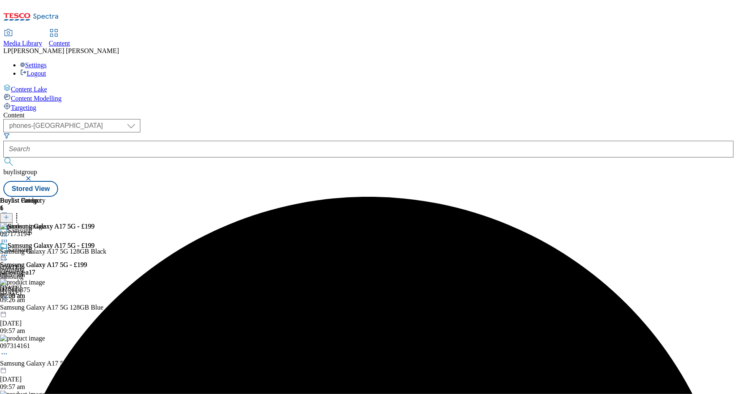
click at [106, 311] on div at bounding box center [53, 311] width 106 height 0
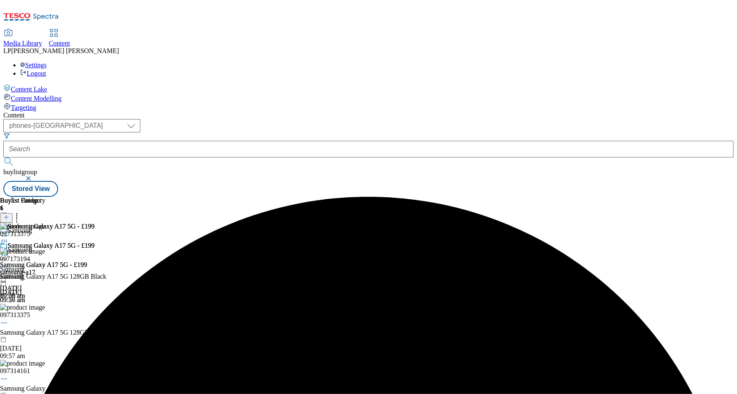
click at [106, 280] on div "8 Sept 2025 09:57 am" at bounding box center [53, 291] width 106 height 23
click at [94, 269] on div "samsung-a17" at bounding box center [47, 273] width 94 height 8
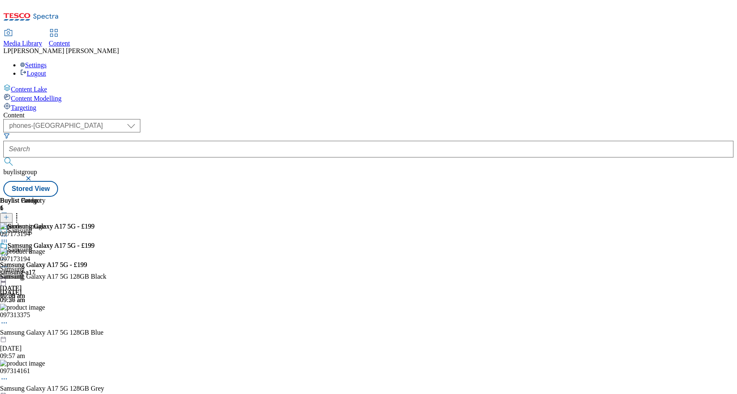
click at [106, 280] on div at bounding box center [53, 280] width 106 height 0
click at [8, 251] on icon at bounding box center [4, 255] width 8 height 8
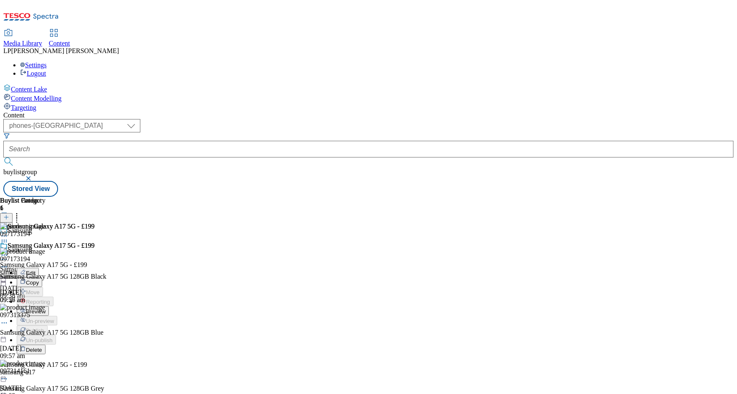
click at [46, 308] on span "Preview" at bounding box center [36, 311] width 20 height 6
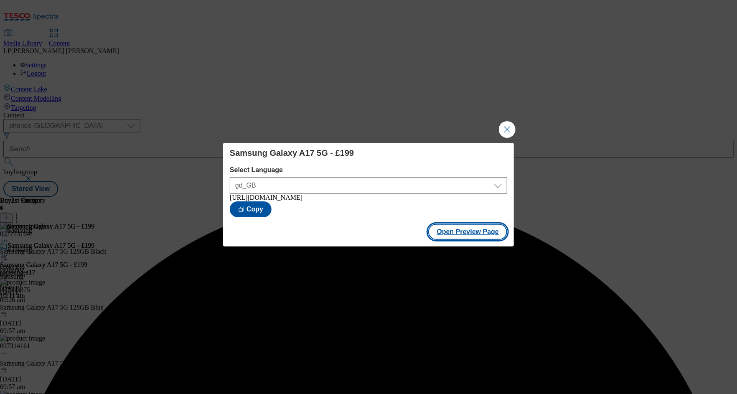
click at [468, 233] on button "Open Preview Page" at bounding box center [467, 232] width 79 height 16
click at [506, 126] on button "Close Modal" at bounding box center [507, 129] width 17 height 17
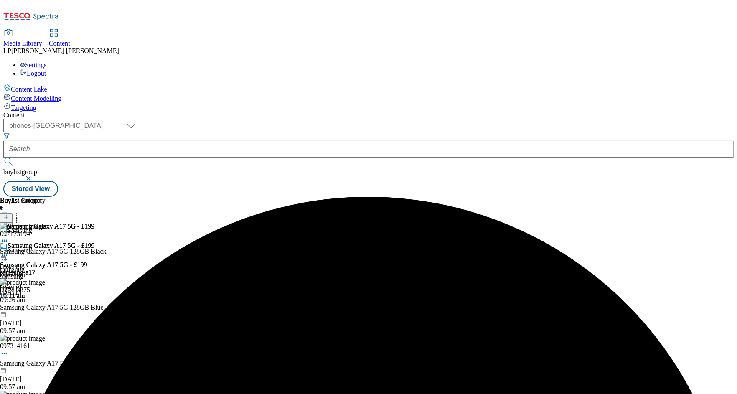
click at [8, 251] on icon at bounding box center [4, 255] width 8 height 8
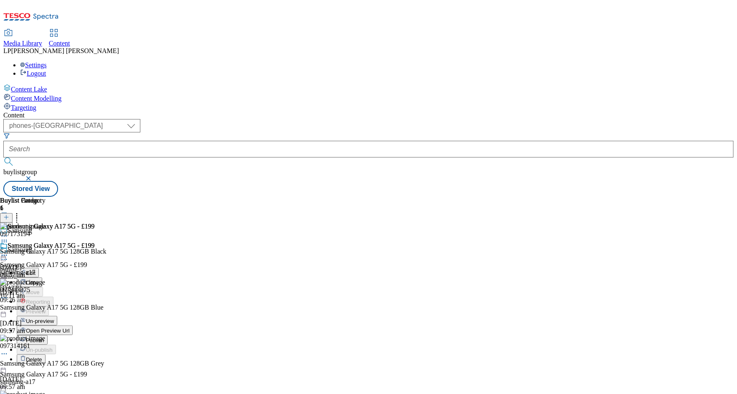
click at [69, 327] on span "Open Preview Url" at bounding box center [47, 330] width 43 height 6
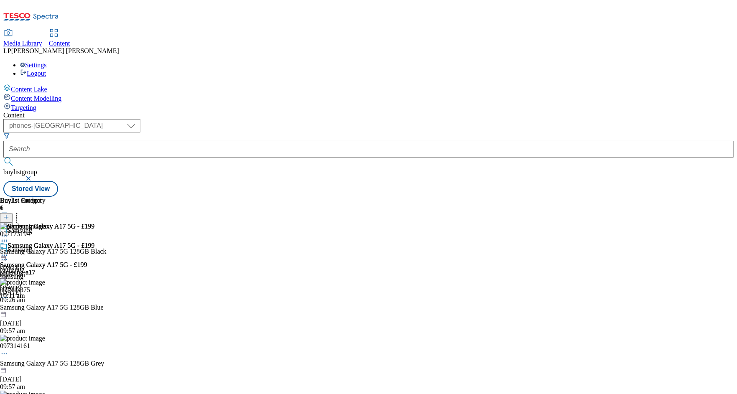
click at [94, 269] on div "samsung-a17" at bounding box center [47, 273] width 94 height 8
click at [106, 255] on div at bounding box center [53, 255] width 106 height 0
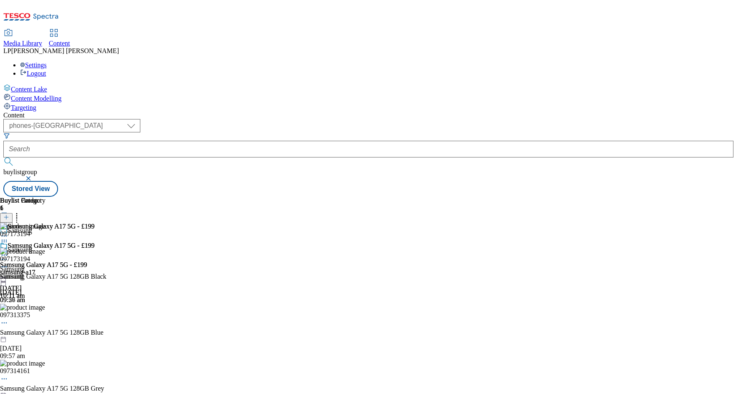
click at [8, 263] on icon at bounding box center [4, 267] width 8 height 8
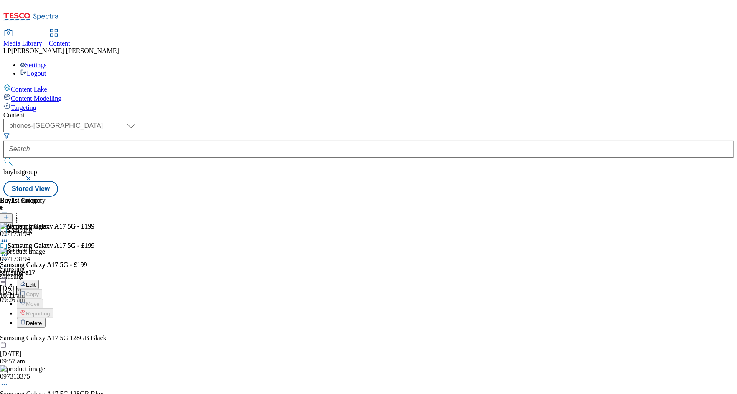
click at [494, 119] on div "( optional ) dotcom-cz dotcom-hu dotcom-sk fnf-uk ghs-roi ghs-uk group-comms ig…" at bounding box center [368, 158] width 730 height 78
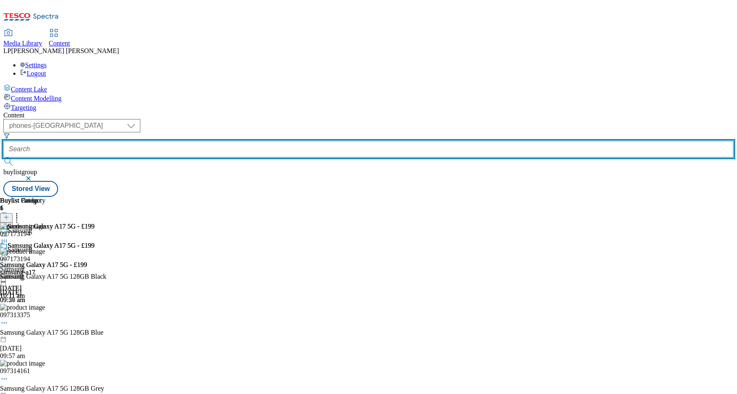
click at [243, 141] on input "text" at bounding box center [368, 149] width 730 height 17
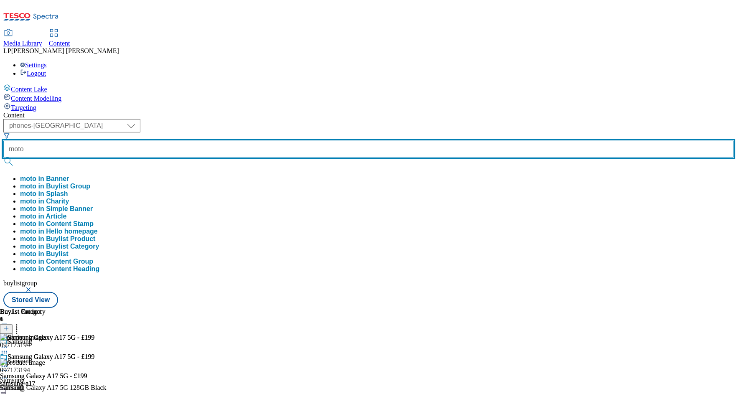
type input "moto"
click at [3, 157] on button "submit" at bounding box center [9, 161] width 12 height 8
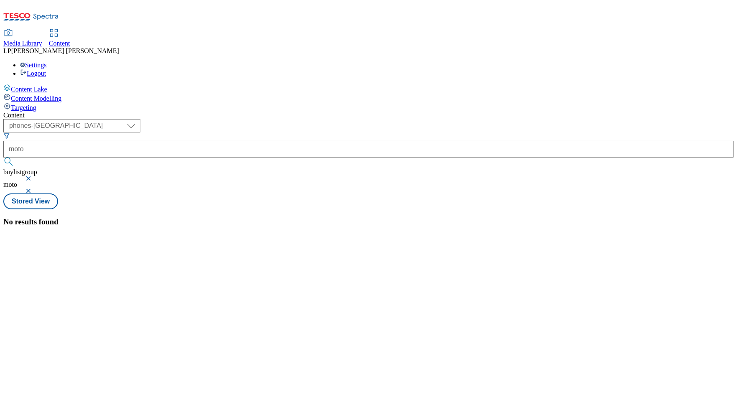
click at [33, 176] on button "button" at bounding box center [29, 178] width 8 height 5
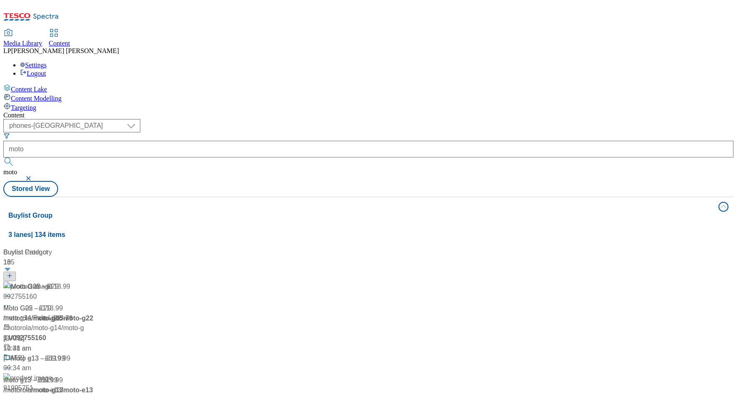
click at [390, 119] on div "( optional ) dotcom-cz dotcom-hu dotcom-sk fnf-uk ghs-roi ghs-uk group-comms ig…" at bounding box center [368, 158] width 730 height 78
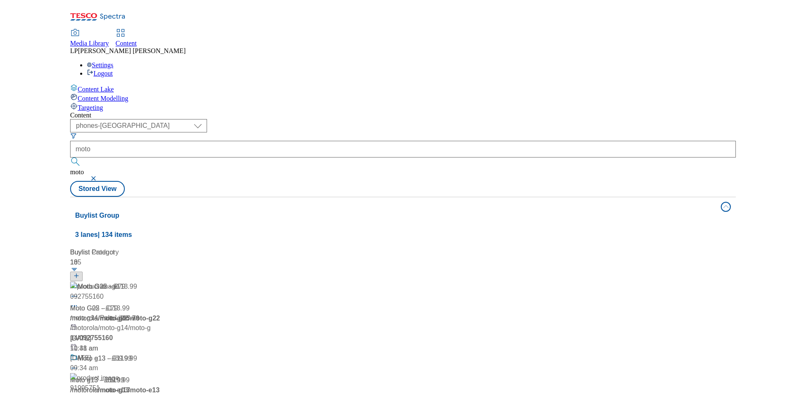
scroll to position [469, 0]
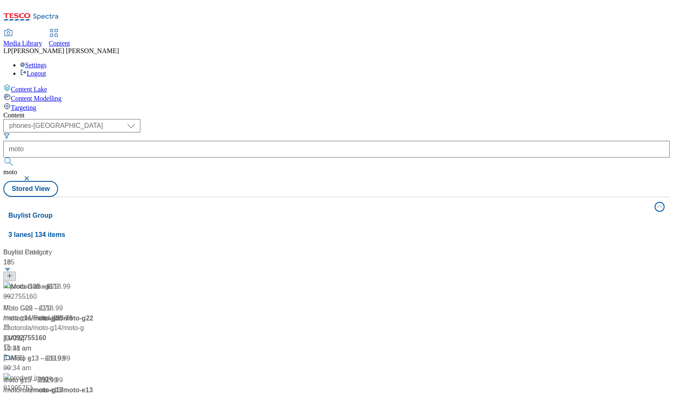
click at [154, 281] on div "Moto G05 – £79 Moto G05 – £79 / motorola / moto-g05-79 21 Jul 2025 10:38 am" at bounding box center [78, 317] width 150 height 72
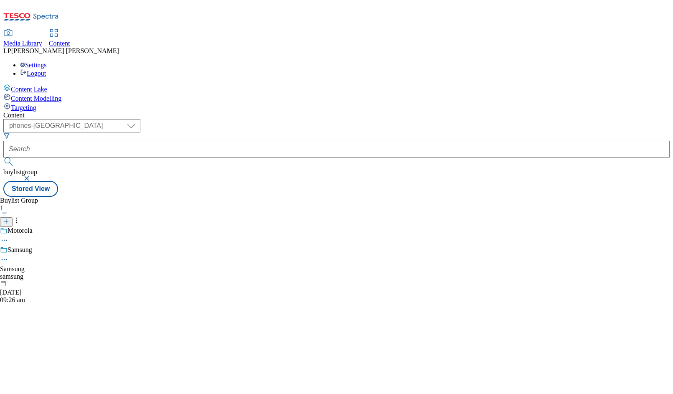
click at [38, 273] on div "samsung" at bounding box center [19, 277] width 38 height 8
click at [32, 176] on button "button" at bounding box center [27, 178] width 8 height 5
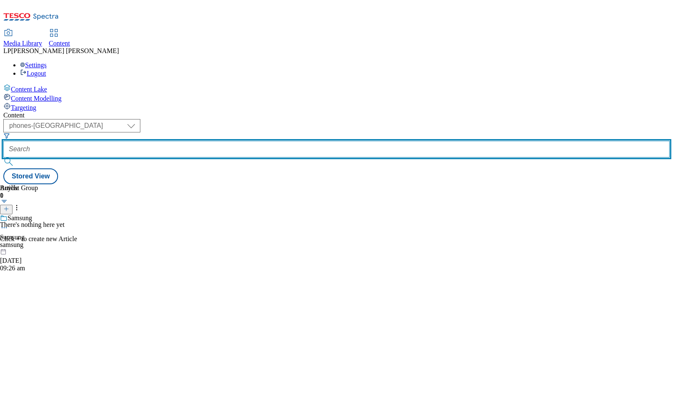
click at [256, 141] on input "text" at bounding box center [336, 149] width 666 height 17
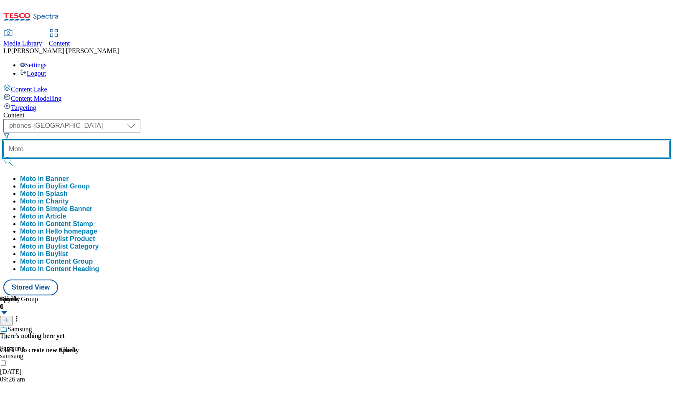
type input "Moto"
click at [3, 157] on button "submit" at bounding box center [9, 161] width 12 height 8
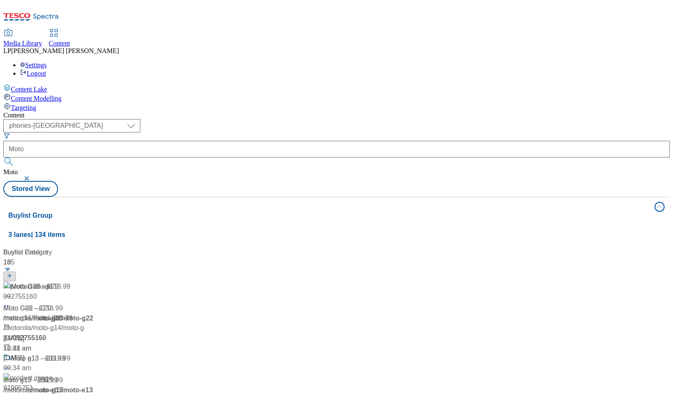
click at [299, 112] on div "Content" at bounding box center [336, 116] width 666 height 8
click at [32, 176] on button "button" at bounding box center [27, 178] width 8 height 5
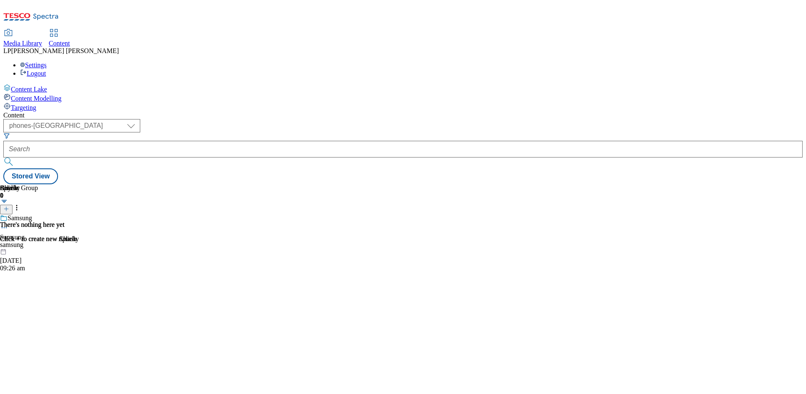
click at [6, 207] on line at bounding box center [6, 209] width 0 height 4
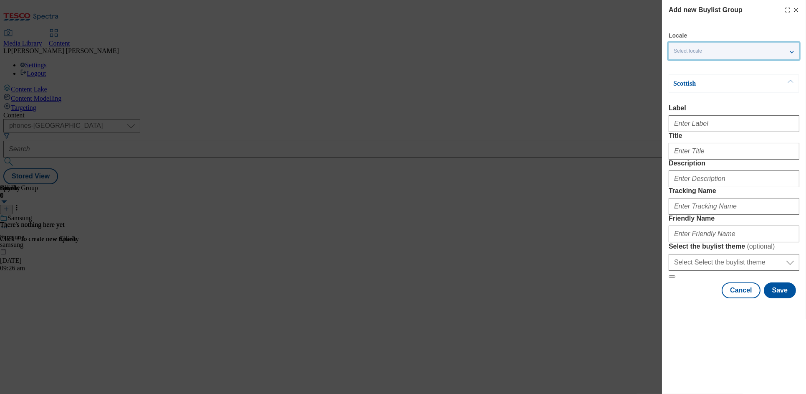
click at [689, 53] on span "Select locale" at bounding box center [688, 51] width 28 height 6
click at [697, 53] on span "Select locale" at bounding box center [688, 51] width 28 height 6
click at [682, 67] on input "English" at bounding box center [679, 68] width 10 height 10
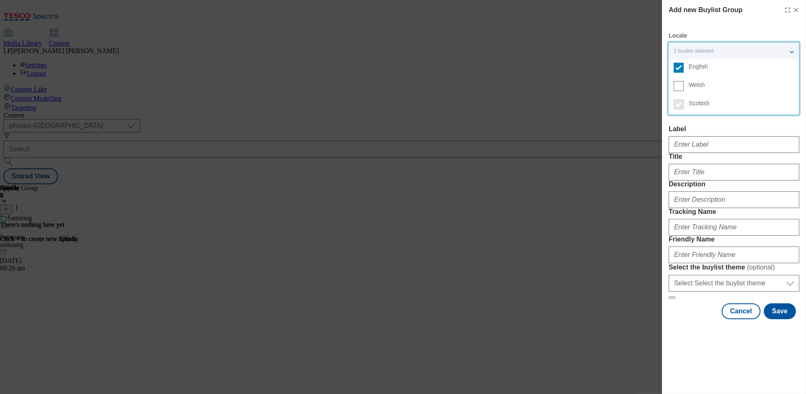
click at [694, 120] on div "Scottish Label Title Description Tracking Name Friendly Name Select the buylist…" at bounding box center [734, 197] width 131 height 204
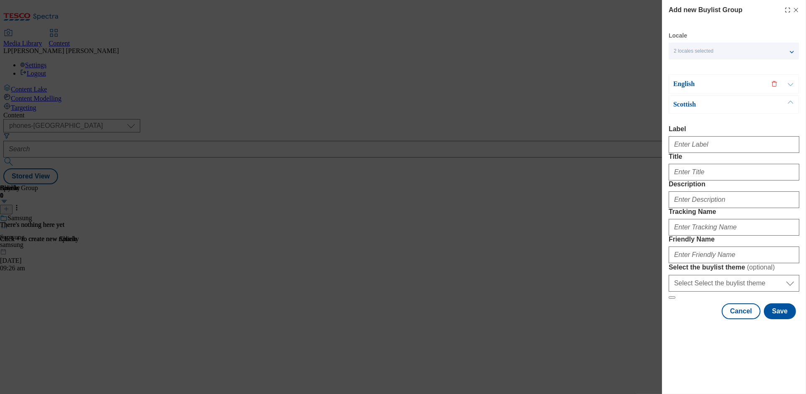
click at [763, 84] on button "Modal" at bounding box center [791, 84] width 16 height 18
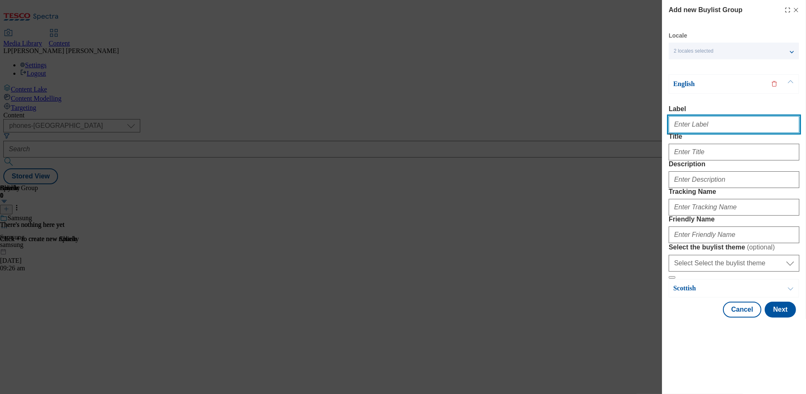
click at [692, 124] on input "Label" at bounding box center [734, 124] width 131 height 17
click at [700, 127] on input "Label" at bounding box center [734, 124] width 131 height 17
paste input "Moto G05 – £89"
type input "Moto G05 – £89"
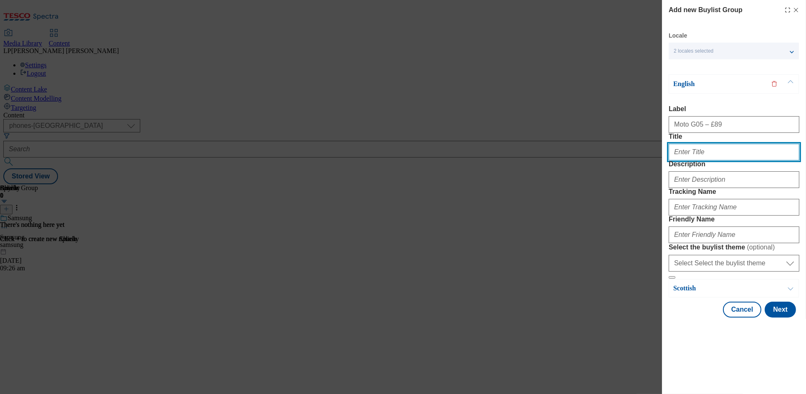
click at [703, 160] on input "Title" at bounding box center [734, 152] width 131 height 17
paste input "Moto G05 – £89"
drag, startPoint x: 718, startPoint y: 168, endPoint x: 604, endPoint y: 169, distance: 113.6
click at [605, 170] on div "Add new Buylist Group Locale 2 locales selected English Welsh Scottish English …" at bounding box center [403, 197] width 806 height 394
type input "Moto G05 – £89"
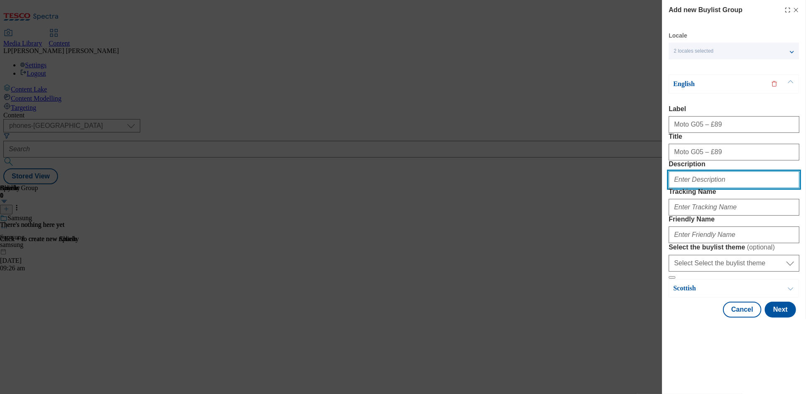
click at [693, 188] on input "Description" at bounding box center [734, 179] width 131 height 17
click at [675, 266] on form "Label Moto G05 – £89 Title Moto G05 – £89 Description Tracking Name Friendly Na…" at bounding box center [734, 192] width 131 height 174
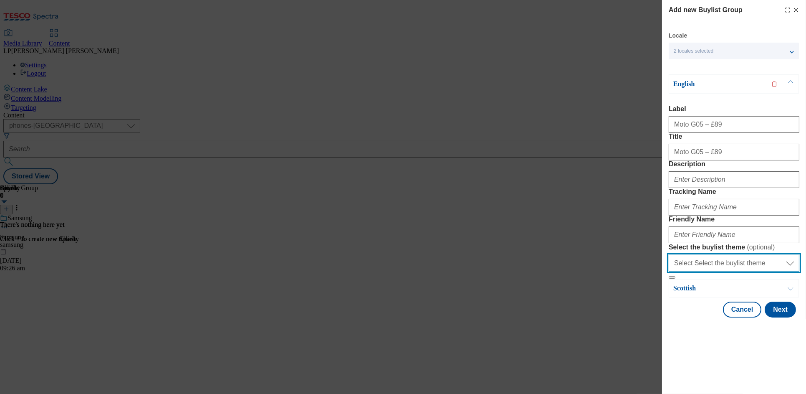
click at [694, 271] on select "Select Select the buylist theme default fandf" at bounding box center [734, 263] width 131 height 17
click at [669, 271] on select "Select Select the buylist theme default fandf" at bounding box center [734, 263] width 131 height 17
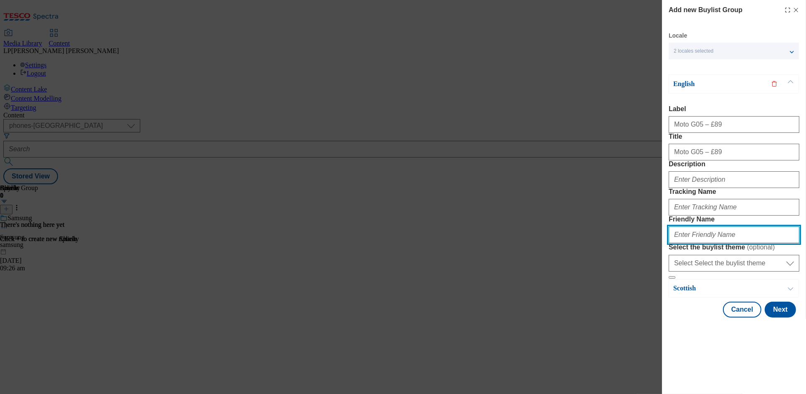
click at [689, 243] on input "Friendly Name" at bounding box center [734, 234] width 131 height 17
type input "moto-g05"
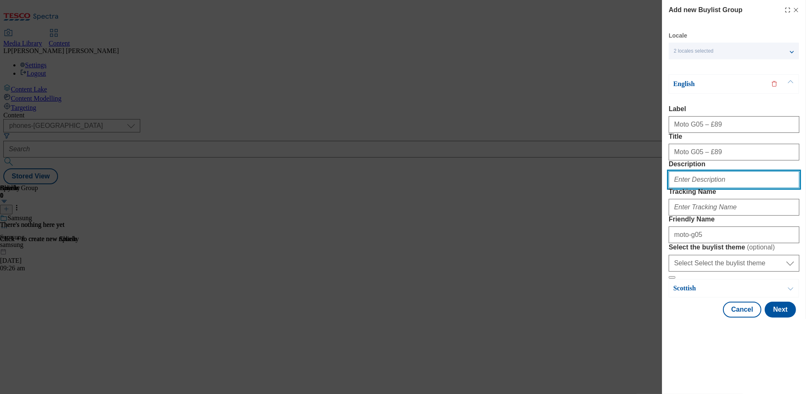
click at [699, 188] on input "Description" at bounding box center [734, 179] width 131 height 17
type input "."
click at [696, 52] on div "Locale 2 locales selected English Welsh Scottish English Label Moto G05 – £89 T…" at bounding box center [734, 175] width 131 height 286
click at [261, 42] on div "Add new Buylist Group Locale 2 locales selected English Welsh Scottish English …" at bounding box center [403, 197] width 806 height 394
click at [279, 39] on div "Add new Buylist Group Locale 2 locales selected English Welsh Scottish English …" at bounding box center [403, 197] width 806 height 394
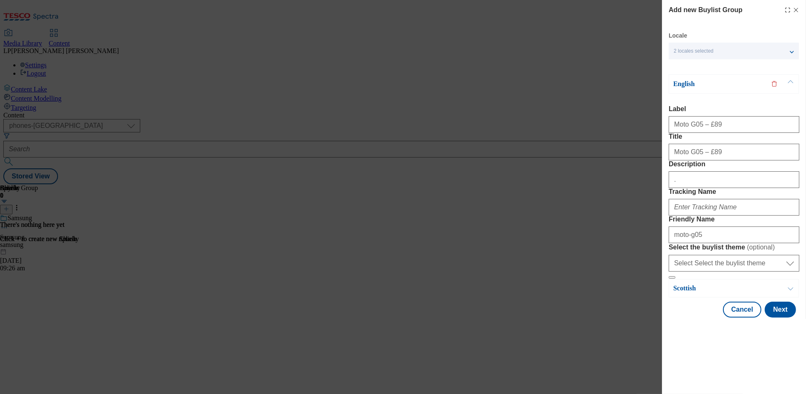
click at [763, 297] on button "Modal" at bounding box center [791, 288] width 16 height 18
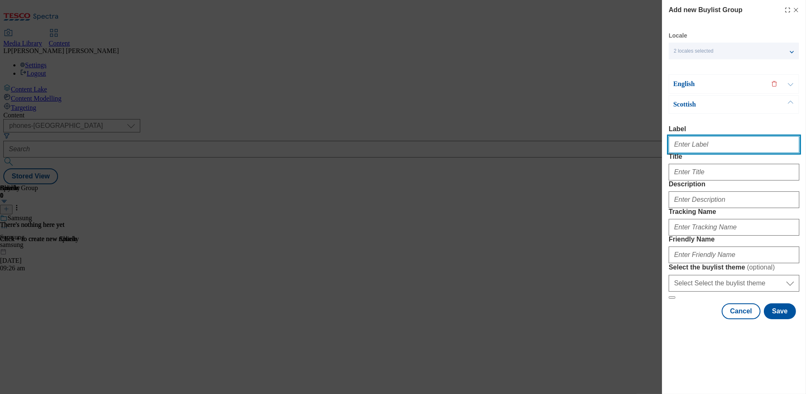
click at [698, 136] on input "Label" at bounding box center [734, 144] width 131 height 17
paste input "Moto G05 – £89"
type input "Moto G05 – £89"
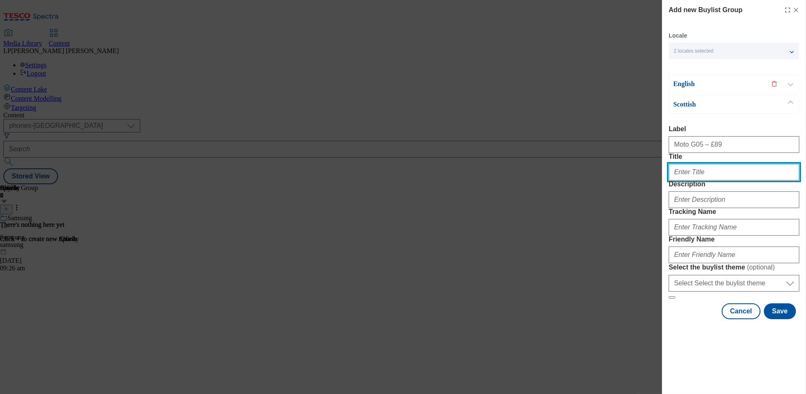
click at [683, 174] on input "Title" at bounding box center [734, 172] width 131 height 17
paste input "Moto G05 – £89"
type input "Moto G05 – £89"
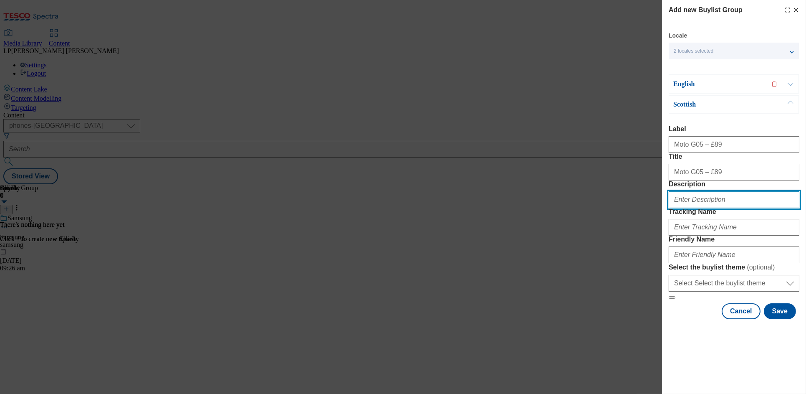
click at [696, 208] on input "Description" at bounding box center [734, 199] width 131 height 17
type input "."
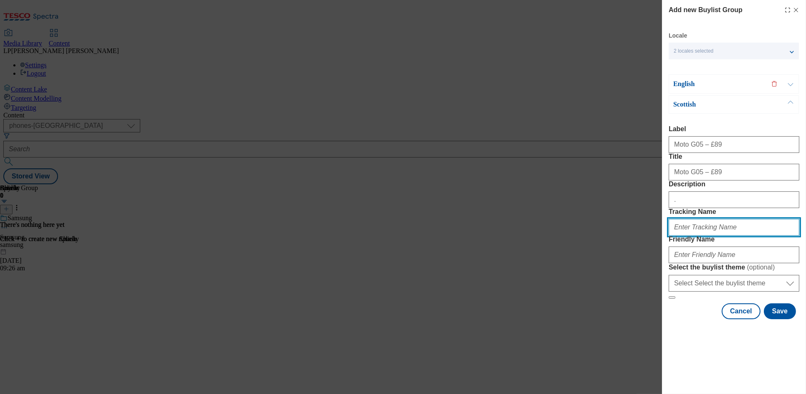
click at [705, 236] on input "Tracking Name" at bounding box center [734, 227] width 131 height 17
type input "."
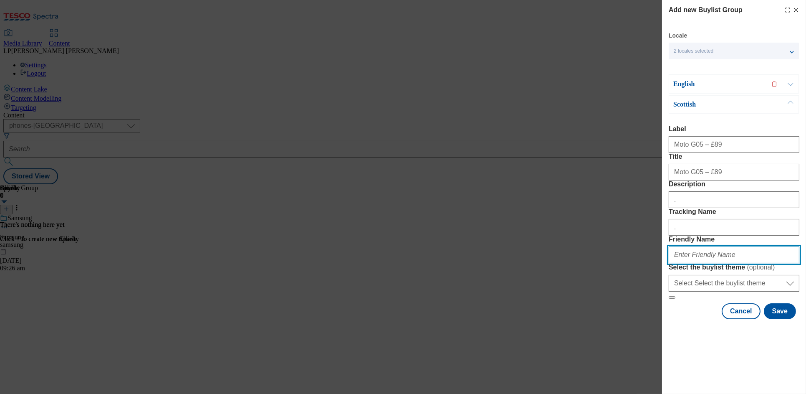
click at [691, 263] on input "Friendly Name" at bounding box center [734, 254] width 131 height 17
type input "moto-g05"
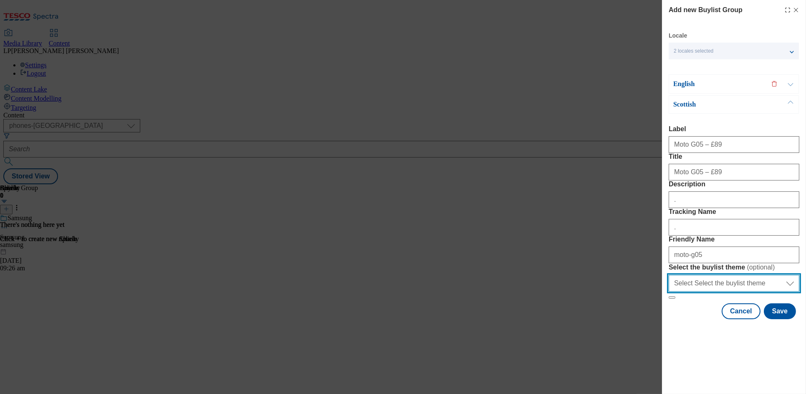
click at [685, 291] on select "Select Select the buylist theme default fandf" at bounding box center [734, 283] width 131 height 17
click at [763, 319] on button "Save" at bounding box center [780, 311] width 32 height 16
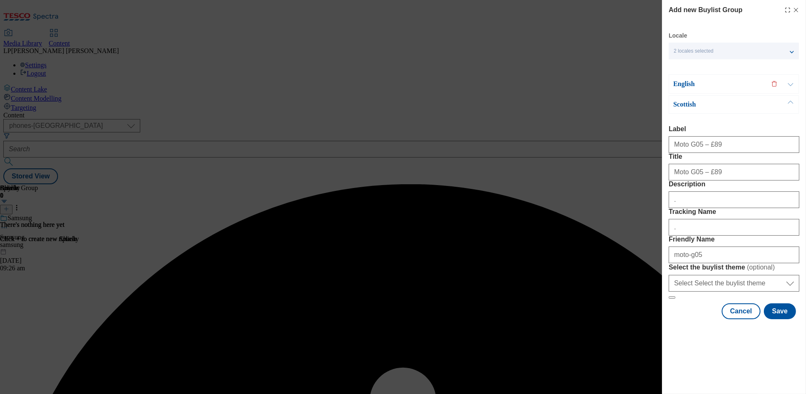
click at [763, 75] on button "Modal" at bounding box center [791, 84] width 16 height 18
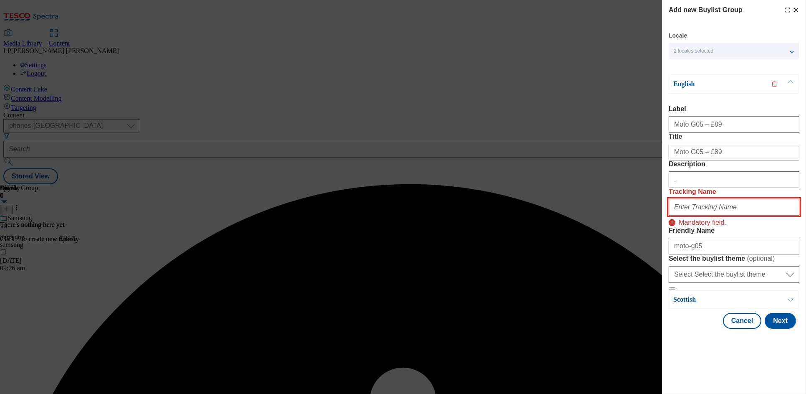
click at [704, 215] on input "Tracking Name" at bounding box center [734, 207] width 131 height 17
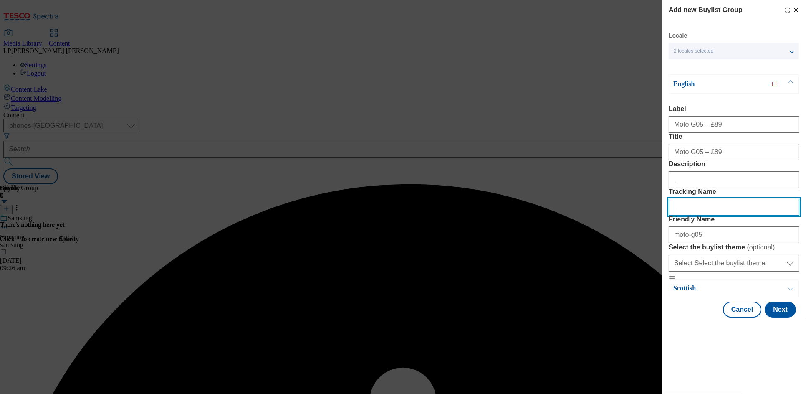
scroll to position [13, 0]
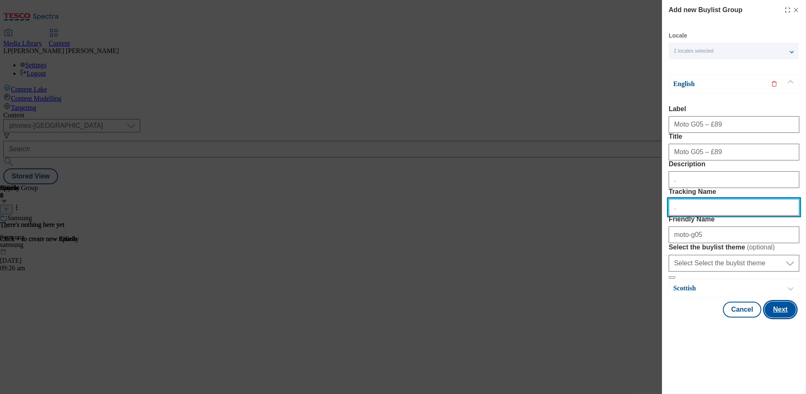
type input "."
click at [763, 317] on button "Next" at bounding box center [780, 310] width 31 height 16
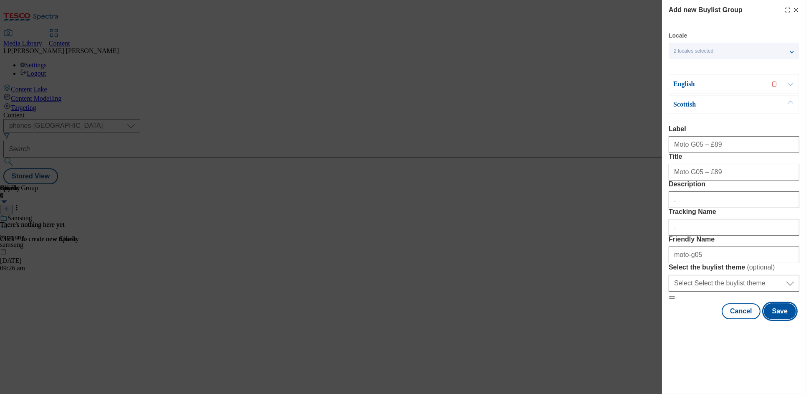
click at [763, 319] on button "Save" at bounding box center [780, 311] width 32 height 16
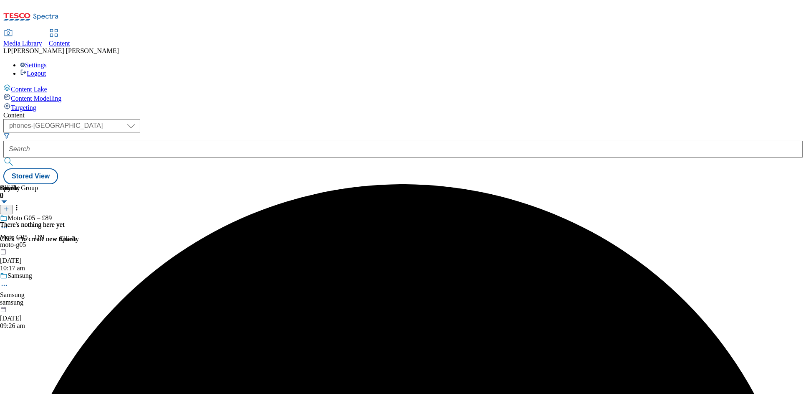
click at [8, 223] on icon at bounding box center [4, 227] width 8 height 8
click at [763, 184] on div "Splash 0 There's nothing here yet Click + to create new Splash Article 0 There'…" at bounding box center [403, 184] width 800 height 0
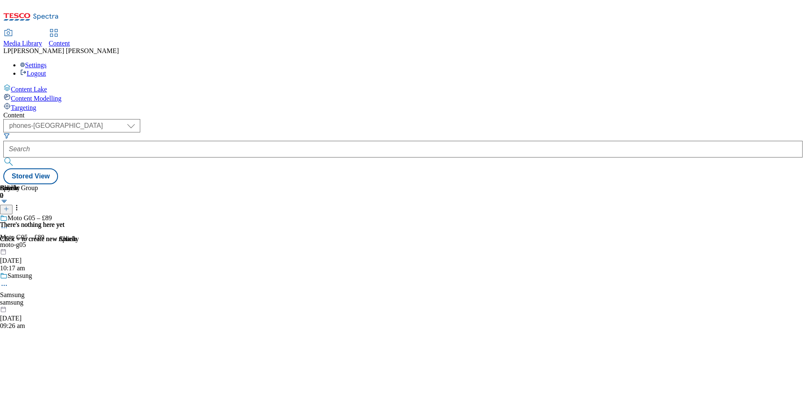
click at [44, 233] on div "Moto G05 – £89" at bounding box center [22, 237] width 44 height 8
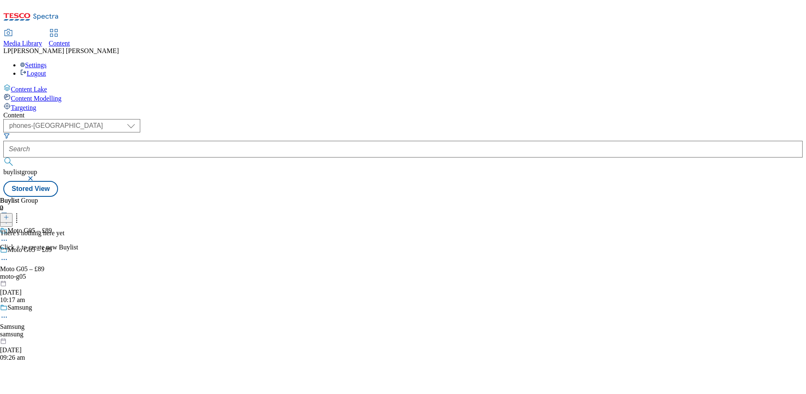
click at [9, 214] on icon at bounding box center [6, 217] width 6 height 6
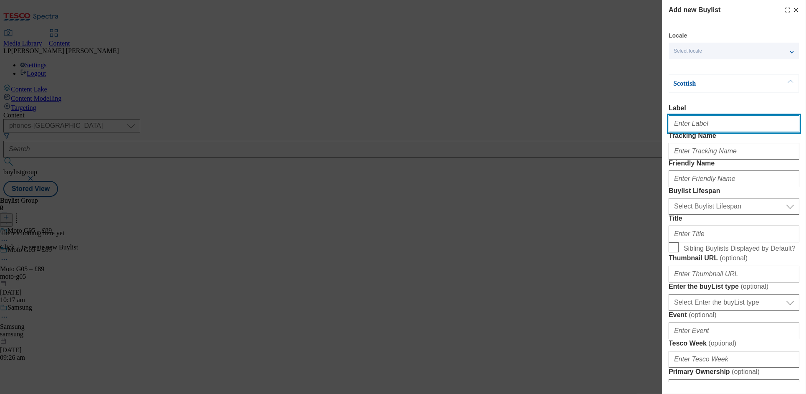
click at [689, 131] on input "Label" at bounding box center [734, 123] width 131 height 17
paste input "Moto G05 – £89"
type input "Moto G05 – £89"
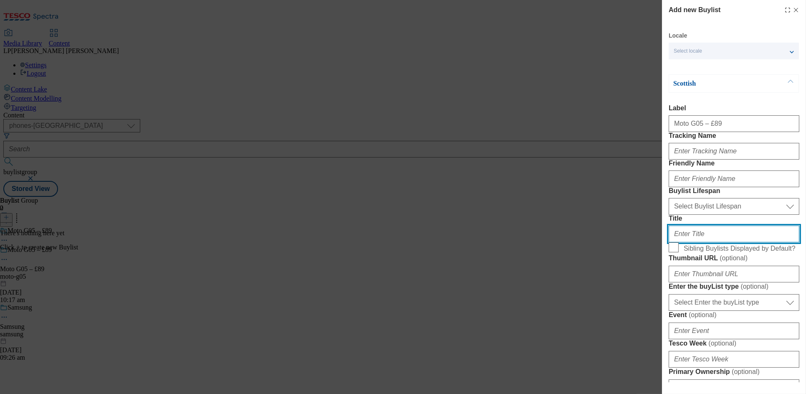
click at [692, 242] on input "Title" at bounding box center [734, 234] width 131 height 17
paste input "Moto G05 – £89"
type input "Moto G05 – £89"
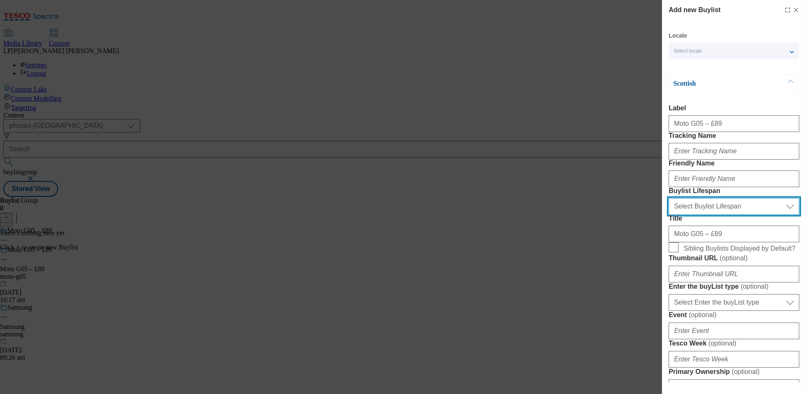
click at [693, 215] on select "Select Buylist Lifespan evergreen seasonal tactical" at bounding box center [734, 206] width 131 height 17
select select "evergreen"
click at [669, 215] on select "Select Buylist Lifespan evergreen seasonal tactical" at bounding box center [734, 206] width 131 height 17
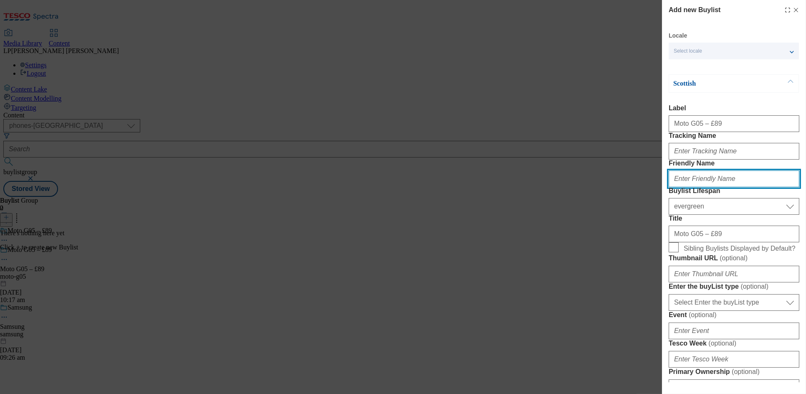
click at [683, 187] on input "Friendly Name" at bounding box center [734, 178] width 131 height 17
type input "moto-g05"
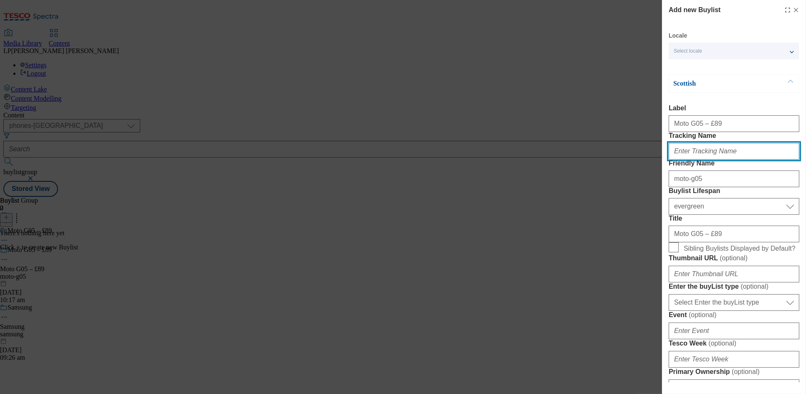
click at [689, 160] on input "Tracking Name" at bounding box center [734, 151] width 131 height 17
type input "."
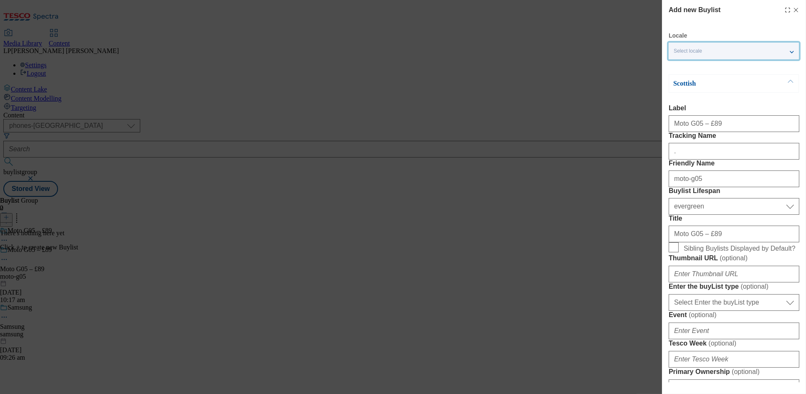
click at [702, 54] on span "Select locale" at bounding box center [688, 51] width 28 height 6
click at [682, 70] on input "English" at bounding box center [679, 68] width 10 height 10
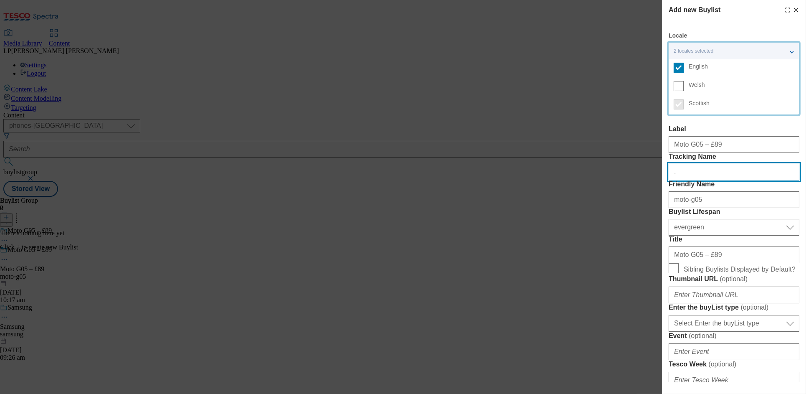
click at [685, 180] on input "." at bounding box center [734, 172] width 131 height 17
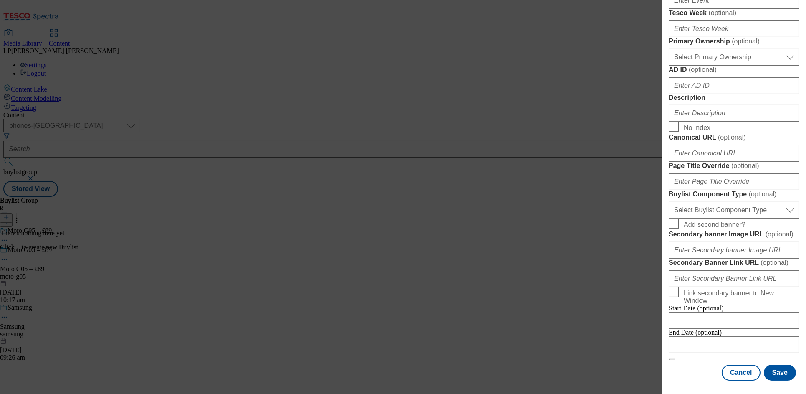
scroll to position [457, 0]
click at [683, 122] on input "Description" at bounding box center [734, 113] width 131 height 17
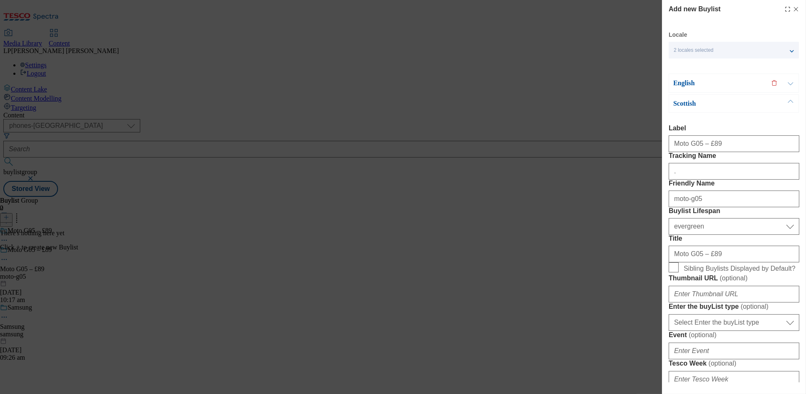
scroll to position [0, 0]
type input "."
click at [763, 80] on button "Modal" at bounding box center [791, 84] width 16 height 18
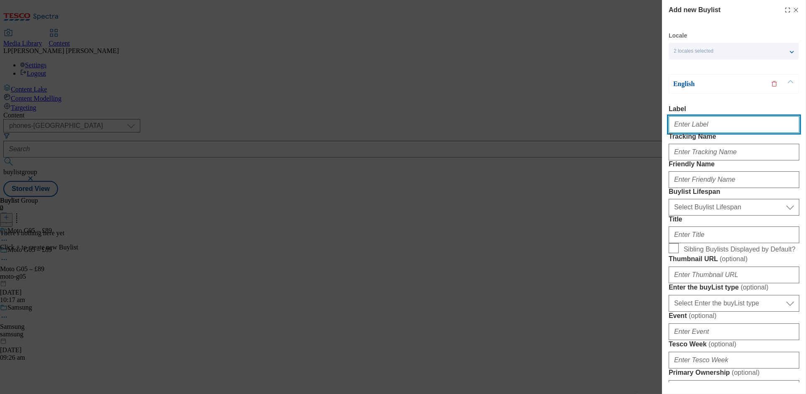
click at [699, 130] on input "Label" at bounding box center [734, 124] width 131 height 17
paste input "Moto G05 – £89"
type input "Moto G05 – £89"
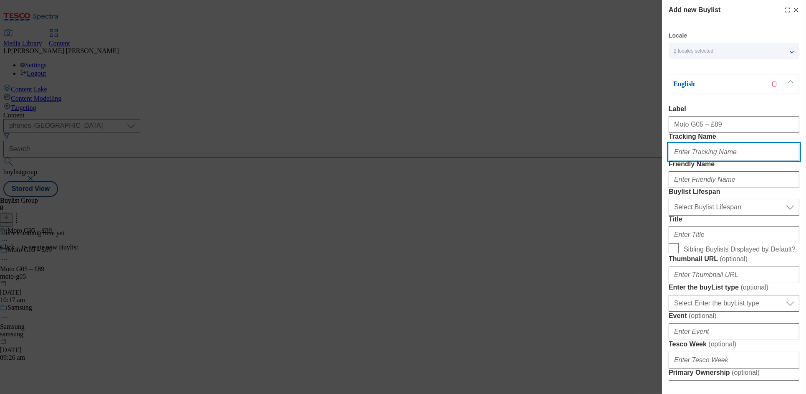
click at [711, 160] on input "Tracking Name" at bounding box center [734, 152] width 131 height 17
type input "."
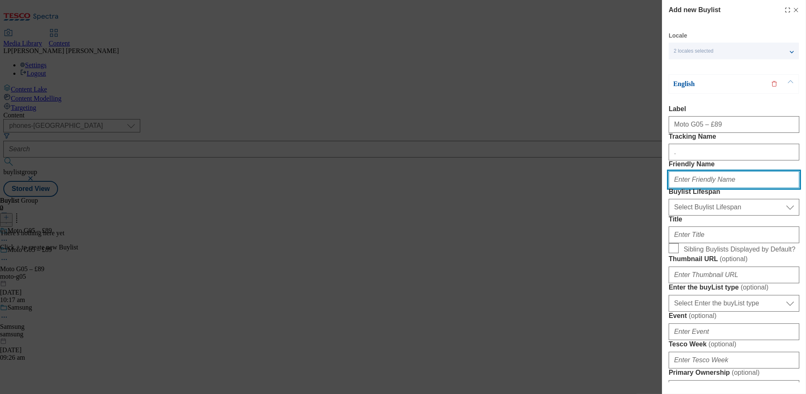
click at [705, 188] on input "Friendly Name" at bounding box center [734, 179] width 131 height 17
type input "moto-g05"
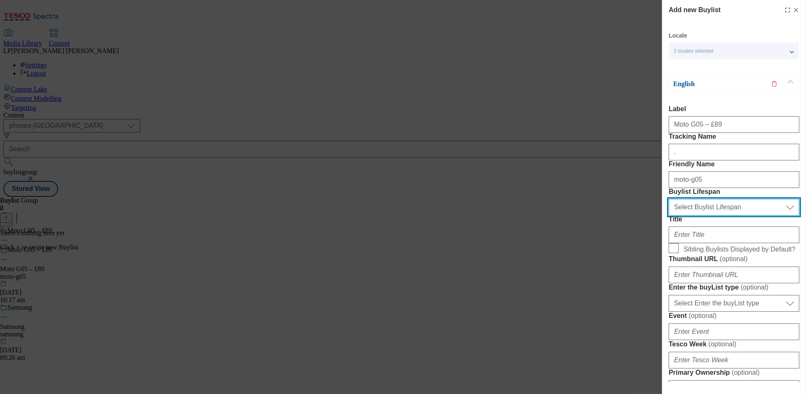
click at [695, 215] on select "Select Buylist Lifespan evergreen seasonal tactical" at bounding box center [734, 207] width 131 height 17
select select "evergreen"
click at [669, 215] on select "Select Buylist Lifespan evergreen seasonal tactical" at bounding box center [734, 207] width 131 height 17
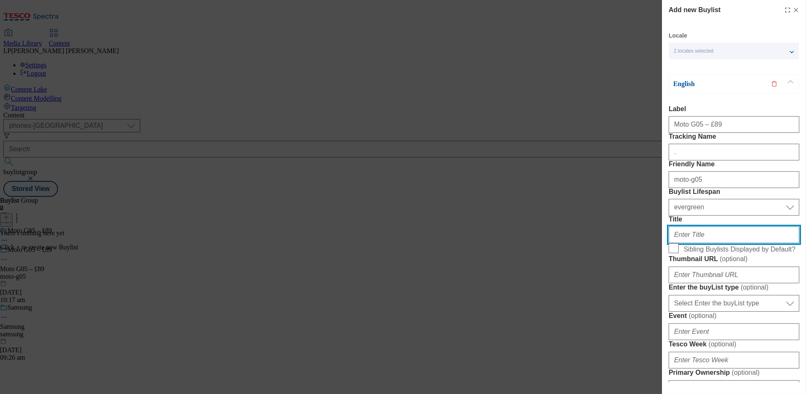
click at [704, 243] on input "Title" at bounding box center [734, 234] width 131 height 17
paste input "Moto G05 – £89"
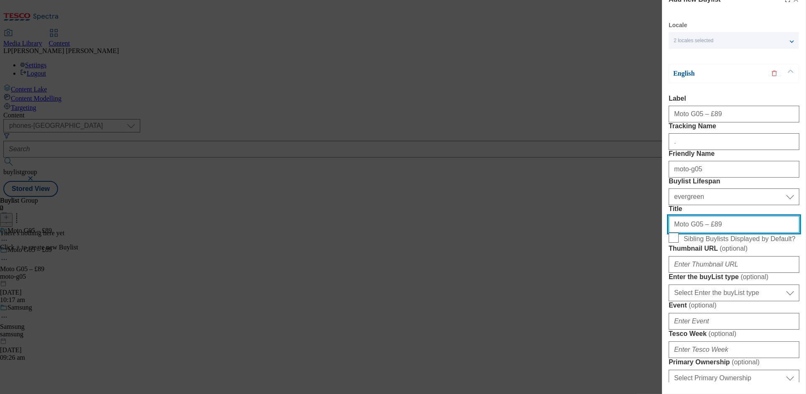
scroll to position [13, 0]
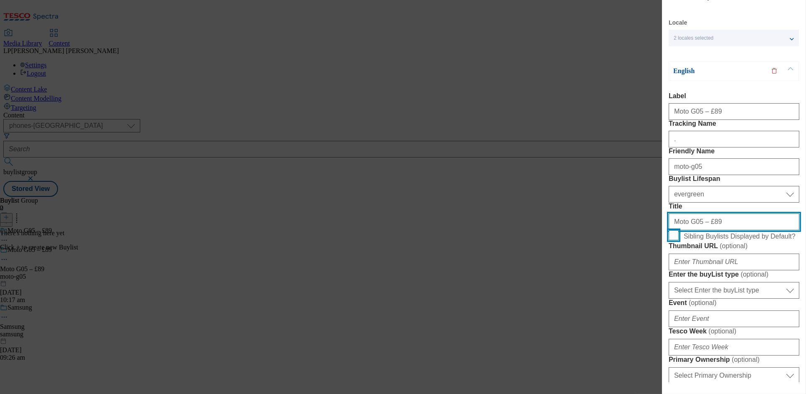
type input "Moto G05 – £89"
click at [676, 240] on input "Sibling Buylists Displayed by Default?" at bounding box center [674, 235] width 10 height 10
checkbox input "true"
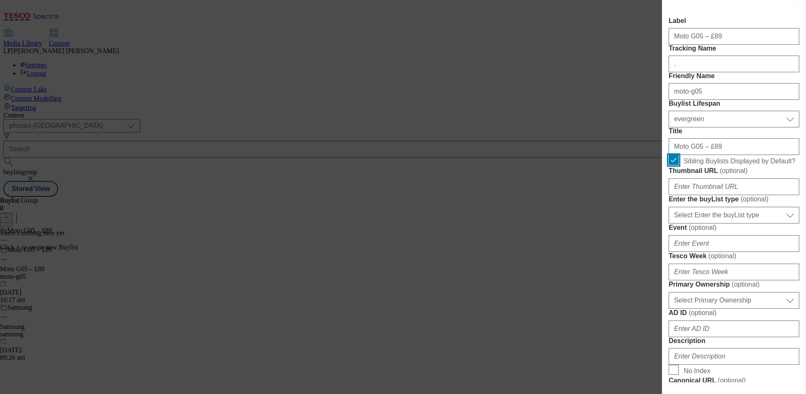
scroll to position [152, 0]
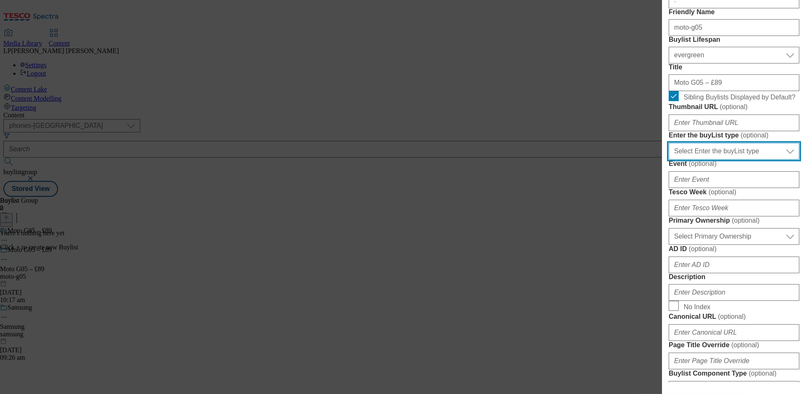
click at [727, 160] on select "Select Enter the buyList type event supplier funded long term >4 weeks supplier…" at bounding box center [734, 151] width 131 height 17
click at [669, 160] on select "Select Enter the buyList type event supplier funded long term >4 weeks supplier…" at bounding box center [734, 151] width 131 height 17
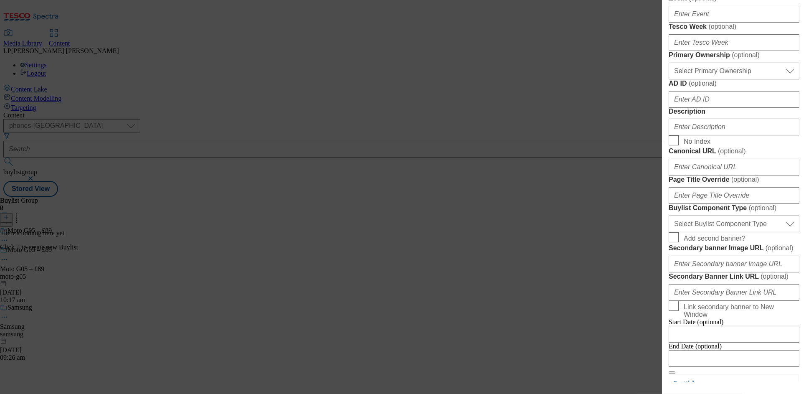
scroll to position [371, 0]
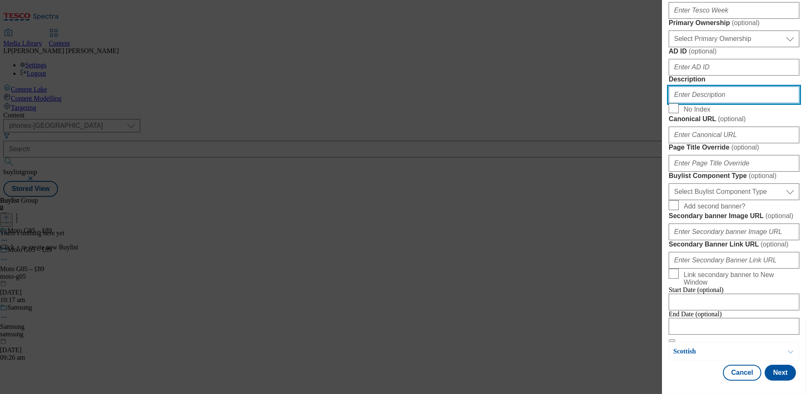
click at [696, 103] on input "Description" at bounding box center [734, 94] width 131 height 17
type input "."
click at [732, 256] on form "Label Moto G05 – £89 Tracking Name . Friendly Name moto-g05 Buylist Lifespan Se…" at bounding box center [734, 49] width 131 height 586
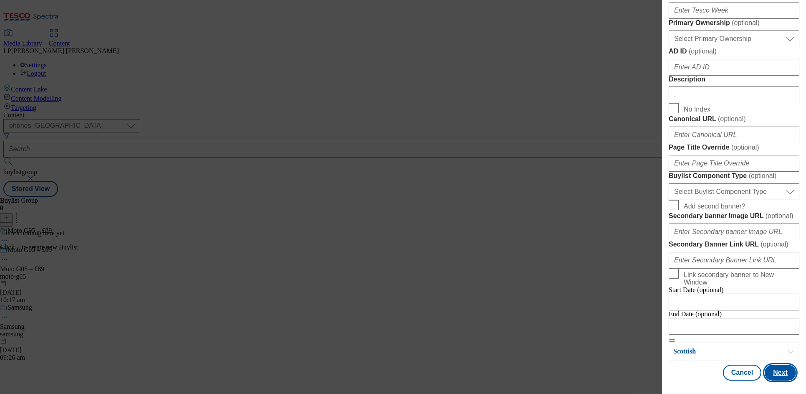
click at [763, 373] on button "Next" at bounding box center [780, 373] width 31 height 16
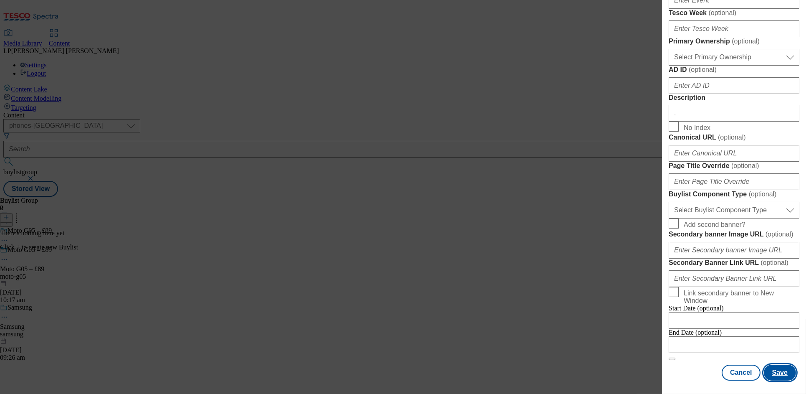
scroll to position [646, 0]
click at [763, 372] on button "Save" at bounding box center [780, 373] width 32 height 16
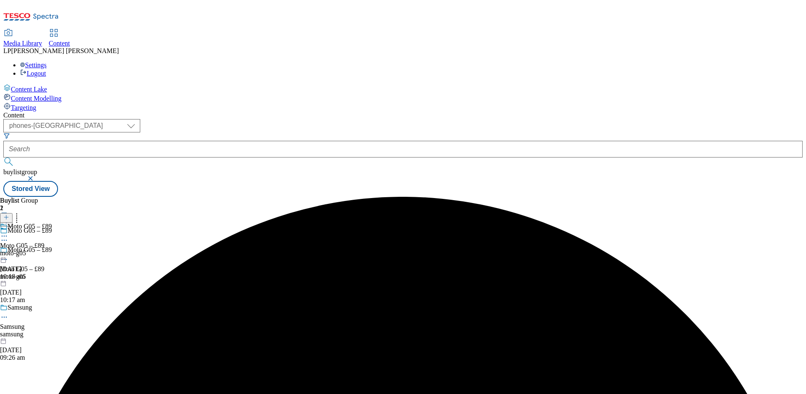
click at [52, 223] on div "Moto G05 – £89 Moto G05 – £89 moto-g05 8 Sept 2025 10:18 am" at bounding box center [26, 252] width 52 height 58
click at [9, 214] on icon at bounding box center [6, 217] width 6 height 6
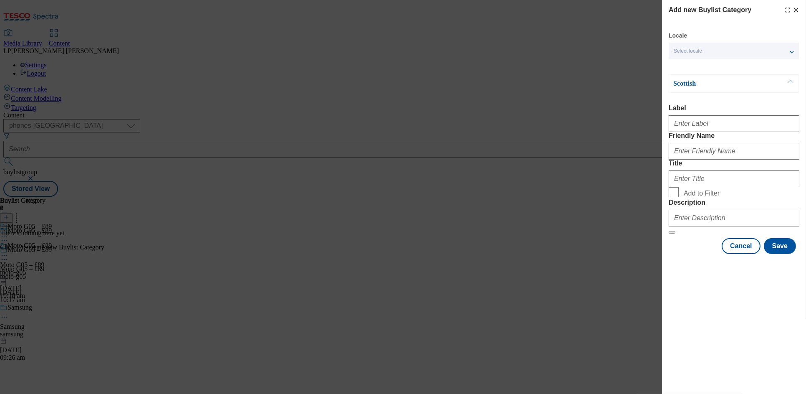
click at [704, 58] on div "Select locale" at bounding box center [734, 51] width 130 height 17
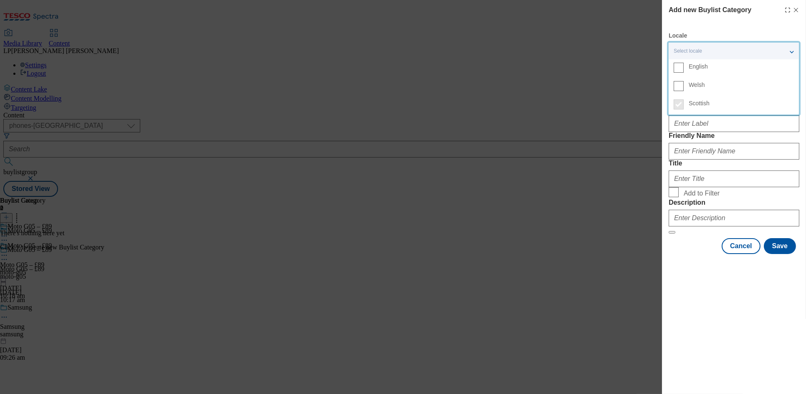
click at [689, 67] on span "English" at bounding box center [698, 66] width 19 height 5
click at [684, 67] on input "English" at bounding box center [679, 68] width 10 height 10
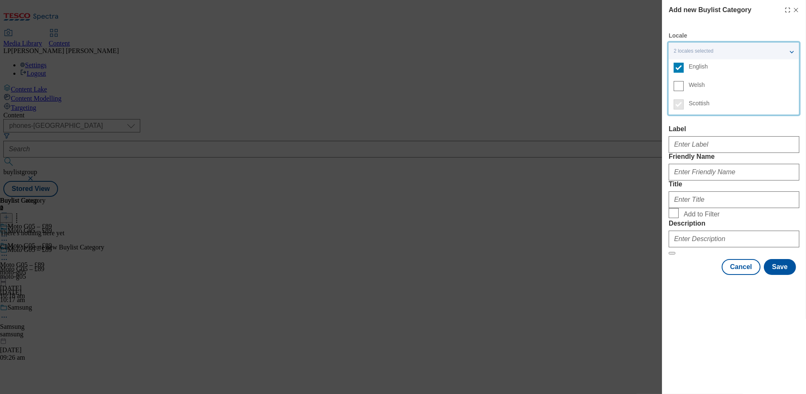
click at [732, 130] on label "Label" at bounding box center [734, 129] width 131 height 8
click at [0, 0] on input "Label" at bounding box center [0, 0] width 0 height 0
click at [711, 129] on label "Label" at bounding box center [734, 129] width 131 height 8
click at [0, 0] on input "Label" at bounding box center [0, 0] width 0 height 0
click at [693, 148] on input "Label" at bounding box center [734, 144] width 131 height 17
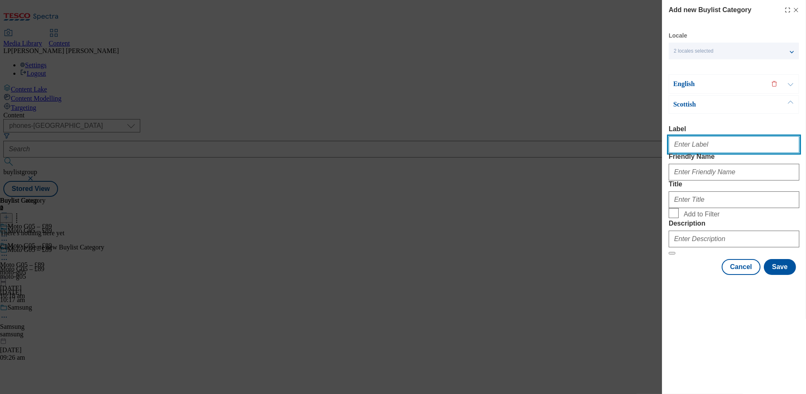
paste input "Moto G05 – £89"
type input "Moto G05 – £89"
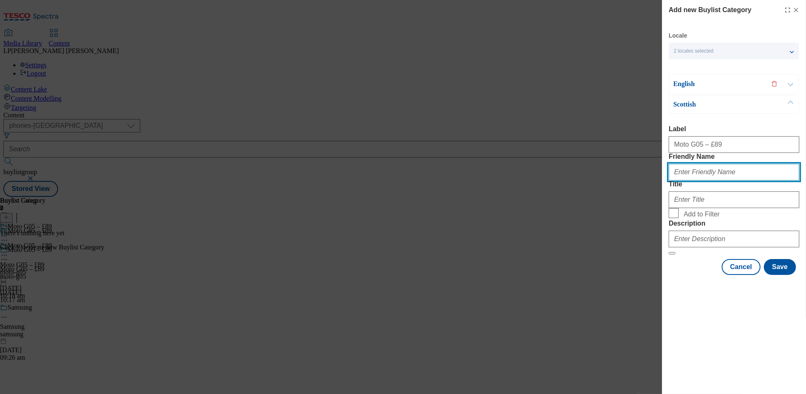
click at [695, 180] on input "Friendly Name" at bounding box center [734, 172] width 131 height 17
type input "mtot-g05"
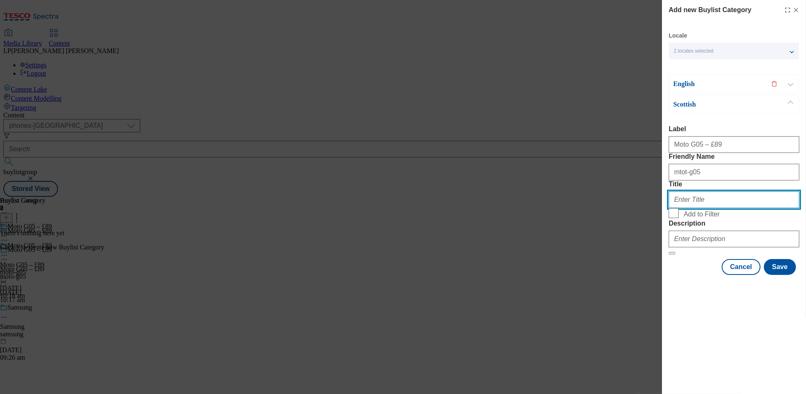
click at [695, 208] on input "Title" at bounding box center [734, 199] width 131 height 17
paste input "Moto G05 – £89"
type input "Moto G05 – £89"
click at [674, 218] on input "Add to Filter" at bounding box center [674, 213] width 10 height 10
checkbox input "true"
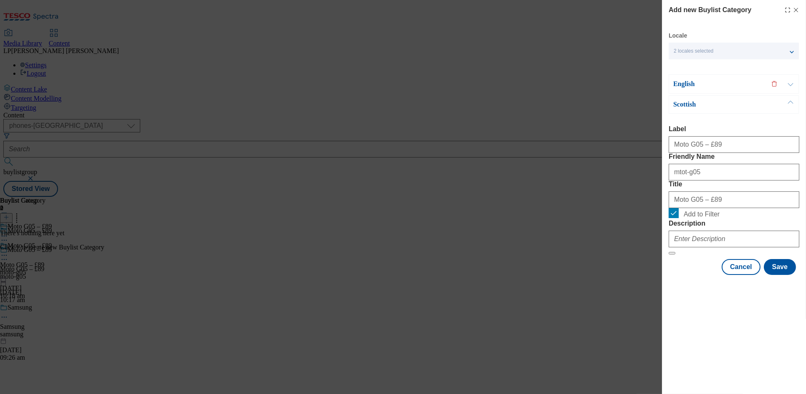
click at [699, 247] on div "Modal" at bounding box center [734, 237] width 131 height 20
click at [704, 247] on input "Description" at bounding box center [734, 239] width 131 height 17
type input "."
click at [763, 82] on button "Modal" at bounding box center [791, 84] width 16 height 18
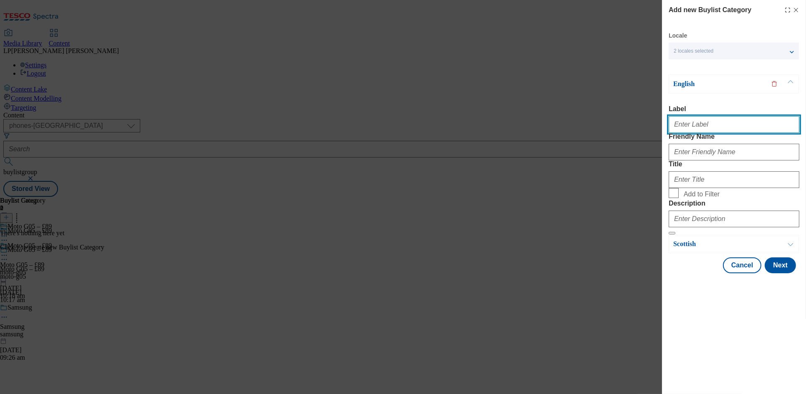
click at [707, 132] on input "Label" at bounding box center [734, 124] width 131 height 17
paste input "Moto G05 – £89"
type input "Moto G05 – £89"
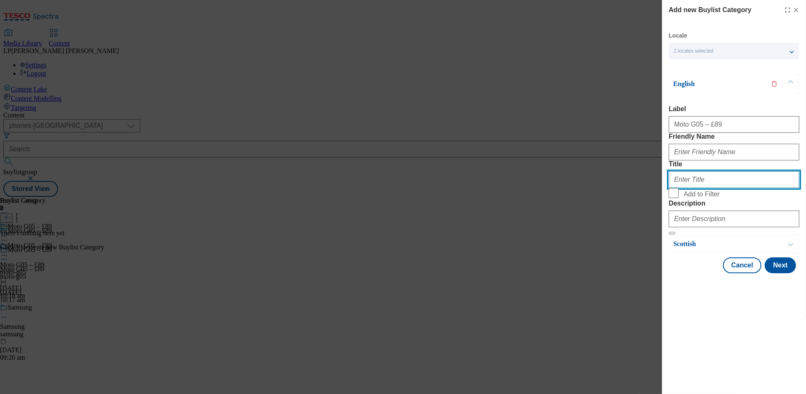
click at [680, 188] on input "Title" at bounding box center [734, 179] width 131 height 17
paste input "Moto G05 – £89"
type input "Moto G05 – £89"
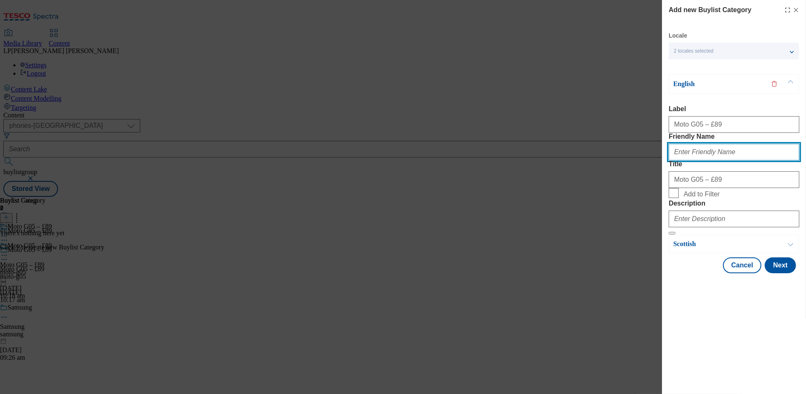
click at [694, 160] on input "Friendly Name" at bounding box center [734, 152] width 131 height 17
type input "moto-g05"
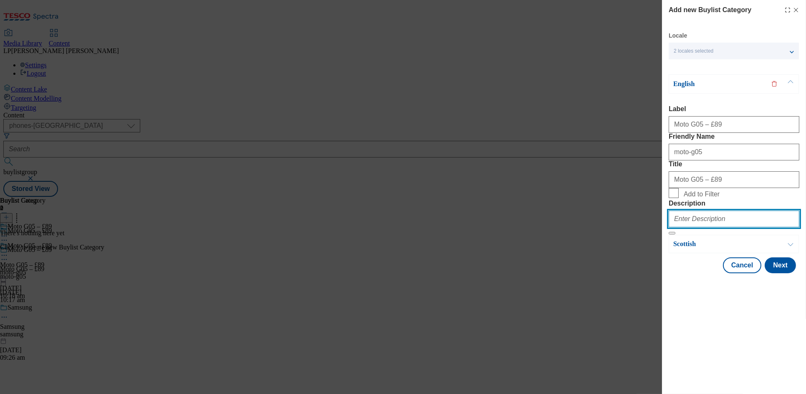
click at [733, 227] on input "Description" at bounding box center [734, 218] width 131 height 17
type input "."
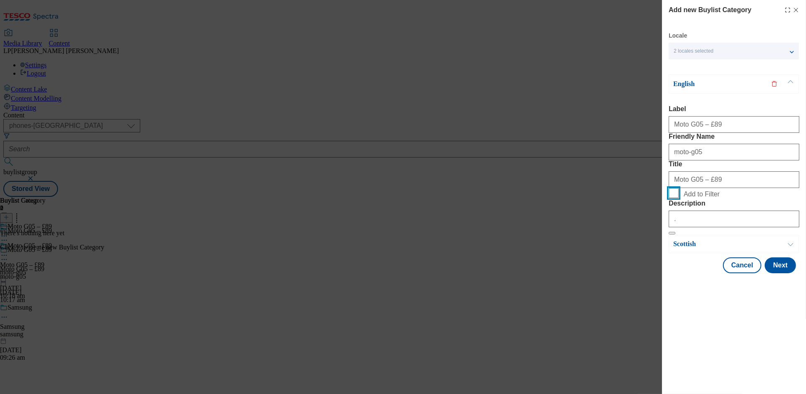
click at [679, 198] on input "Add to Filter" at bounding box center [674, 193] width 10 height 10
checkbox input "true"
click at [763, 253] on button "Modal" at bounding box center [791, 244] width 16 height 18
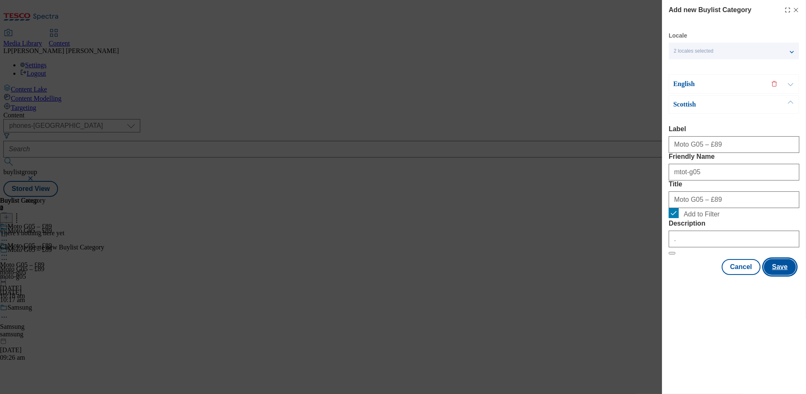
click at [763, 275] on button "Save" at bounding box center [780, 267] width 32 height 16
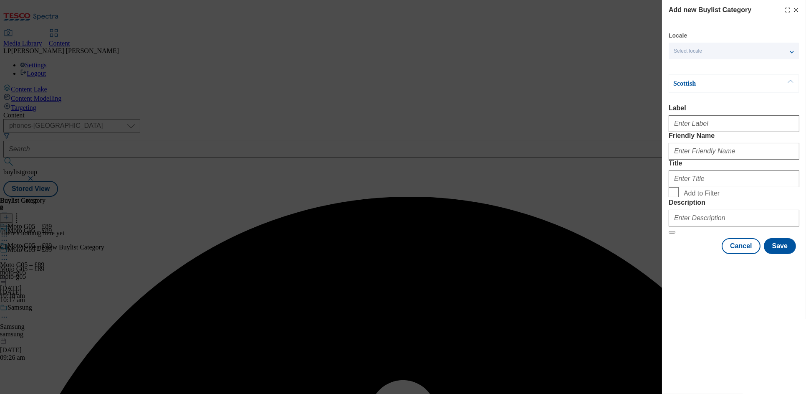
click at [758, 104] on div "Scottish Label Friendly Name Title Add to Filter Description" at bounding box center [734, 154] width 131 height 160
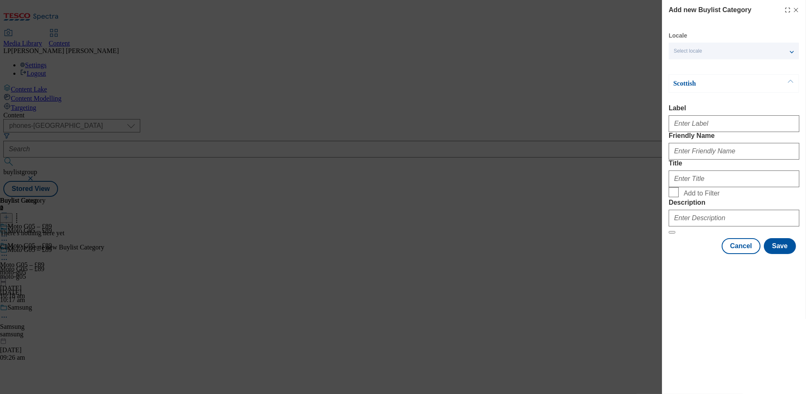
click at [763, 82] on button "Modal" at bounding box center [791, 84] width 16 height 18
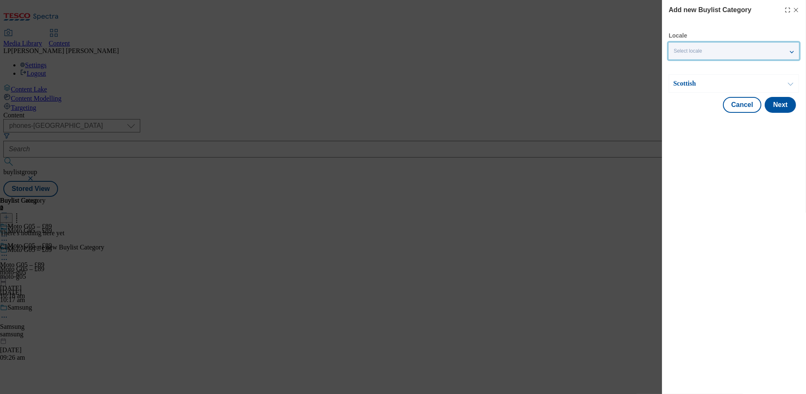
click at [763, 53] on div "Select locale" at bounding box center [734, 51] width 130 height 17
click at [713, 69] on span "English" at bounding box center [741, 67] width 105 height 8
click at [684, 69] on input "English" at bounding box center [679, 68] width 10 height 10
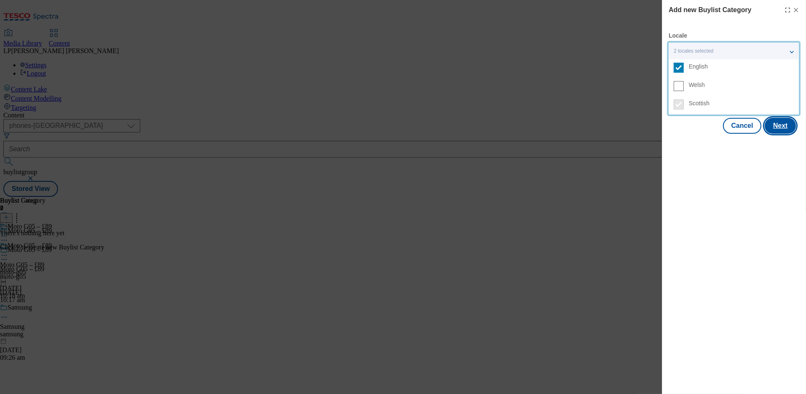
click at [763, 123] on button "Next" at bounding box center [780, 126] width 31 height 16
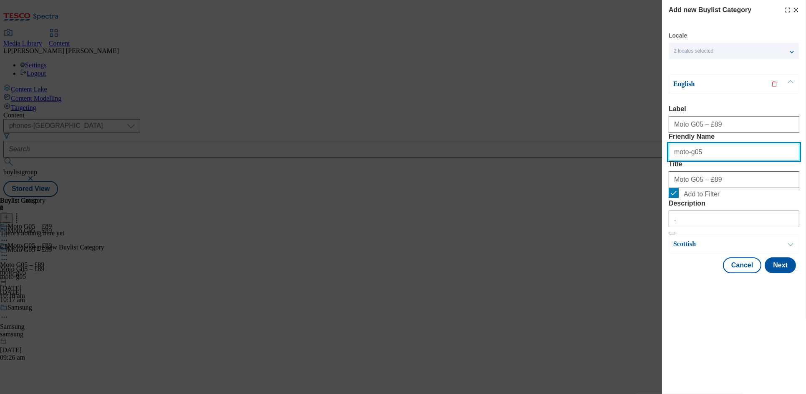
drag, startPoint x: 705, startPoint y: 168, endPoint x: 624, endPoint y: 169, distance: 81.9
click at [624, 169] on div "Add new Buylist Category Locale 2 locales selected English Welsh Scottish Engli…" at bounding box center [403, 197] width 806 height 394
click at [763, 83] on button "Modal" at bounding box center [791, 84] width 16 height 18
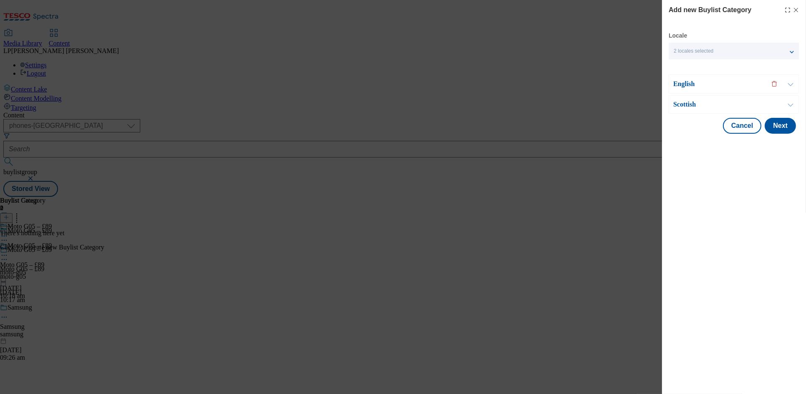
click at [763, 101] on button "Modal" at bounding box center [791, 105] width 16 height 18
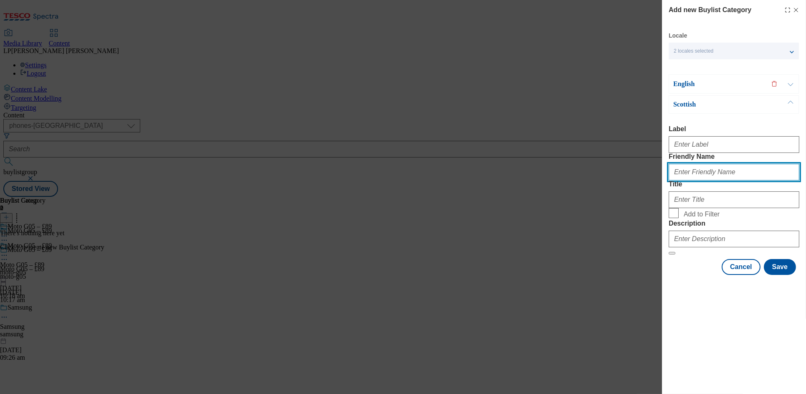
click at [721, 180] on input "Friendly Name" at bounding box center [734, 172] width 131 height 17
paste input "moto-g05"
type input "moto-g05"
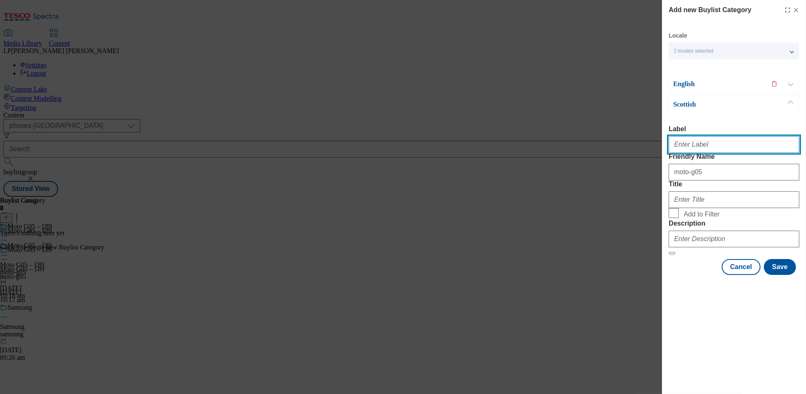
click at [690, 143] on input "Label" at bounding box center [734, 144] width 131 height 17
paste input "moto-g05"
click at [763, 84] on button "Modal" at bounding box center [791, 84] width 16 height 18
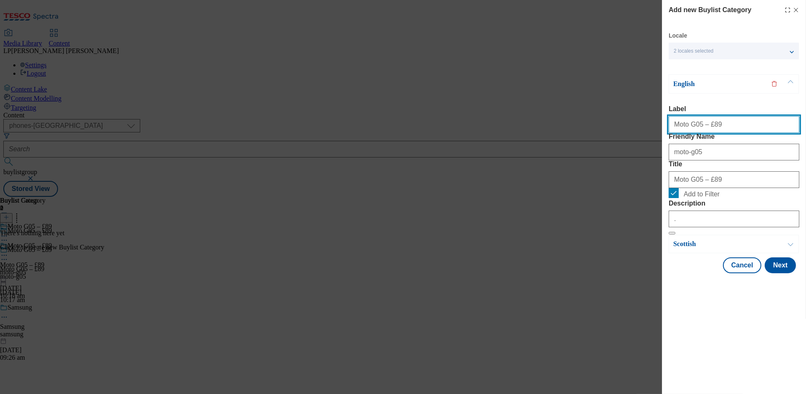
drag, startPoint x: 730, startPoint y: 129, endPoint x: 609, endPoint y: 128, distance: 120.7
click at [609, 128] on div "Add new Buylist Category Locale 2 locales selected English Welsh Scottish Engli…" at bounding box center [403, 197] width 806 height 394
click at [763, 51] on div "2 locales selected" at bounding box center [734, 51] width 130 height 17
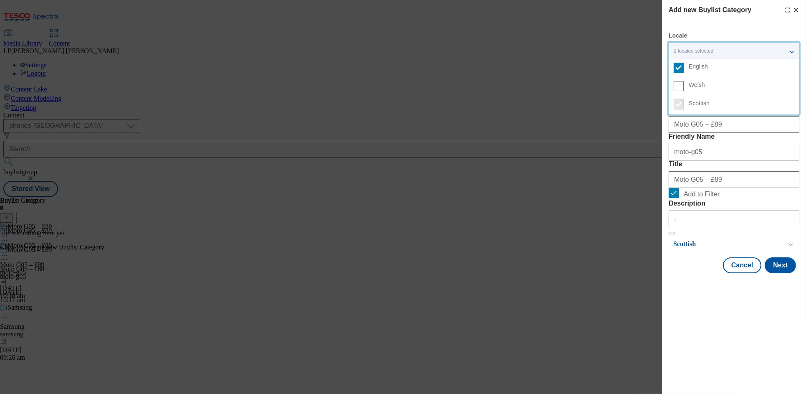
click at [763, 49] on div "2 locales selected" at bounding box center [734, 51] width 130 height 17
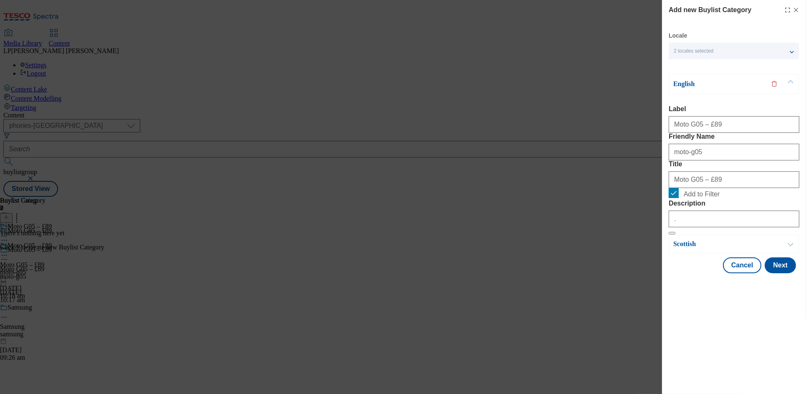
click at [763, 82] on button "Modal" at bounding box center [791, 84] width 16 height 18
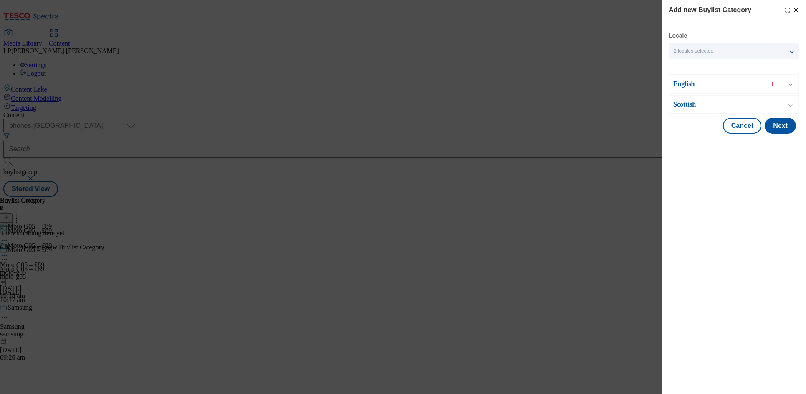
click at [763, 104] on button "Modal" at bounding box center [791, 105] width 16 height 18
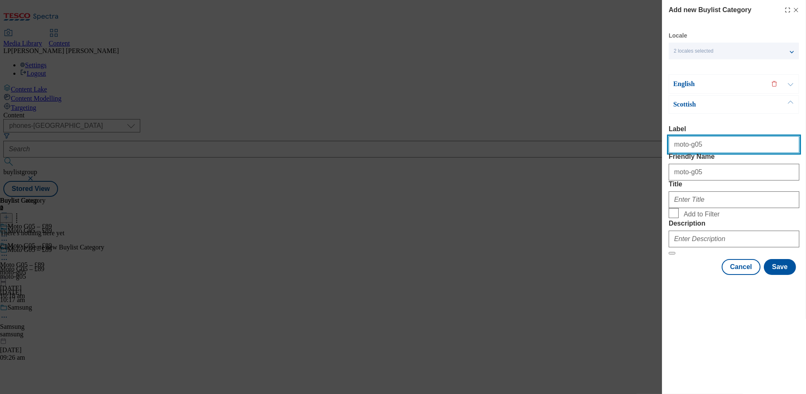
drag, startPoint x: 703, startPoint y: 149, endPoint x: 631, endPoint y: 147, distance: 72.3
click at [631, 147] on div "Add new Buylist Category Locale 2 locales selected English Welsh Scottish Engli…" at bounding box center [403, 197] width 806 height 394
paste input "Moto G05 – £89"
type input "Moto G05 – £89"
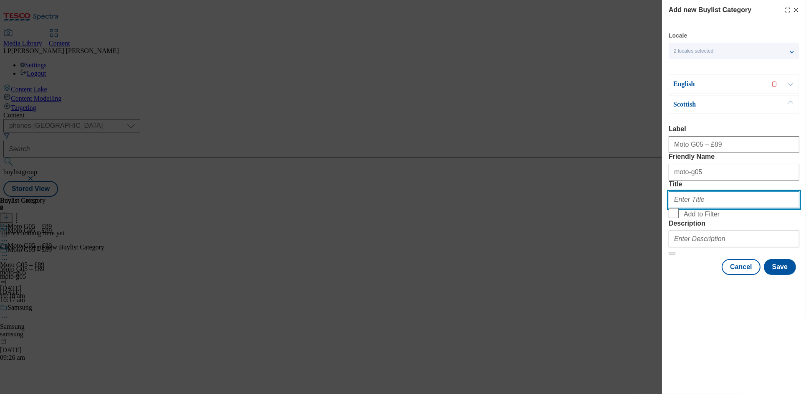
click at [691, 208] on input "Title" at bounding box center [734, 199] width 131 height 17
paste input "Moto G05 – £89"
type input "Moto G05 – £89"
click at [678, 218] on input "Add to Filter" at bounding box center [674, 213] width 10 height 10
checkbox input "true"
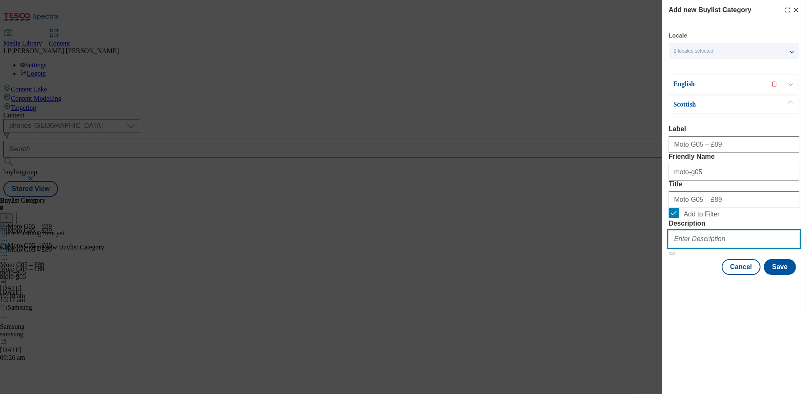
click at [687, 247] on input "Description" at bounding box center [734, 239] width 131 height 17
type input "."
click at [763, 84] on button "Modal" at bounding box center [791, 84] width 16 height 18
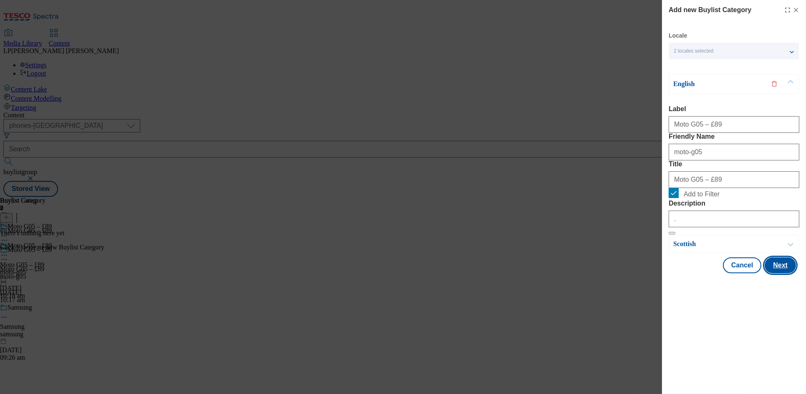
click at [763, 273] on button "Next" at bounding box center [780, 265] width 31 height 16
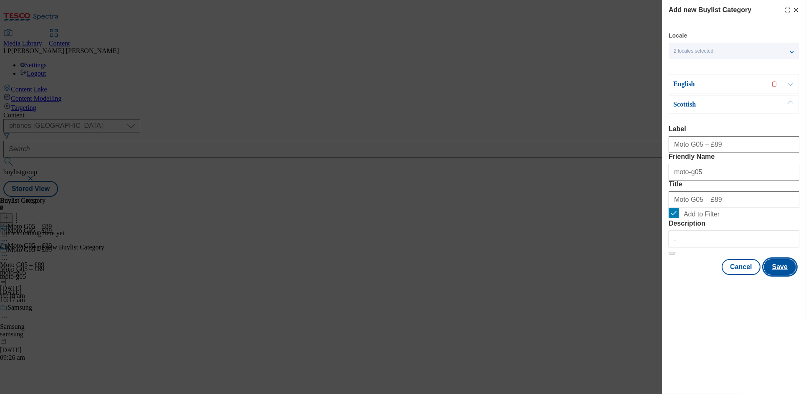
click at [763, 275] on button "Save" at bounding box center [780, 267] width 32 height 16
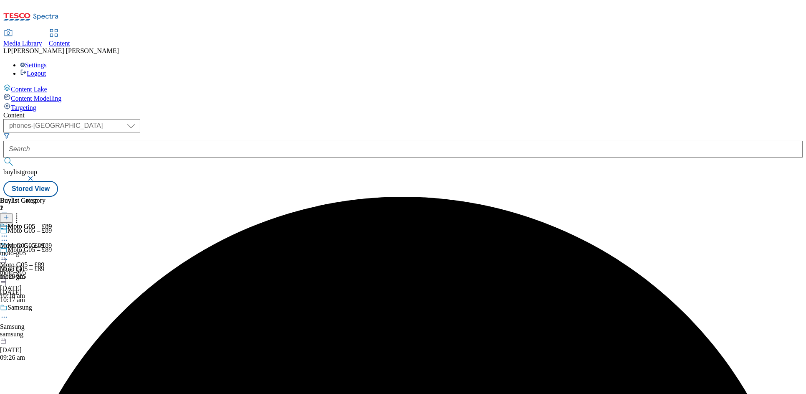
click at [52, 249] on div "moto-g05" at bounding box center [26, 253] width 52 height 8
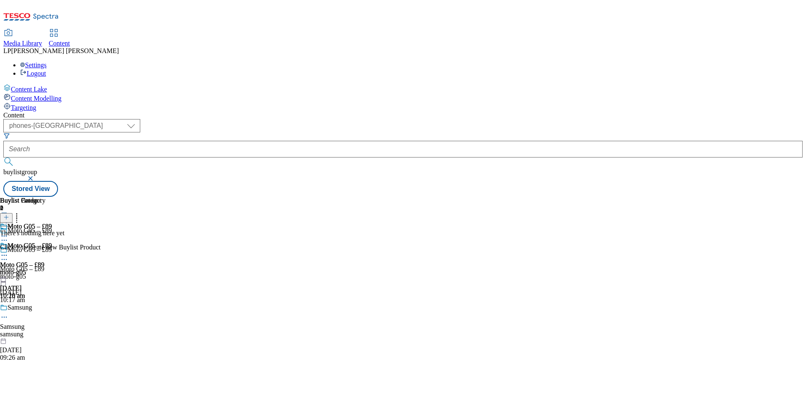
click at [6, 215] on line at bounding box center [6, 217] width 0 height 4
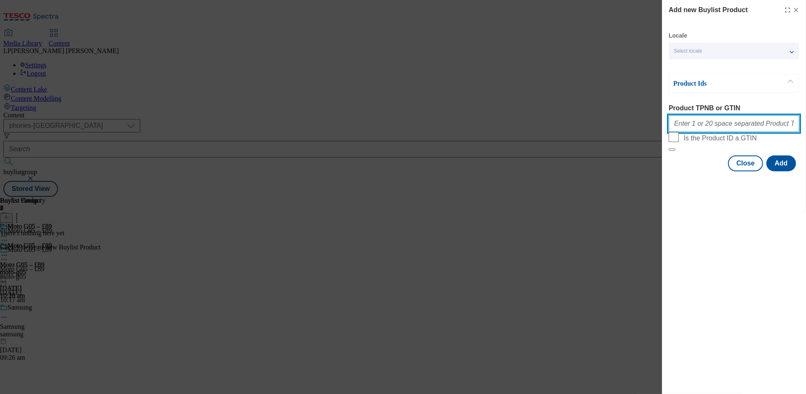
click at [700, 127] on input "Product TPNB or GTIN" at bounding box center [734, 123] width 131 height 17
click at [729, 127] on input "Product TPNB or GTIN" at bounding box center [734, 123] width 131 height 17
click at [696, 124] on input "Product TPNB or GTIN" at bounding box center [734, 123] width 131 height 17
paste input "096403420, 050682803, 050683065, 050683088"
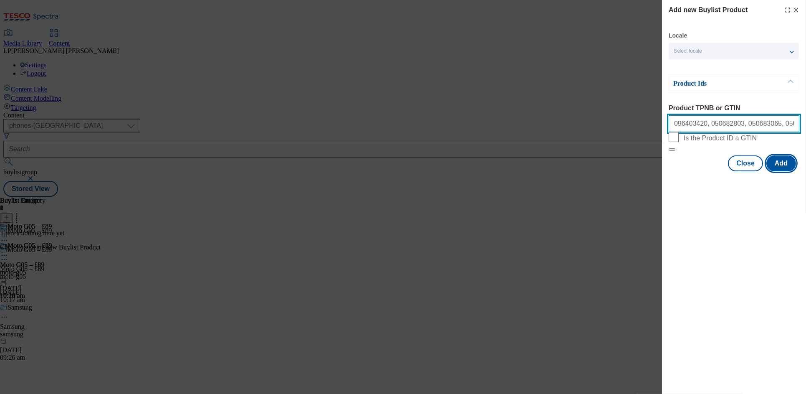
type input "096403420, 050682803, 050683065, 050683088"
click at [763, 171] on button "Add" at bounding box center [782, 163] width 30 height 16
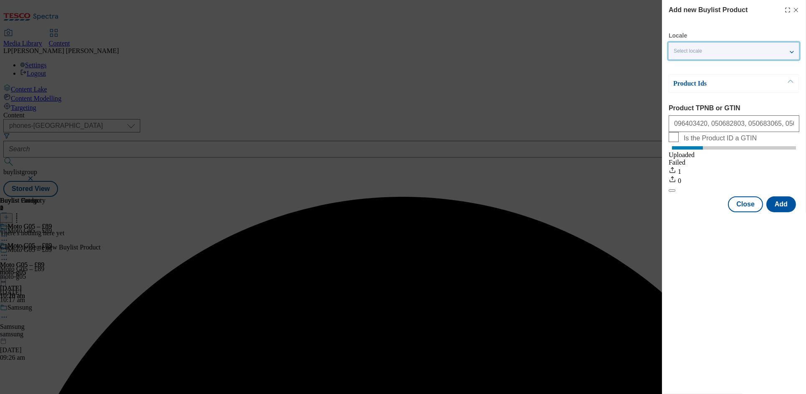
click at [695, 50] on span "Select locale" at bounding box center [688, 51] width 28 height 6
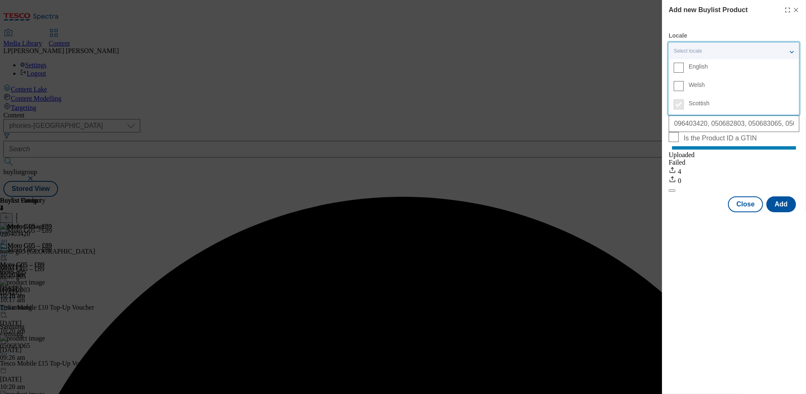
click at [689, 64] on span "English" at bounding box center [698, 66] width 19 height 5
click at [684, 64] on input "English" at bounding box center [679, 68] width 10 height 10
click at [763, 142] on span "Is the Product ID a GTIN" at bounding box center [740, 137] width 112 height 10
click at [679, 142] on input "Is the Product ID a GTIN" at bounding box center [674, 137] width 10 height 10
checkbox input "true"
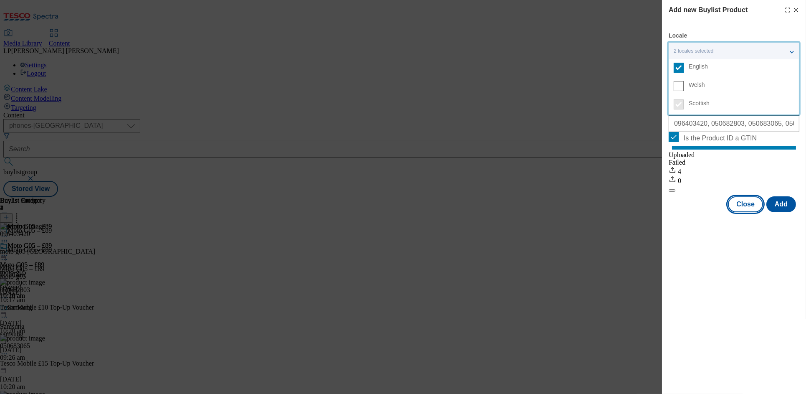
click at [757, 212] on button "Close" at bounding box center [745, 204] width 35 height 16
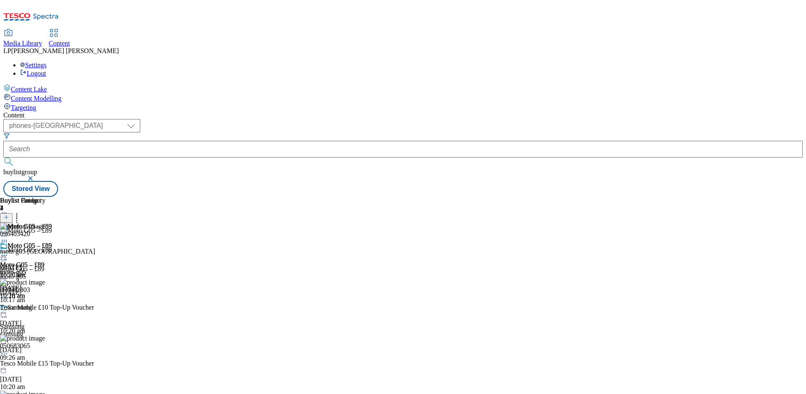
click at [95, 223] on div "096403420 moto g05 Forest Green 8 Sept 2025 10:20 am" at bounding box center [47, 251] width 95 height 56
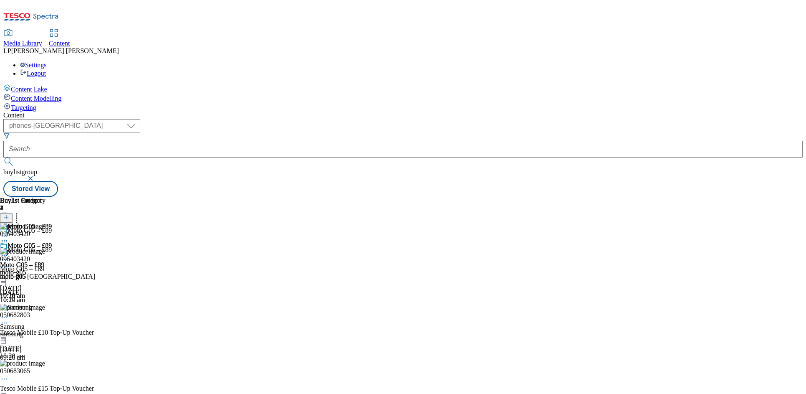
click at [95, 329] on div "Tesco Mobile £10 Top-Up Voucher 8 Sept 2025 10:20 am" at bounding box center [47, 344] width 95 height 31
click at [94, 385] on div "Tesco Mobile £15 Top-Up Voucher" at bounding box center [47, 389] width 94 height 8
click at [94, 329] on div "Tesco Mobile £10 Top-Up Voucher" at bounding box center [47, 333] width 94 height 8
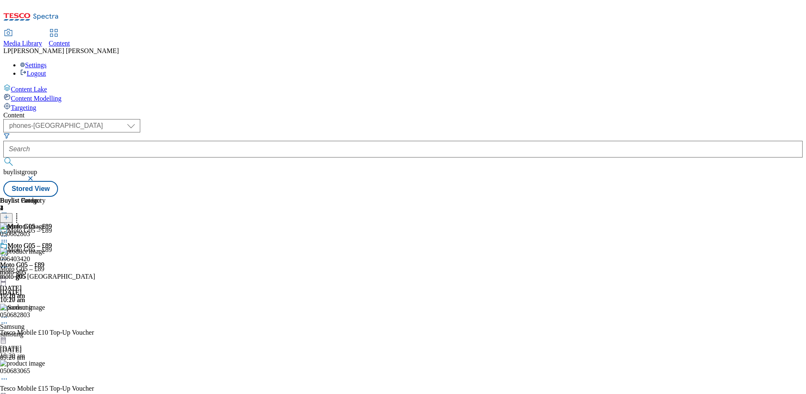
click at [95, 345] on div "8 Sept 2025" at bounding box center [47, 349] width 95 height 8
click at [52, 242] on div "Moto G05 – £89 Moto G05 – £89 moto-g05 8 Sept 2025 10:20 am" at bounding box center [26, 271] width 52 height 58
click at [8, 251] on icon at bounding box center [4, 255] width 8 height 8
click at [46, 308] on span "Preview" at bounding box center [36, 311] width 20 height 6
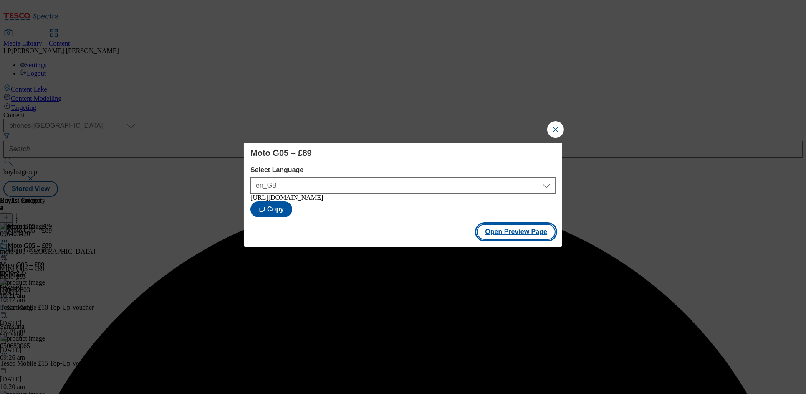
click at [516, 234] on button "Open Preview Page" at bounding box center [516, 232] width 79 height 16
click at [560, 131] on button "Close Modal" at bounding box center [556, 129] width 17 height 17
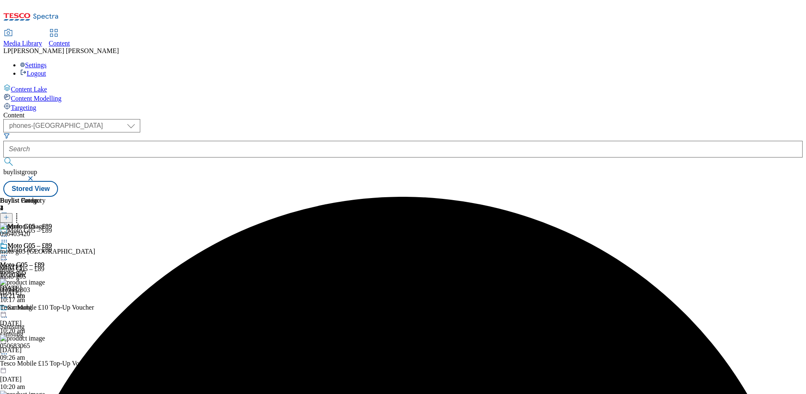
click at [52, 242] on div "Moto G05 – £89" at bounding box center [26, 251] width 52 height 19
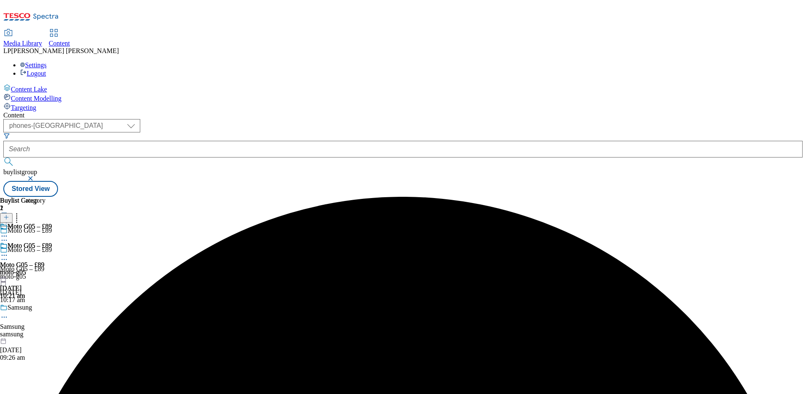
click at [8, 251] on icon at bounding box center [4, 255] width 8 height 8
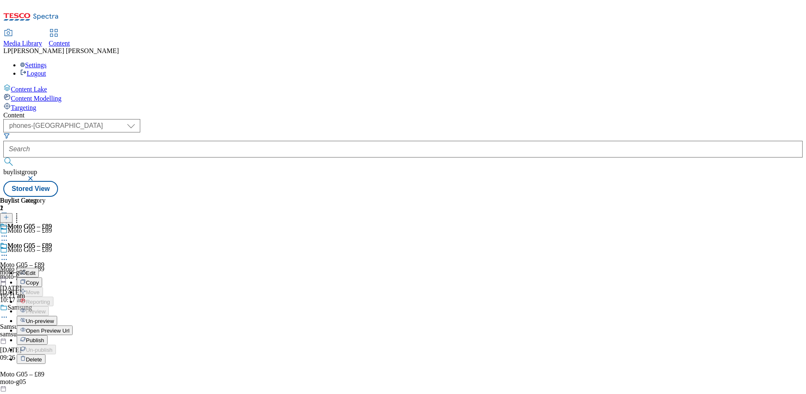
click at [69, 327] on span "Open Preview Url" at bounding box center [47, 330] width 43 height 6
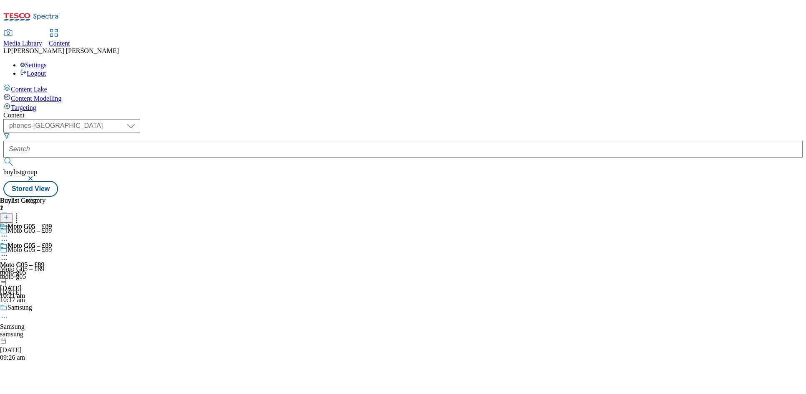
click at [52, 269] on div "moto-g05" at bounding box center [26, 273] width 52 height 8
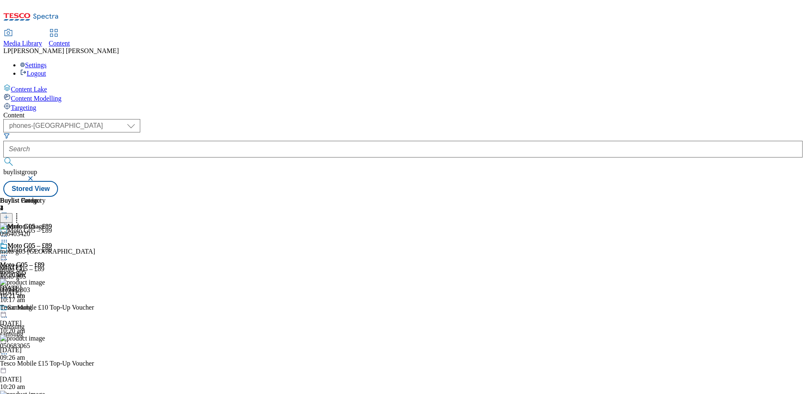
click at [52, 242] on div "Moto G05 – £89 Moto G05 – £89 moto-g05 8 Sept 2025 10:21 am" at bounding box center [26, 271] width 52 height 58
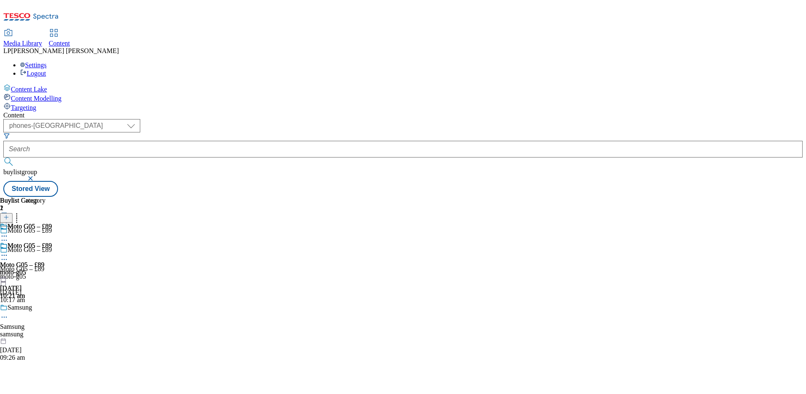
click at [8, 251] on icon at bounding box center [4, 255] width 8 height 8
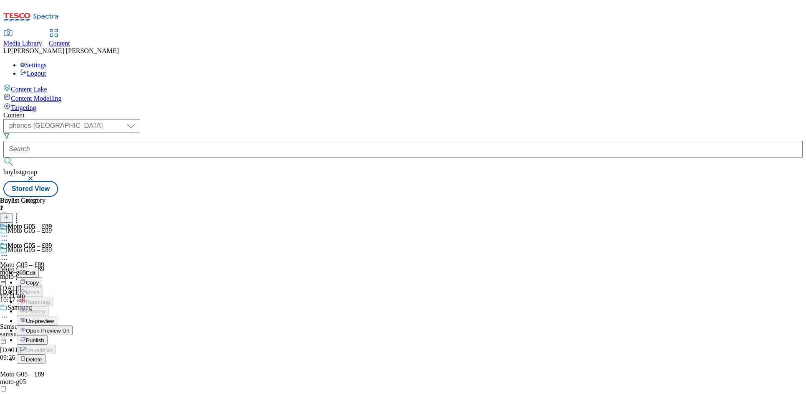
click at [69, 327] on span "Open Preview Url" at bounding box center [47, 330] width 43 height 6
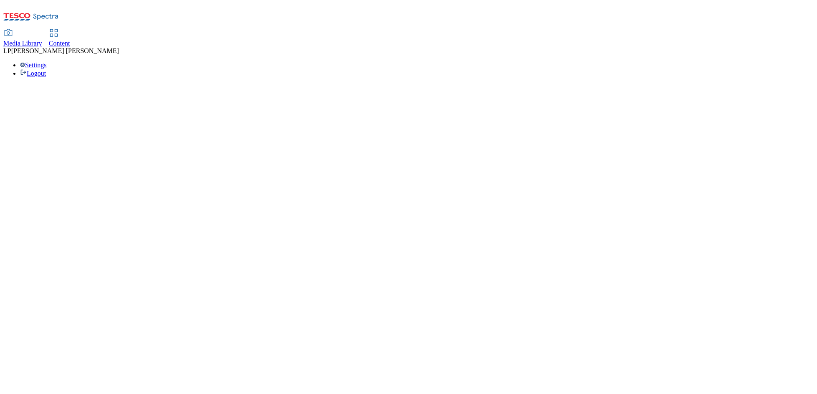
select select "phones-[GEOGRAPHIC_DATA]"
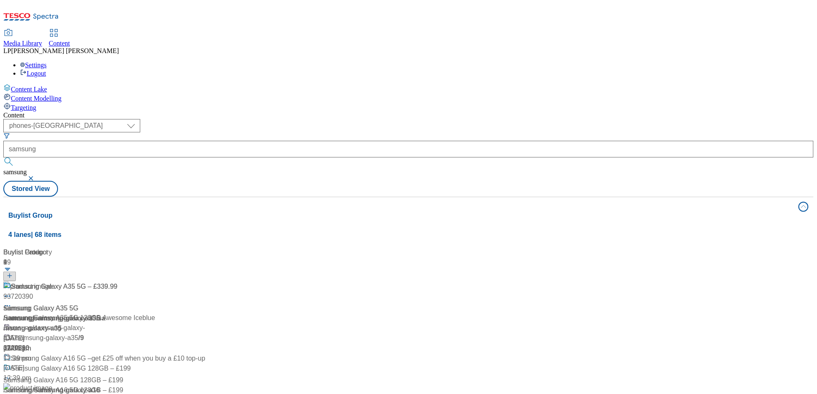
click at [108, 247] on header "Buylist Group 1" at bounding box center [55, 264] width 104 height 34
click at [155, 247] on header "Buylist Product 49" at bounding box center [79, 264] width 152 height 34
click at [213, 197] on div "Buylist Group 4 lanes | 68 items Buylist 9 Samsung Galaxy A35 5G – £339.99 Sams…" at bounding box center [408, 378] width 811 height 363
click at [51, 95] on span "Content Modelling" at bounding box center [36, 98] width 51 height 7
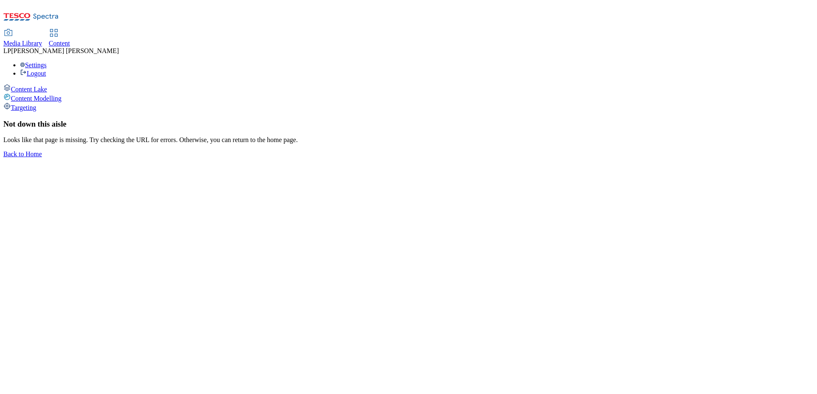
click at [47, 86] on span "Content Lake" at bounding box center [29, 89] width 36 height 7
select select "phones-[GEOGRAPHIC_DATA]"
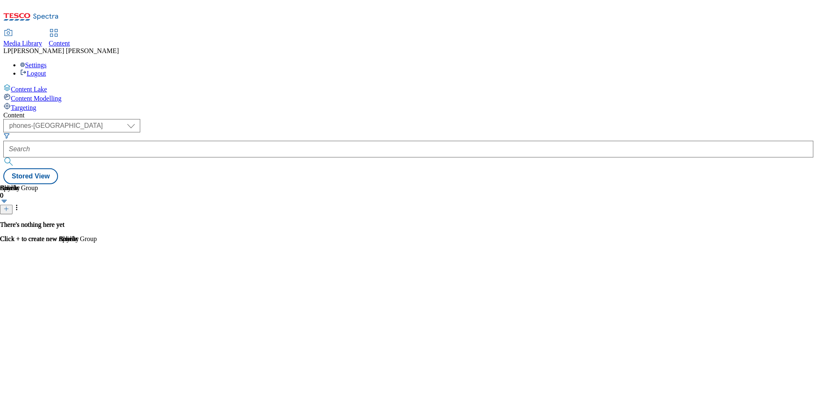
click at [77, 221] on div "There's nothing here yet Click + to create new Article" at bounding box center [38, 232] width 77 height 22
click at [9, 206] on icon at bounding box center [6, 209] width 6 height 6
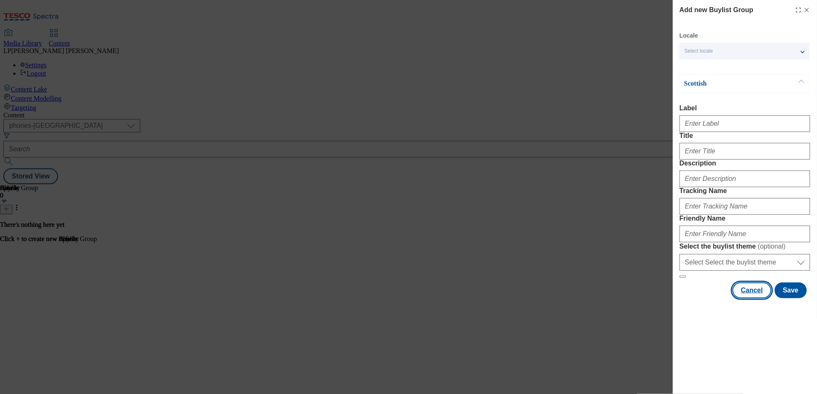
drag, startPoint x: 755, startPoint y: 365, endPoint x: 741, endPoint y: 334, distance: 33.7
click at [755, 298] on button "Cancel" at bounding box center [752, 290] width 38 height 16
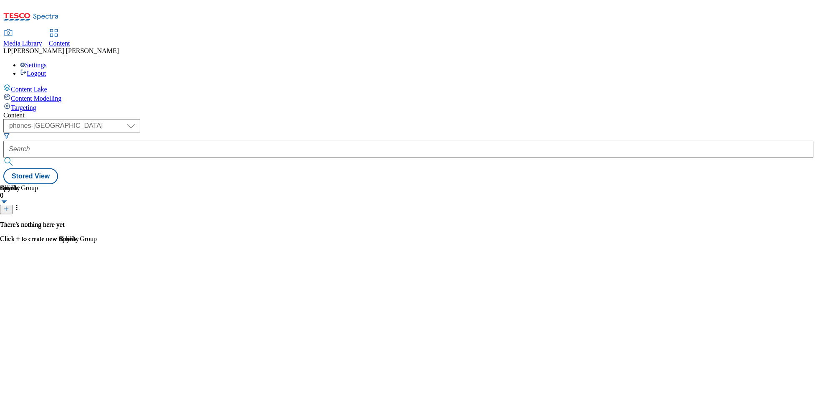
click at [9, 206] on icon at bounding box center [6, 209] width 6 height 6
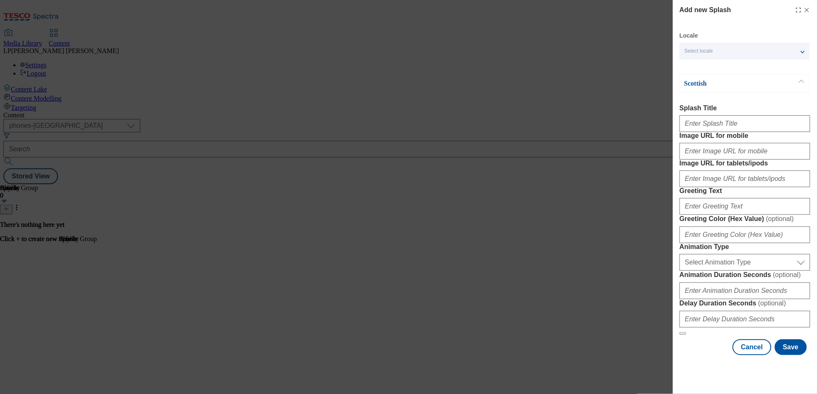
scroll to position [86, 0]
click at [749, 355] on button "Cancel" at bounding box center [752, 347] width 38 height 16
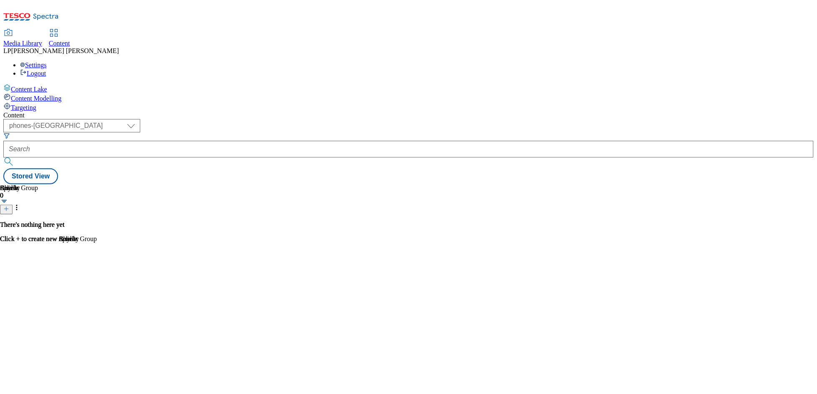
click at [9, 206] on icon at bounding box center [6, 209] width 6 height 6
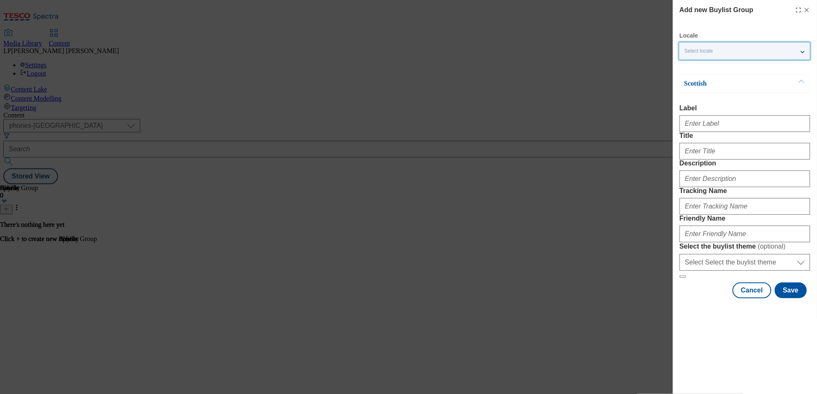
click at [697, 53] on span "Select locale" at bounding box center [699, 51] width 28 height 6
click at [688, 67] on input "English" at bounding box center [690, 68] width 10 height 10
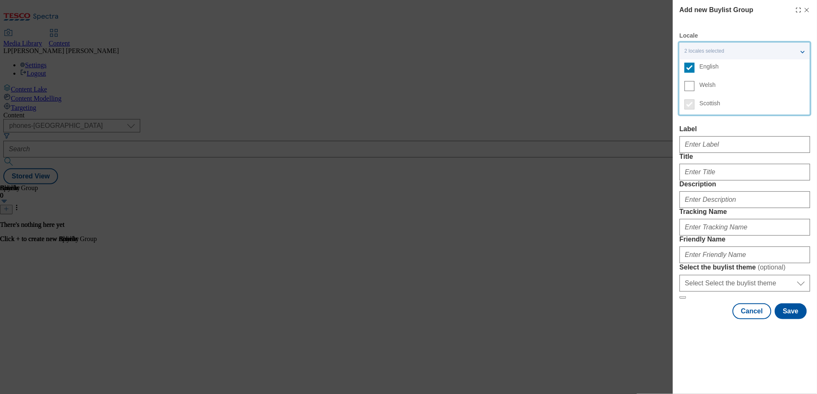
click at [629, 120] on div "Add new Buylist Group Locale 2 locales selected English Welsh Scottish English …" at bounding box center [408, 197] width 817 height 394
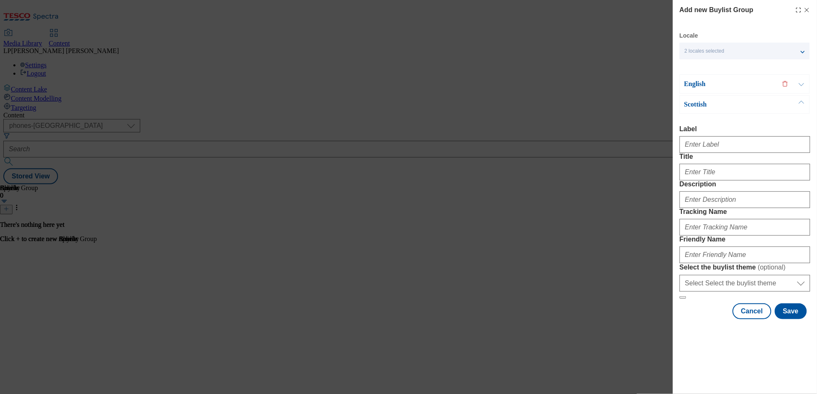
click at [804, 10] on icon "Modal" at bounding box center [807, 10] width 7 height 7
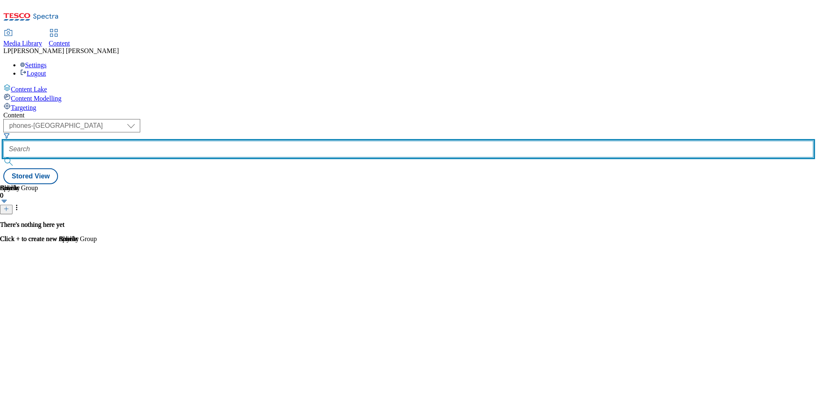
click at [238, 141] on input "text" at bounding box center [408, 149] width 811 height 17
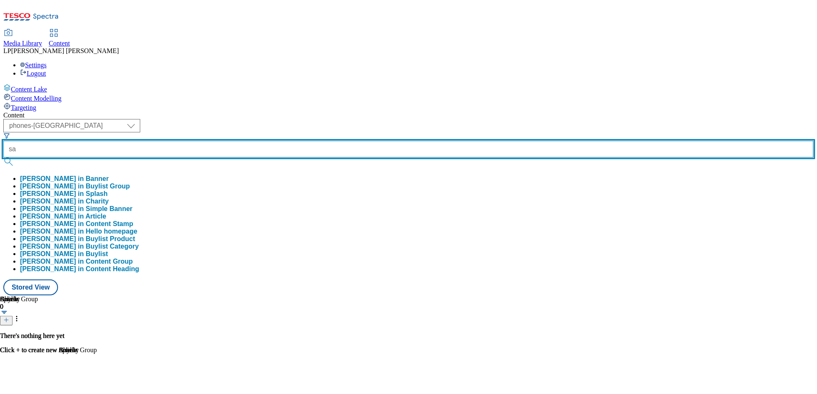
type input "s"
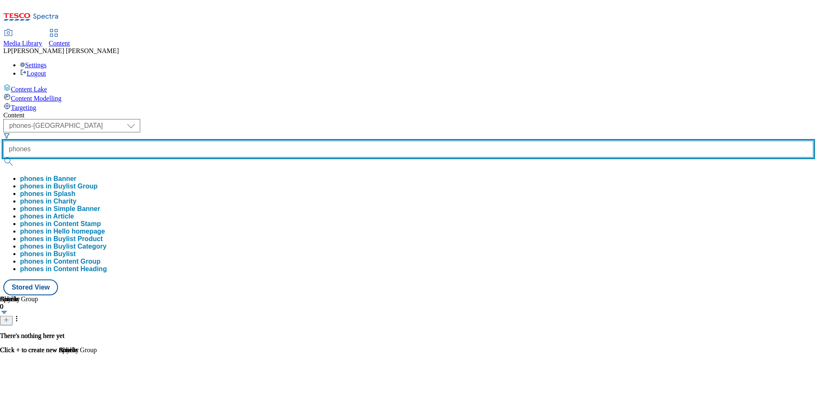
type input "phones"
click at [3, 157] on button "submit" at bounding box center [9, 161] width 12 height 8
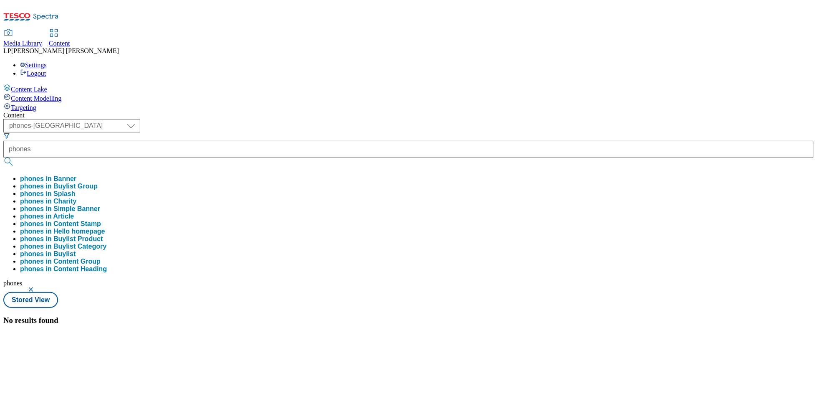
click at [36, 287] on button "button" at bounding box center [32, 289] width 8 height 5
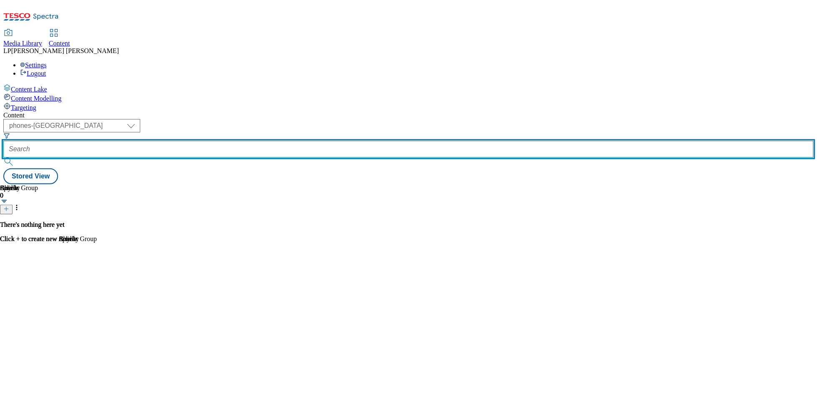
click at [233, 141] on input "text" at bounding box center [408, 149] width 811 height 17
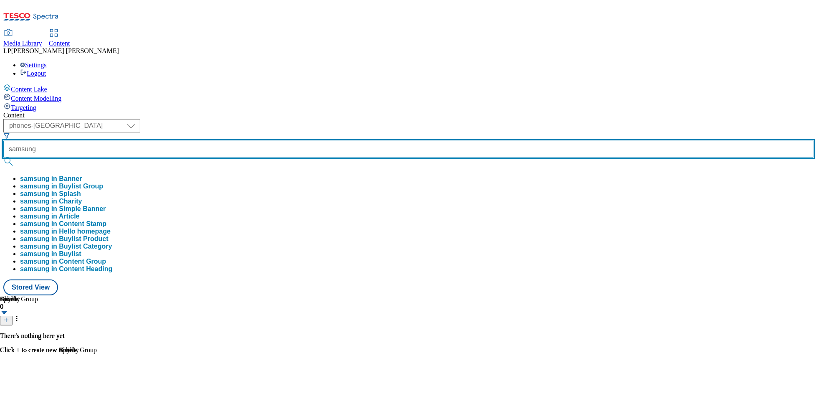
type input "samsung"
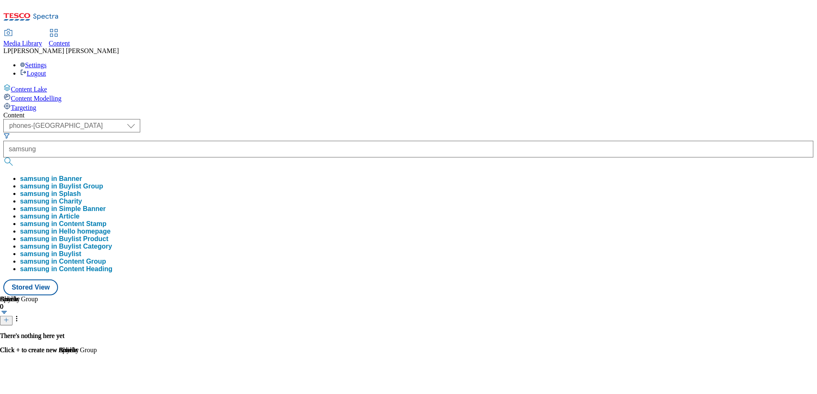
click at [351, 119] on div "( optional ) dotcom-cz dotcom-hu dotcom-sk fnf-uk ghs-roi ghs-uk group-comms ig…" at bounding box center [408, 207] width 811 height 176
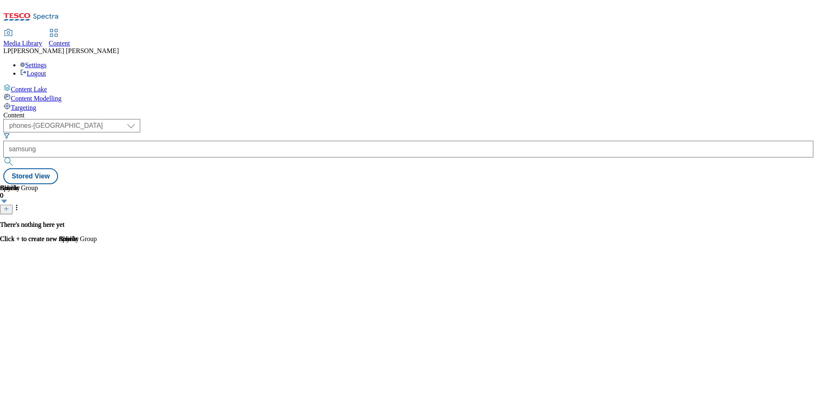
click at [15, 157] on button "submit" at bounding box center [9, 161] width 12 height 8
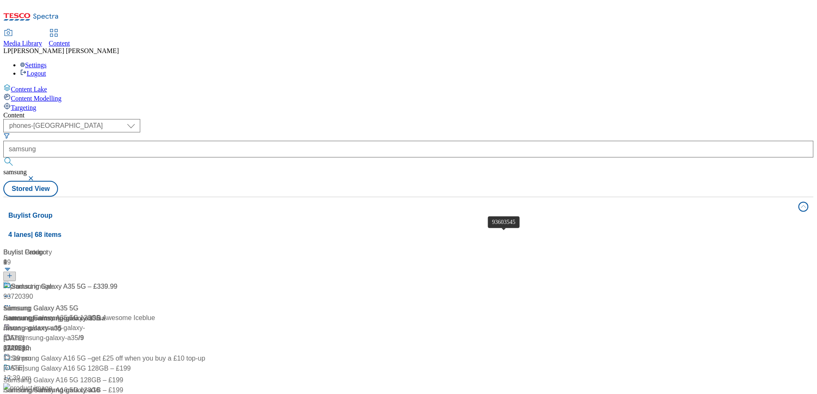
scroll to position [212, 0]
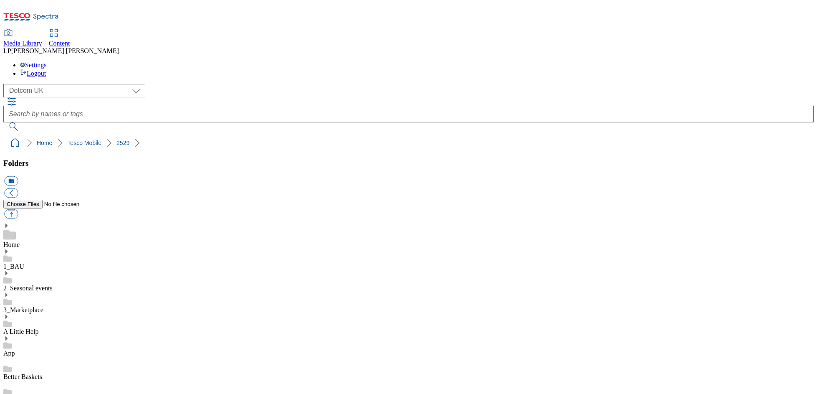
select select "flare-homepage"
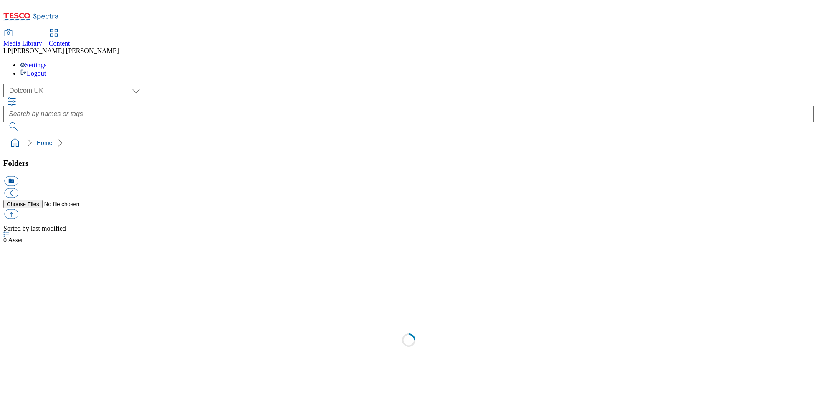
select select "flare-homepage"
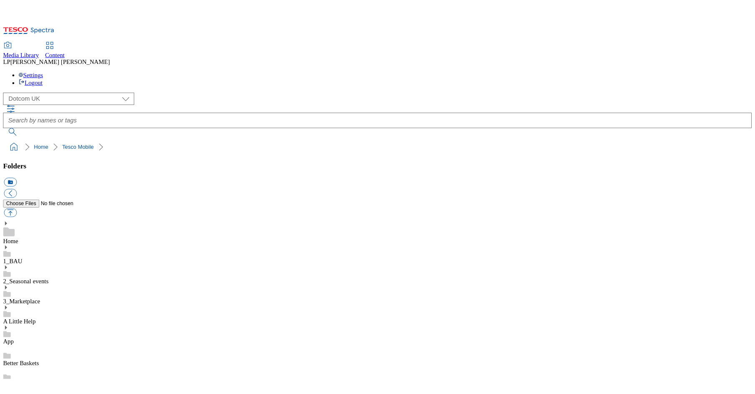
scroll to position [461, 0]
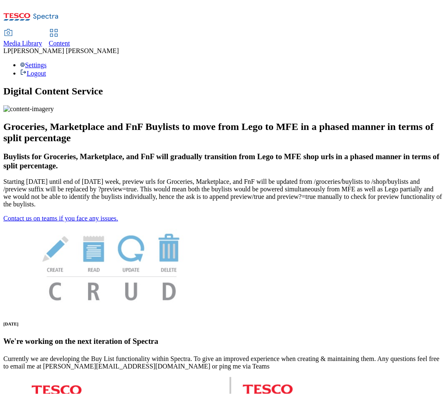
click at [70, 40] on div "Content" at bounding box center [59, 44] width 21 height 8
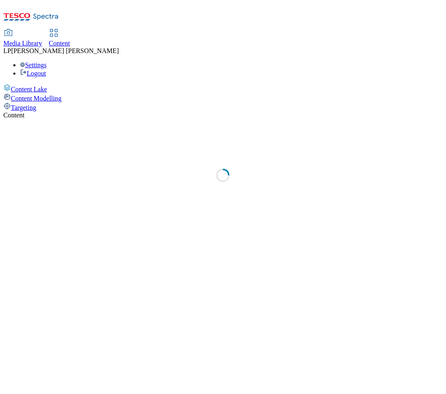
select select "phones-[GEOGRAPHIC_DATA]"
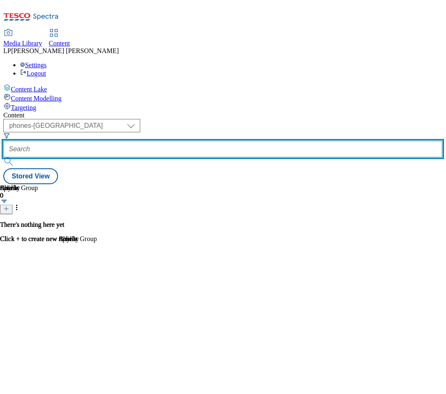
click at [270, 141] on input "text" at bounding box center [222, 149] width 439 height 17
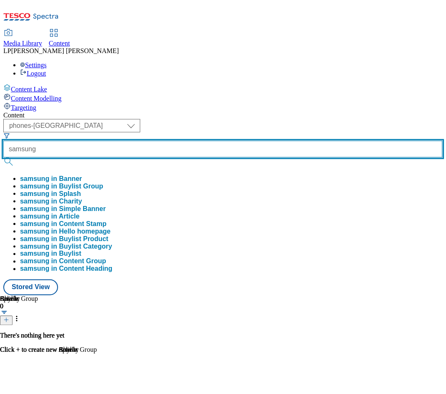
type input "samsung"
click at [3, 157] on button "submit" at bounding box center [9, 161] width 12 height 8
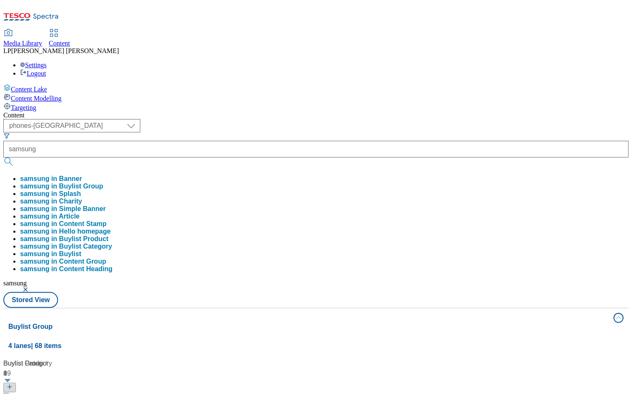
click at [370, 119] on div "( optional ) dotcom-cz dotcom-hu dotcom-sk fnf-uk ghs-roi ghs-uk group-comms ig…" at bounding box center [315, 213] width 625 height 189
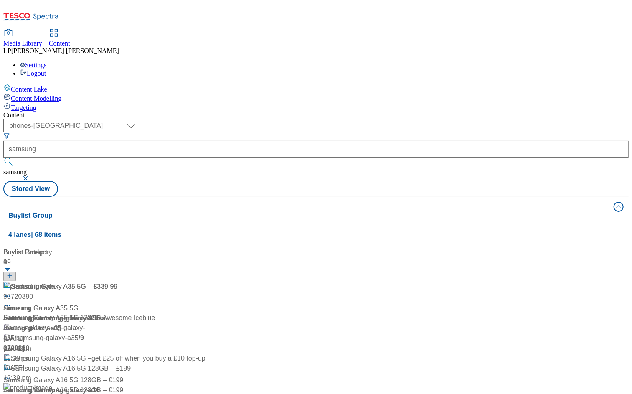
scroll to position [66, 0]
click at [108, 385] on div "/ samsung / samsung-galaxy-a16" at bounding box center [55, 390] width 104 height 10
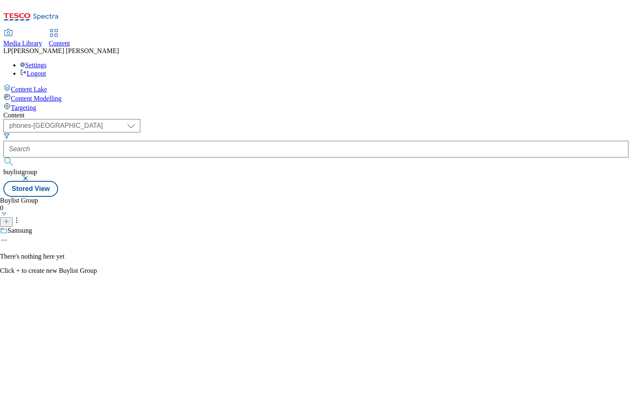
type input "samsung"
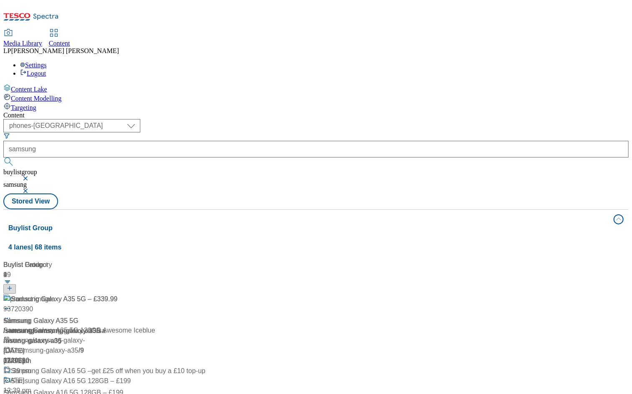
click at [278, 112] on div "Content" at bounding box center [315, 116] width 625 height 8
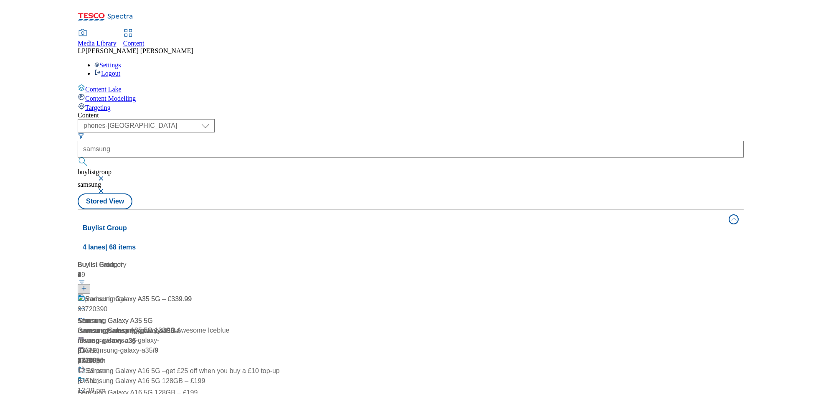
scroll to position [2, 0]
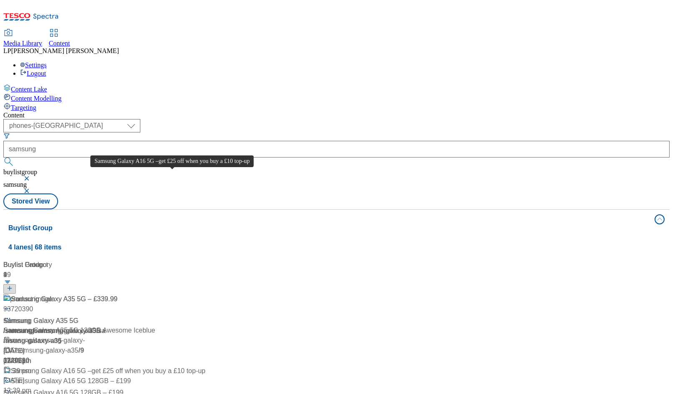
click at [155, 366] on div "Samsung Galaxy A16 5G –get £25 off when you buy a £10 top-up" at bounding box center [108, 371] width 195 height 10
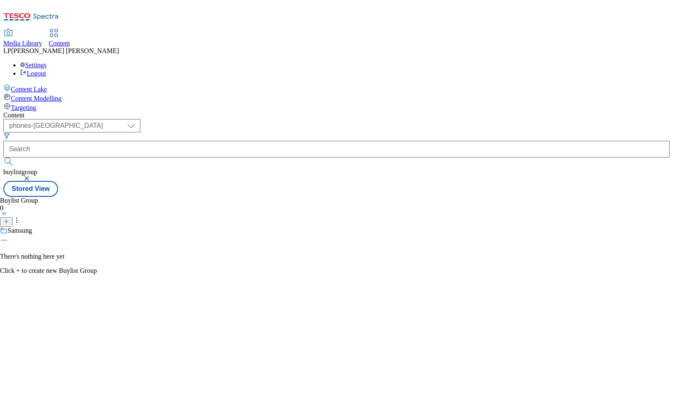
type input "samsung"
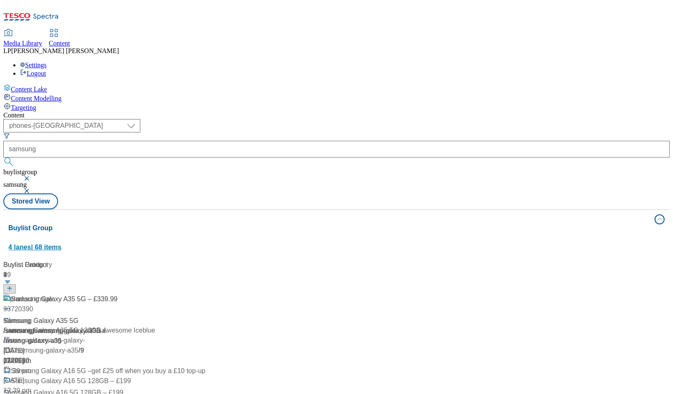
click at [380, 210] on button "Buylist Group 4 lanes | 68 items" at bounding box center [336, 233] width 666 height 47
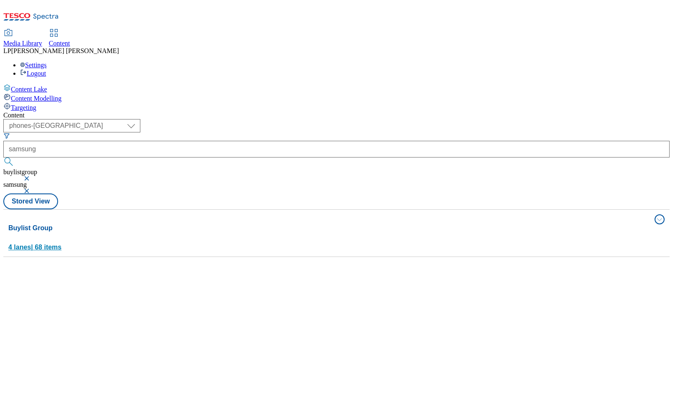
click at [446, 210] on button "Buylist Group 4 lanes | 68 items" at bounding box center [336, 233] width 666 height 47
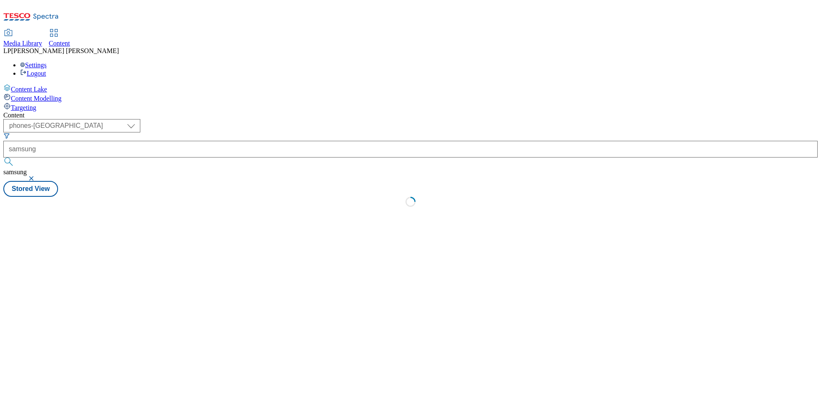
select select "phones-[GEOGRAPHIC_DATA]"
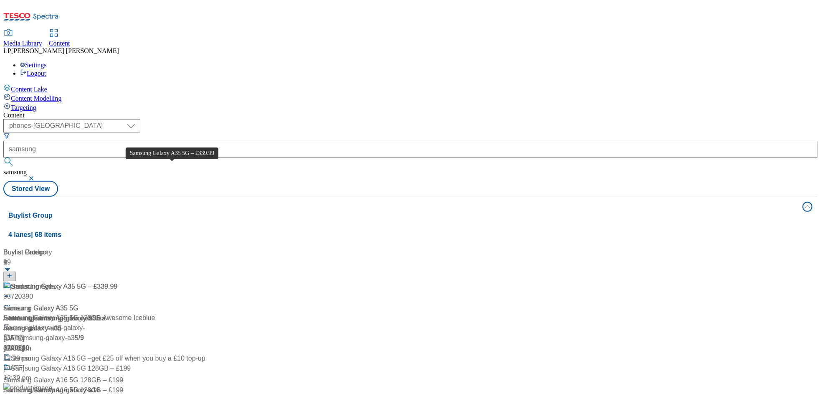
click at [117, 281] on div "Samsung Galaxy A35 5G – £339.99" at bounding box center [64, 286] width 106 height 10
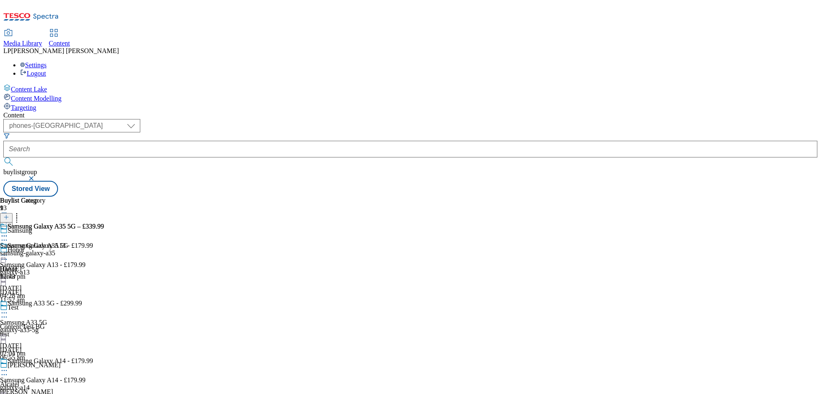
click at [8, 236] on icon at bounding box center [4, 240] width 8 height 8
click at [39, 253] on button "Edit" at bounding box center [28, 258] width 22 height 10
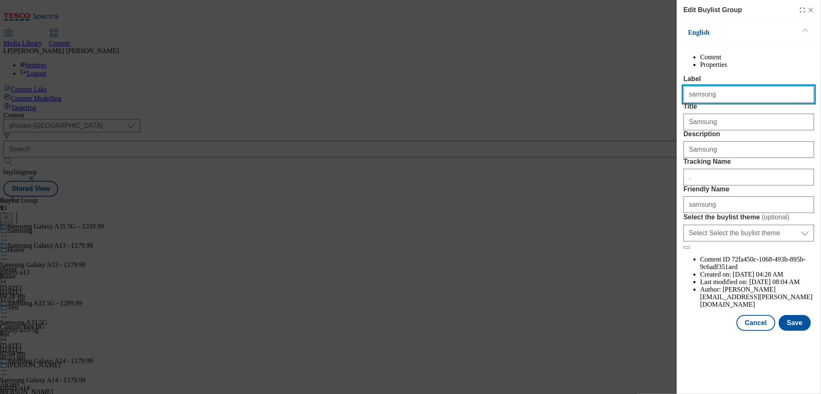
click at [715, 103] on input "samsung" at bounding box center [749, 94] width 131 height 17
drag, startPoint x: 735, startPoint y: 112, endPoint x: 644, endPoint y: 113, distance: 91.0
click at [644, 113] on div "Edit Buylist Group English Content Properties Label samsung Title Samsung Descr…" at bounding box center [410, 197] width 821 height 394
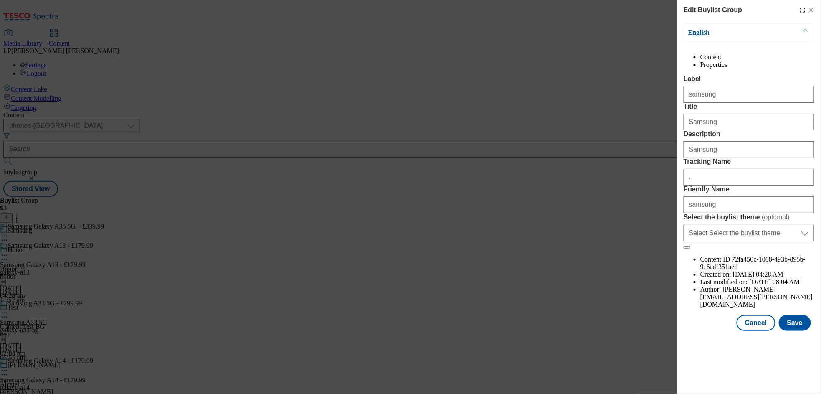
click at [758, 32] on p "English" at bounding box center [732, 32] width 88 height 8
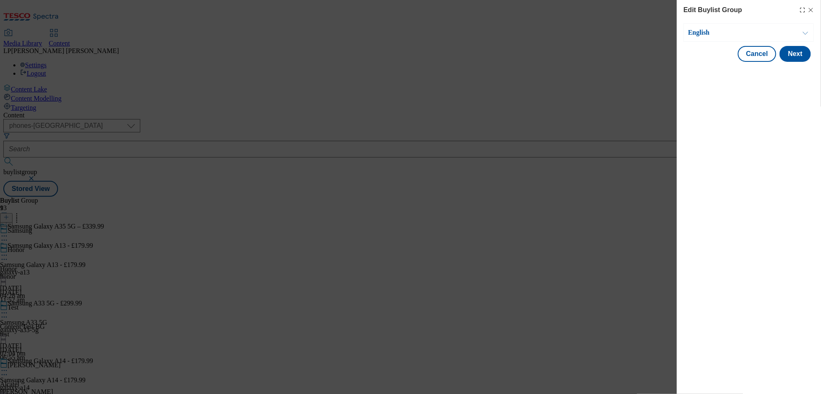
click at [758, 32] on p "English" at bounding box center [732, 32] width 88 height 8
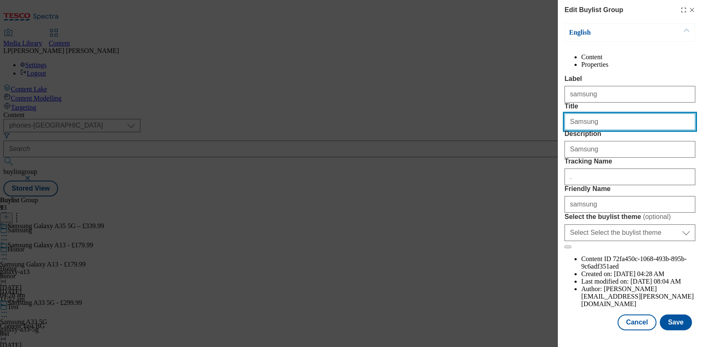
drag, startPoint x: 594, startPoint y: 152, endPoint x: 518, endPoint y: 148, distance: 76.1
click at [518, 148] on div "Edit Buylist Group English Content Properties Label samsung Title Samsung Descr…" at bounding box center [351, 173] width 702 height 347
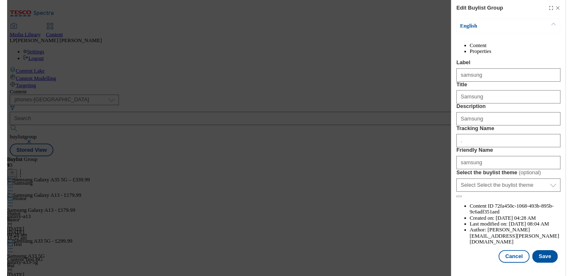
scroll to position [33, 0]
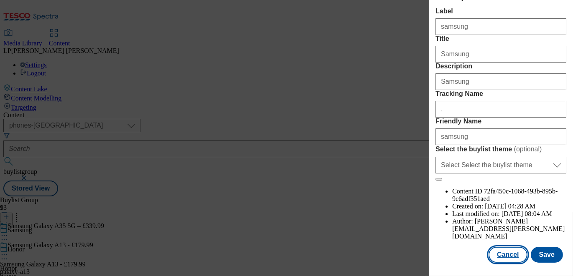
click at [504, 247] on button "Cancel" at bounding box center [507, 255] width 38 height 16
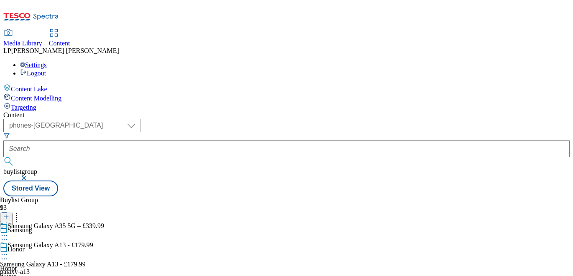
click at [8, 251] on icon at bounding box center [4, 255] width 8 height 8
click at [39, 268] on button "Edit" at bounding box center [28, 273] width 22 height 10
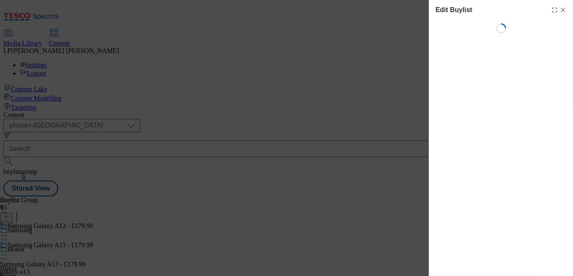
select select "evergreen"
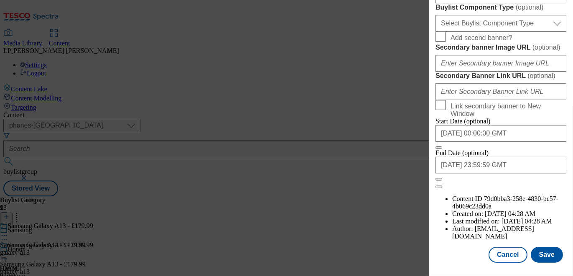
scroll to position [794, 0]
click at [502, 248] on button "Cancel" at bounding box center [507, 255] width 38 height 16
select select "evergreen"
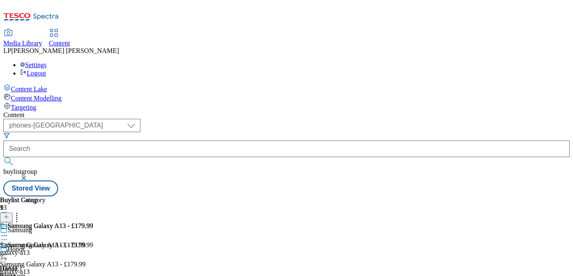
scroll to position [758, 0]
click at [93, 249] on div "galaxy-a13" at bounding box center [46, 253] width 93 height 8
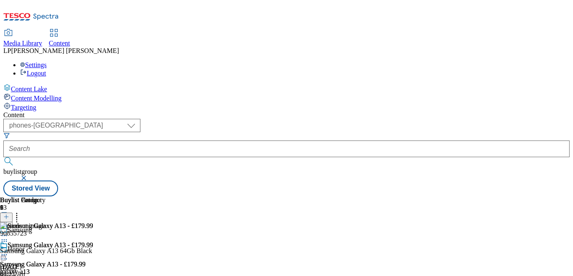
click at [8, 251] on icon at bounding box center [4, 255] width 8 height 8
click at [35, 270] on span "Edit" at bounding box center [31, 273] width 10 height 6
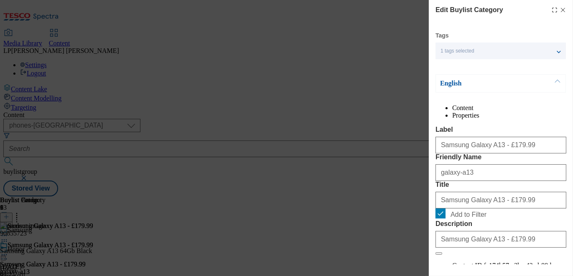
click at [555, 53] on div "1 tags selected" at bounding box center [500, 51] width 130 height 17
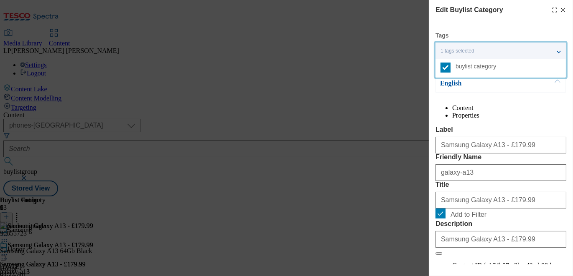
click at [555, 53] on div "1 tags selected" at bounding box center [500, 51] width 130 height 17
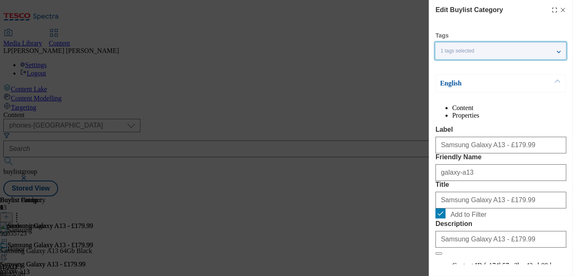
click at [489, 89] on div "English" at bounding box center [500, 83] width 130 height 18
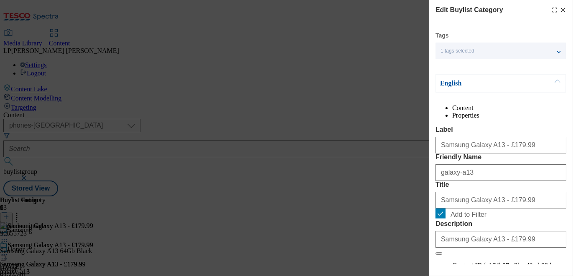
click at [554, 85] on button "Modal" at bounding box center [557, 84] width 16 height 18
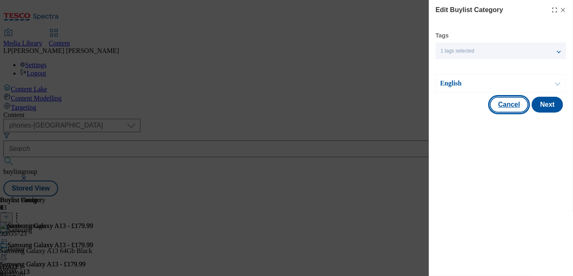
click at [505, 100] on button "Cancel" at bounding box center [508, 105] width 38 height 16
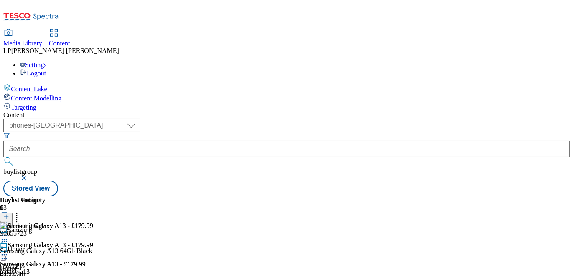
click at [8, 251] on icon at bounding box center [4, 255] width 8 height 8
click at [35, 270] on span "Edit" at bounding box center [31, 273] width 10 height 6
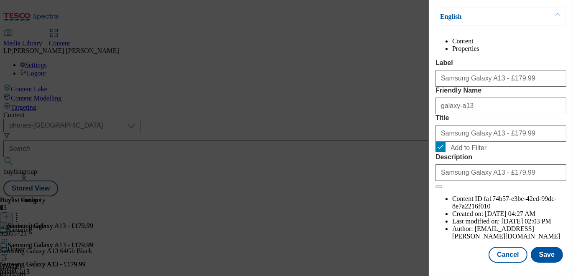
scroll to position [95, 0]
click at [506, 247] on button "Cancel" at bounding box center [507, 255] width 38 height 16
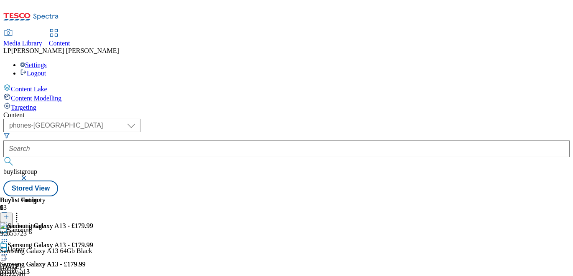
click at [5, 255] on circle at bounding box center [4, 255] width 1 height 1
click at [39, 268] on button "Edit" at bounding box center [28, 273] width 22 height 10
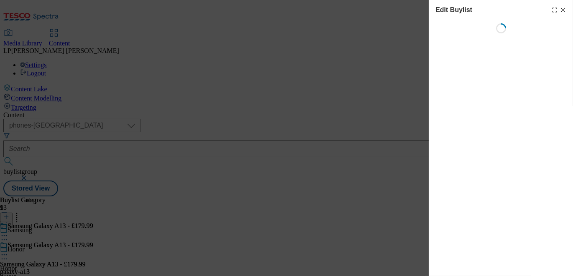
select select "evergreen"
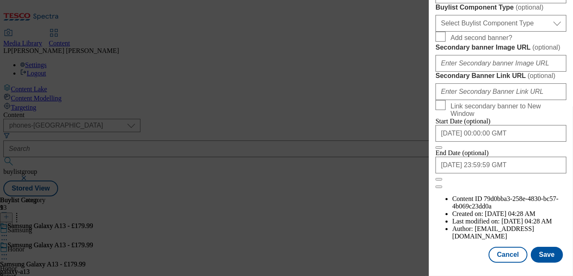
scroll to position [794, 0]
click at [504, 251] on button "Cancel" at bounding box center [507, 255] width 38 height 16
select select "evergreen"
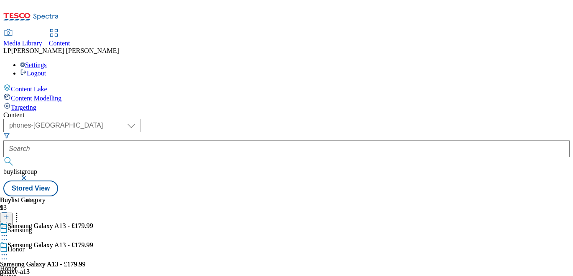
click at [8, 251] on icon at bounding box center [4, 255] width 8 height 8
click at [39, 268] on button "Edit" at bounding box center [28, 273] width 22 height 10
select select "evergreen"
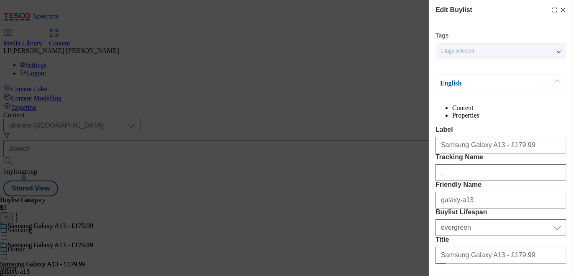
click at [559, 52] on div "1 tags selected" at bounding box center [500, 51] width 130 height 17
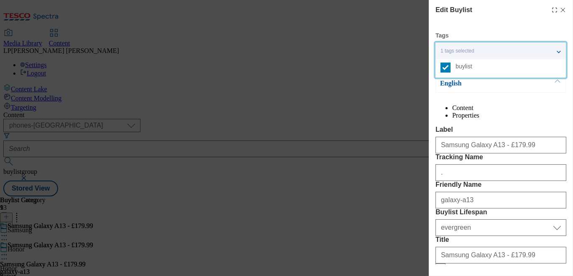
click at [558, 52] on div "1 tags selected" at bounding box center [500, 51] width 130 height 17
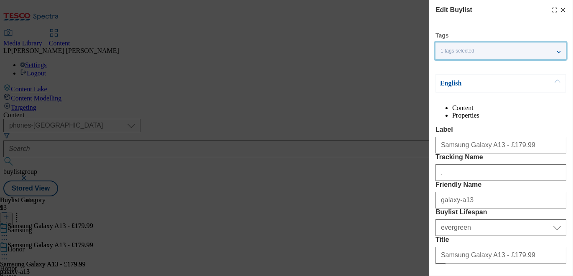
click at [555, 82] on button "Modal" at bounding box center [557, 84] width 16 height 18
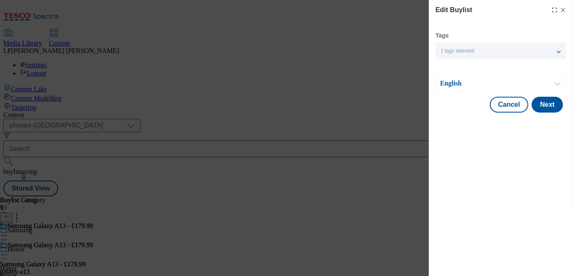
click at [556, 82] on button "Modal" at bounding box center [557, 84] width 16 height 18
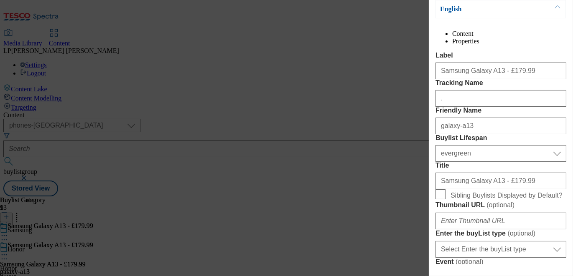
scroll to position [76, 0]
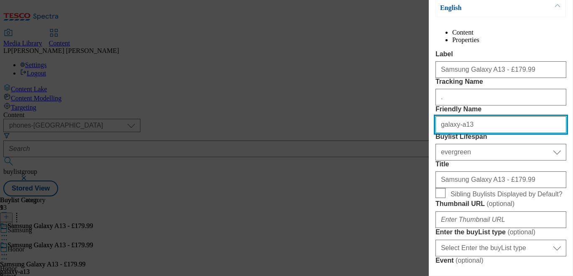
click at [486, 133] on input "galaxy-a13" at bounding box center [500, 125] width 131 height 17
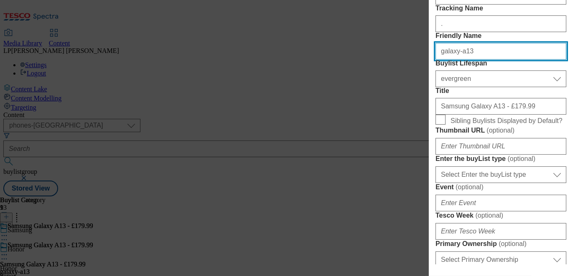
scroll to position [157, 0]
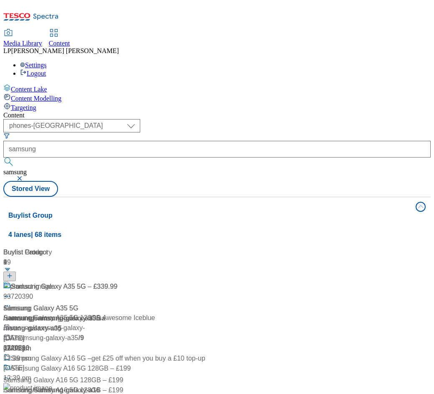
select select "phones-[GEOGRAPHIC_DATA]"
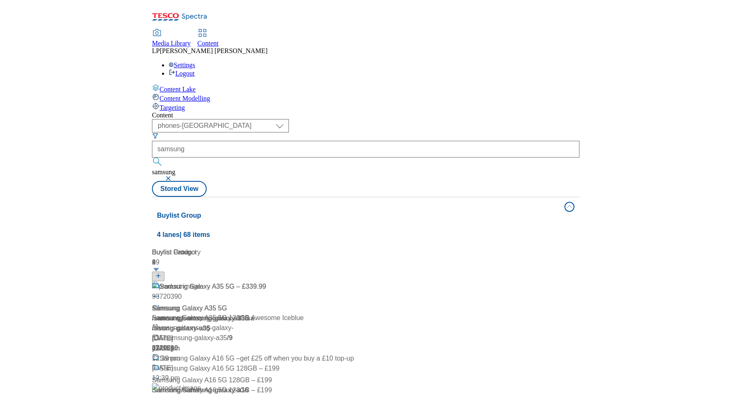
scroll to position [212, 0]
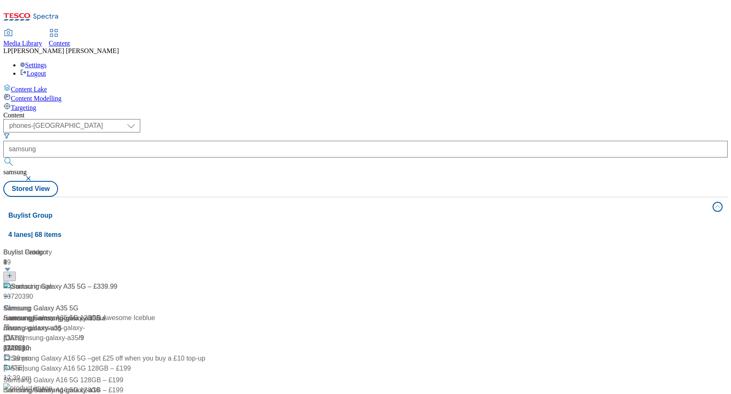
click at [30, 303] on div "samsung" at bounding box center [16, 308] width 27 height 10
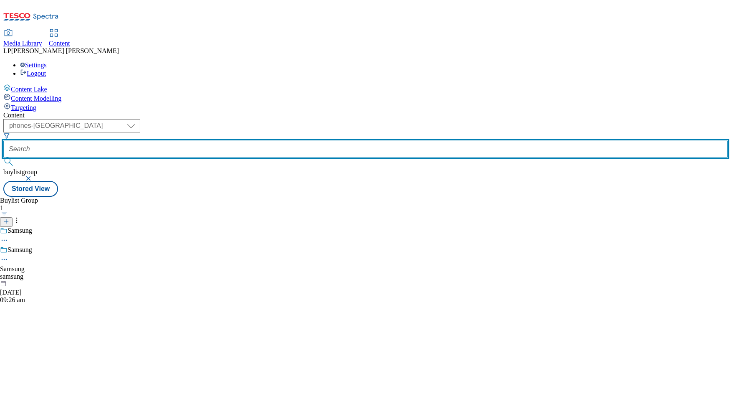
click at [263, 141] on input "text" at bounding box center [365, 149] width 725 height 17
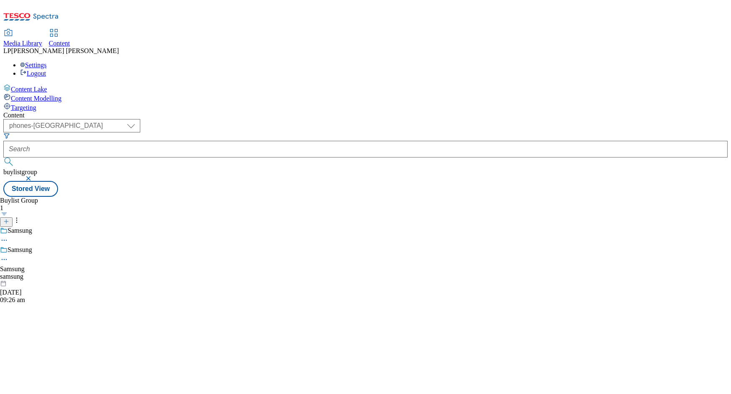
click at [33, 176] on button "button" at bounding box center [29, 178] width 8 height 5
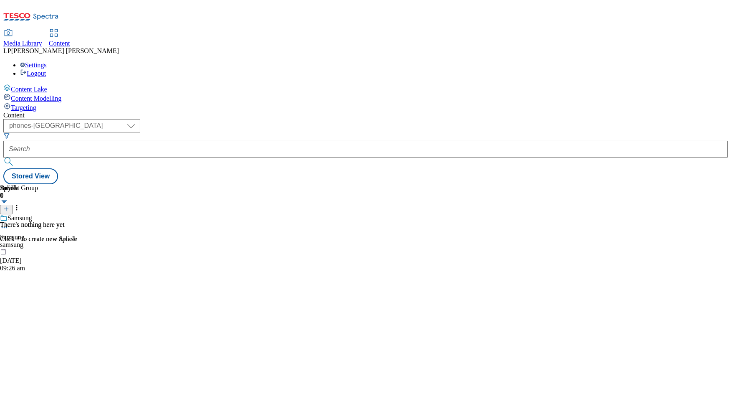
click at [38, 241] on div "samsung" at bounding box center [19, 245] width 38 height 8
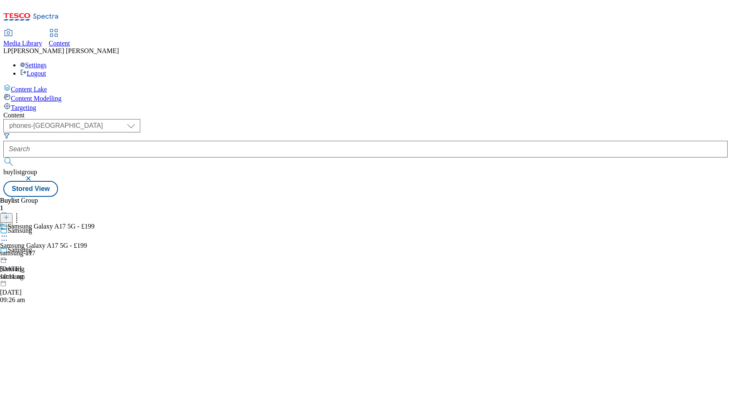
click at [94, 249] on div "samsung-a17" at bounding box center [47, 253] width 94 height 8
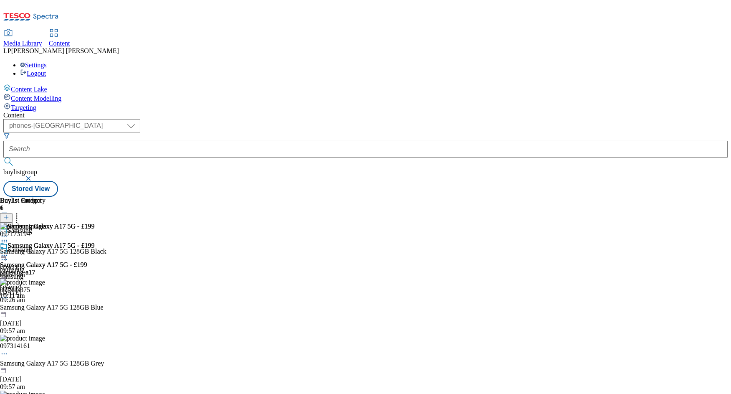
click at [8, 238] on icon at bounding box center [4, 242] width 8 height 8
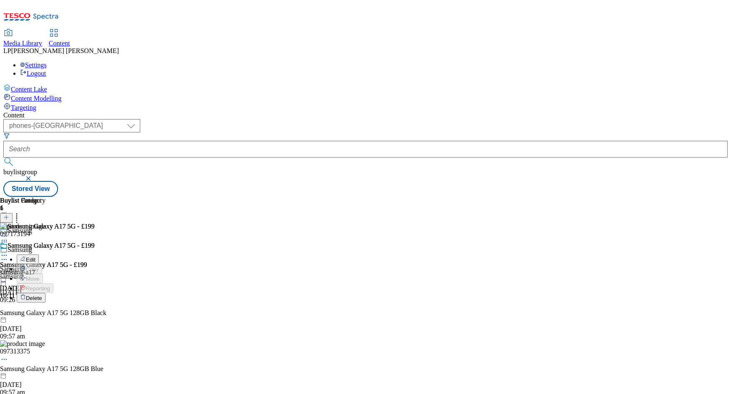
click at [39, 254] on button "Edit" at bounding box center [28, 259] width 22 height 10
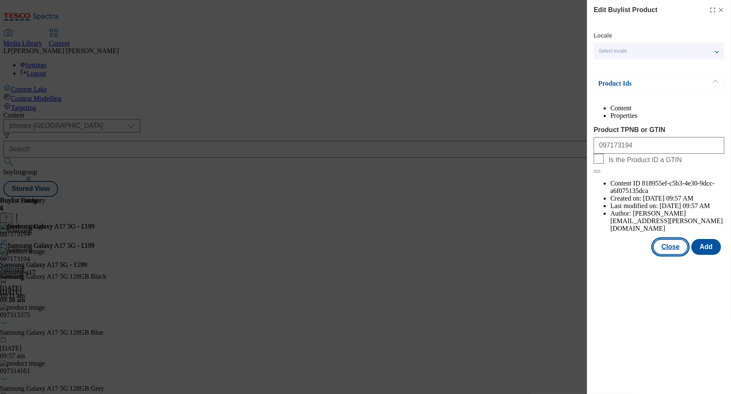
click at [434, 239] on button "Close" at bounding box center [670, 247] width 35 height 16
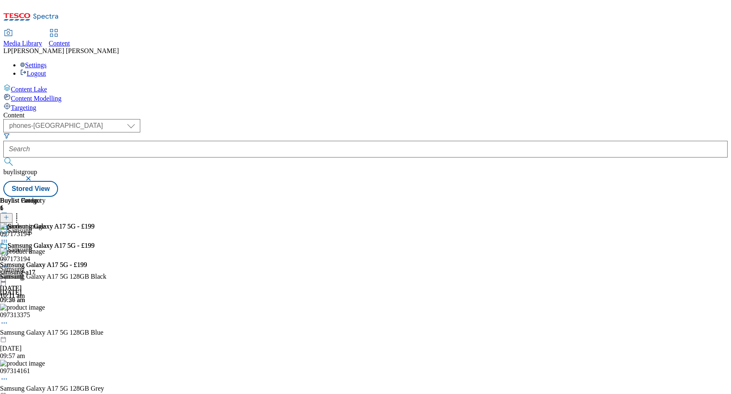
click at [94, 269] on div "samsung-a17" at bounding box center [47, 273] width 94 height 8
click at [8, 251] on icon at bounding box center [4, 255] width 8 height 8
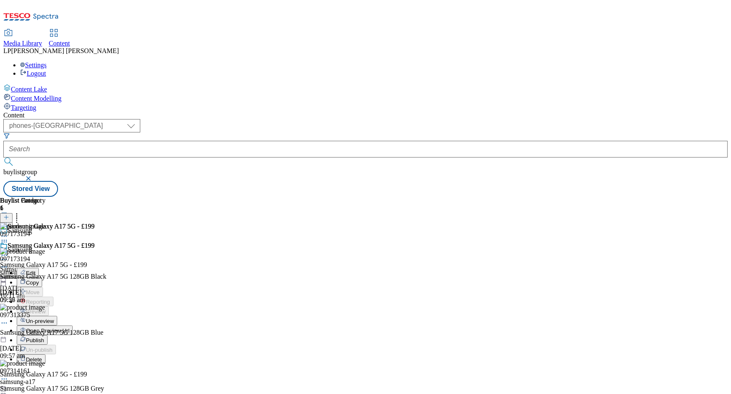
click at [94, 269] on div "samsung-a17" at bounding box center [47, 273] width 94 height 8
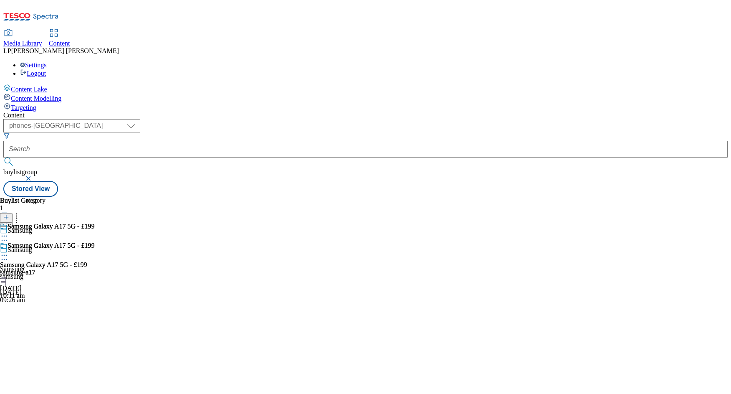
click at [94, 251] on div at bounding box center [47, 256] width 94 height 10
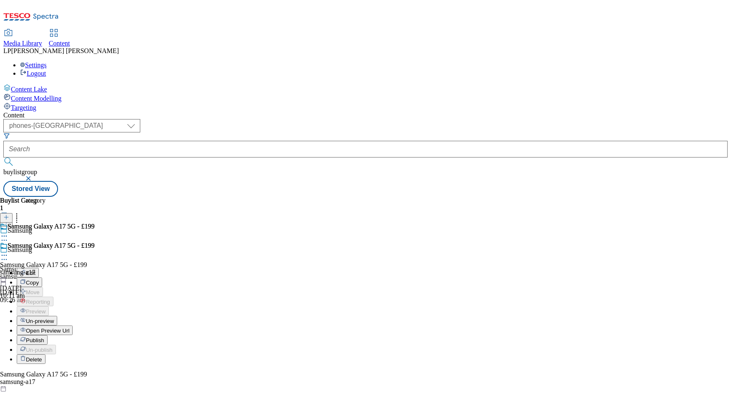
click at [69, 327] on span "Open Preview Url" at bounding box center [47, 330] width 43 height 6
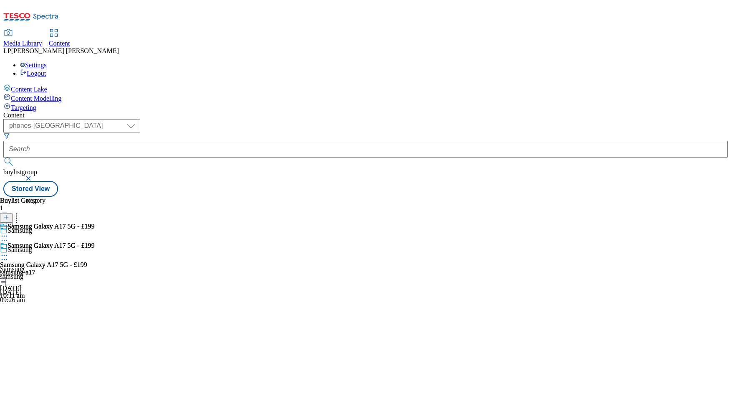
click at [8, 255] on icon at bounding box center [4, 259] width 8 height 8
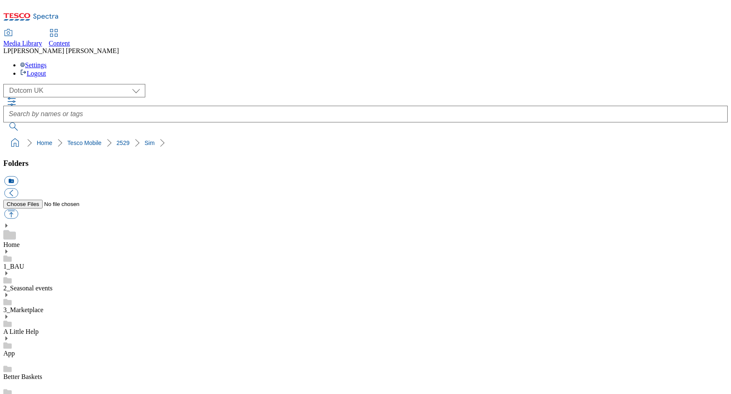
select select "flare-homepage"
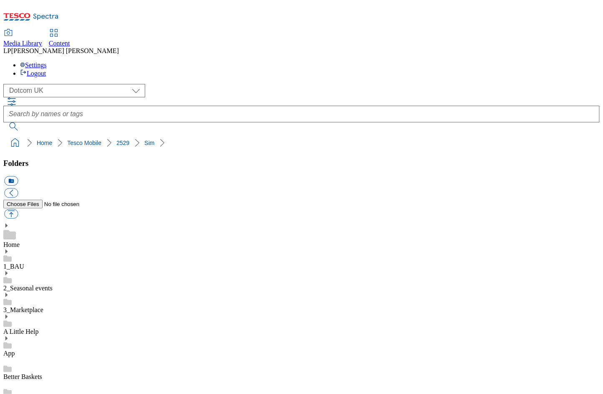
scroll to position [461, 0]
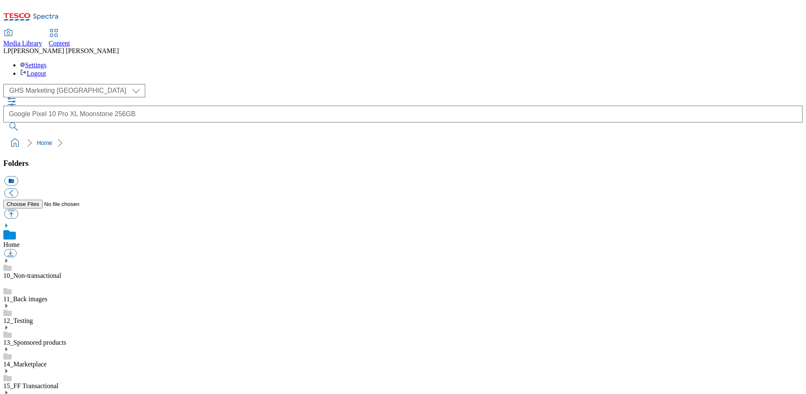
scroll to position [1, 0]
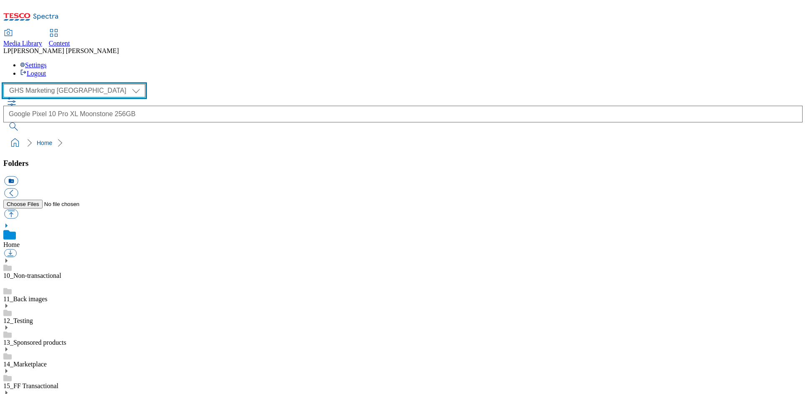
click at [40, 84] on select "Clubcard Marketing Demo Dotcom [GEOGRAPHIC_DATA] Emails GHS Marketing UK GHS Pr…" at bounding box center [74, 90] width 142 height 13
select select "flare-homepage"
click at [5, 84] on select "Clubcard Marketing Demo Dotcom [GEOGRAPHIC_DATA] Emails GHS Marketing UK GHS Pr…" at bounding box center [74, 90] width 142 height 13
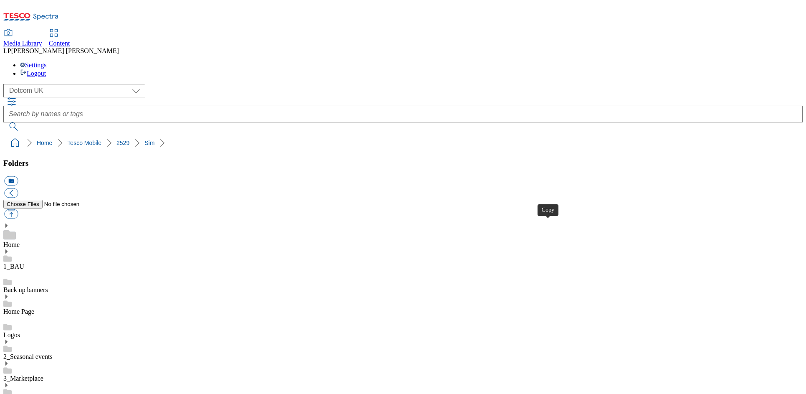
select select "flare-homepage"
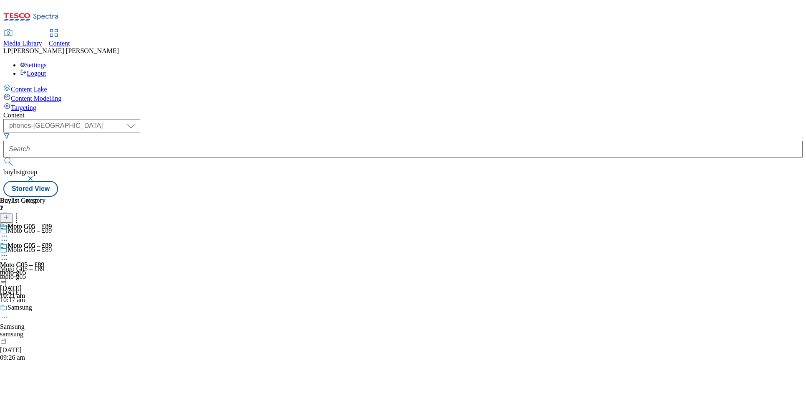
select select "phones-[GEOGRAPHIC_DATA]"
click at [52, 269] on div "moto-g05" at bounding box center [26, 273] width 52 height 8
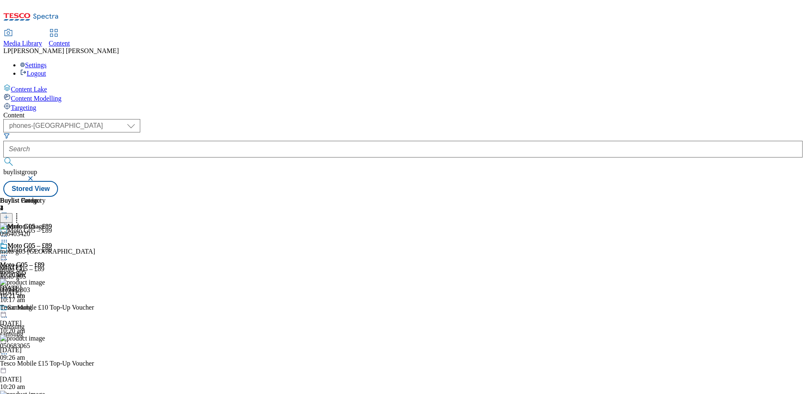
click at [52, 242] on div "Moto G05 – £89 Moto G05 – £89 moto-g05 [DATE] 10:21 am" at bounding box center [26, 271] width 52 height 58
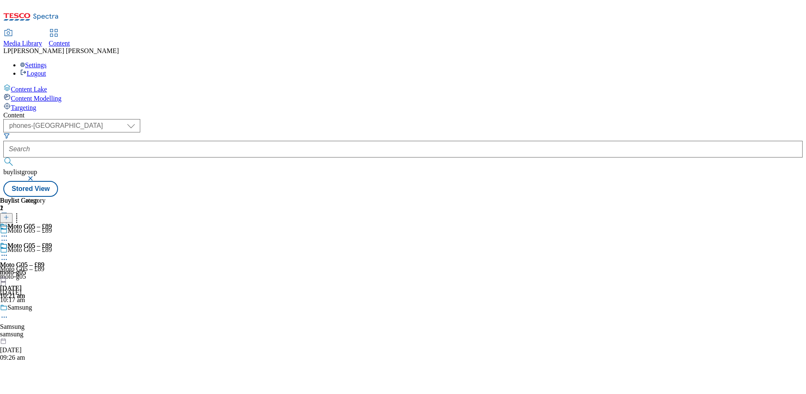
click at [8, 251] on icon at bounding box center [4, 255] width 8 height 8
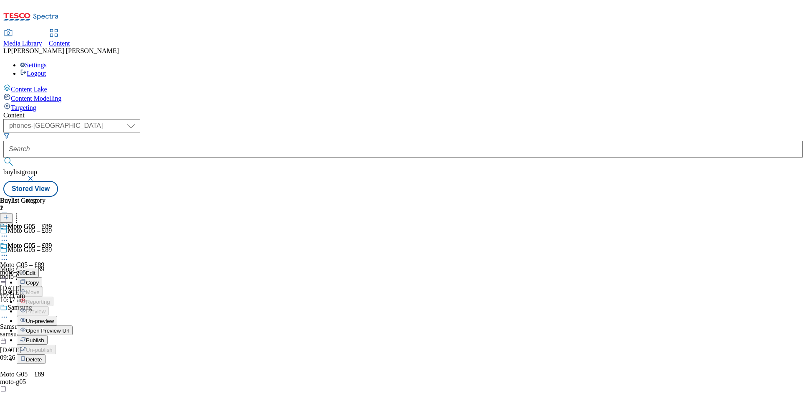
click at [69, 327] on span "Open Preview Url" at bounding box center [47, 330] width 43 height 6
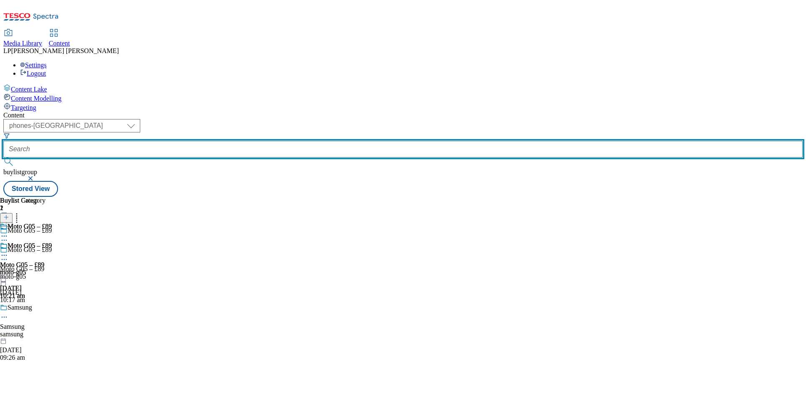
click at [254, 141] on input "text" at bounding box center [403, 149] width 800 height 17
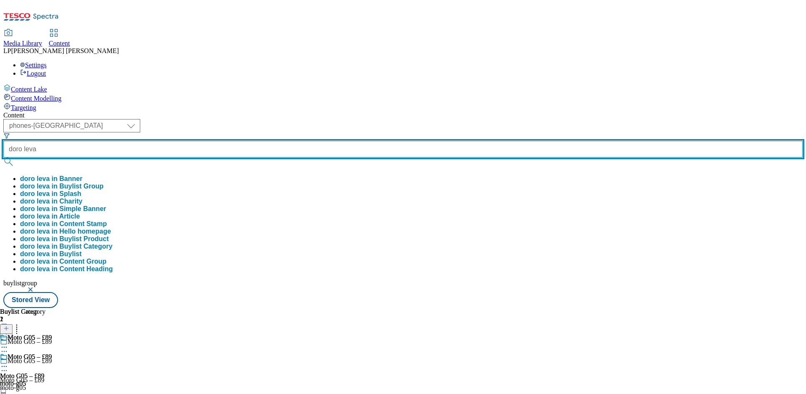
type input "doro leva"
click at [3, 157] on button "submit" at bounding box center [9, 161] width 12 height 8
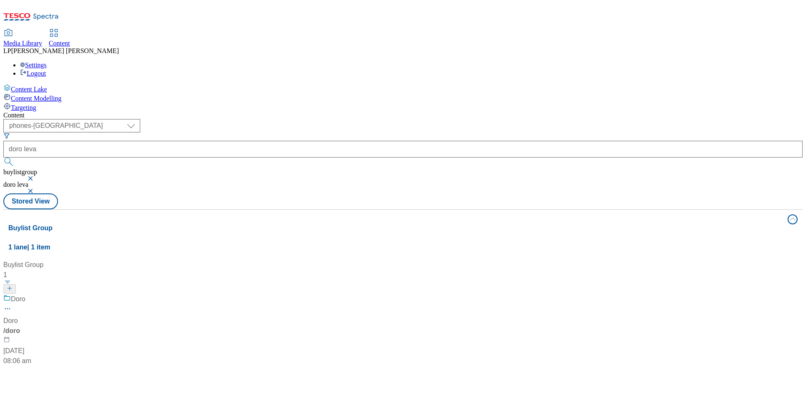
click at [108, 294] on div "[PERSON_NAME] / doro [DATE] 08:06 am" at bounding box center [55, 330] width 104 height 72
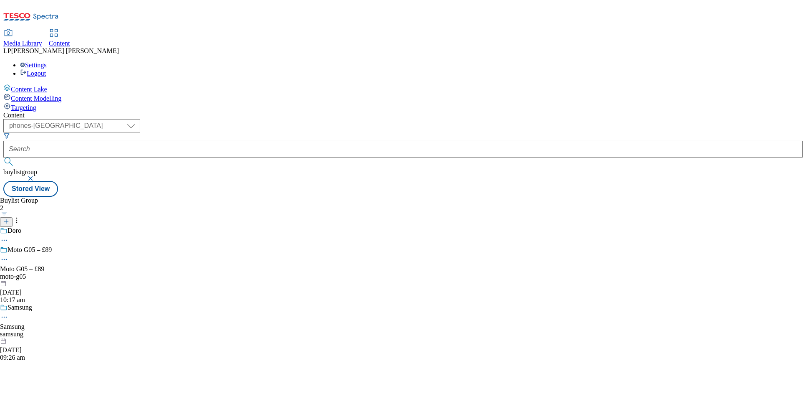
click at [35, 176] on button "button" at bounding box center [31, 178] width 8 height 5
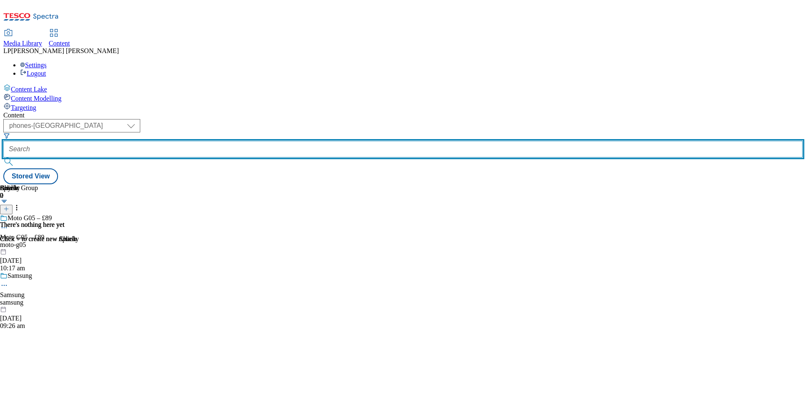
click at [230, 141] on input "text" at bounding box center [403, 149] width 800 height 17
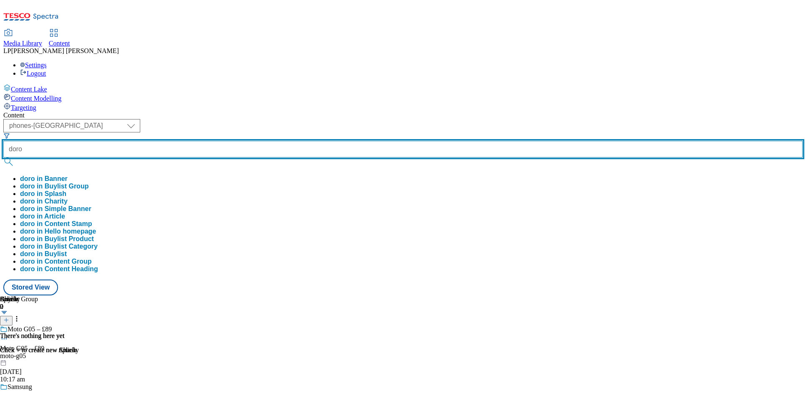
click at [3, 157] on button "submit" at bounding box center [9, 161] width 12 height 8
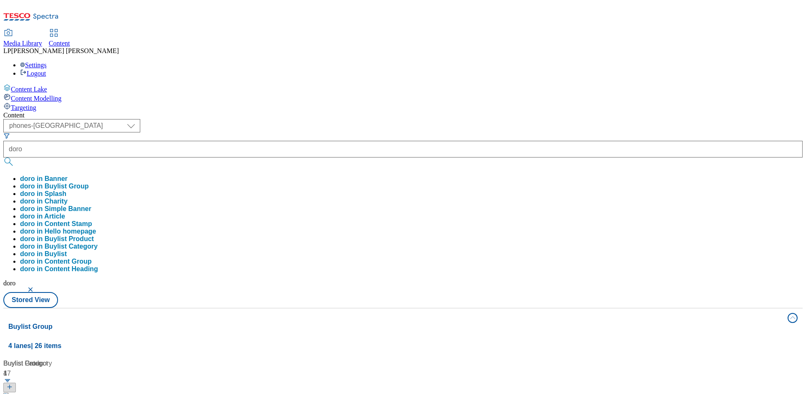
click at [408, 119] on div "( optional ) dotcom-cz dotcom-hu dotcom-sk fnf-uk ghs-roi ghs-uk group-comms ig…" at bounding box center [403, 213] width 800 height 189
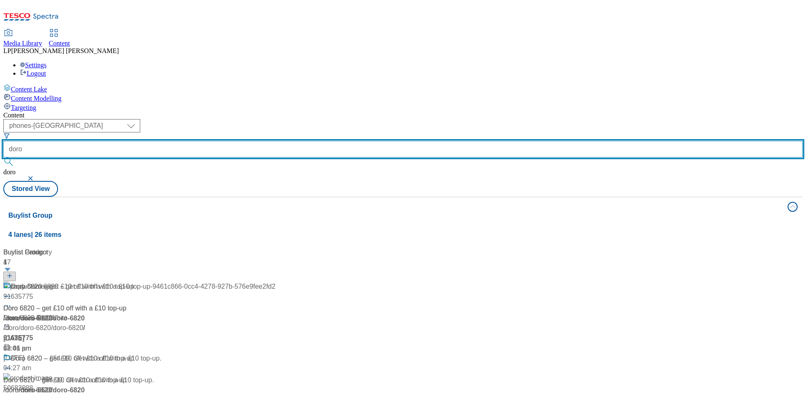
click at [257, 141] on input "doro" at bounding box center [403, 149] width 800 height 17
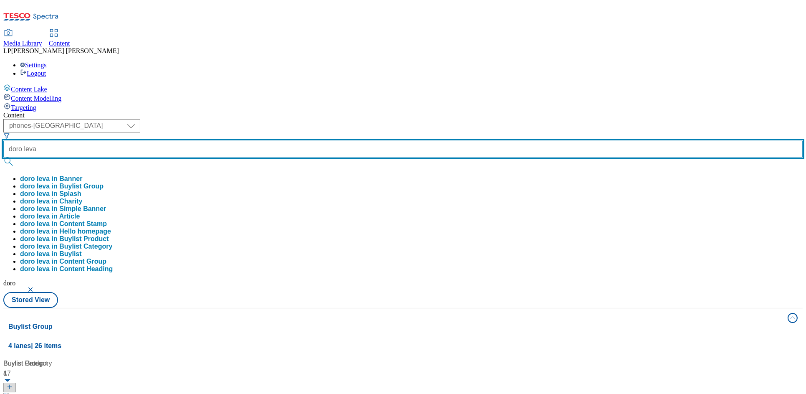
type input "doro leva"
click at [3, 157] on button "submit" at bounding box center [9, 161] width 12 height 8
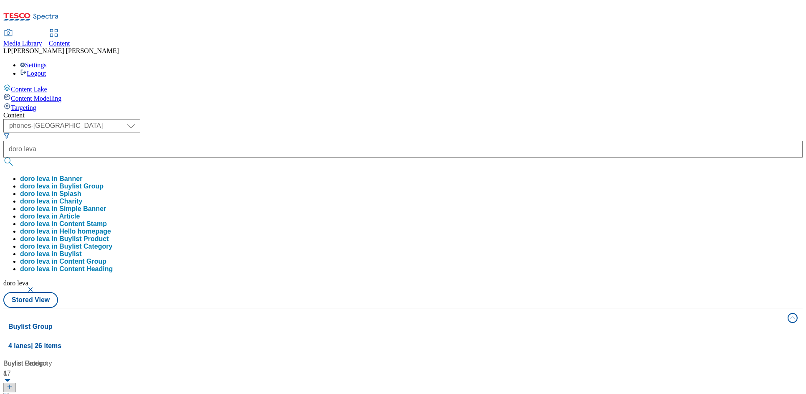
click at [371, 112] on div "Content" at bounding box center [403, 116] width 800 height 8
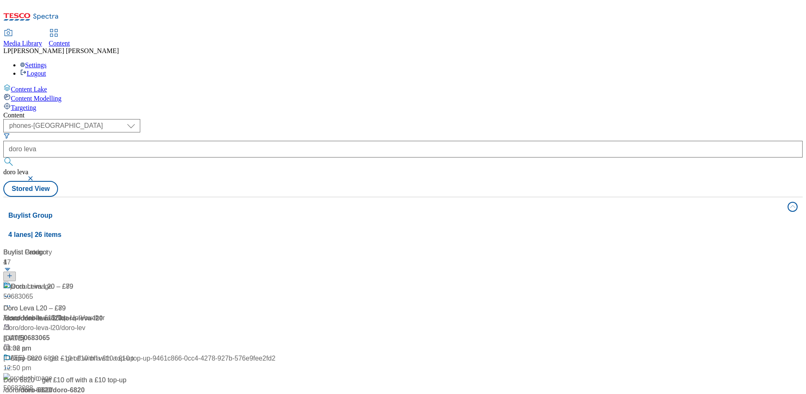
click at [103, 314] on span "/ doro-leva-l20" at bounding box center [80, 317] width 43 height 7
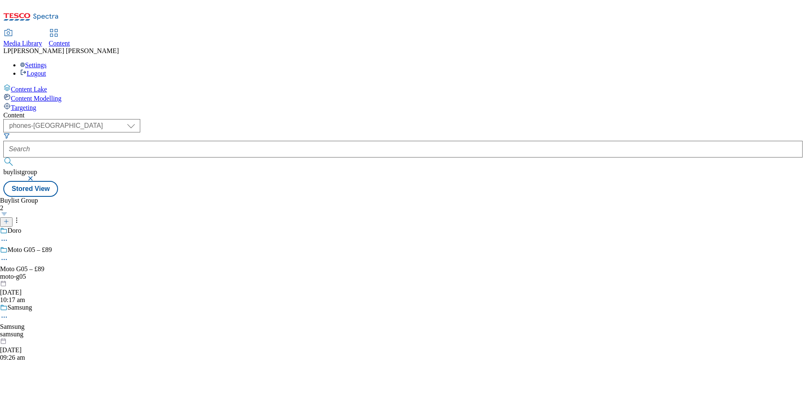
click at [52, 227] on div "Doro" at bounding box center [26, 236] width 52 height 19
click at [21, 227] on span "Doro" at bounding box center [15, 231] width 14 height 9
type input "doro leva"
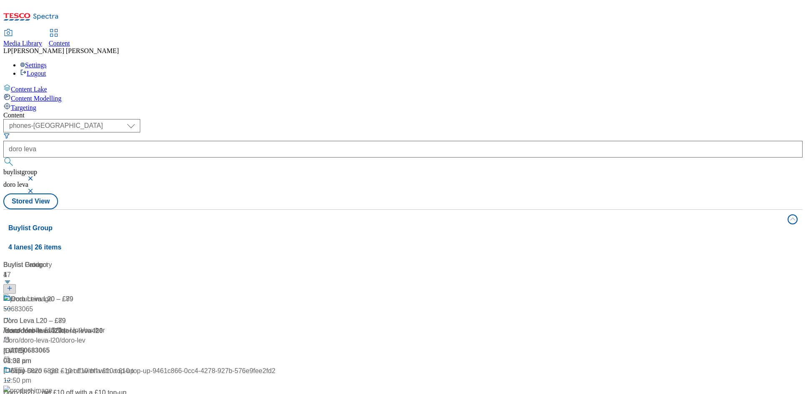
click at [162, 294] on div "Doro Leva L20 – £89 Doro Leva L20 – £89 / doro / doro-leva-l20 / doro-leva-l20 …" at bounding box center [82, 330] width 158 height 72
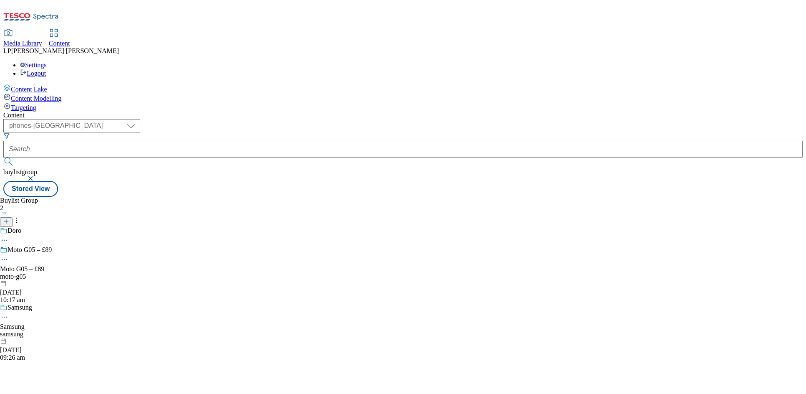
type input "doro leva"
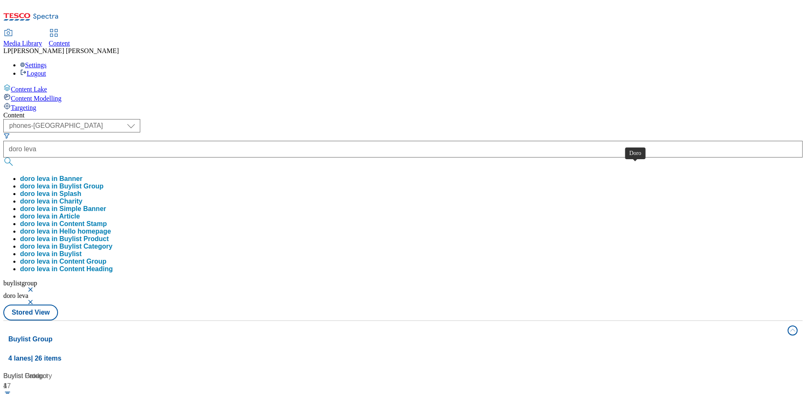
type input "doro leva"
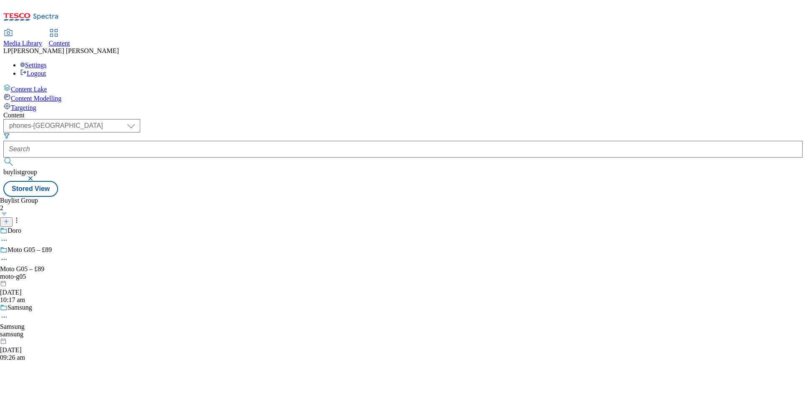
type input "doro leva"
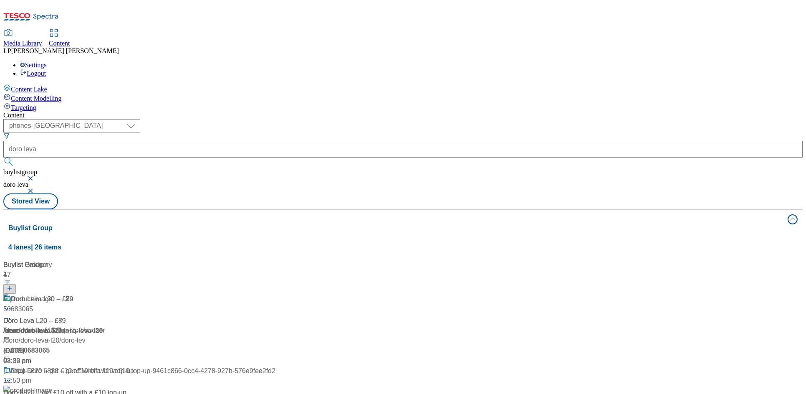
click at [209, 326] on div "/ doro / doro-leva-l20" at bounding box center [139, 331] width 272 height 10
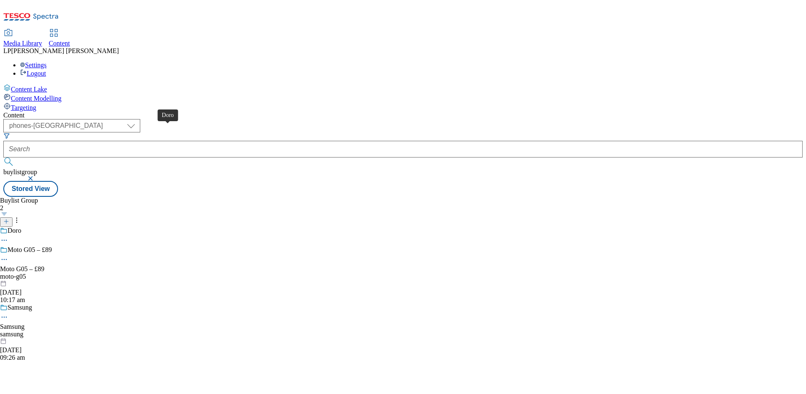
click at [21, 227] on span "Doro" at bounding box center [15, 231] width 14 height 9
click at [52, 273] on div "moto-g05" at bounding box center [26, 277] width 52 height 8
click at [52, 330] on div "samsung" at bounding box center [26, 334] width 52 height 8
click at [52, 273] on div "moto-g05" at bounding box center [26, 277] width 52 height 8
click at [52, 249] on div "moto-g05" at bounding box center [26, 253] width 52 height 8
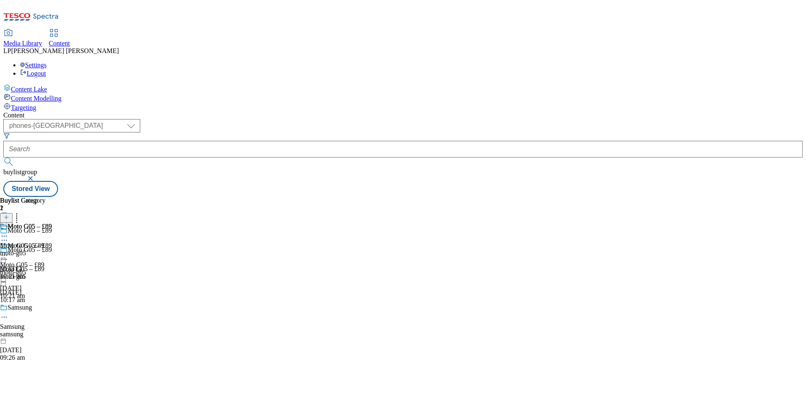
click at [52, 249] on div "moto-g05" at bounding box center [26, 253] width 52 height 8
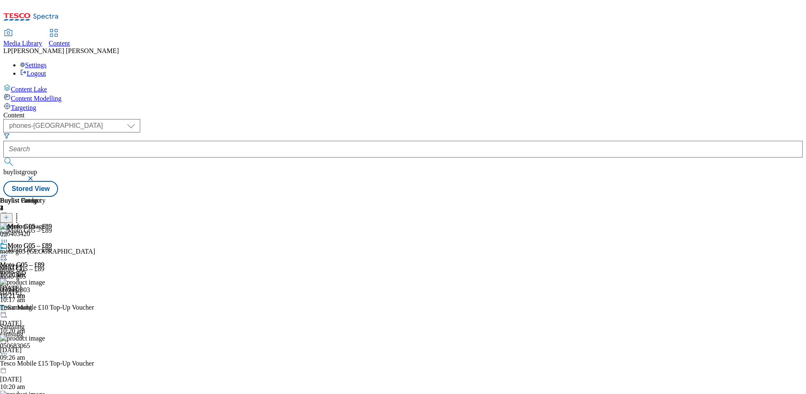
click at [95, 255] on div at bounding box center [47, 255] width 95 height 0
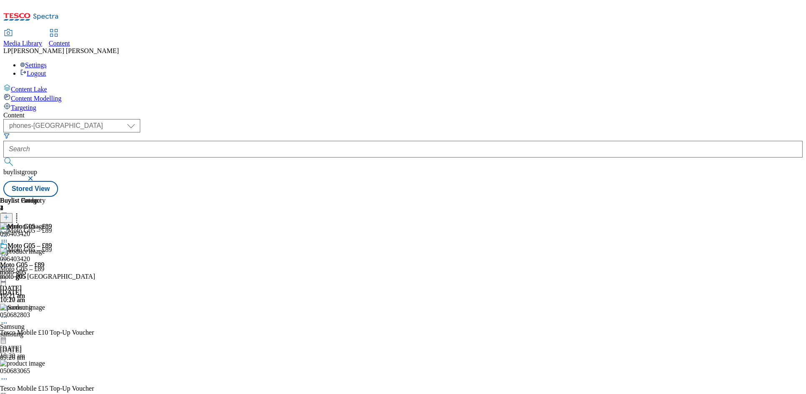
click at [44, 261] on div "Moto G05 – £89" at bounding box center [22, 265] width 44 height 8
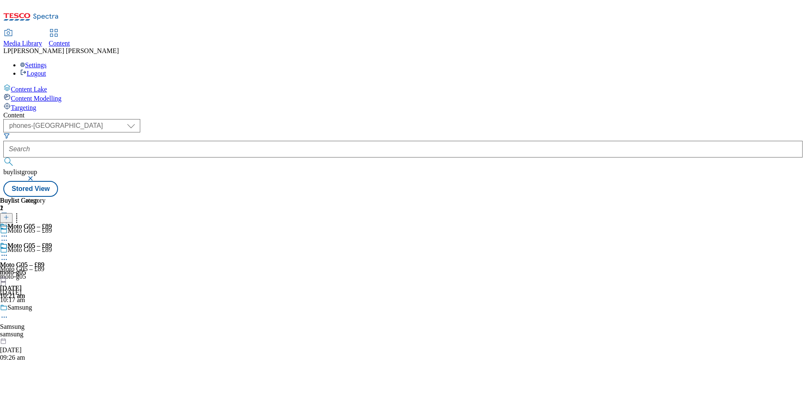
click at [8, 251] on icon at bounding box center [4, 255] width 8 height 8
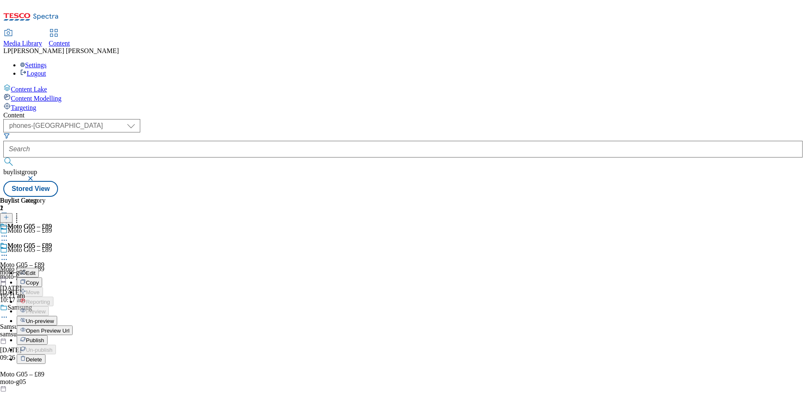
click at [69, 327] on span "Open Preview Url" at bounding box center [47, 330] width 43 height 6
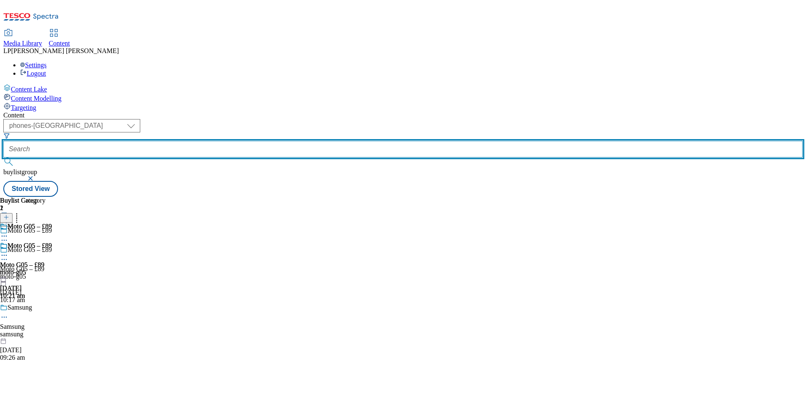
click at [244, 141] on input "text" at bounding box center [403, 149] width 800 height 17
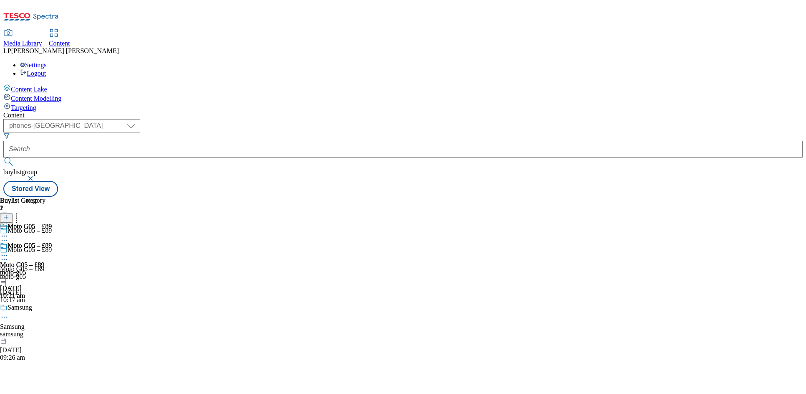
click at [52, 304] on div "Samsung Samsung samsung [DATE] 09:26 am" at bounding box center [26, 333] width 52 height 58
click at [94, 249] on div "samsung-a17" at bounding box center [47, 253] width 94 height 8
click at [8, 313] on icon at bounding box center [4, 317] width 8 height 8
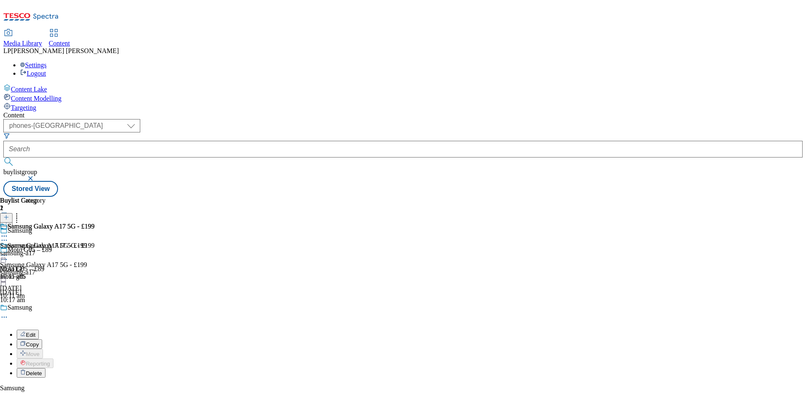
click at [8, 251] on icon at bounding box center [4, 255] width 8 height 8
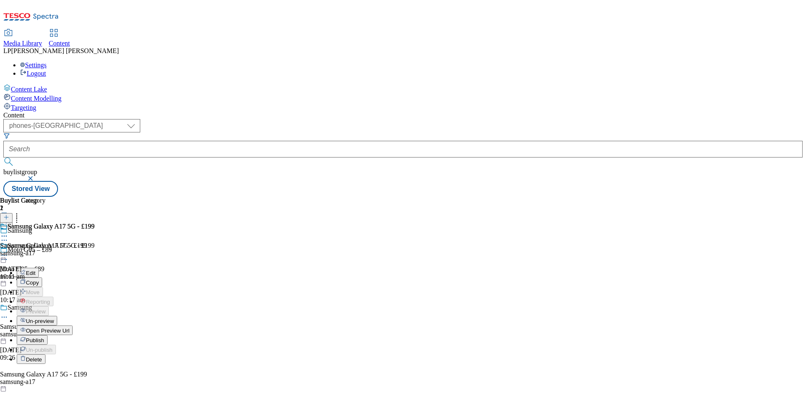
click at [69, 327] on span "Open Preview Url" at bounding box center [47, 330] width 43 height 6
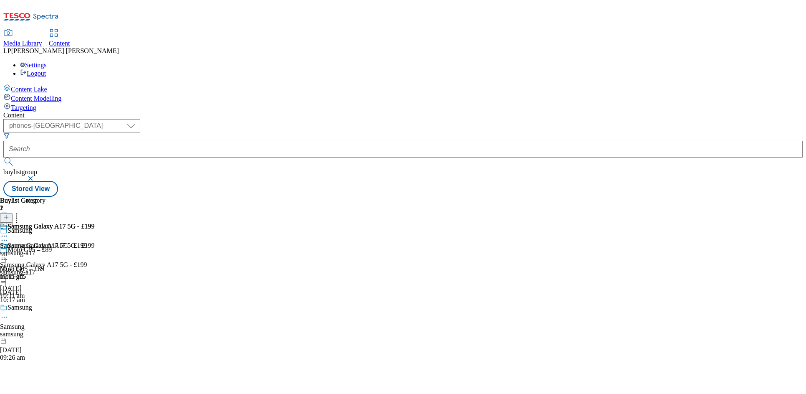
click at [94, 249] on div "samsung-a17" at bounding box center [47, 253] width 94 height 8
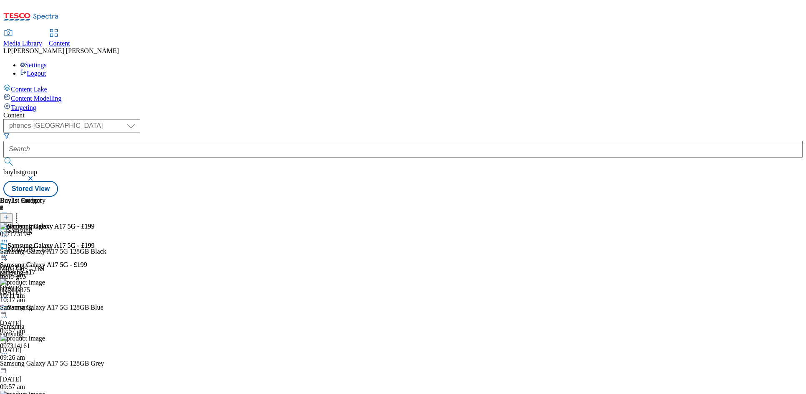
click at [106, 255] on div at bounding box center [53, 255] width 106 height 0
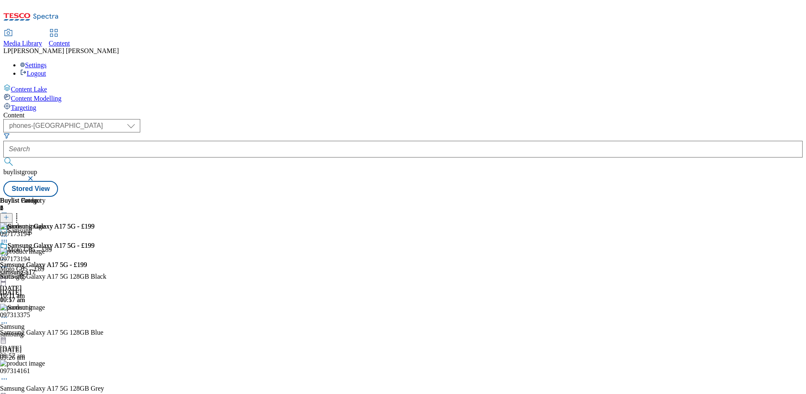
click at [8, 263] on icon at bounding box center [4, 267] width 8 height 8
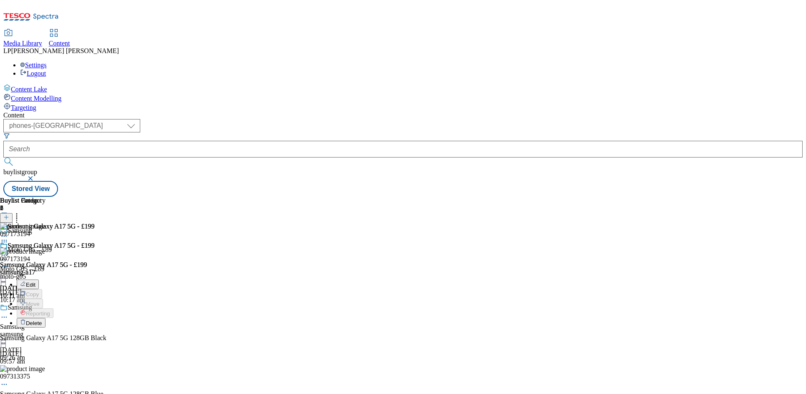
click at [45, 248] on img at bounding box center [22, 252] width 45 height 8
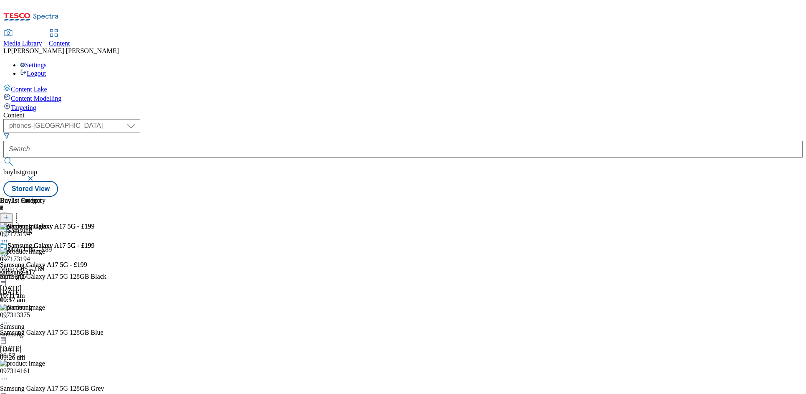
click at [8, 251] on icon at bounding box center [4, 255] width 8 height 8
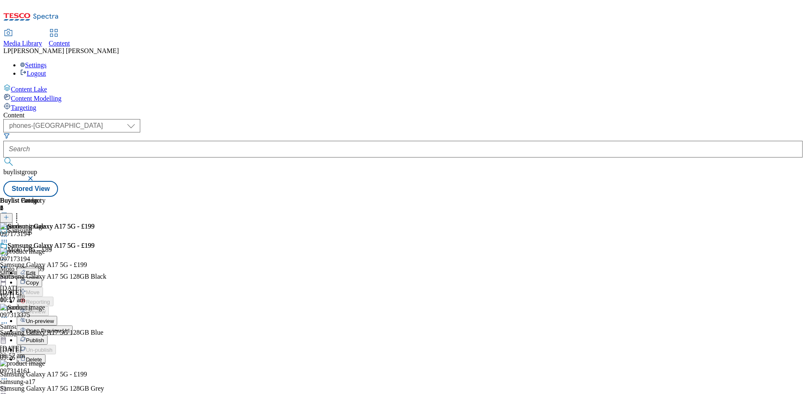
click at [69, 327] on span "Open Preview Url" at bounding box center [47, 330] width 43 height 6
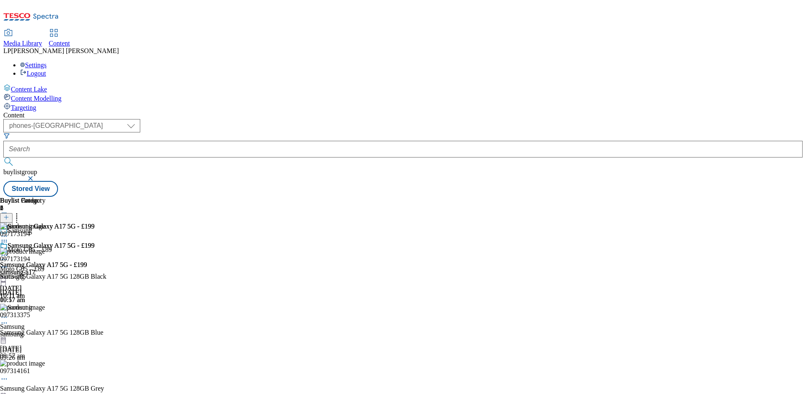
scroll to position [76, 0]
click at [94, 242] on div "Samsung Galaxy A17 5G - £199 Samsung Galaxy A17 5G - £199 samsung-a17 [DATE] 10…" at bounding box center [47, 271] width 94 height 58
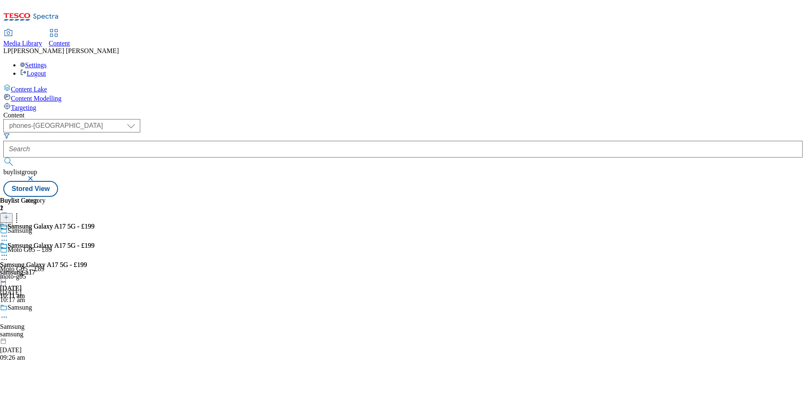
click at [52, 246] on div "Moto G05 – £89 Moto G05 – £89 moto-g05 [DATE] 10:17 am" at bounding box center [26, 275] width 52 height 58
click at [52, 249] on div "moto-g05" at bounding box center [26, 253] width 52 height 8
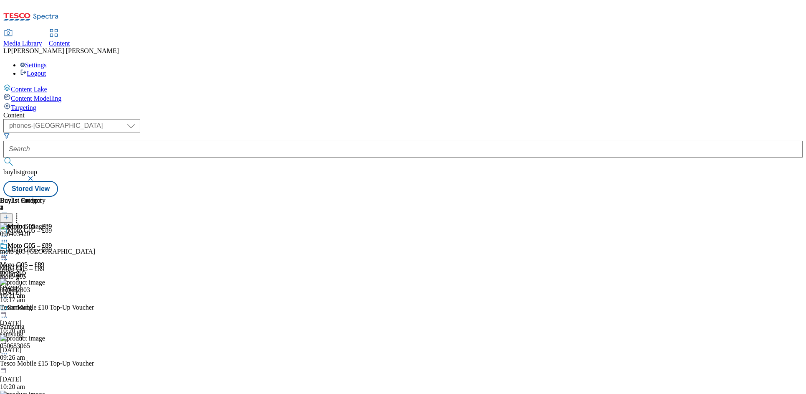
click at [52, 304] on div "Samsung Samsung samsung [DATE] 09:26 am" at bounding box center [26, 333] width 52 height 58
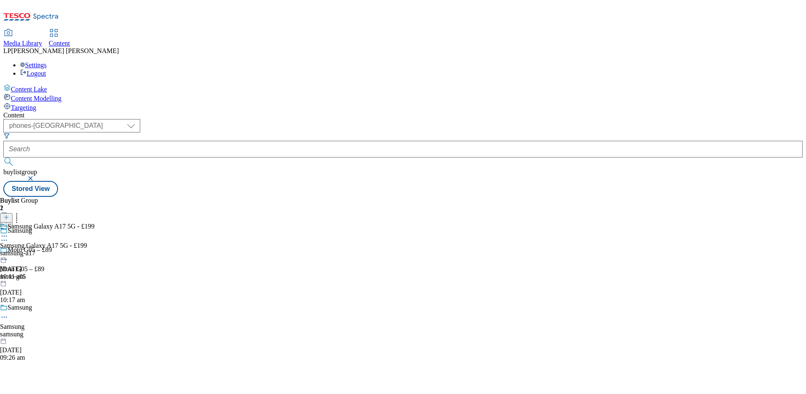
click at [94, 249] on div "samsung-a17" at bounding box center [47, 253] width 94 height 8
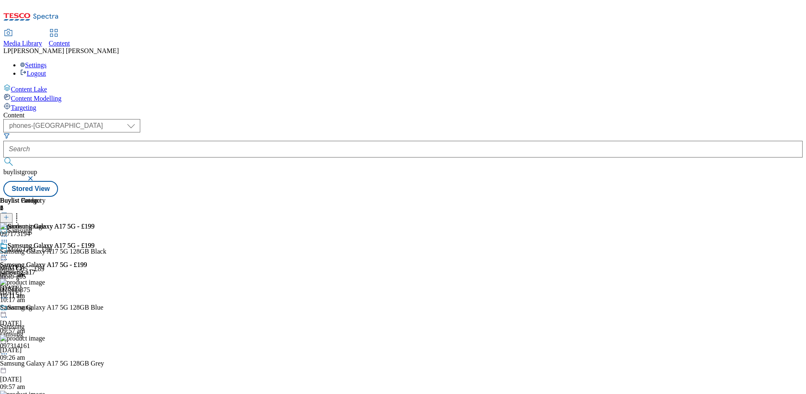
click at [106, 311] on div at bounding box center [53, 311] width 106 height 0
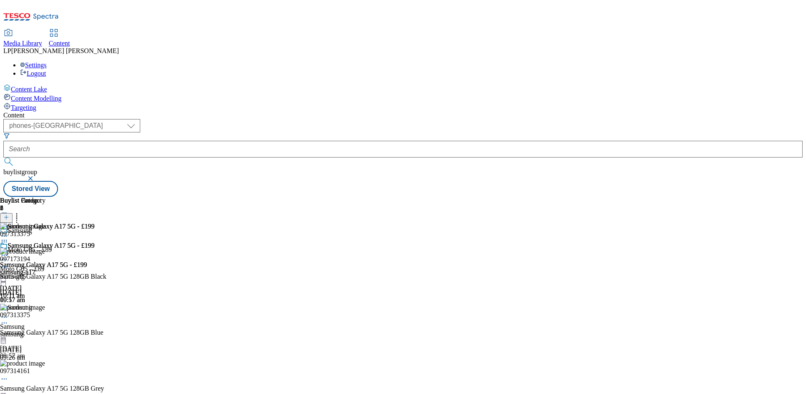
click at [8, 251] on icon at bounding box center [4, 255] width 8 height 8
click at [8, 313] on icon at bounding box center [4, 317] width 8 height 8
click at [8, 251] on icon at bounding box center [4, 255] width 8 height 8
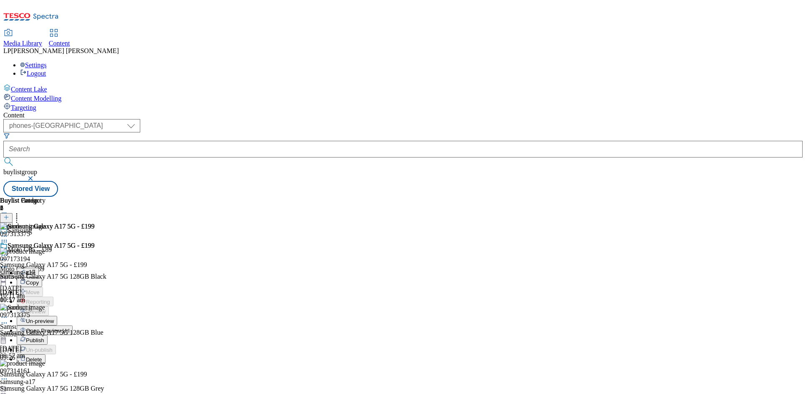
click at [69, 327] on span "Open Preview Url" at bounding box center [47, 330] width 43 height 6
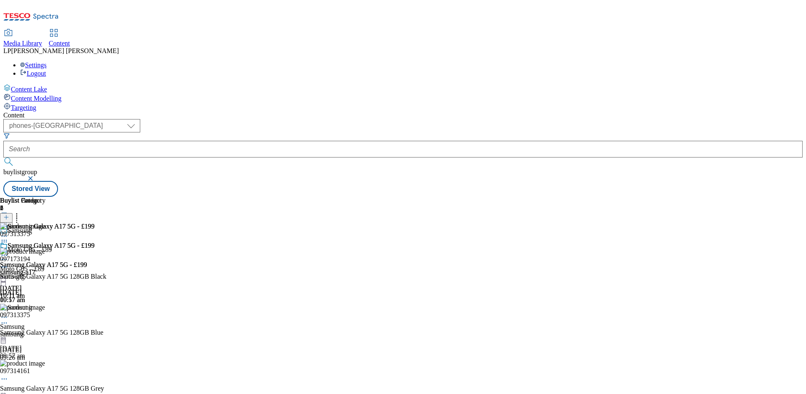
click at [8, 251] on icon at bounding box center [4, 255] width 8 height 8
click at [13, 213] on button at bounding box center [6, 218] width 13 height 10
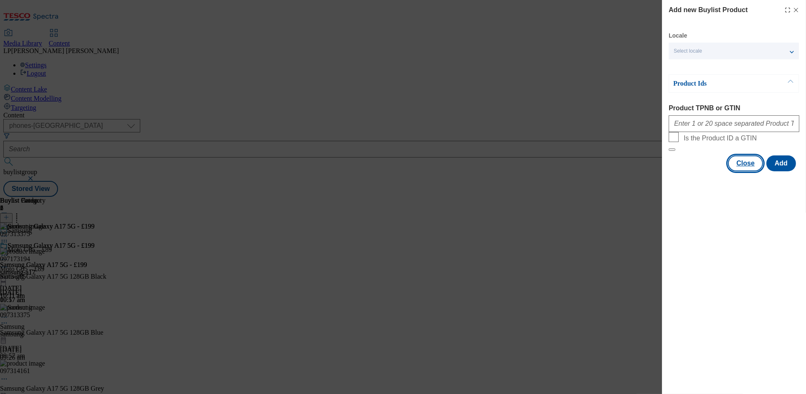
click at [753, 171] on button "Close" at bounding box center [745, 163] width 35 height 16
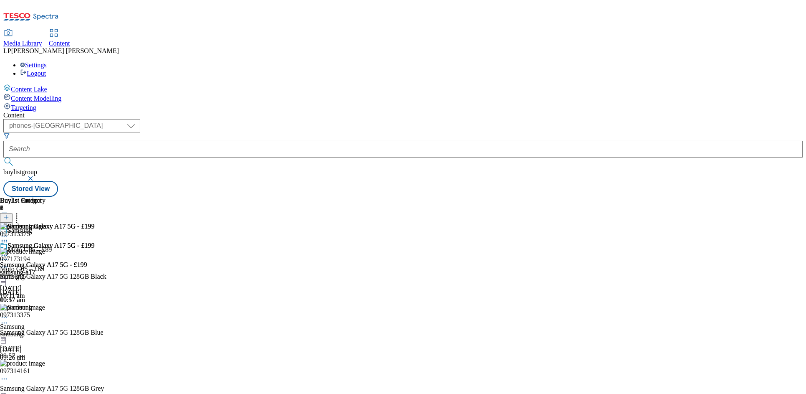
click at [9, 218] on icon at bounding box center [6, 221] width 6 height 6
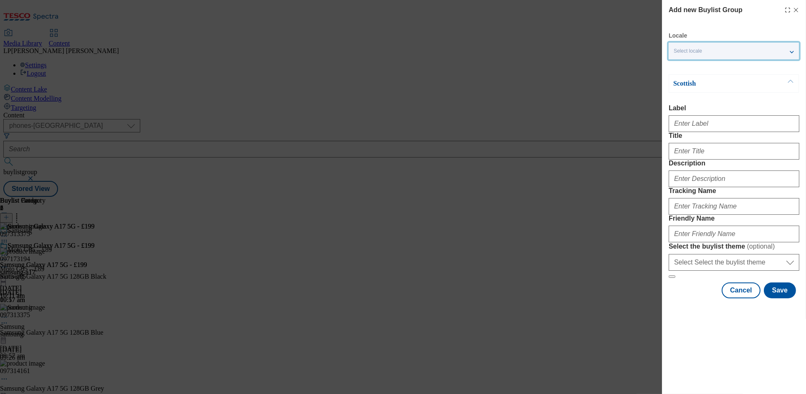
click at [691, 53] on span "Select locale" at bounding box center [688, 51] width 28 height 6
click at [679, 66] on input "English" at bounding box center [679, 68] width 10 height 10
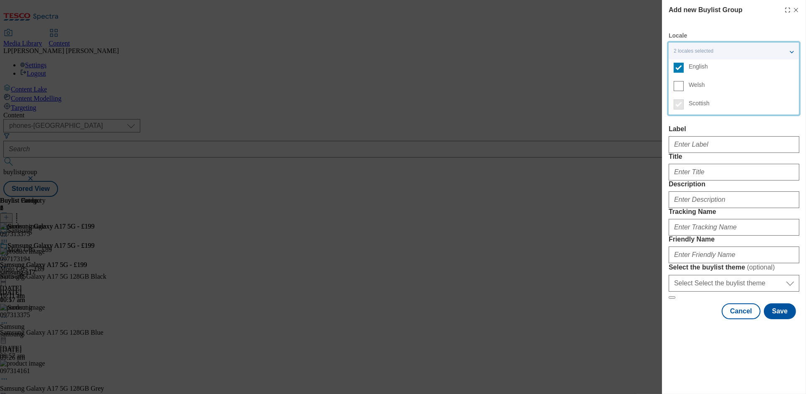
click at [703, 127] on label "Label" at bounding box center [734, 129] width 131 height 8
click at [0, 0] on input "Label" at bounding box center [0, 0] width 0 height 0
click at [689, 147] on input "Label" at bounding box center [734, 144] width 131 height 17
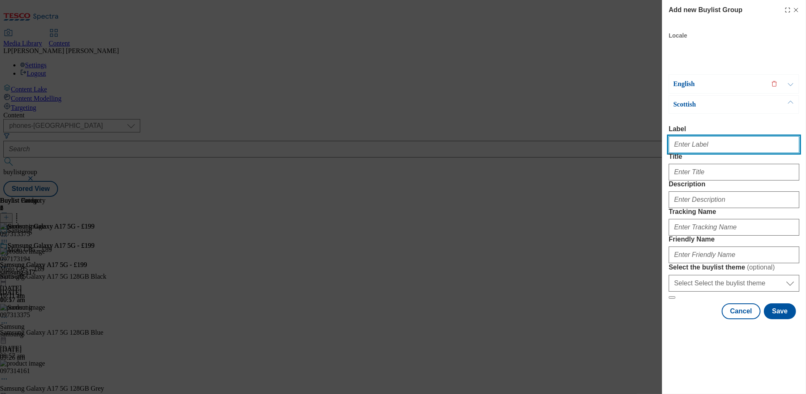
paste input "TCL 605 – £89"
drag, startPoint x: 706, startPoint y: 148, endPoint x: 649, endPoint y: 147, distance: 56.8
click at [649, 147] on div "Add new Buylist Group Locale 2 locales selected English Welsh Scottish English …" at bounding box center [403, 197] width 806 height 394
click at [770, 145] on input "TCL 605 – £89" at bounding box center [734, 144] width 131 height 17
type input "TCL 605 – £89"
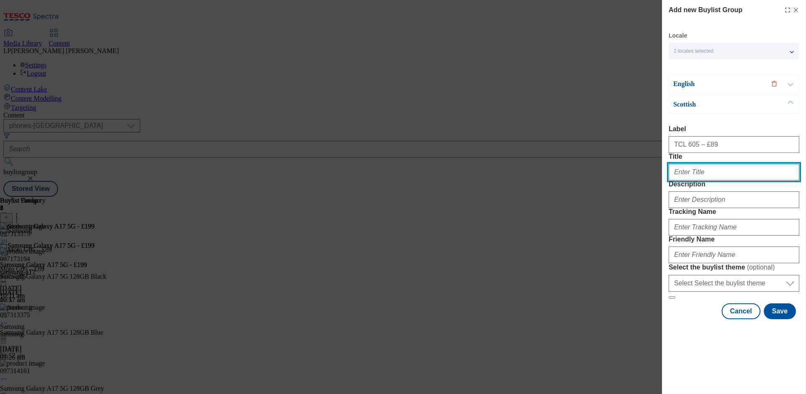
click at [684, 180] on input "Title" at bounding box center [734, 172] width 131 height 17
paste input "TCL 605 – £89"
type input "TCL 605 – £89"
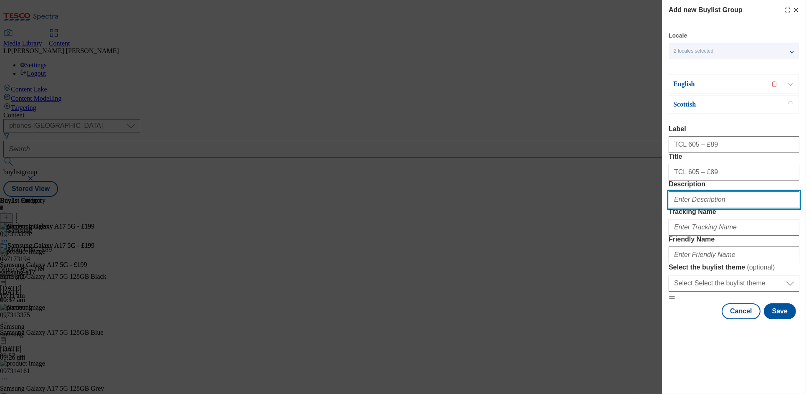
click at [692, 208] on input "Description" at bounding box center [734, 199] width 131 height 17
type input "."
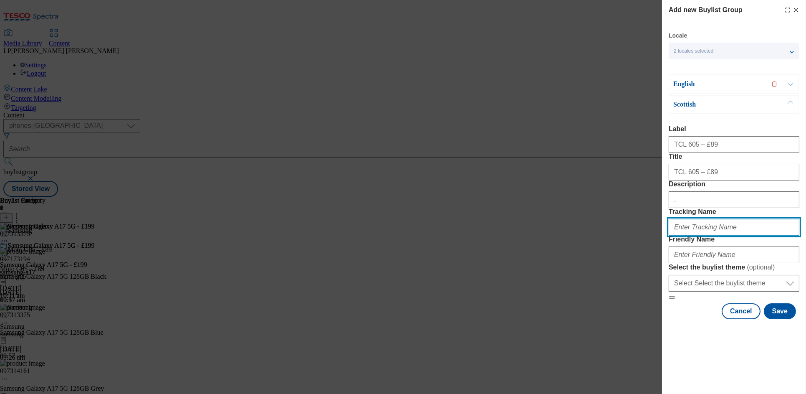
click at [688, 236] on input "Tracking Name" at bounding box center [734, 227] width 131 height 17
type input "."
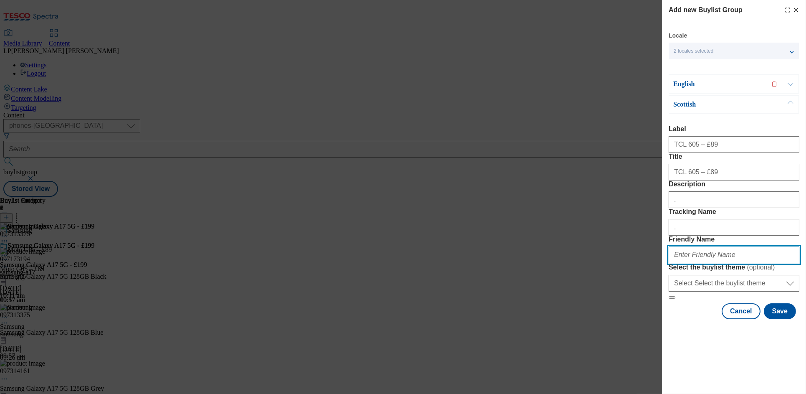
click at [697, 263] on input "Friendly Name" at bounding box center [734, 254] width 131 height 17
type input "tcl-605"
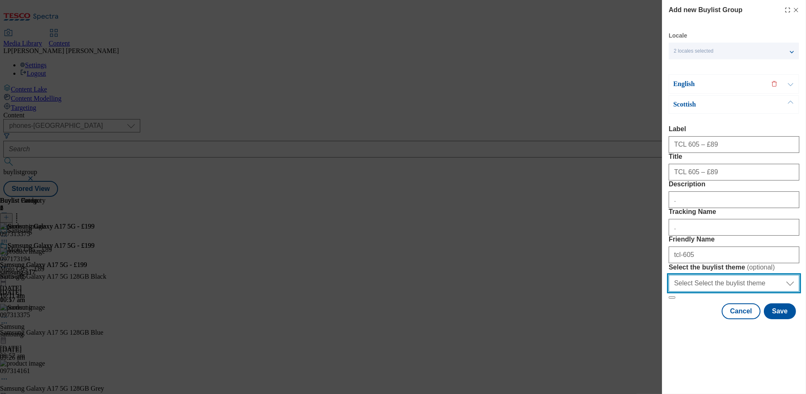
click at [707, 291] on select "Select Select the buylist theme default fandf" at bounding box center [734, 283] width 131 height 17
click at [669, 291] on select "Select Select the buylist theme default fandf" at bounding box center [734, 283] width 131 height 17
click at [790, 75] on button "Modal" at bounding box center [791, 84] width 16 height 18
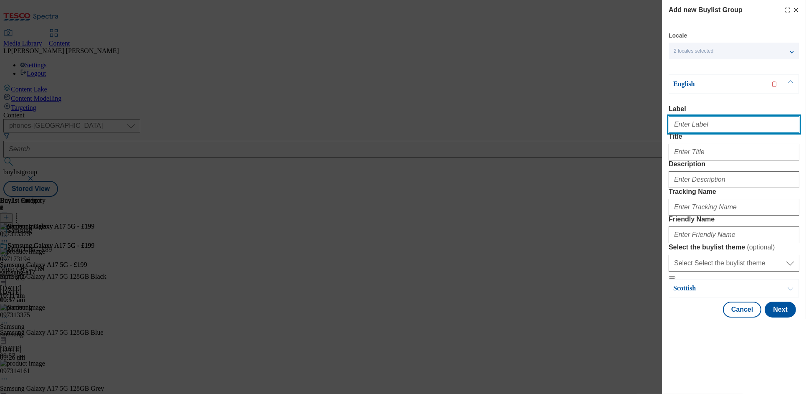
click at [710, 116] on input "Label" at bounding box center [734, 124] width 131 height 17
paste input "TCL 605 – £89"
type input "TCL 605 – £89"
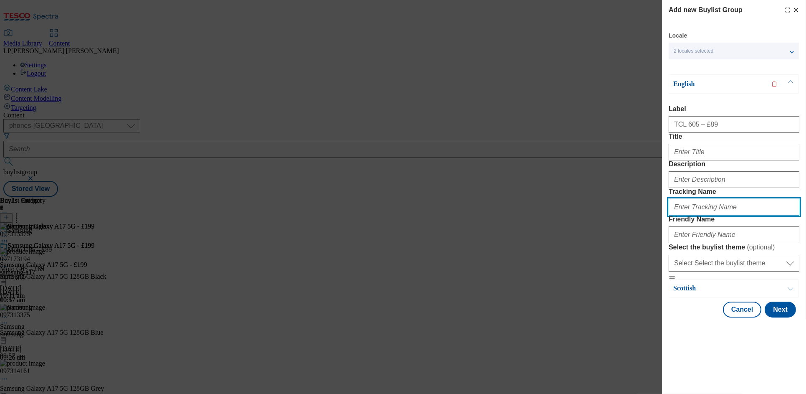
click at [684, 215] on input "Tracking Name" at bounding box center [734, 207] width 131 height 17
type input "."
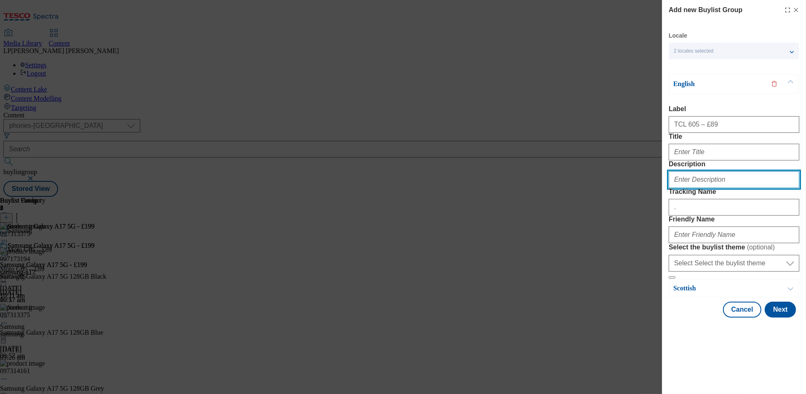
click at [708, 188] on input "Description" at bounding box center [734, 179] width 131 height 17
type input "."
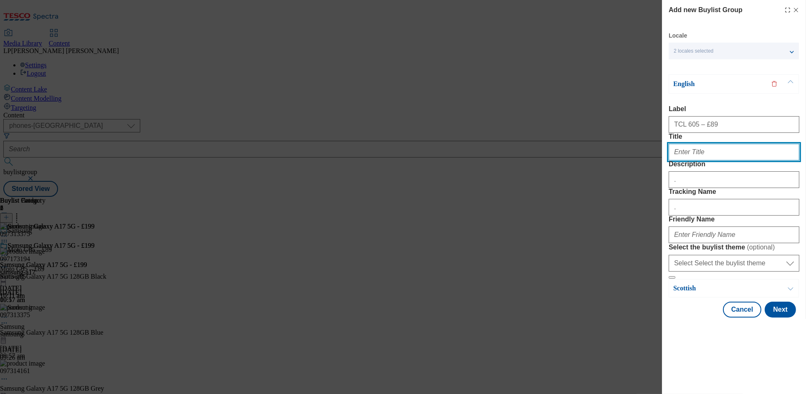
click at [702, 155] on input "Title" at bounding box center [734, 152] width 131 height 17
paste input "TCL 605 – £89"
type input "TCL 605 – £89"
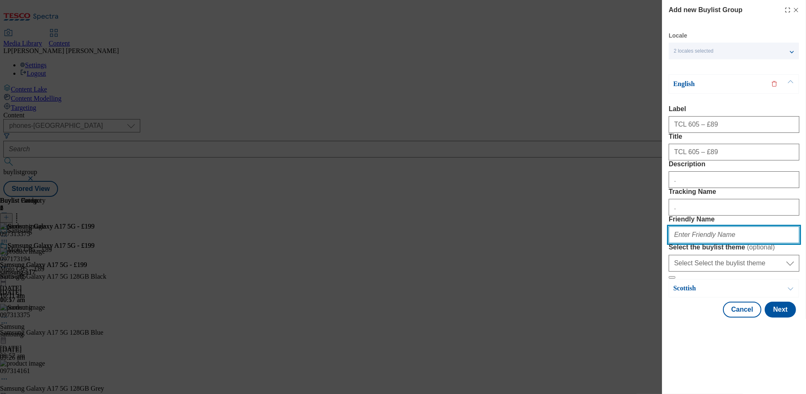
click at [707, 243] on input "Friendly Name" at bounding box center [734, 234] width 131 height 17
type input "tcl-605"
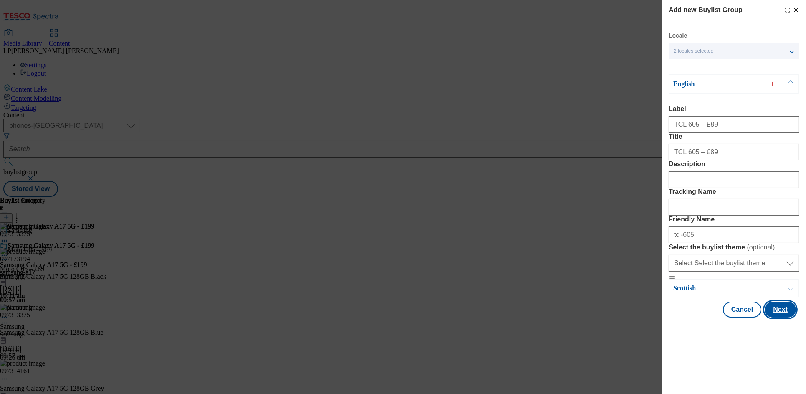
click at [778, 317] on button "Next" at bounding box center [780, 310] width 31 height 16
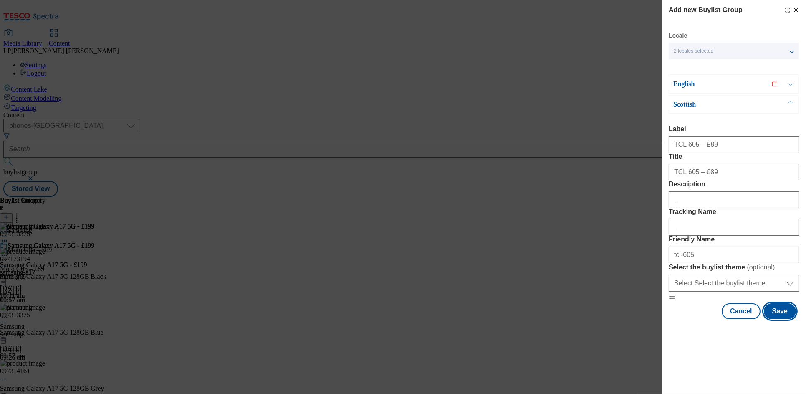
click at [779, 319] on button "Save" at bounding box center [780, 311] width 32 height 16
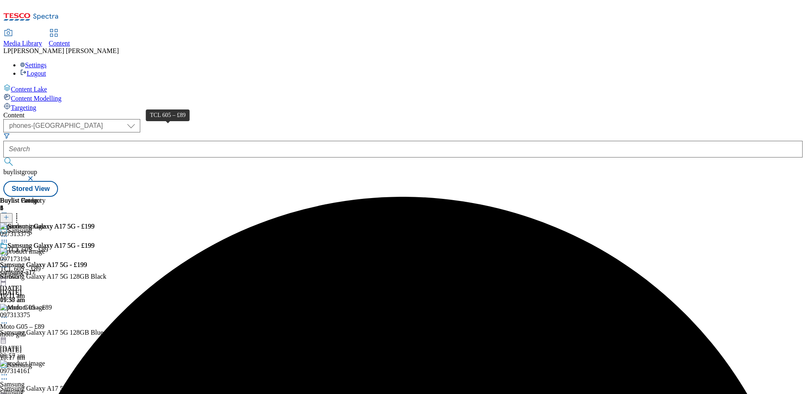
click at [48, 246] on div "TCL 605 – £89" at bounding box center [28, 250] width 41 height 8
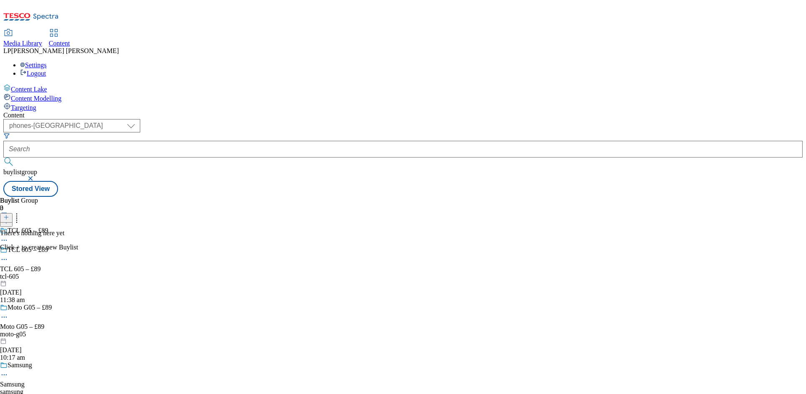
click at [6, 215] on line at bounding box center [6, 217] width 0 height 4
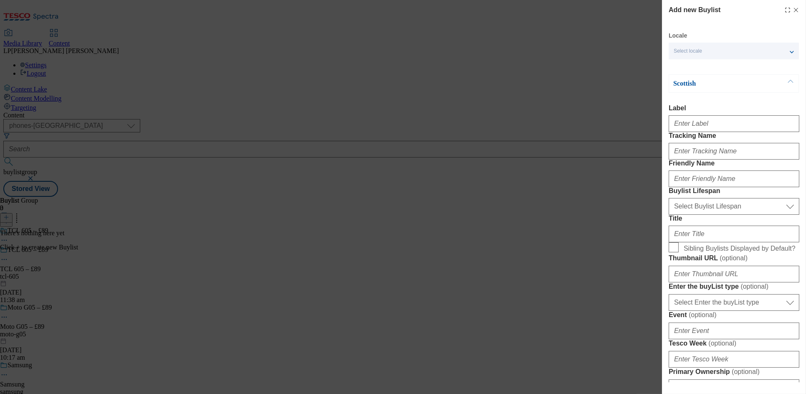
click at [351, 147] on div "Add new Buylist Locale Select locale English Welsh Scottish Scottish Label Trac…" at bounding box center [403, 197] width 806 height 394
click at [704, 53] on div "Select locale" at bounding box center [734, 51] width 130 height 17
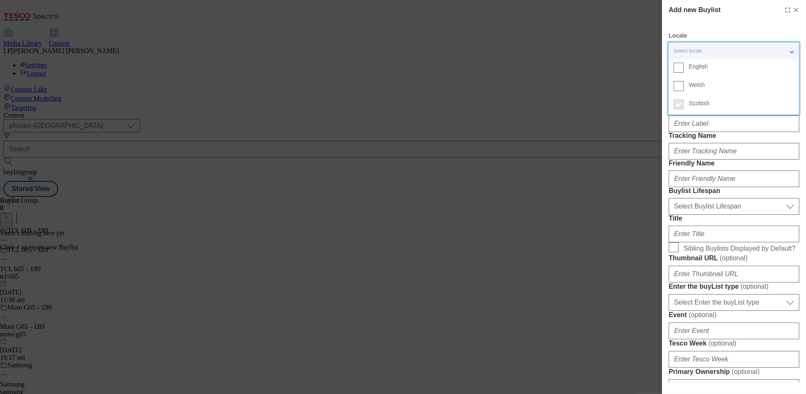
click at [695, 67] on span "English" at bounding box center [698, 66] width 19 height 5
click at [684, 67] on input "English" at bounding box center [679, 68] width 10 height 10
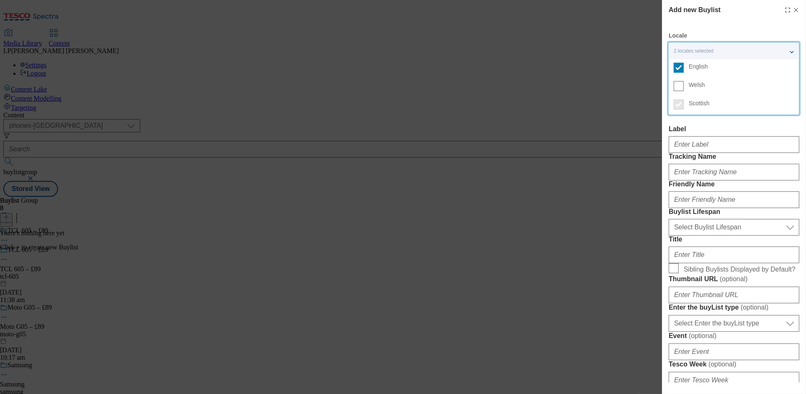
click at [698, 125] on label "Label" at bounding box center [734, 129] width 131 height 8
click at [0, 0] on input "Label" at bounding box center [0, 0] width 0 height 0
click at [699, 127] on label "Label" at bounding box center [734, 129] width 131 height 8
click at [0, 0] on input "Label" at bounding box center [0, 0] width 0 height 0
click at [684, 144] on input "Label" at bounding box center [734, 144] width 131 height 17
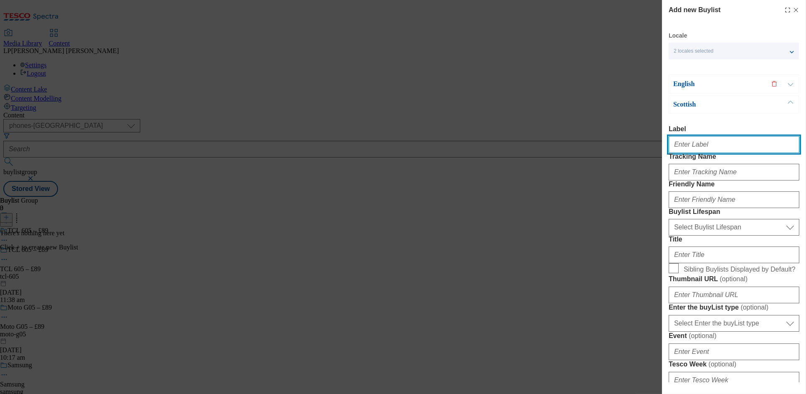
paste input "TCL 605 – £89"
type input "TCL 605 – £89"
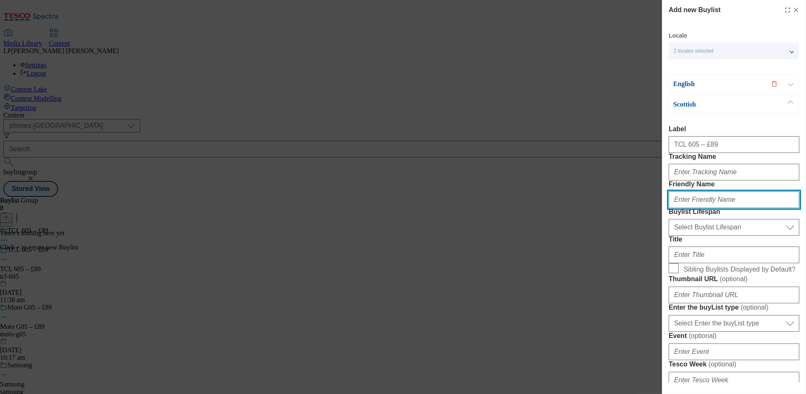
click at [684, 208] on input "Friendly Name" at bounding box center [734, 199] width 131 height 17
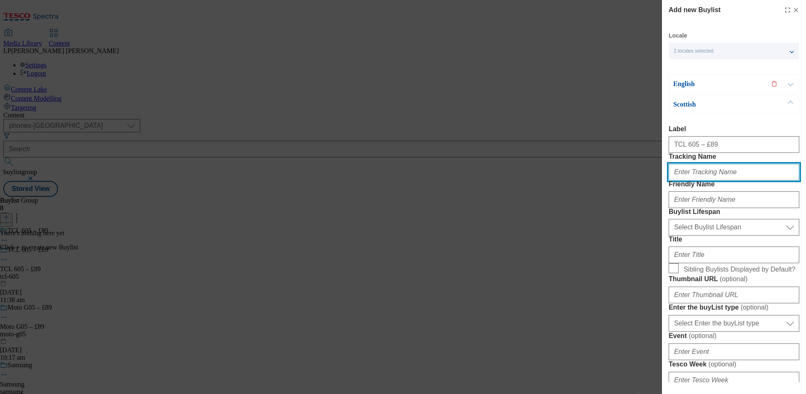
click at [684, 180] on input "Tracking Name" at bounding box center [734, 172] width 131 height 17
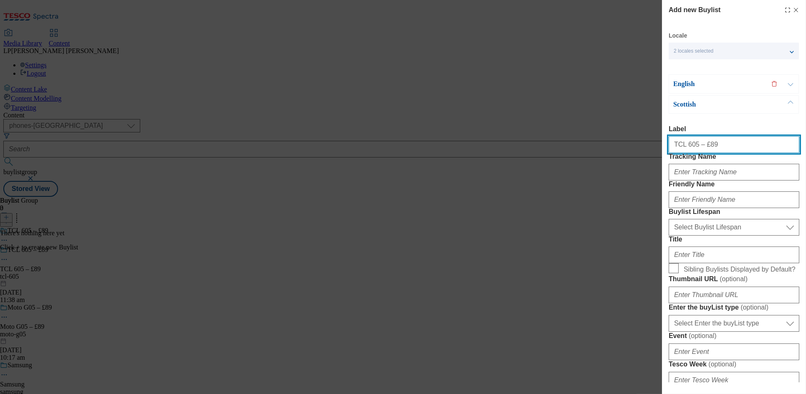
click at [681, 144] on input "TCL 605 – £89" at bounding box center [734, 144] width 131 height 17
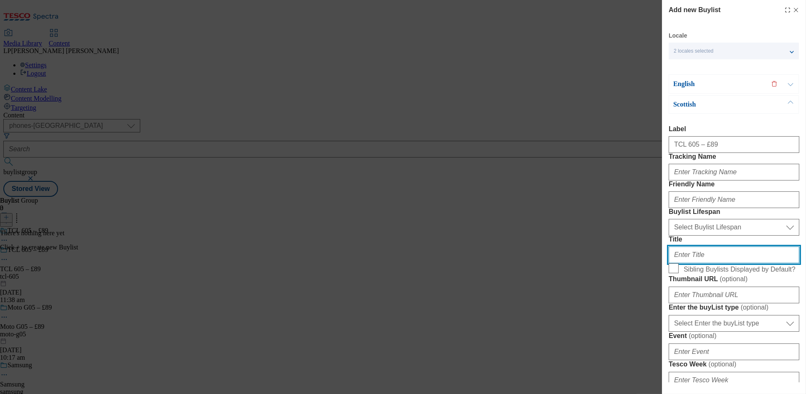
click at [684, 263] on input "Title" at bounding box center [734, 254] width 131 height 17
paste input "TCL 605 – £89"
type input "TCL 605 – £89"
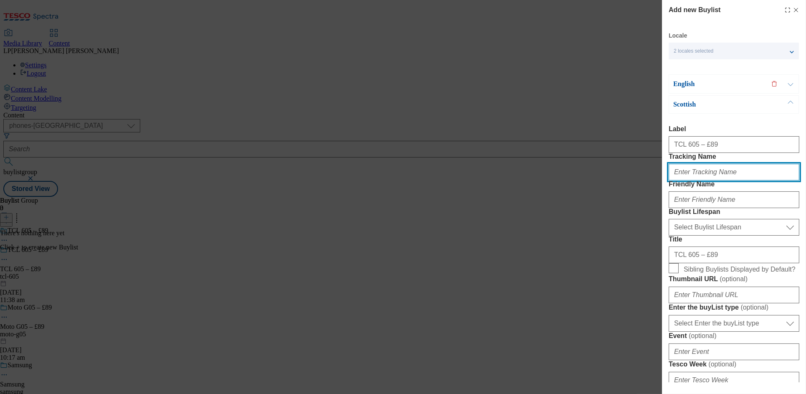
click at [692, 180] on input "Tracking Name" at bounding box center [734, 172] width 131 height 17
type input "."
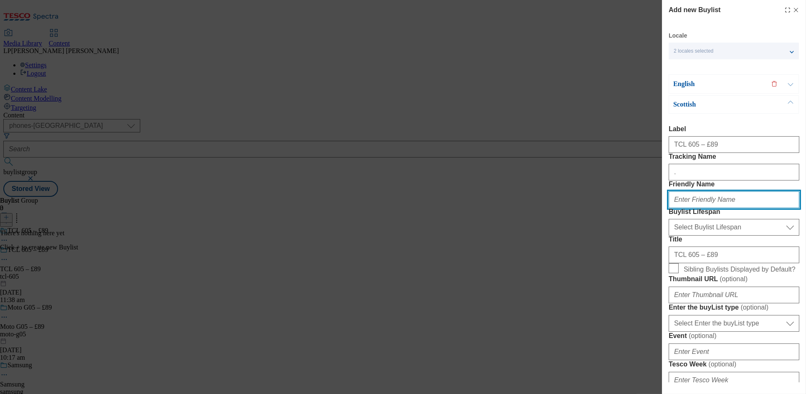
click at [687, 208] on input "Friendly Name" at bounding box center [734, 199] width 131 height 17
type input "tcl-605"
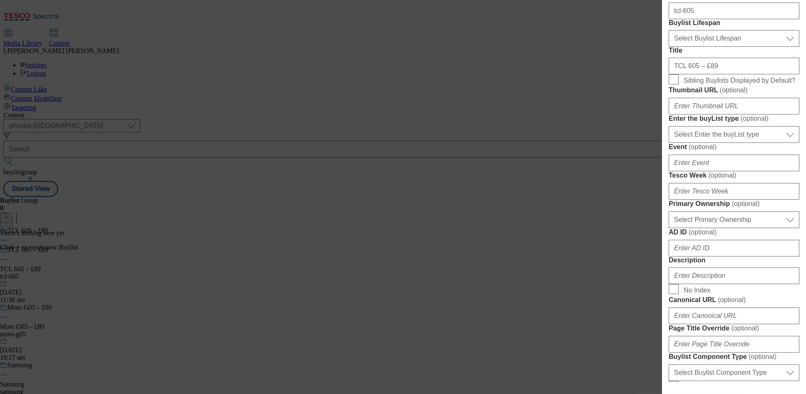
scroll to position [189, 0]
click at [702, 228] on select "Select Primary Ownership tesco dunnhumby" at bounding box center [734, 219] width 131 height 17
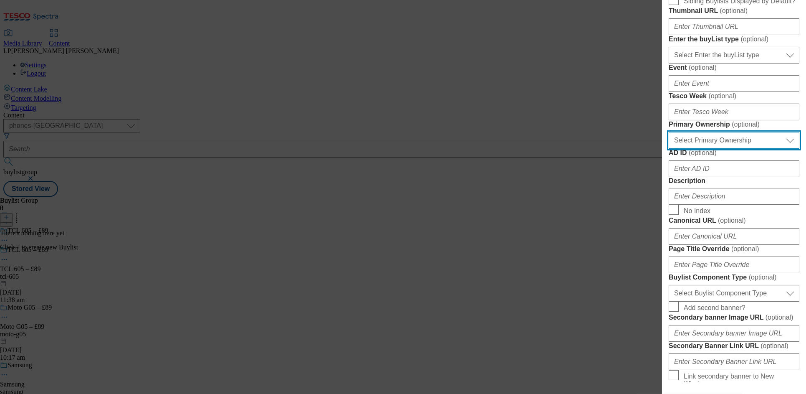
scroll to position [328, 0]
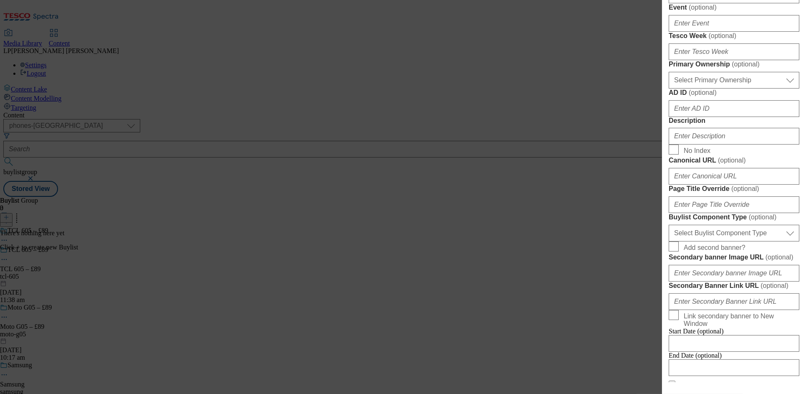
click at [698, 144] on div "Modal" at bounding box center [734, 134] width 131 height 20
click at [698, 144] on input "Description" at bounding box center [734, 136] width 131 height 17
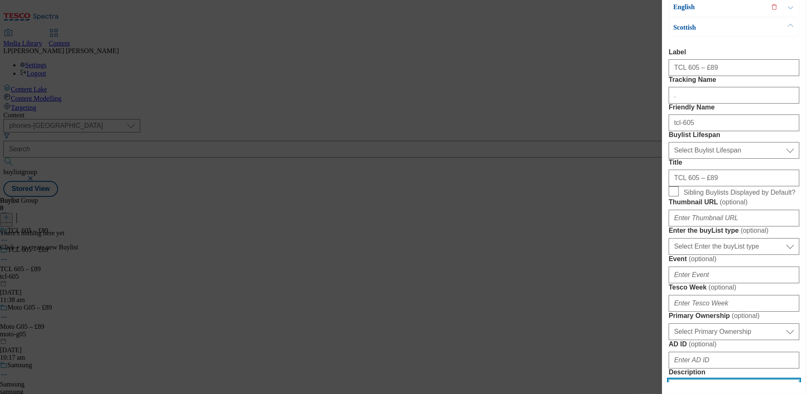
scroll to position [0, 0]
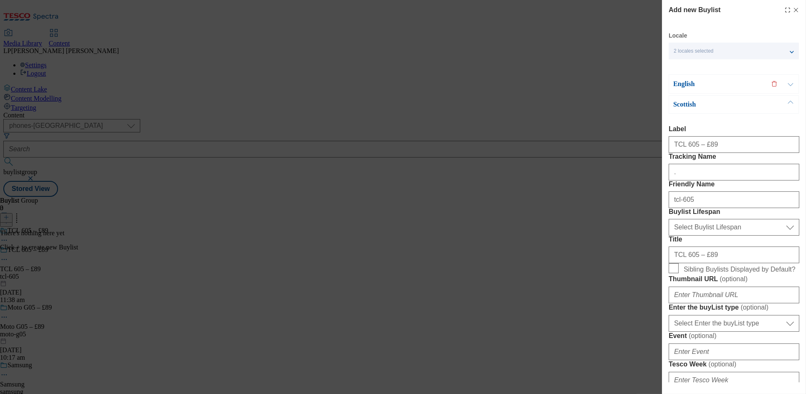
type input "."
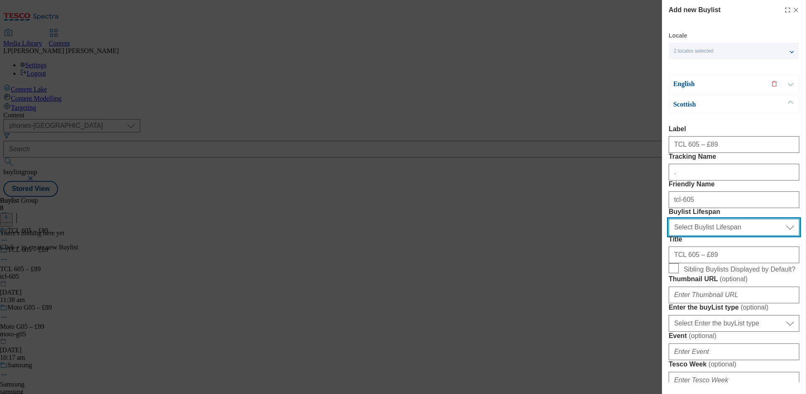
click at [727, 236] on select "Select Buylist Lifespan evergreen seasonal tactical" at bounding box center [734, 227] width 131 height 17
select select "evergreen"
click at [669, 236] on select "Select Buylist Lifespan evergreen seasonal tactical" at bounding box center [734, 227] width 131 height 17
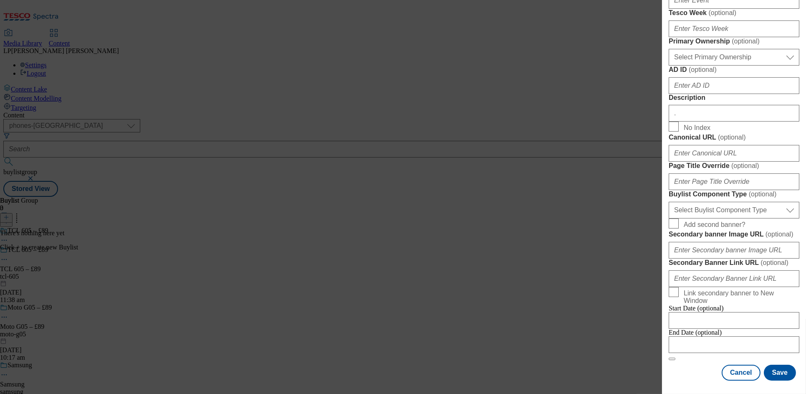
scroll to position [646, 0]
click at [781, 370] on button "Save" at bounding box center [780, 373] width 32 height 16
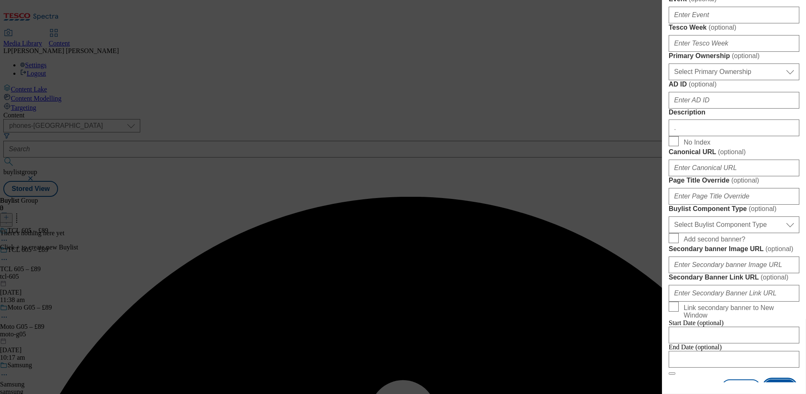
scroll to position [0, 0]
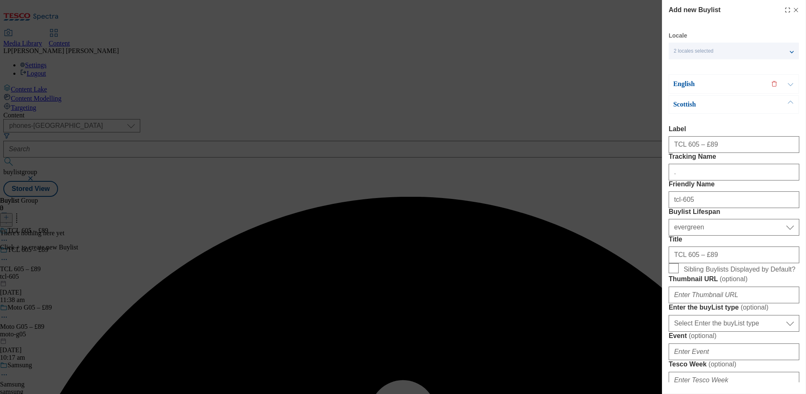
click at [793, 85] on button "Modal" at bounding box center [791, 84] width 16 height 18
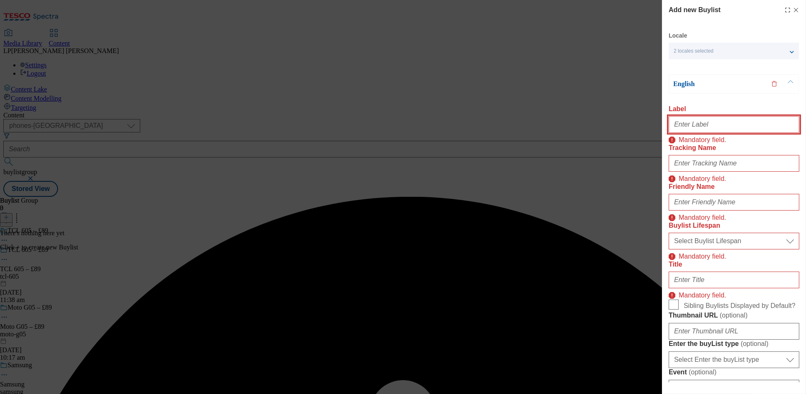
click at [700, 126] on input "Label" at bounding box center [734, 124] width 131 height 17
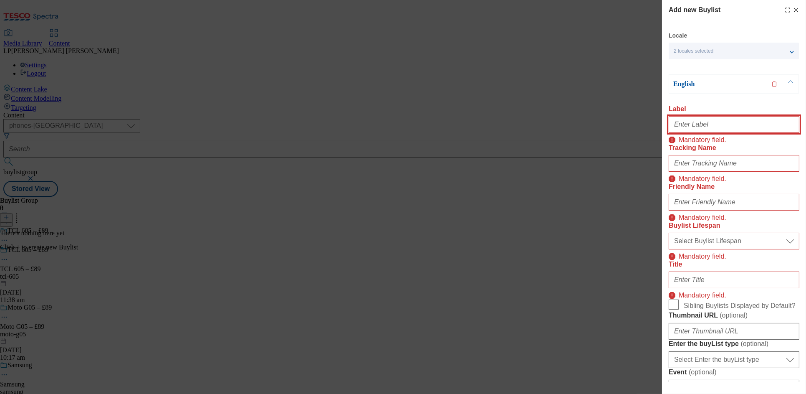
paste input "TCL 605 – £89"
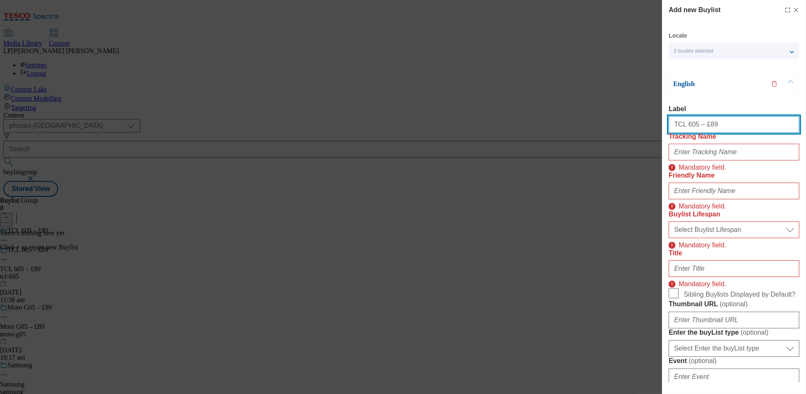
type input "TCL 605 – £89"
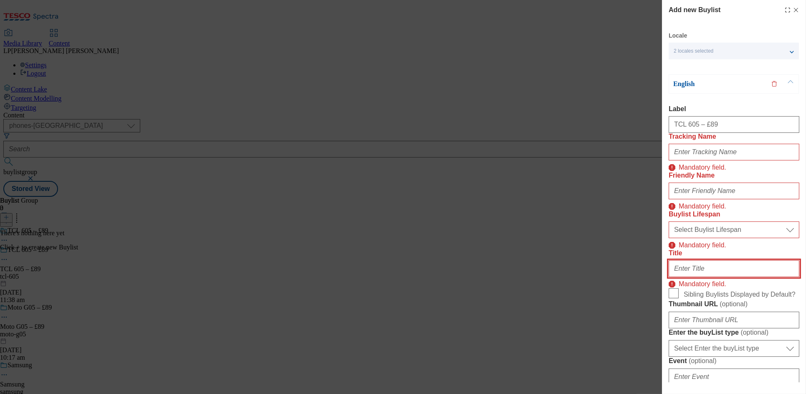
click at [680, 277] on input "Title" at bounding box center [734, 268] width 131 height 17
paste input "TCL 605 – £89"
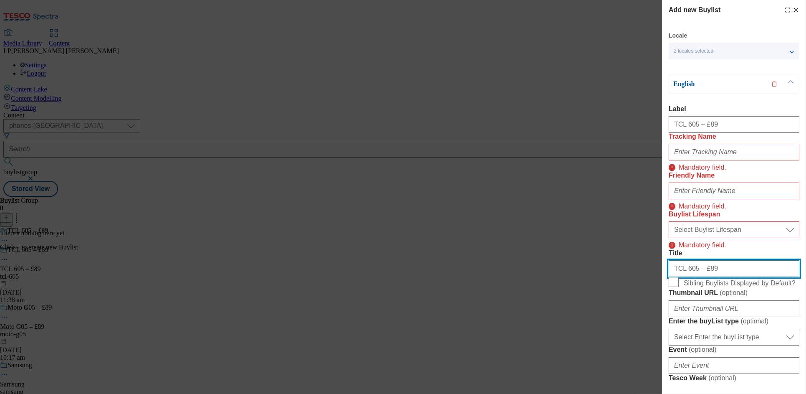
type input "TCL 605 – £89"
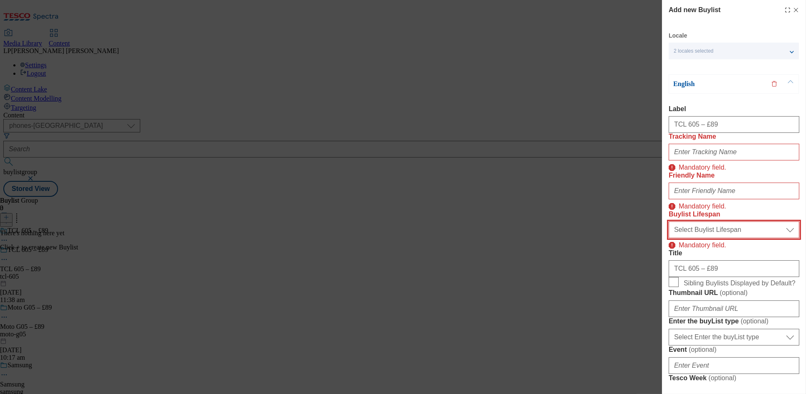
click at [690, 238] on select "Select Buylist Lifespan evergreen seasonal tactical" at bounding box center [734, 229] width 131 height 17
select select "evergreen"
click at [669, 238] on select "Select Buylist Lifespan evergreen seasonal tactical" at bounding box center [734, 229] width 131 height 17
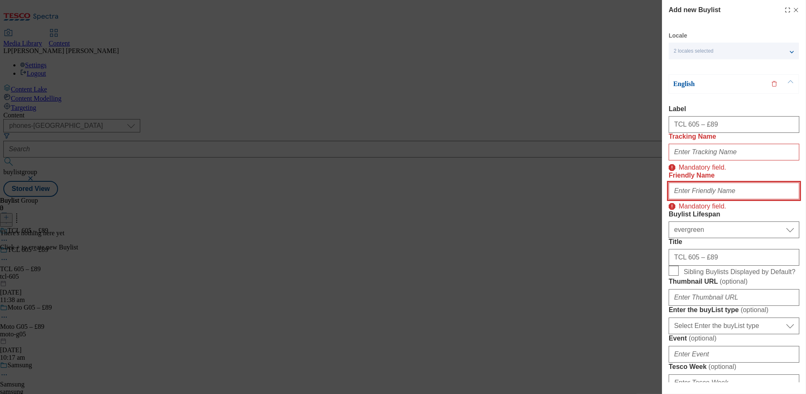
click at [692, 199] on input "Friendly Name" at bounding box center [734, 191] width 131 height 17
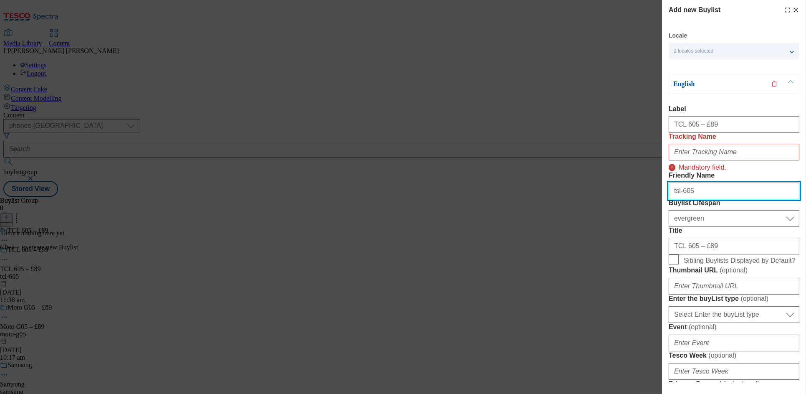
type input "tsl-605"
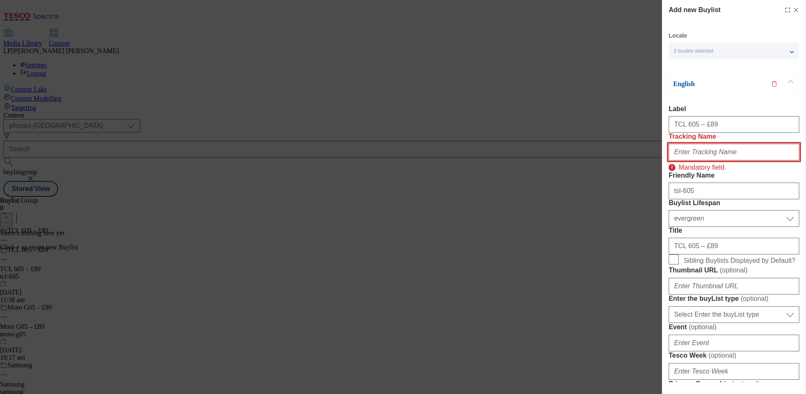
click at [698, 160] on input "Tracking Name" at bounding box center [734, 152] width 131 height 17
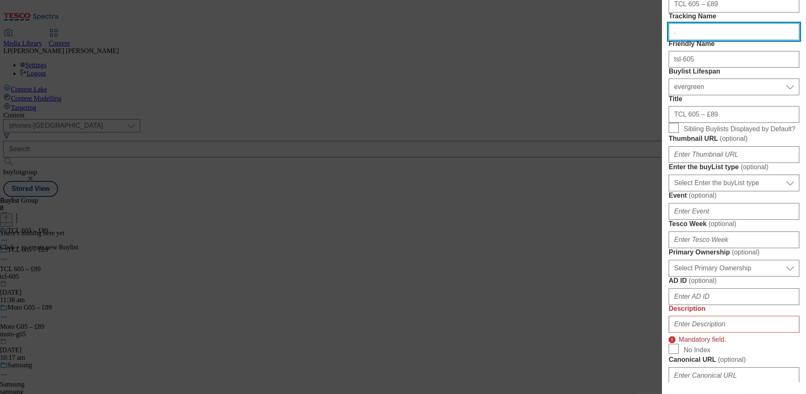
scroll to position [131, 0]
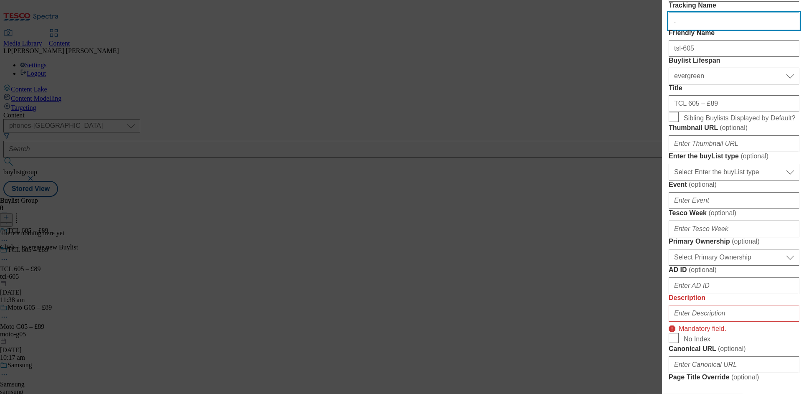
type input "."
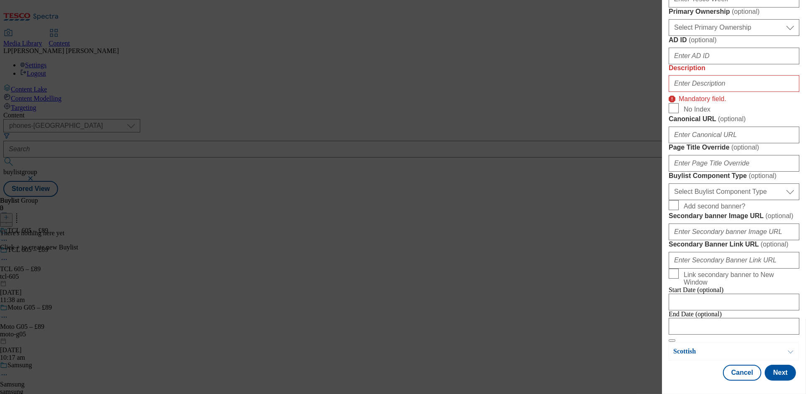
scroll to position [535, 0]
click at [685, 75] on input "Description" at bounding box center [734, 83] width 131 height 17
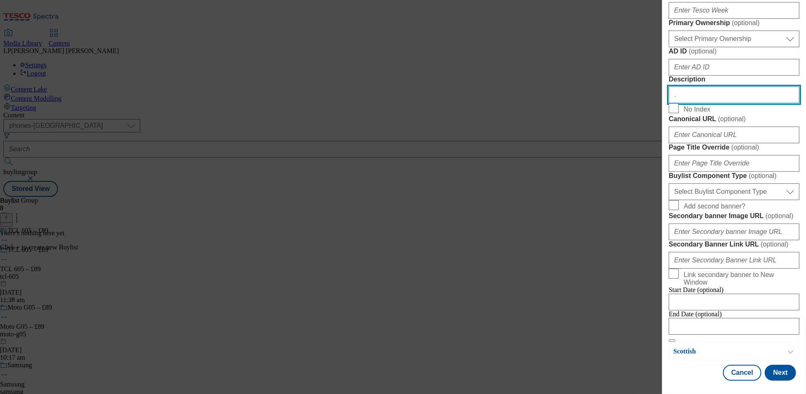
scroll to position [644, 0]
type input "."
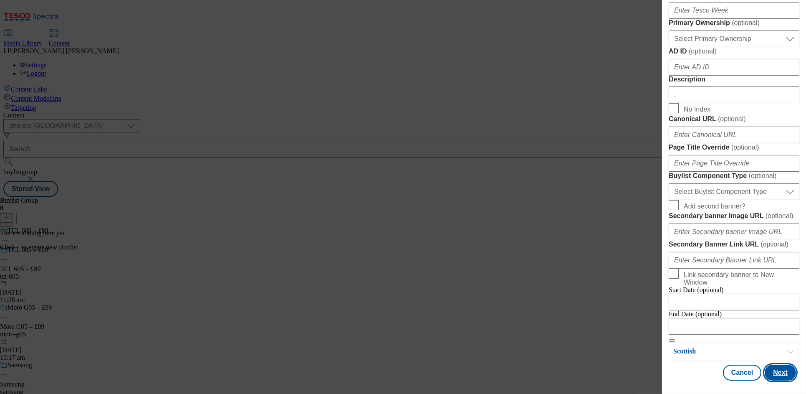
click at [775, 368] on button "Next" at bounding box center [780, 373] width 31 height 16
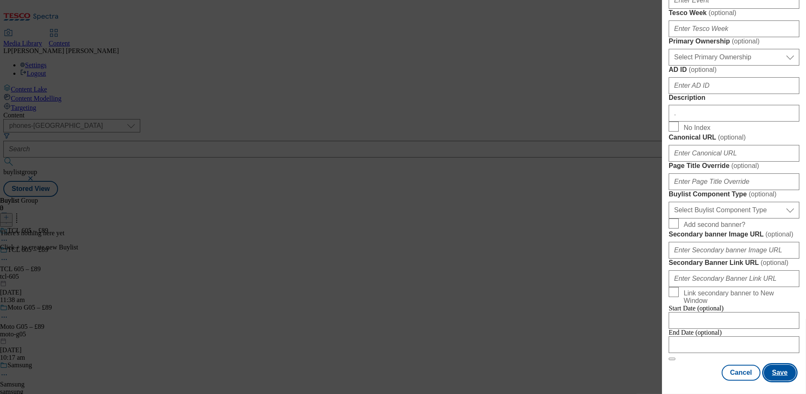
scroll to position [646, 0]
click at [781, 373] on button "Save" at bounding box center [780, 373] width 32 height 16
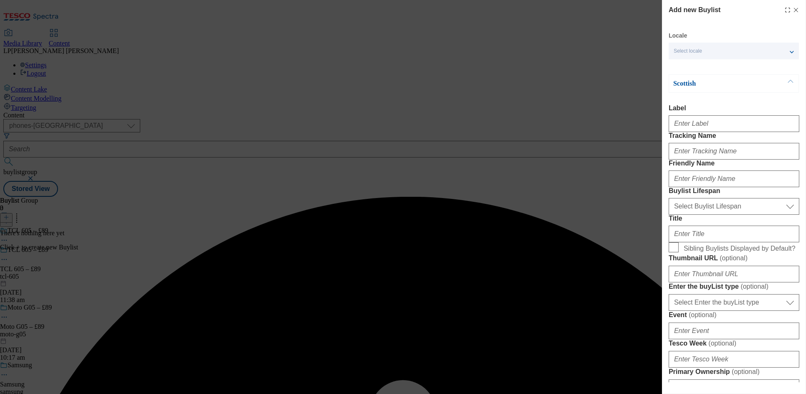
click at [745, 86] on p "Scottish" at bounding box center [718, 83] width 88 height 8
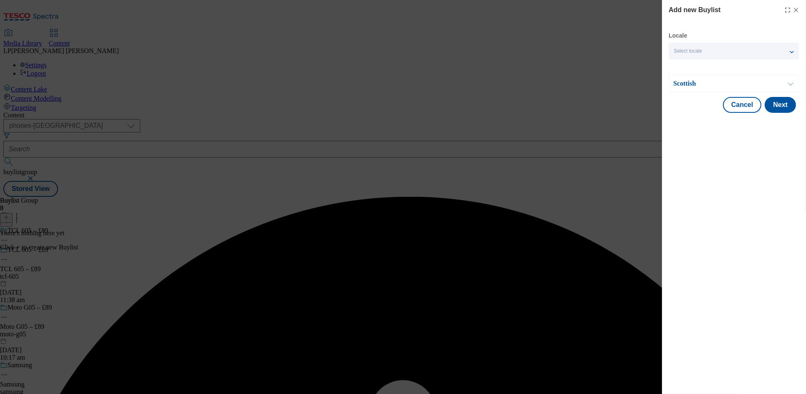
click at [745, 86] on p "Scottish" at bounding box center [718, 83] width 88 height 8
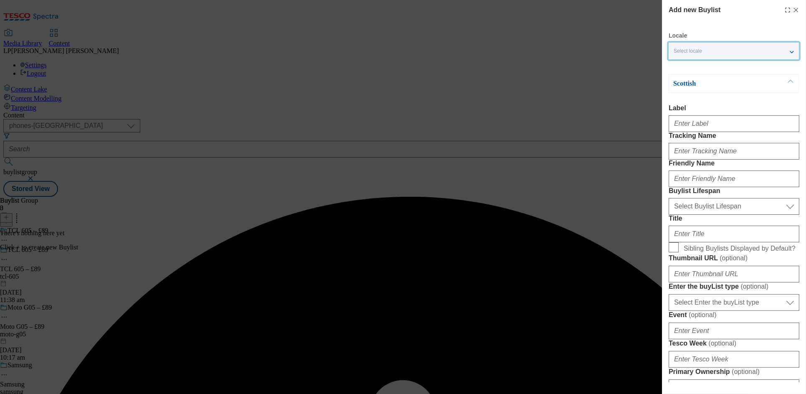
click at [716, 49] on div "Select locale" at bounding box center [734, 51] width 130 height 17
click at [700, 66] on span "English" at bounding box center [698, 66] width 19 height 5
click at [684, 66] on input "English" at bounding box center [679, 68] width 10 height 10
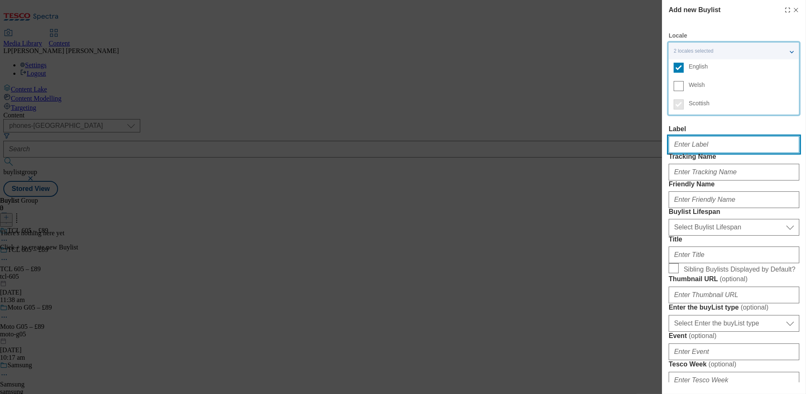
click at [690, 153] on input "Label" at bounding box center [734, 144] width 131 height 17
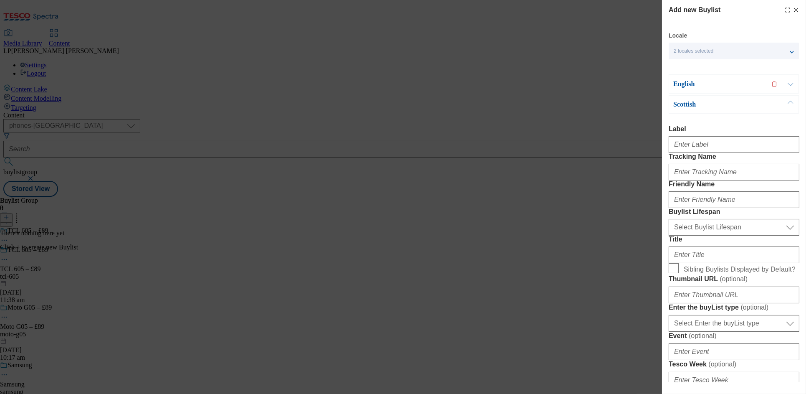
click at [740, 263] on div "Title" at bounding box center [734, 250] width 131 height 28
click at [751, 243] on label "Title" at bounding box center [734, 240] width 131 height 8
click at [0, 0] on input "TCL 605 – £89" at bounding box center [0, 0] width 0 height 0
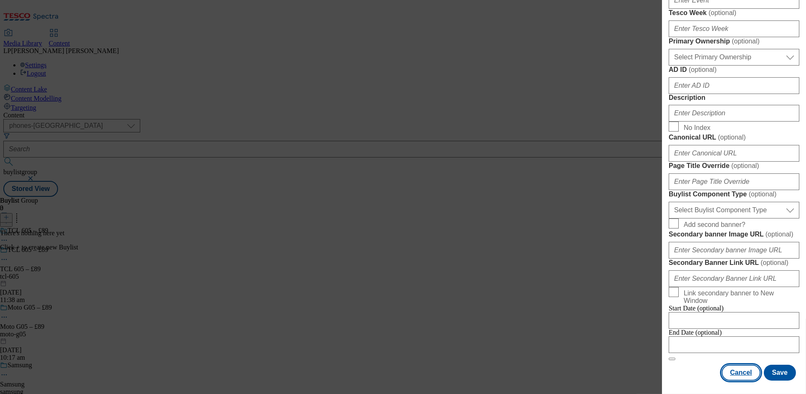
click at [750, 368] on button "Cancel" at bounding box center [741, 373] width 38 height 16
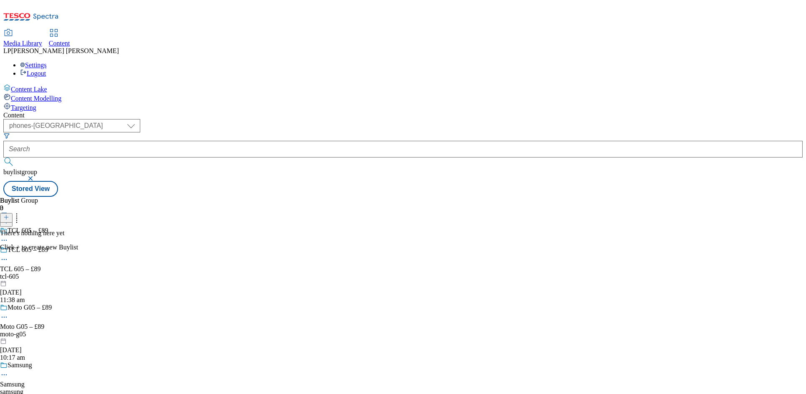
click at [52, 273] on div "tcl-605" at bounding box center [26, 277] width 52 height 8
click at [9, 214] on icon at bounding box center [6, 217] width 6 height 6
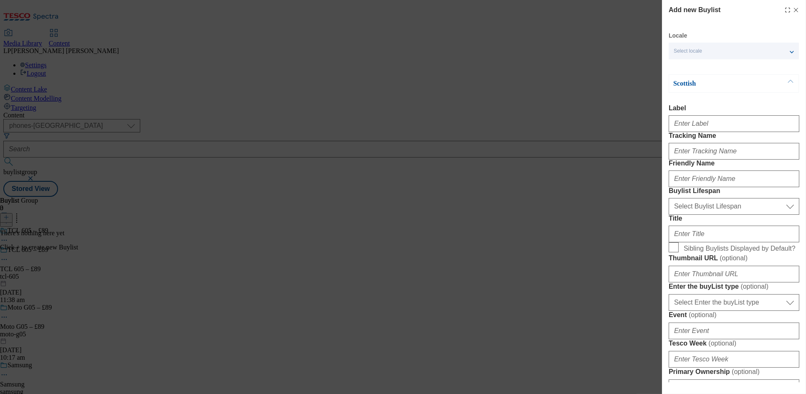
click at [692, 52] on span "Select locale" at bounding box center [688, 51] width 28 height 6
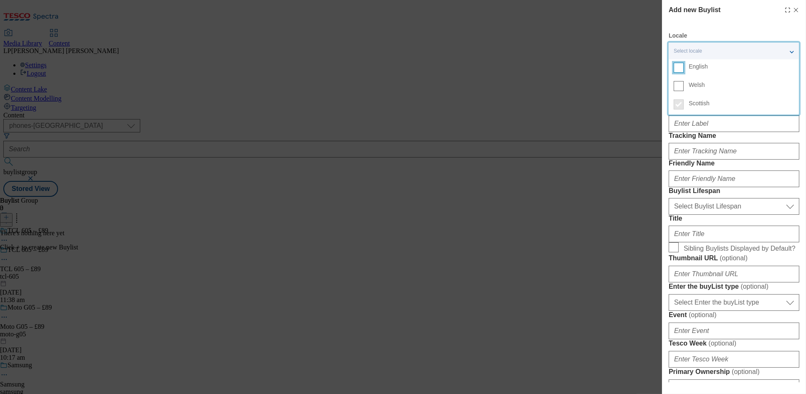
click at [682, 68] on input "English" at bounding box center [679, 68] width 10 height 10
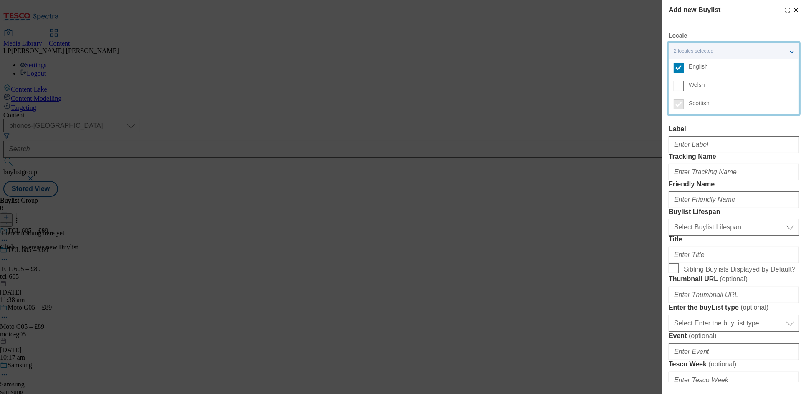
click at [719, 132] on div "Label" at bounding box center [734, 139] width 131 height 28
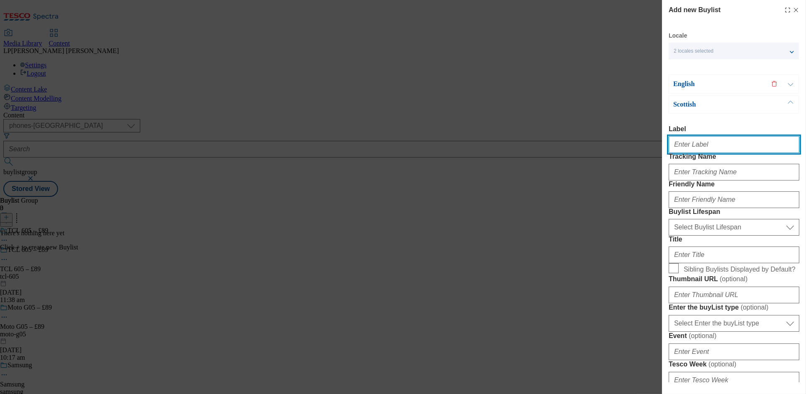
click at [695, 152] on input "Label" at bounding box center [734, 144] width 131 height 17
paste input "TCL 605 – £89"
drag, startPoint x: 716, startPoint y: 151, endPoint x: 643, endPoint y: 147, distance: 73.6
click at [643, 147] on div "Add new Buylist Locale 2 locales selected English Welsh Scottish English Label …" at bounding box center [403, 197] width 806 height 394
type input "TCL 605 – £89"
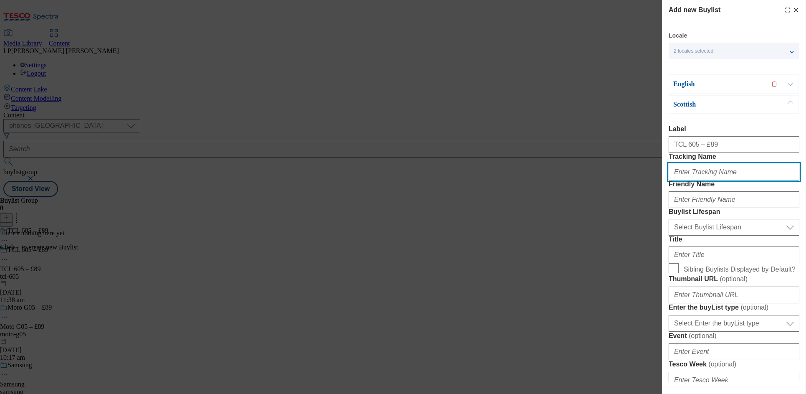
click at [695, 180] on input "Tracking Name" at bounding box center [734, 172] width 131 height 17
type input "."
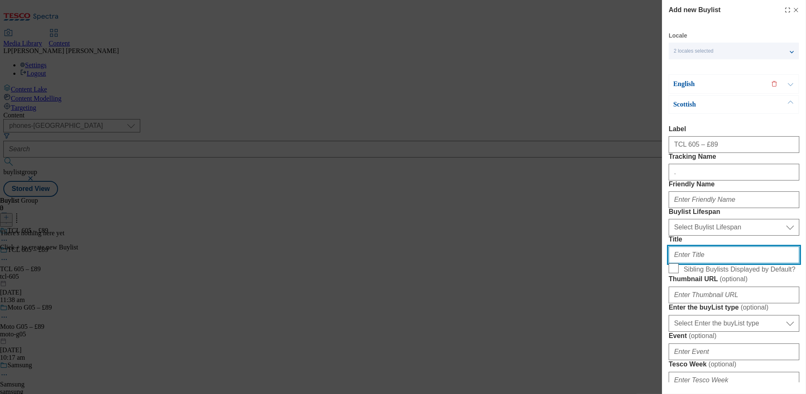
click at [692, 263] on input "Title" at bounding box center [734, 254] width 131 height 17
paste input "TCL 605 – £89"
type input "TCL 605 – £89"
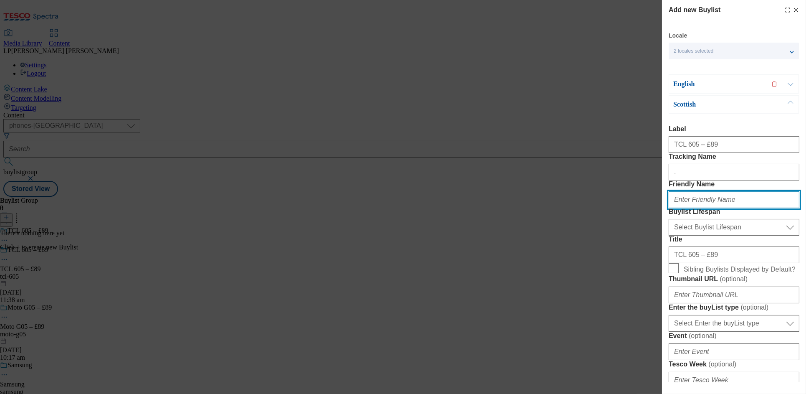
click at [693, 208] on input "Friendly Name" at bounding box center [734, 199] width 131 height 17
drag, startPoint x: 695, startPoint y: 231, endPoint x: 639, endPoint y: 229, distance: 56.0
click at [639, 229] on div "Add new Buylist Locale 2 locales selected English Welsh Scottish English Label …" at bounding box center [403, 197] width 806 height 394
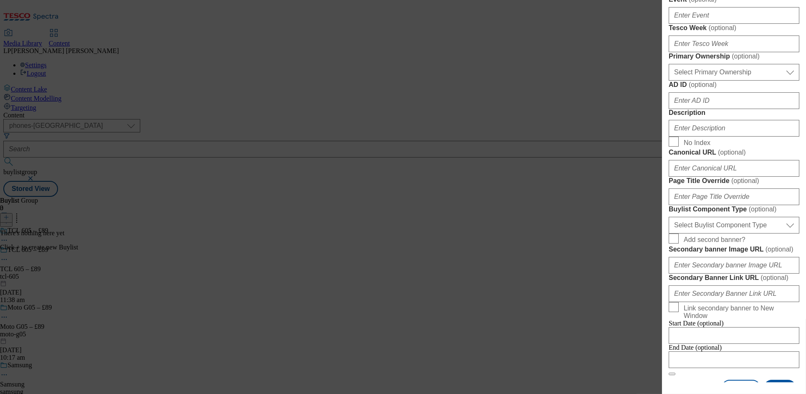
scroll to position [337, 0]
type input "tcl-605"
click at [688, 136] on input "Description" at bounding box center [734, 127] width 131 height 17
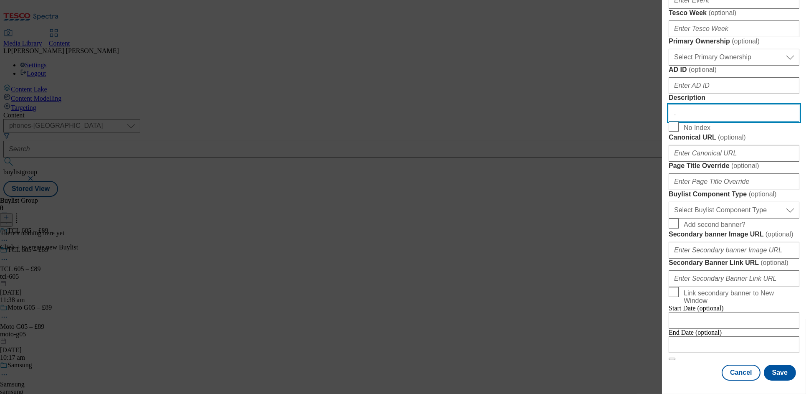
scroll to position [646, 0]
type input "."
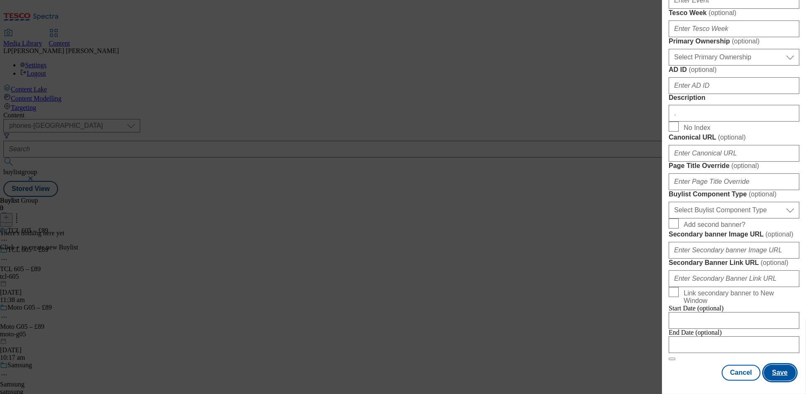
click at [778, 374] on button "Save" at bounding box center [780, 373] width 32 height 16
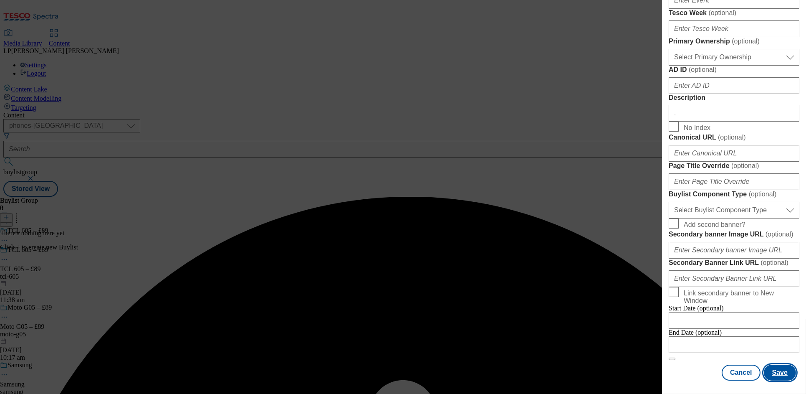
scroll to position [0, 0]
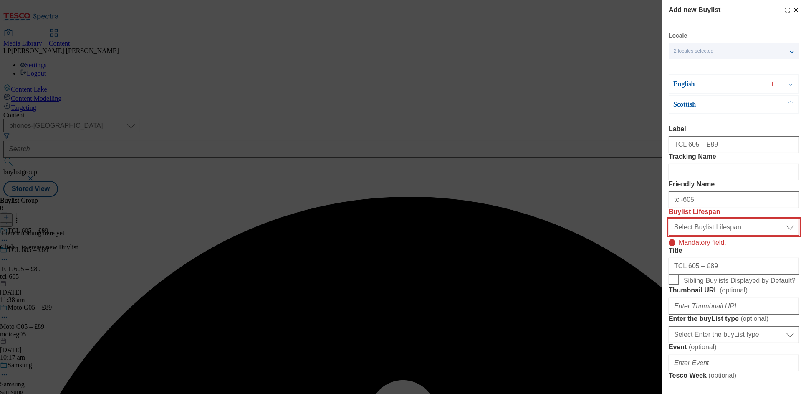
click at [704, 236] on select "Select Buylist Lifespan evergreen seasonal tactical" at bounding box center [734, 227] width 131 height 17
select select "evergreen"
click at [669, 236] on select "Select Buylist Lifespan evergreen seasonal tactical" at bounding box center [734, 227] width 131 height 17
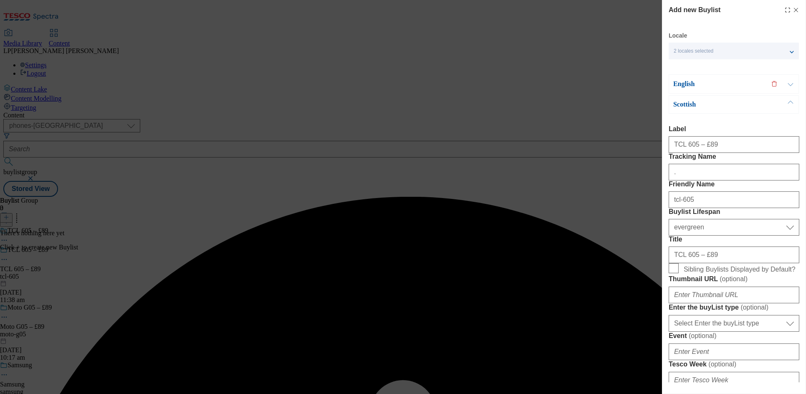
click at [791, 86] on button "Modal" at bounding box center [791, 84] width 16 height 18
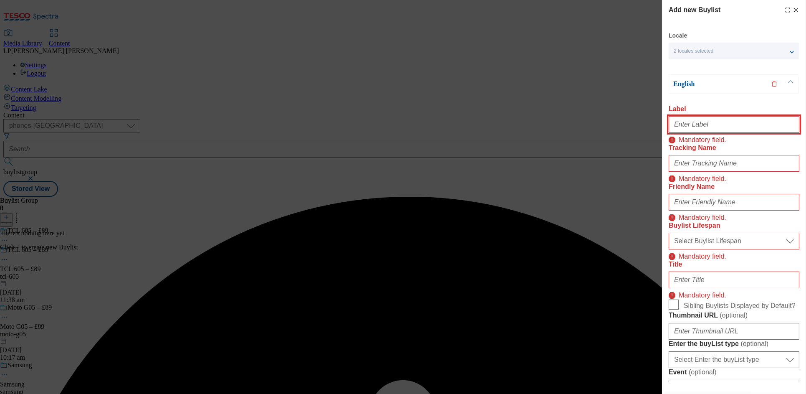
click at [690, 126] on input "Label" at bounding box center [734, 124] width 131 height 17
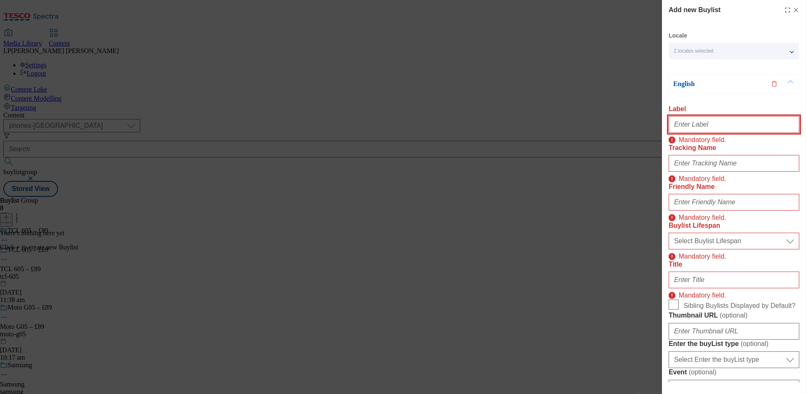
paste input "tcl-605"
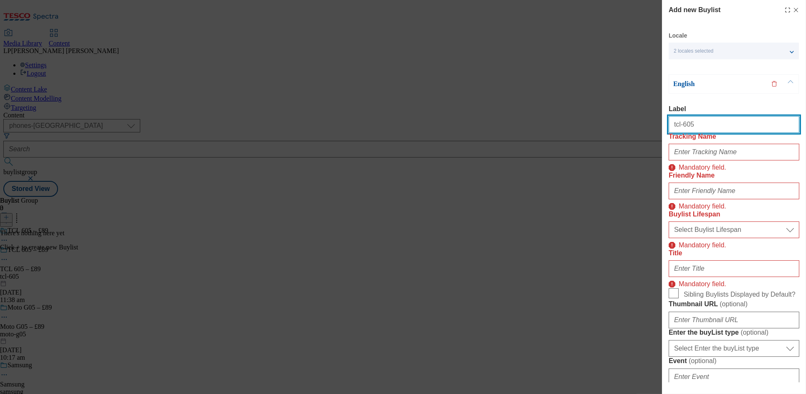
type input "tcl-605"
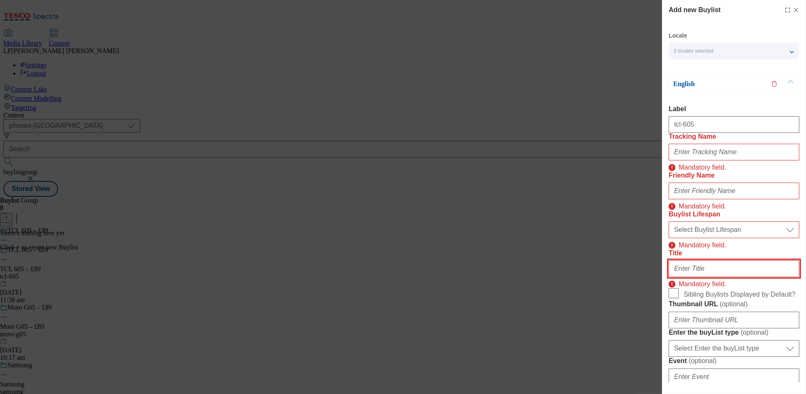
click at [685, 277] on input "Title" at bounding box center [734, 268] width 131 height 17
paste input "tcl-605"
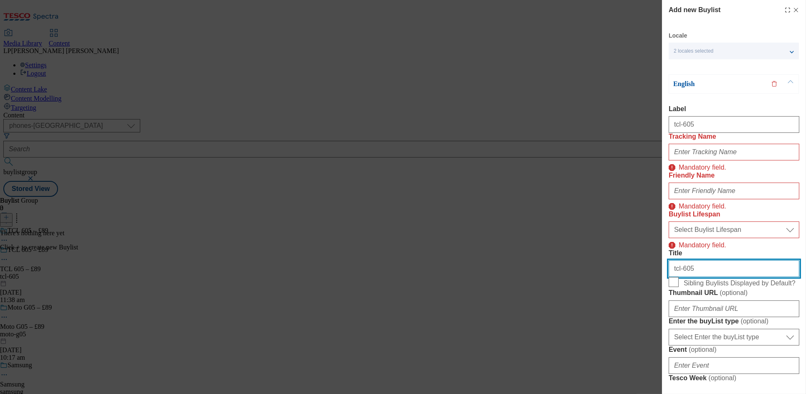
type input "tcl-605"
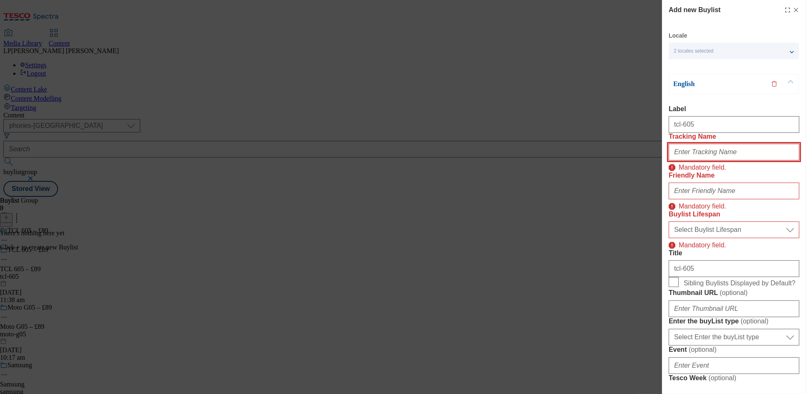
click at [705, 160] on input "Tracking Name" at bounding box center [734, 152] width 131 height 17
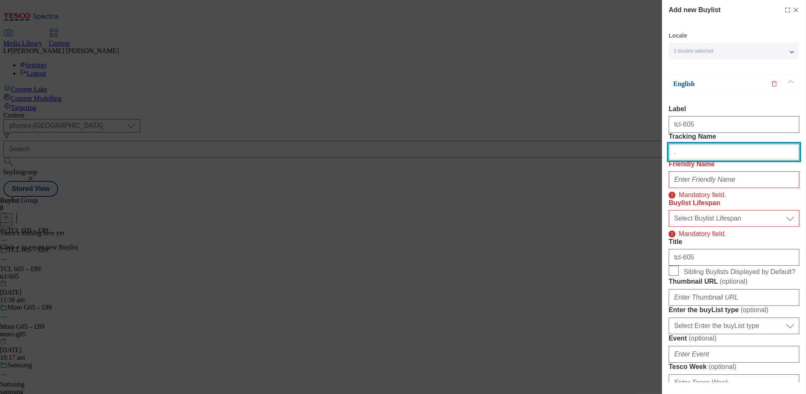
type input "."
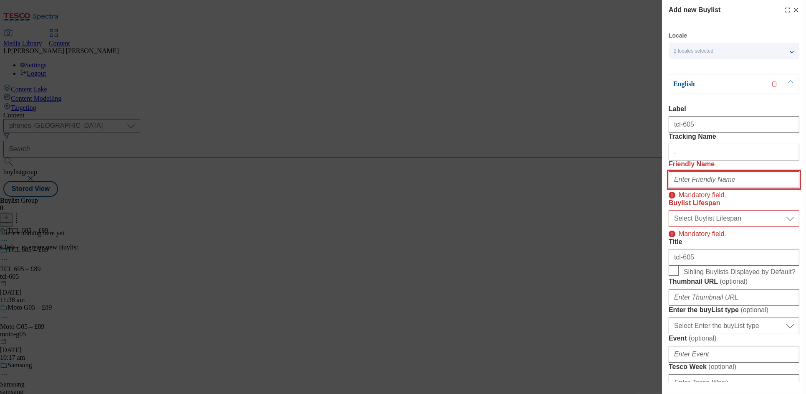
click at [693, 188] on input "Friendly Name" at bounding box center [734, 179] width 131 height 17
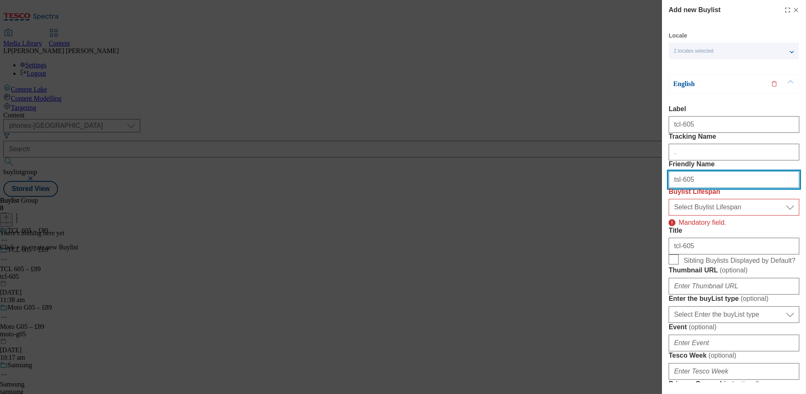
click at [679, 188] on input "tsl-605" at bounding box center [734, 179] width 131 height 17
type input "tcl-605"
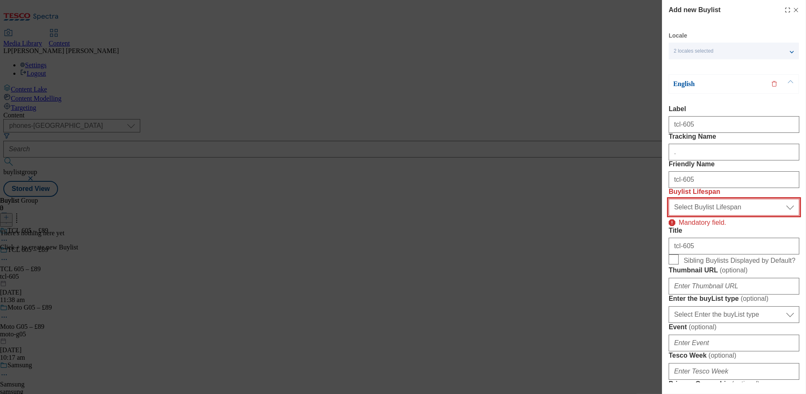
click at [708, 215] on select "Select Buylist Lifespan evergreen seasonal tactical" at bounding box center [734, 207] width 131 height 17
select select "evergreen"
click at [669, 215] on select "Select Buylist Lifespan evergreen seasonal tactical" at bounding box center [734, 207] width 131 height 17
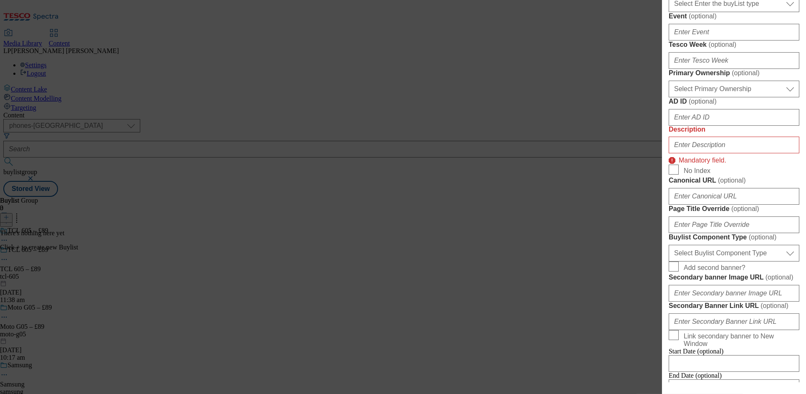
scroll to position [302, 0]
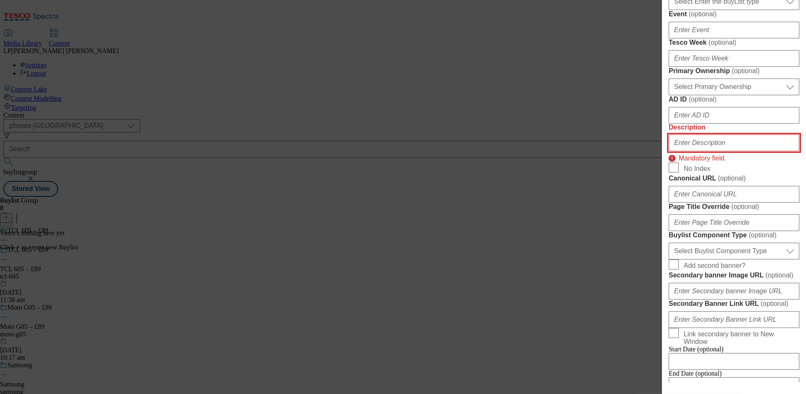
click at [702, 151] on input "Description" at bounding box center [734, 142] width 131 height 17
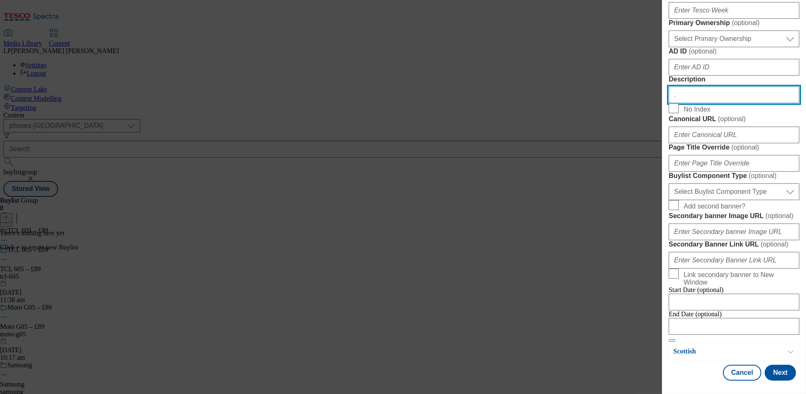
scroll to position [644, 0]
type input "."
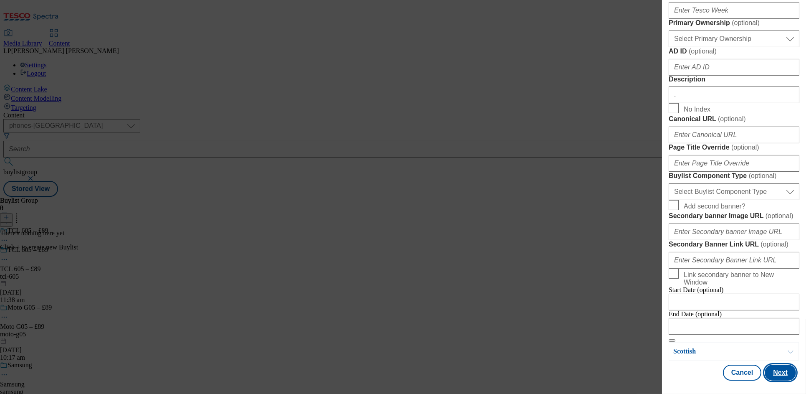
click at [781, 378] on button "Next" at bounding box center [780, 373] width 31 height 16
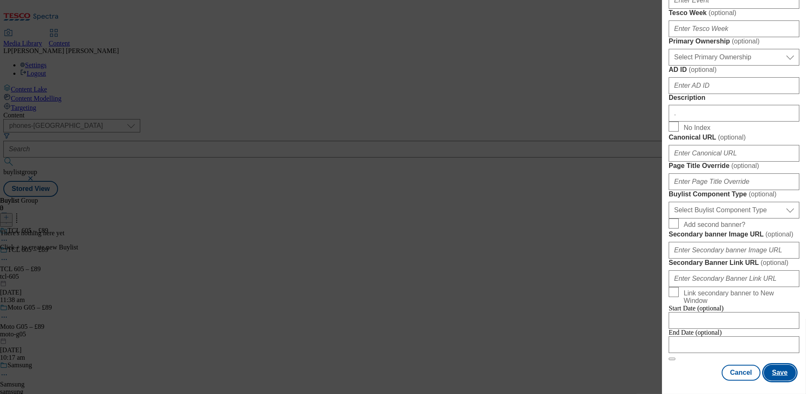
click at [781, 375] on button "Save" at bounding box center [780, 373] width 32 height 16
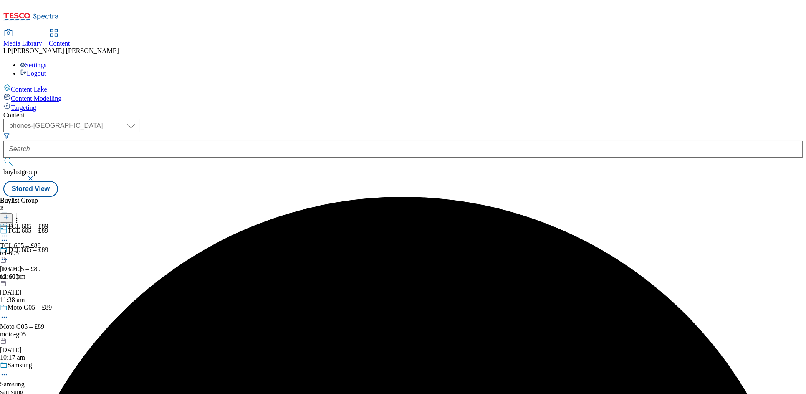
click at [48, 249] on div "tcl-605" at bounding box center [24, 253] width 48 height 8
click at [9, 214] on icon at bounding box center [6, 217] width 6 height 6
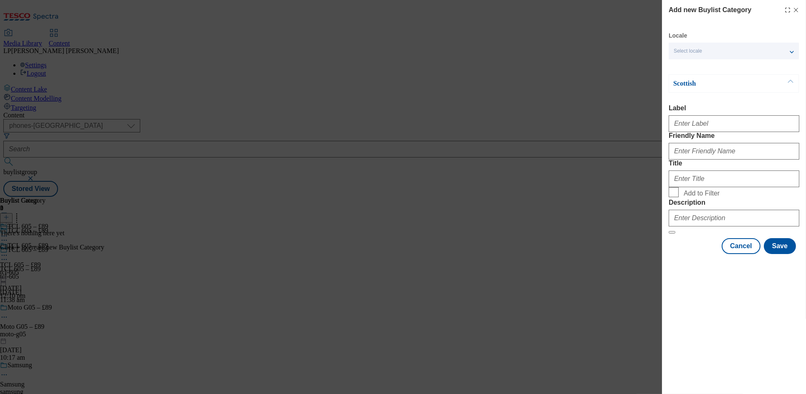
click at [711, 56] on div "Select locale" at bounding box center [734, 51] width 130 height 17
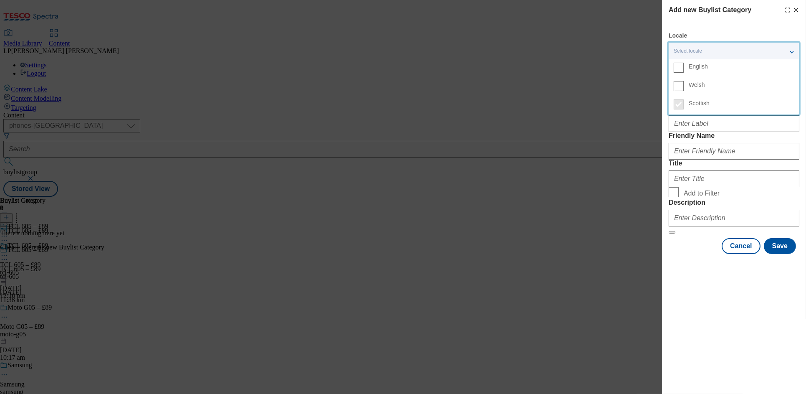
click at [703, 65] on span "English" at bounding box center [698, 66] width 19 height 5
click at [684, 65] on input "English" at bounding box center [679, 68] width 10 height 10
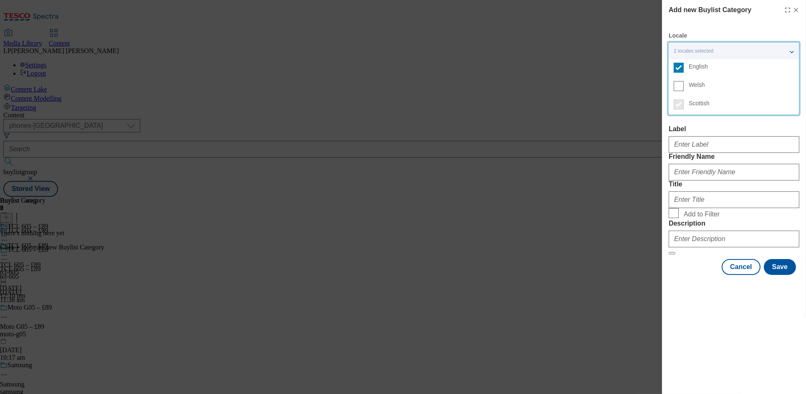
click at [695, 120] on div "Scottish Label Friendly Name Title Add to Filter Description" at bounding box center [734, 175] width 131 height 160
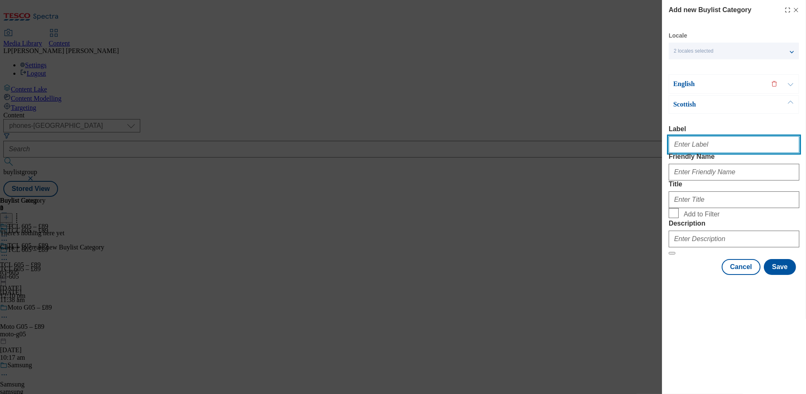
click at [713, 148] on input "Label" at bounding box center [734, 144] width 131 height 17
paste input "tcl-605"
drag, startPoint x: 699, startPoint y: 151, endPoint x: 627, endPoint y: 147, distance: 71.6
click at [627, 147] on div "Add new Buylist Category Locale 2 locales selected English Welsh Scottish Engli…" at bounding box center [403, 197] width 806 height 394
drag, startPoint x: 708, startPoint y: 148, endPoint x: 631, endPoint y: 147, distance: 76.9
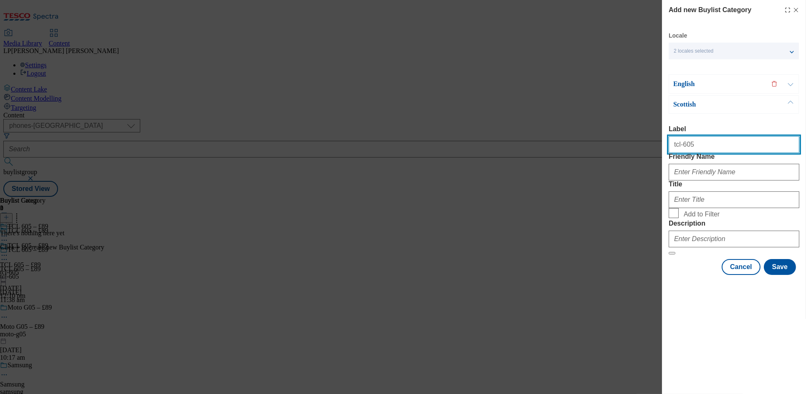
click at [631, 147] on div "Add new Buylist Category Locale 2 locales selected English Welsh Scottish Engli…" at bounding box center [403, 197] width 806 height 394
paste input "TCL 605 – £89"
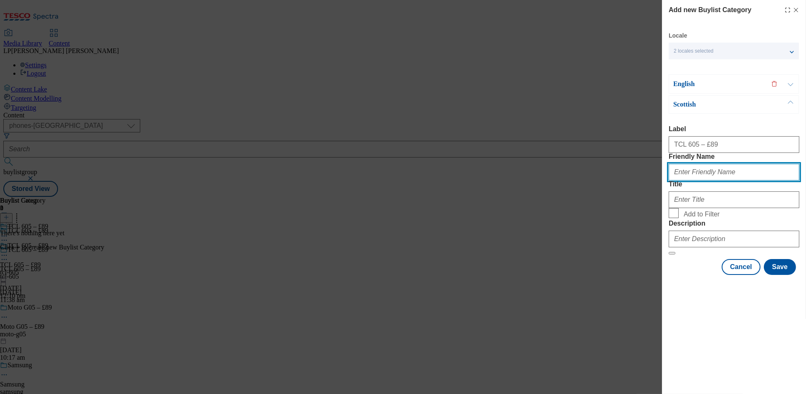
click at [698, 180] on input "Friendly Name" at bounding box center [734, 172] width 131 height 17
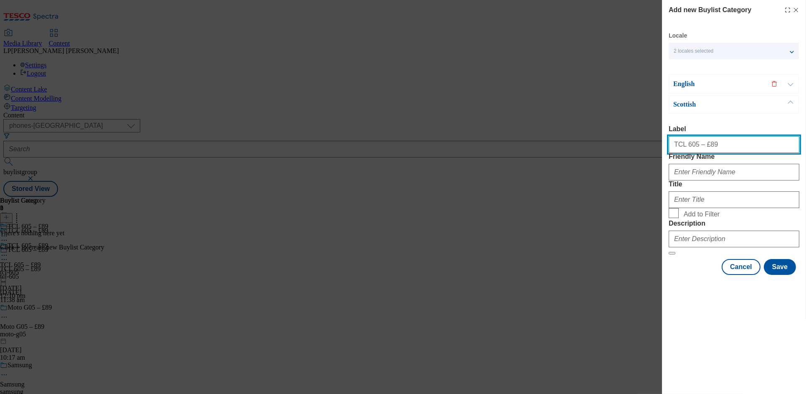
click at [731, 151] on input "TCL 605 – £89" at bounding box center [734, 144] width 131 height 17
type input "TCL 605 – £89"
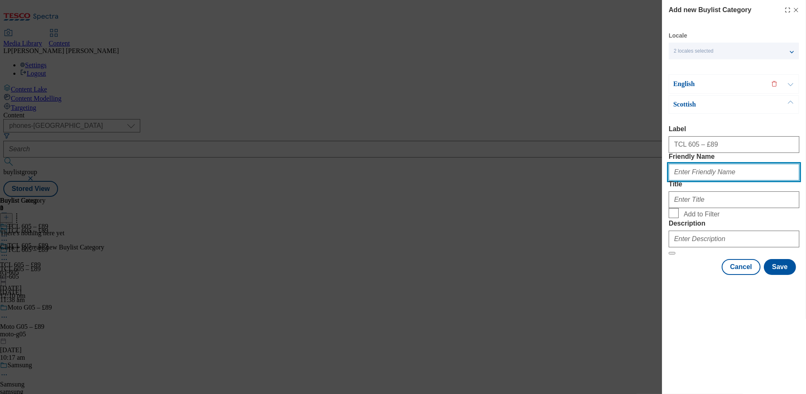
click at [709, 180] on input "Friendly Name" at bounding box center [734, 172] width 131 height 17
type input "tcl-605"
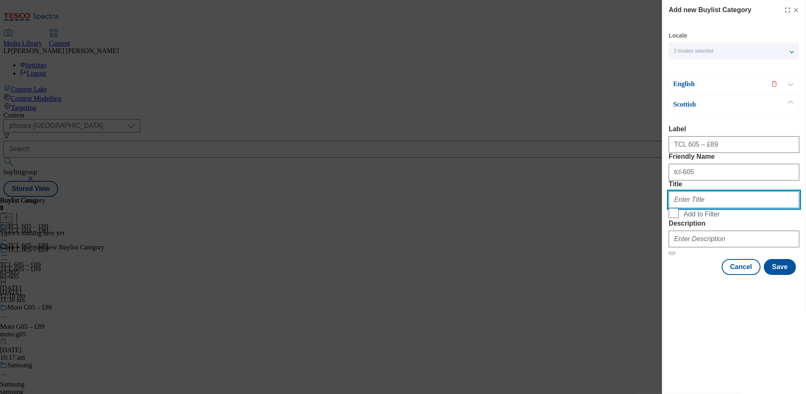
click at [684, 208] on input "Title" at bounding box center [734, 199] width 131 height 17
paste input "TCL 605 – £89"
drag, startPoint x: 707, startPoint y: 233, endPoint x: 639, endPoint y: 231, distance: 68.5
click at [639, 231] on div "Add new Buylist Category Locale 2 locales selected English Welsh Scottish Engli…" at bounding box center [403, 197] width 806 height 394
type input "TCL 605 – £89"
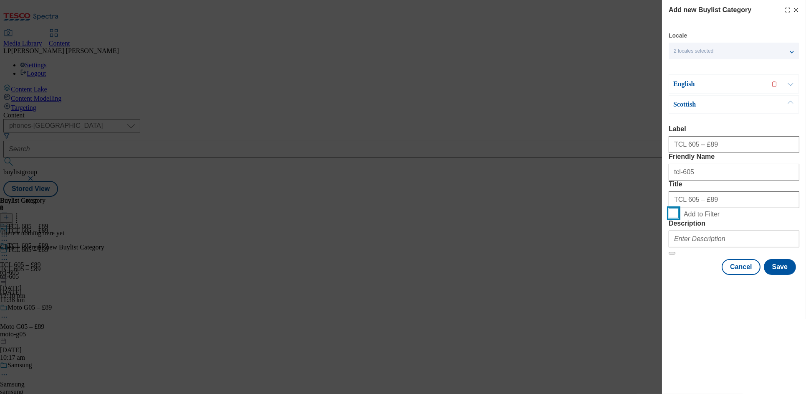
click at [677, 218] on input "Add to Filter" at bounding box center [674, 213] width 10 height 10
checkbox input "true"
click at [686, 247] on input "Description" at bounding box center [734, 239] width 131 height 17
type input "."
click at [790, 86] on button "Modal" at bounding box center [791, 84] width 16 height 18
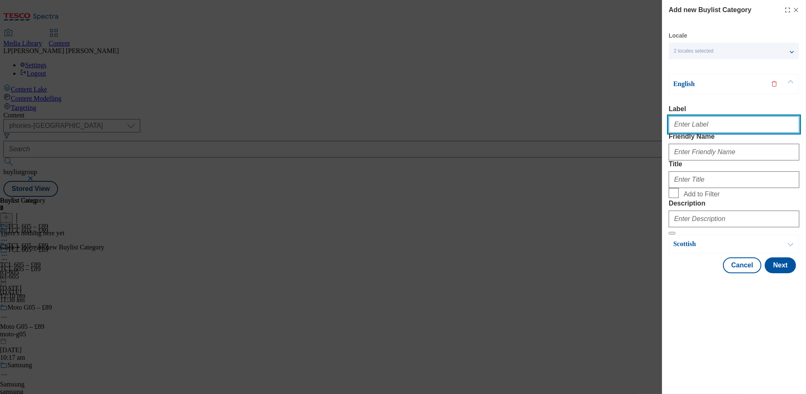
click at [722, 133] on input "Label" at bounding box center [734, 124] width 131 height 17
paste input "TCL 605 – £89"
type input "TCL 605 – £89"
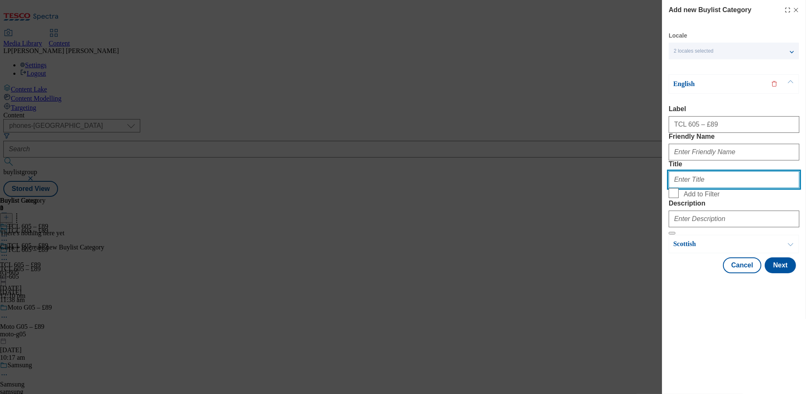
click at [704, 188] on input "Title" at bounding box center [734, 179] width 131 height 17
paste input "TCL 605 – £89"
type input "TCL 605 – £89"
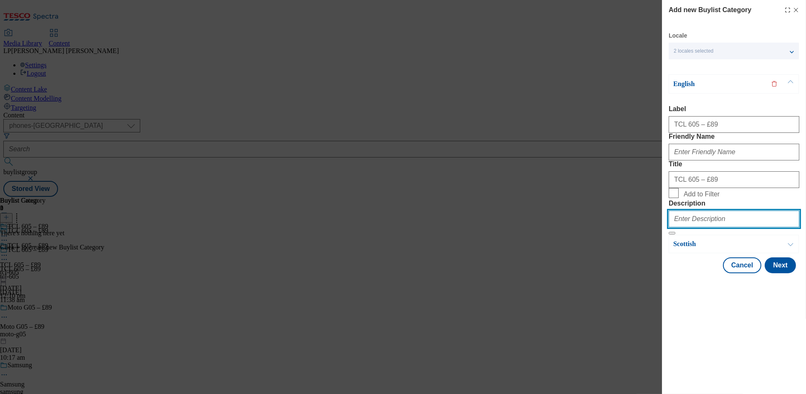
click at [688, 227] on input "Description" at bounding box center [734, 218] width 131 height 17
type input "."
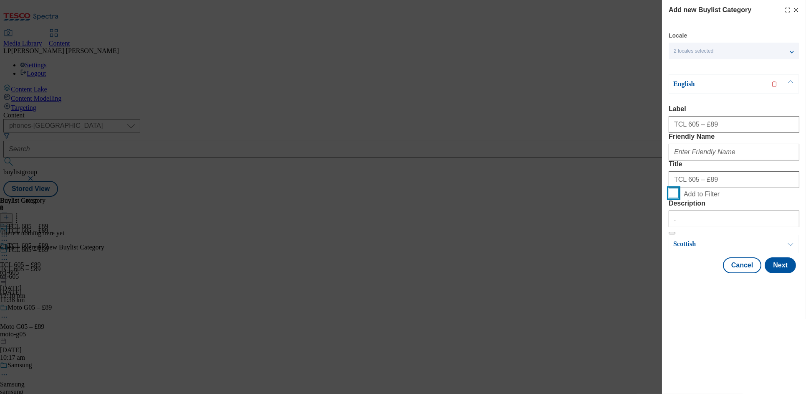
click at [677, 198] on input "Add to Filter" at bounding box center [674, 193] width 10 height 10
checkbox input "true"
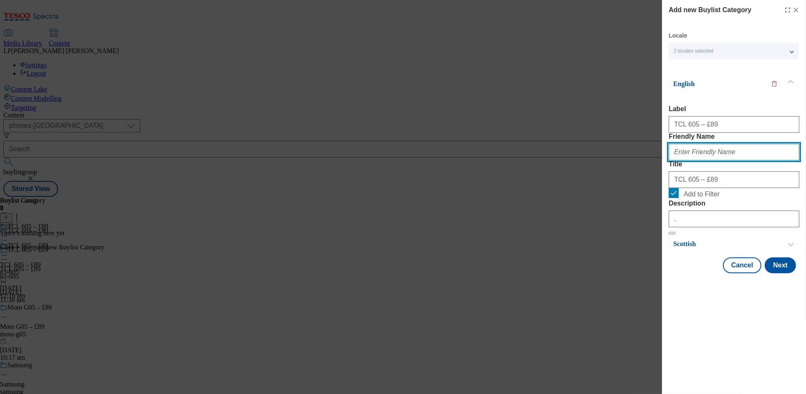
click at [686, 160] on input "Friendly Name" at bounding box center [734, 152] width 131 height 17
type input "tcl-605"
click at [791, 253] on button "Modal" at bounding box center [791, 244] width 16 height 18
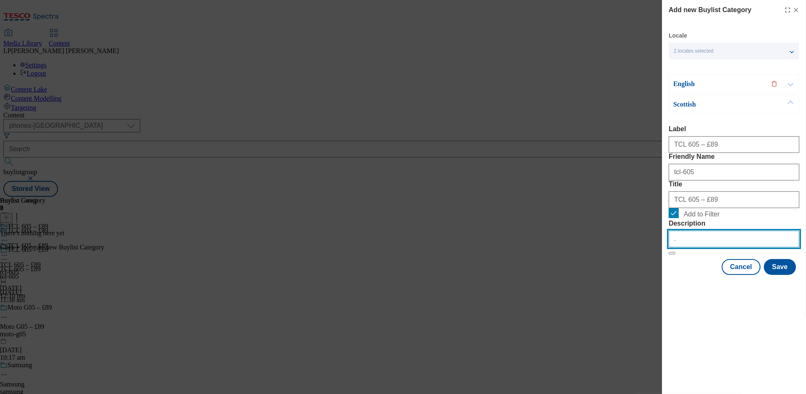
click at [715, 247] on input "." at bounding box center [734, 239] width 131 height 17
click at [793, 85] on button "Modal" at bounding box center [791, 84] width 16 height 18
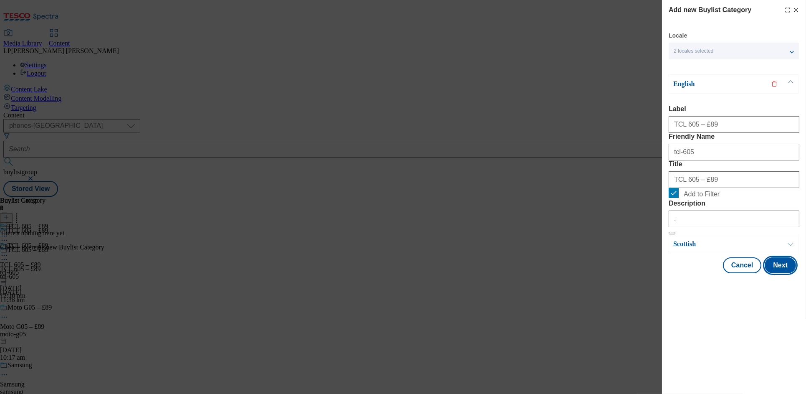
click at [788, 273] on button "Next" at bounding box center [780, 265] width 31 height 16
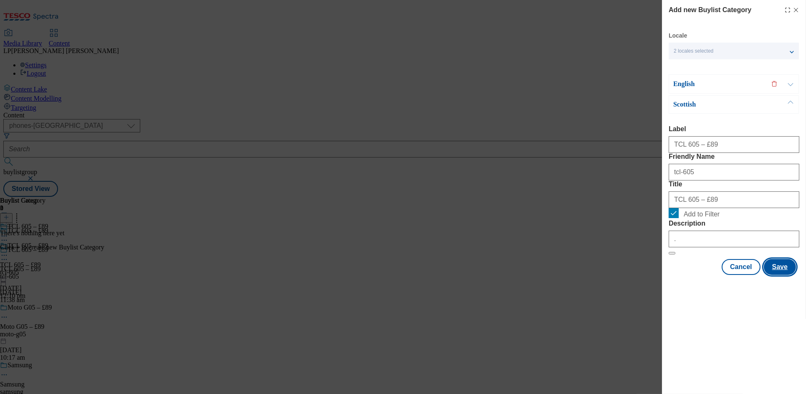
click at [783, 275] on button "Save" at bounding box center [780, 267] width 32 height 16
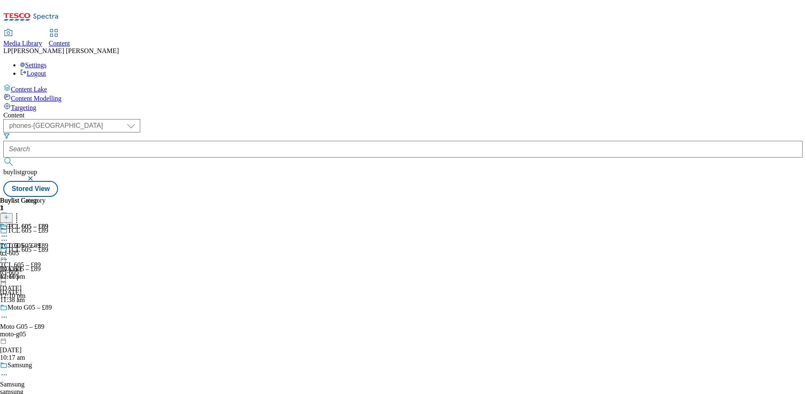
click at [48, 249] on div "tcl-605" at bounding box center [24, 253] width 48 height 8
click at [48, 269] on div "tcl-605" at bounding box center [24, 273] width 48 height 8
click at [9, 214] on icon at bounding box center [6, 217] width 6 height 6
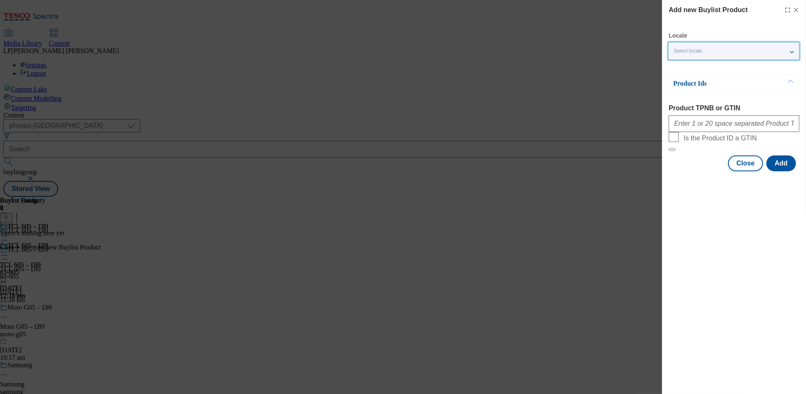
click at [696, 52] on span "Select locale" at bounding box center [688, 51] width 28 height 6
click at [685, 71] on label "English" at bounding box center [734, 68] width 130 height 18
click at [684, 71] on input "English" at bounding box center [679, 68] width 10 height 10
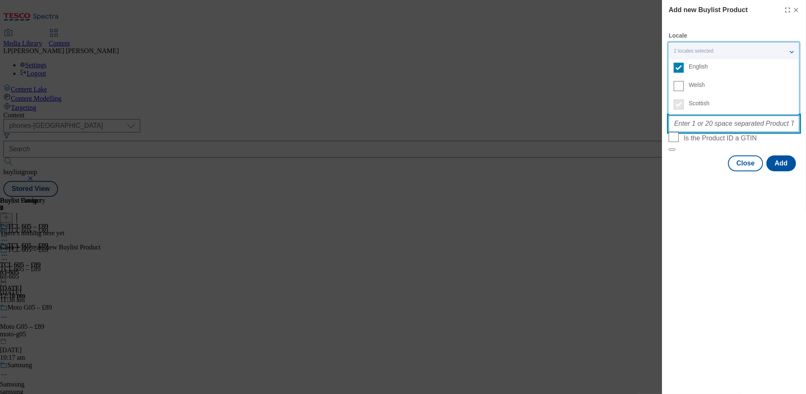
click at [697, 127] on input "Product TPNB or GTIN" at bounding box center [734, 123] width 131 height 17
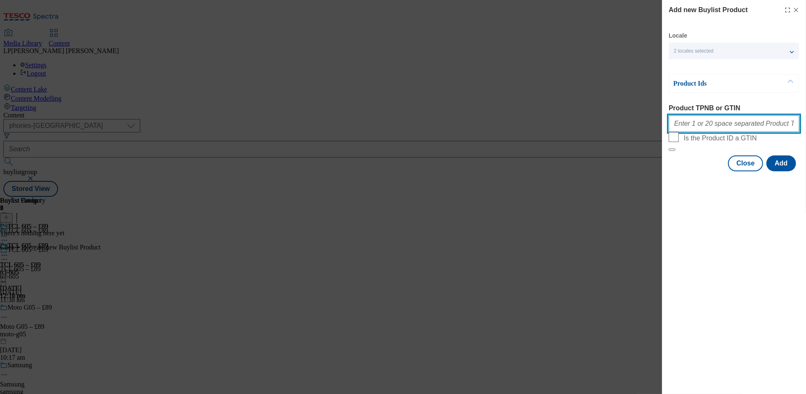
click at [705, 129] on input "Product TPNB or GTIN" at bounding box center [734, 123] width 131 height 17
paste input "096533127, 050682803, 050683065, 050683088"
type input "096533127, 050682803, 050683065, 050683088"
click at [785, 171] on button "Add" at bounding box center [782, 163] width 30 height 16
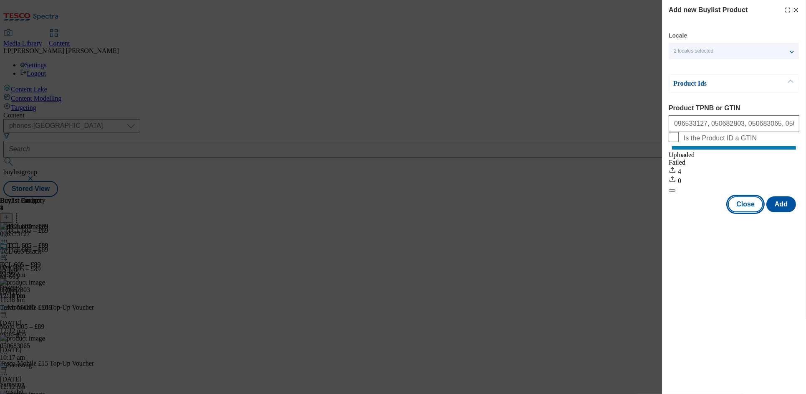
click at [744, 211] on button "Close" at bounding box center [745, 204] width 35 height 16
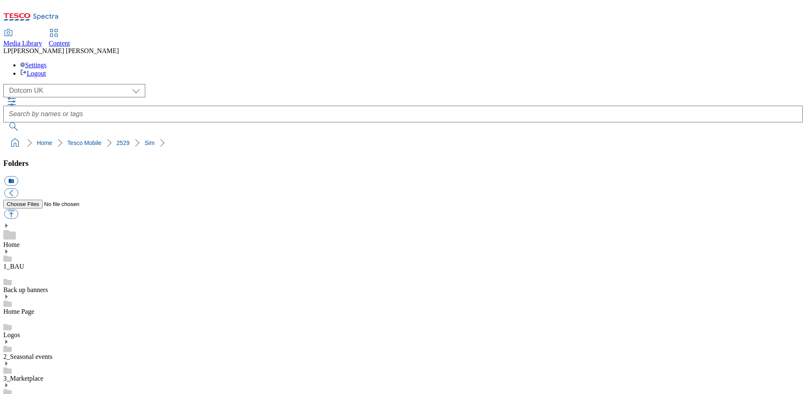
select select "flare-homepage"
